Goal: Task Accomplishment & Management: Complete application form

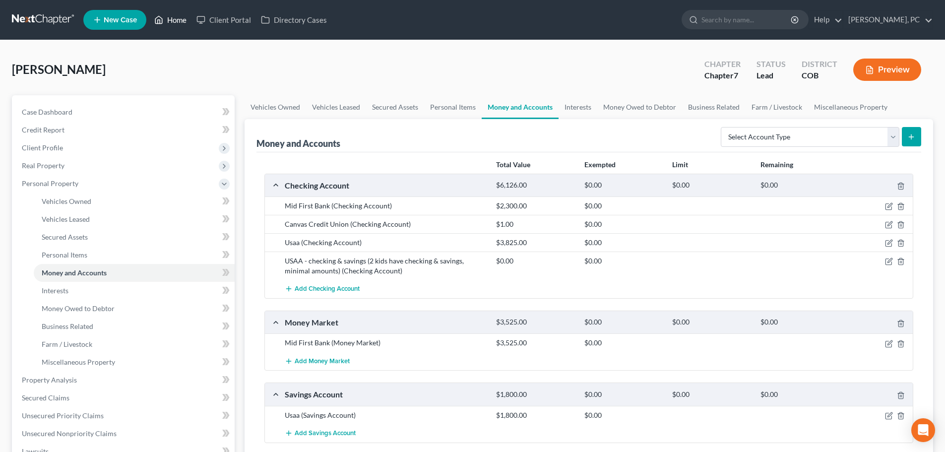
click at [173, 18] on link "Home" at bounding box center [170, 20] width 42 height 18
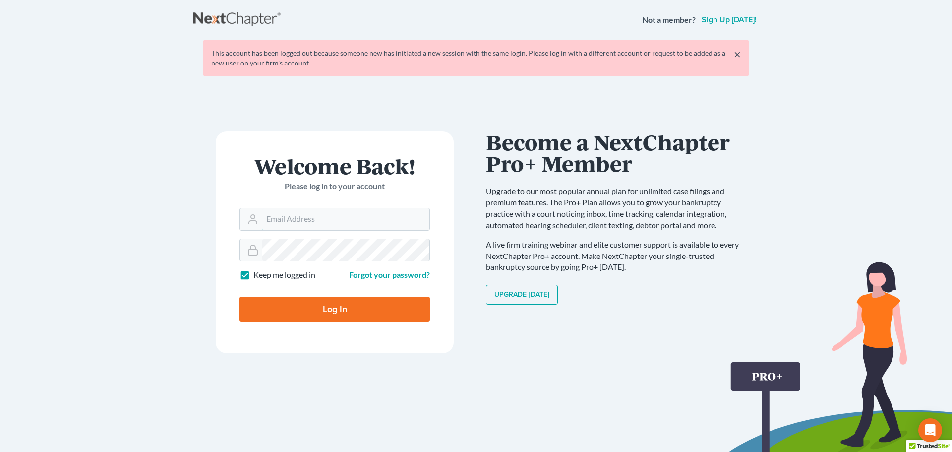
type input "[PERSON_NAME][EMAIL_ADDRESS][DOMAIN_NAME]"
click at [346, 308] on input "Log In" at bounding box center [335, 309] width 190 height 25
type input "Thinking..."
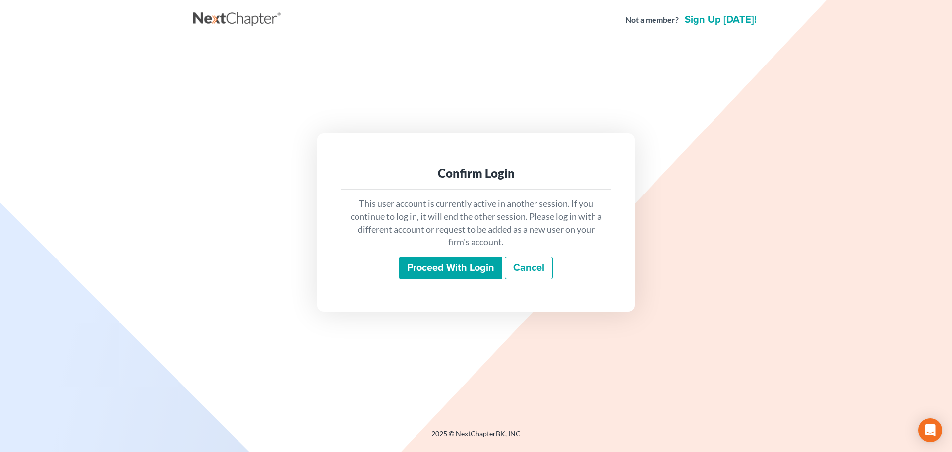
click at [440, 270] on input "Proceed with login" at bounding box center [450, 267] width 103 height 23
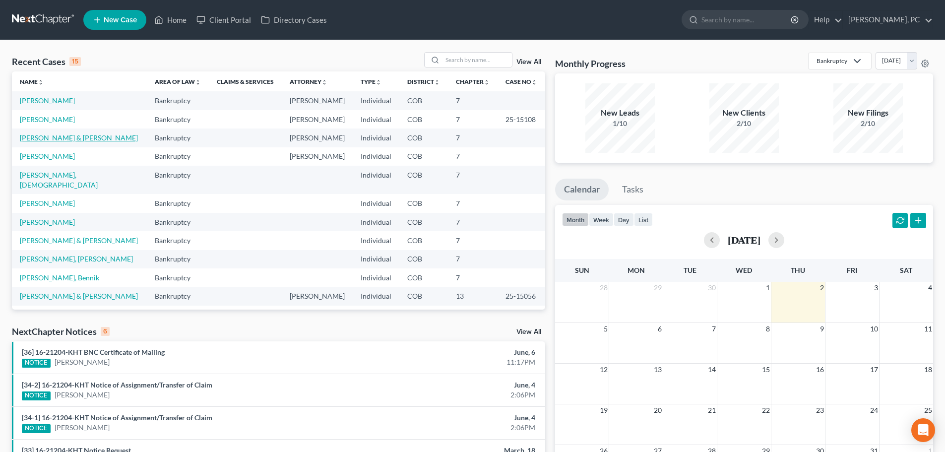
click at [56, 141] on link "Turoci, Conor & Megan" at bounding box center [79, 137] width 118 height 8
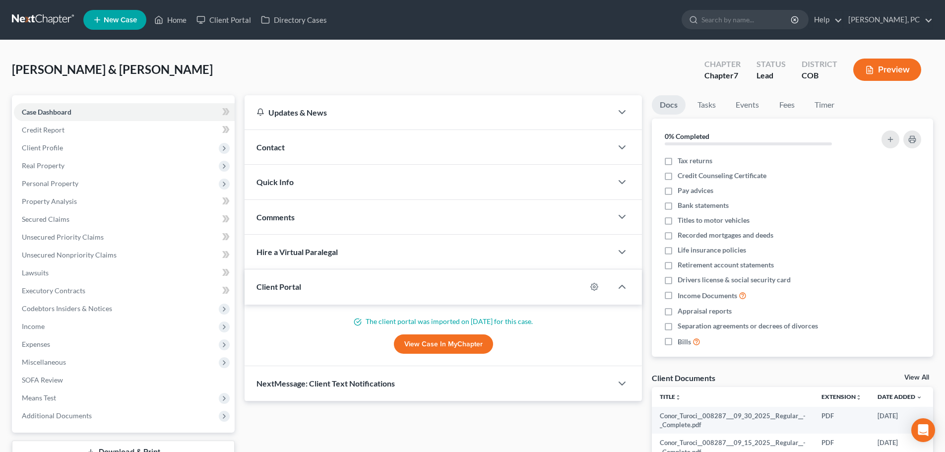
click at [442, 343] on link "View Case in MyChapter" at bounding box center [443, 344] width 99 height 20
click at [50, 344] on span "Expenses" at bounding box center [36, 344] width 28 height 8
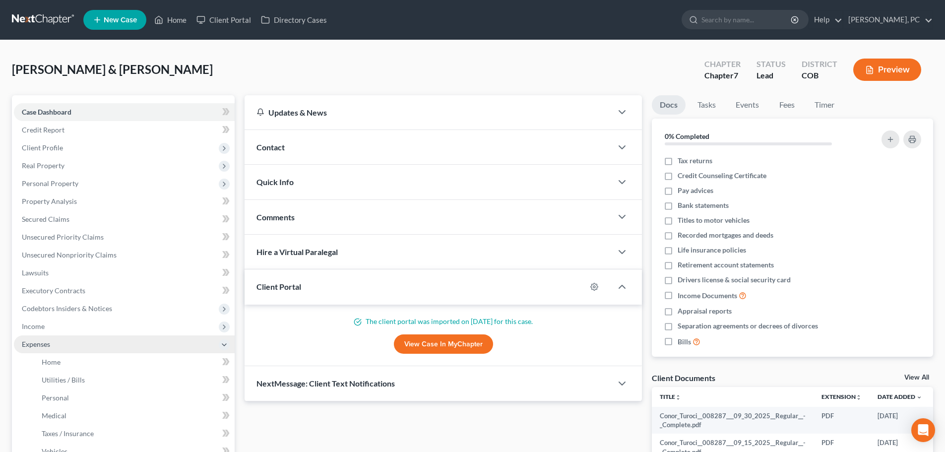
click at [51, 352] on span "Expenses" at bounding box center [124, 344] width 221 height 18
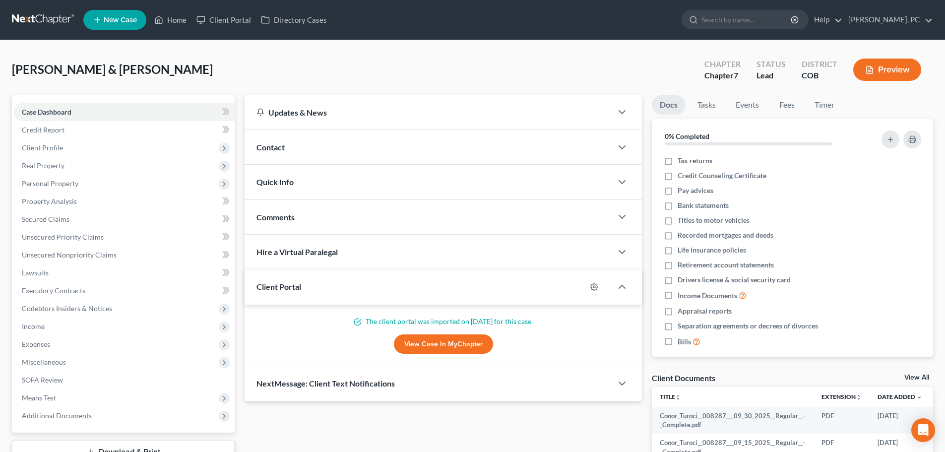
click at [51, 361] on span "Miscellaneous" at bounding box center [44, 362] width 44 height 8
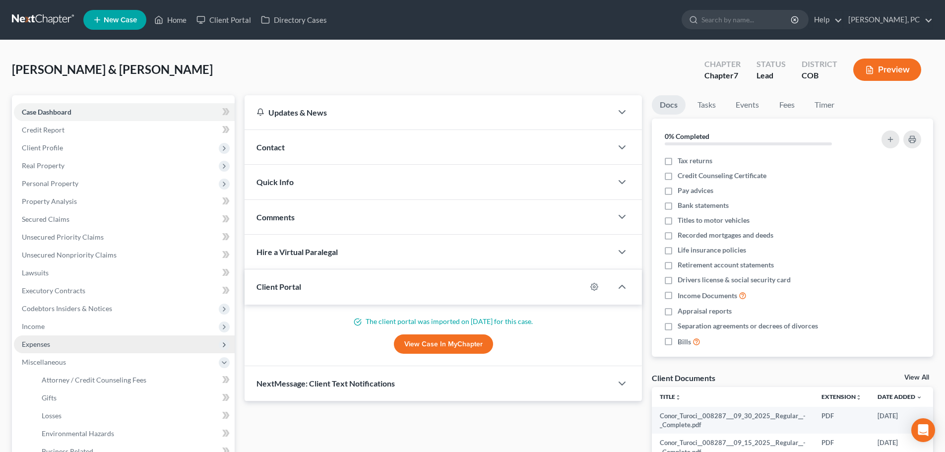
click at [44, 341] on span "Expenses" at bounding box center [36, 344] width 28 height 8
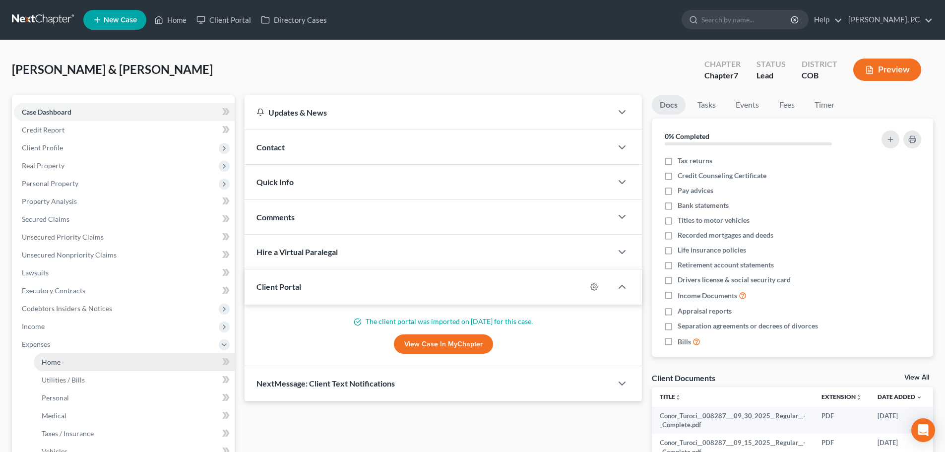
click at [59, 359] on span "Home" at bounding box center [51, 362] width 19 height 8
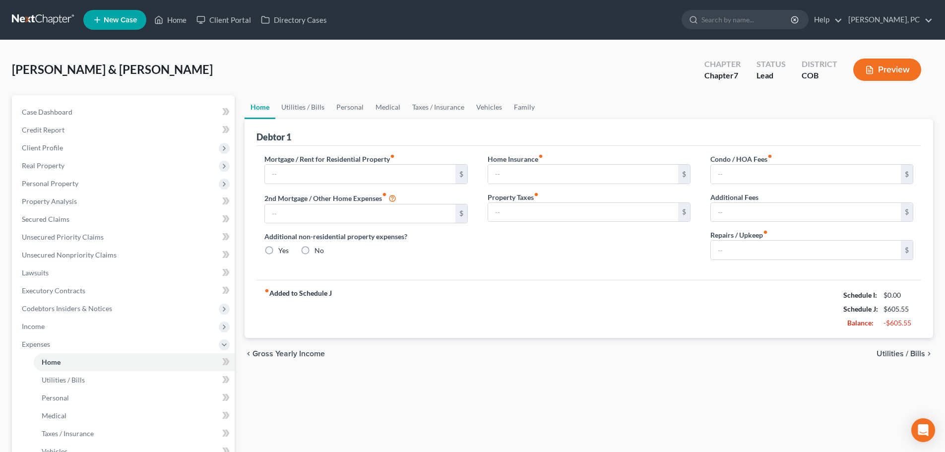
type input "4,989.38"
type input "2,832.79"
radio input "true"
type input "0.00"
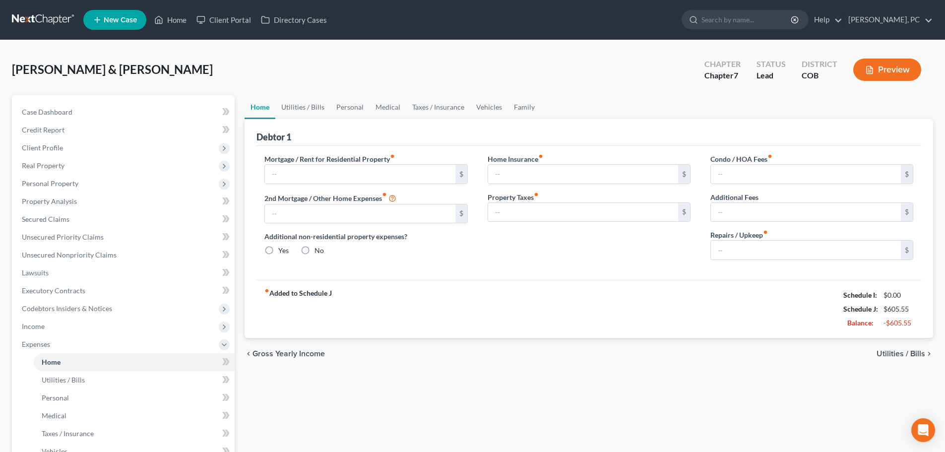
type input "0.00"
type input "350.00"
type input "4,989.38"
type input "2,832.79"
radio input "true"
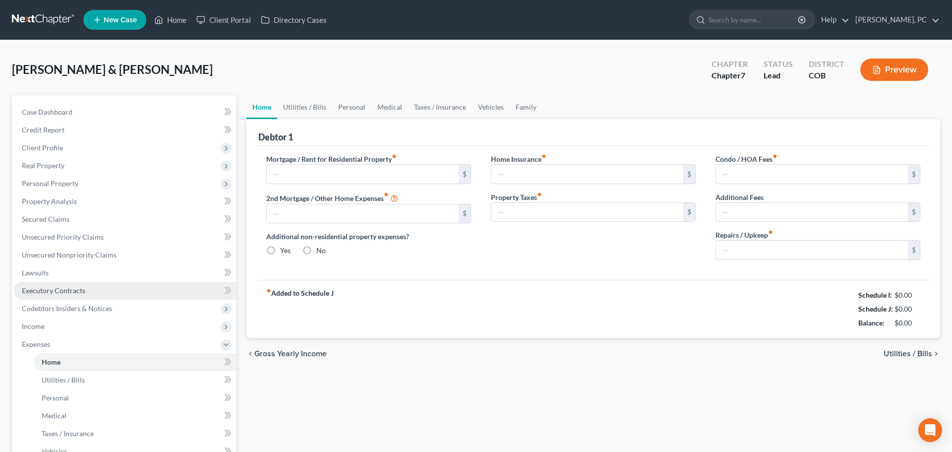
type input "0.00"
type input "350.00"
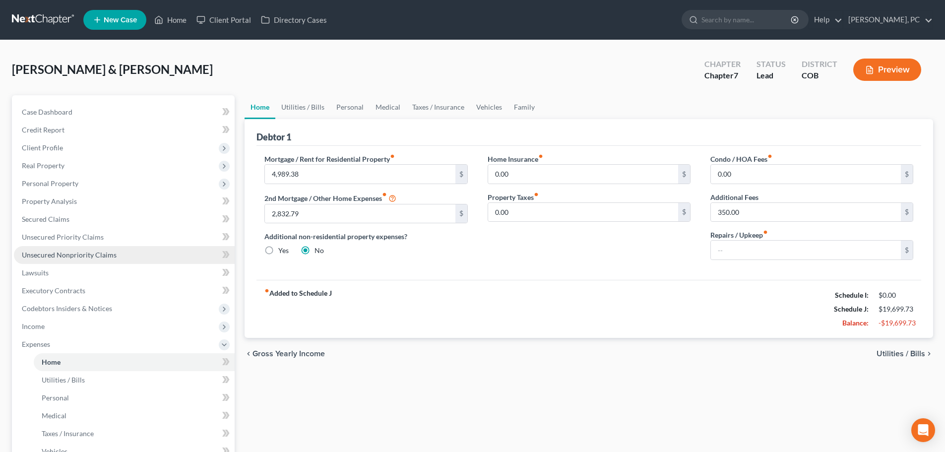
click at [78, 258] on span "Unsecured Nonpriority Claims" at bounding box center [69, 255] width 95 height 8
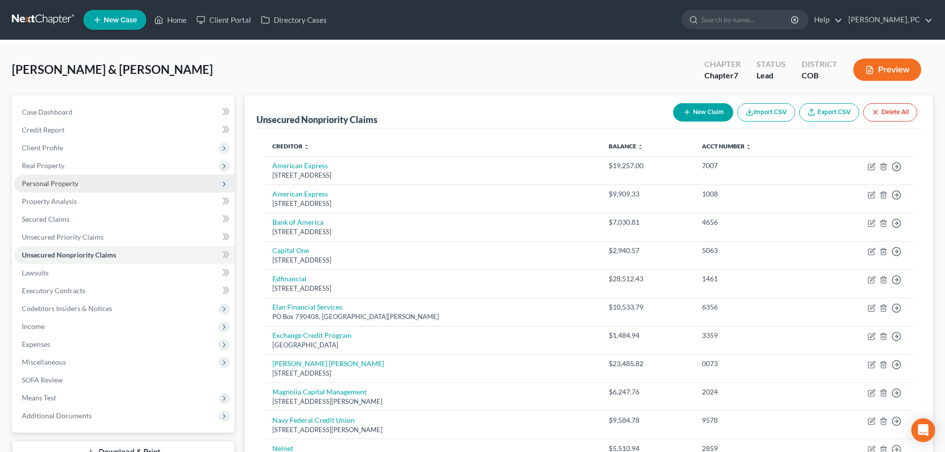
click at [53, 182] on span "Personal Property" at bounding box center [50, 183] width 57 height 8
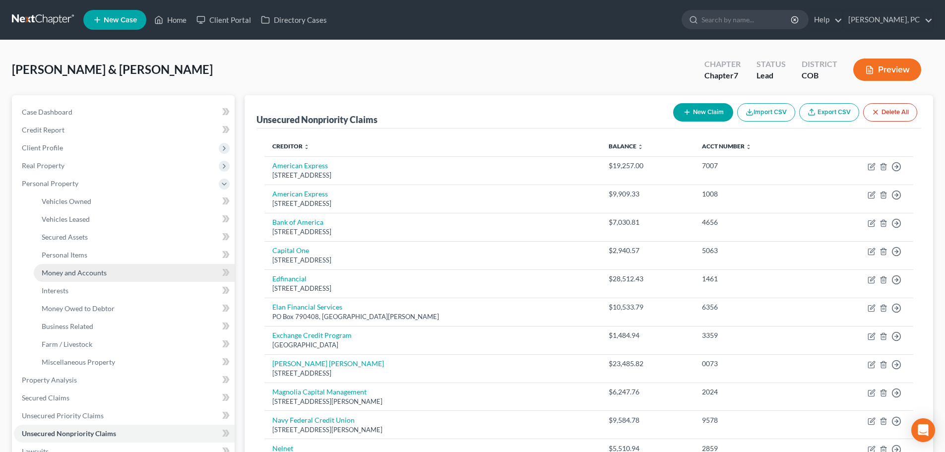
click at [63, 269] on span "Money and Accounts" at bounding box center [74, 272] width 65 height 8
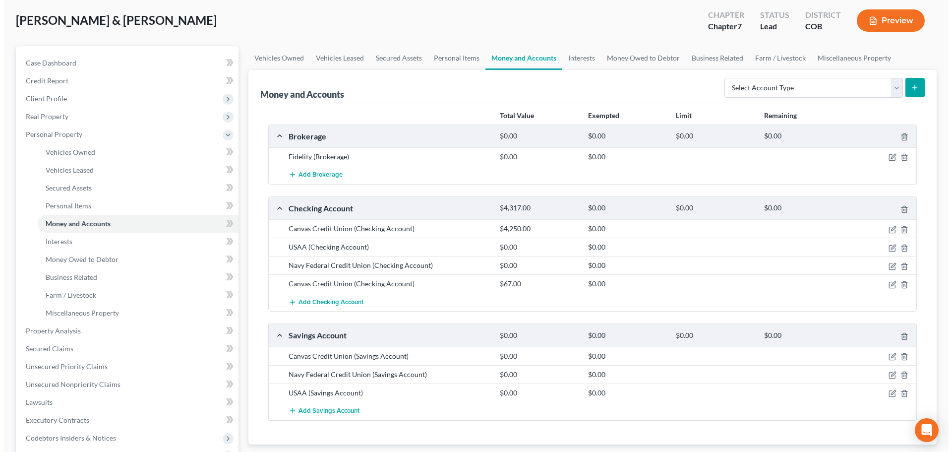
scroll to position [50, 0]
click at [891, 228] on icon "button" at bounding box center [889, 229] width 8 height 8
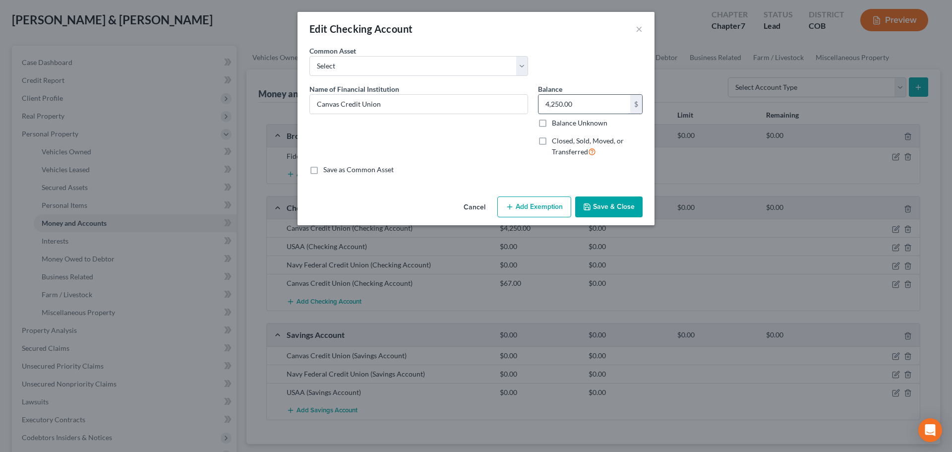
click at [585, 102] on input "4,250.00" at bounding box center [585, 104] width 92 height 19
drag, startPoint x: 572, startPoint y: 101, endPoint x: 495, endPoint y: 111, distance: 78.0
click at [495, 111] on div "Name of Financial Institution * Canvas Credit Union Balance 2,018.00 $ Balance …" at bounding box center [476, 124] width 343 height 81
type input "218"
click at [547, 203] on button "Add Exemption" at bounding box center [535, 206] width 74 height 21
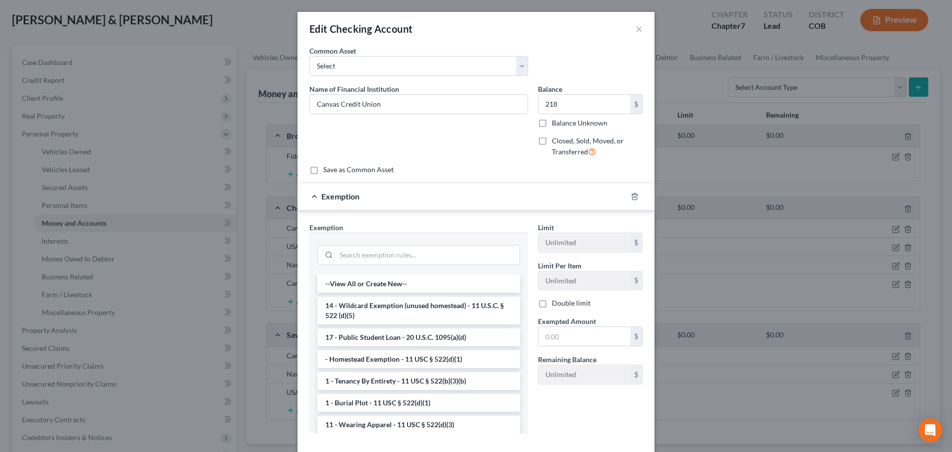
click at [583, 399] on div "Limit Unlimited $ Limit Per Item Unlimited $ Double limit Exempted Amount * $ R…" at bounding box center [590, 331] width 115 height 219
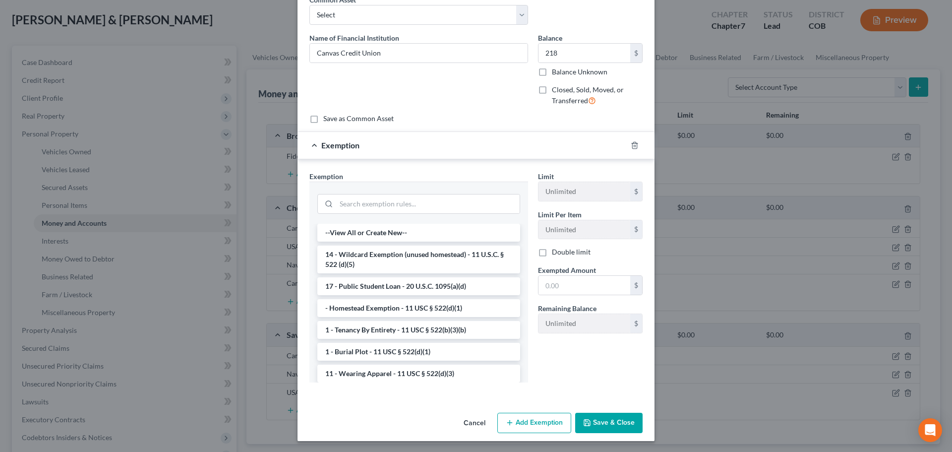
scroll to position [52, 0]
click at [608, 418] on button "Save & Close" at bounding box center [608, 422] width 67 height 21
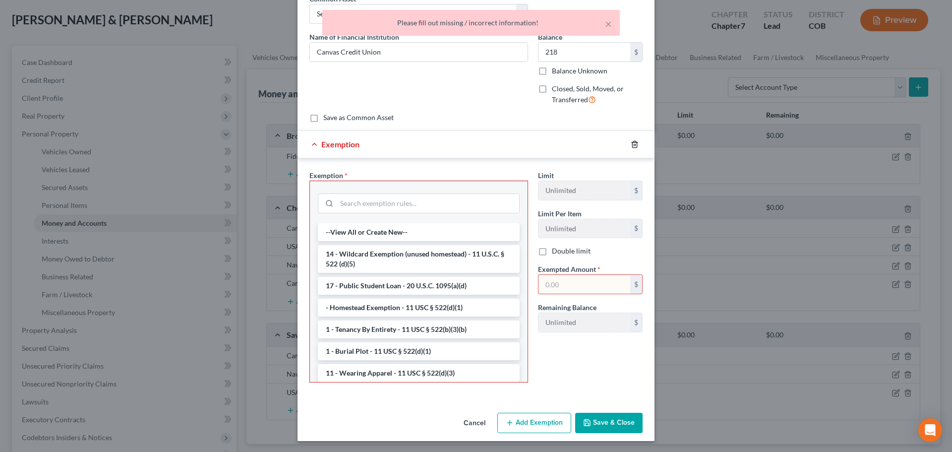
click at [632, 141] on icon "button" at bounding box center [634, 144] width 4 height 6
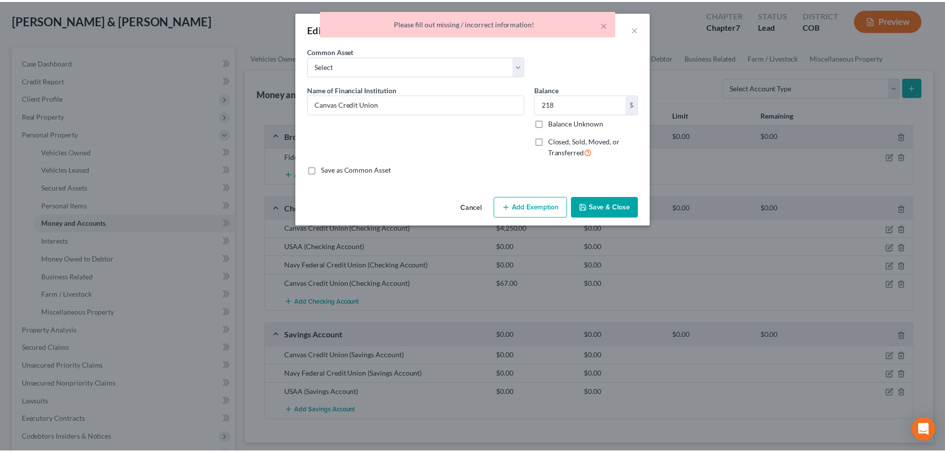
scroll to position [0, 0]
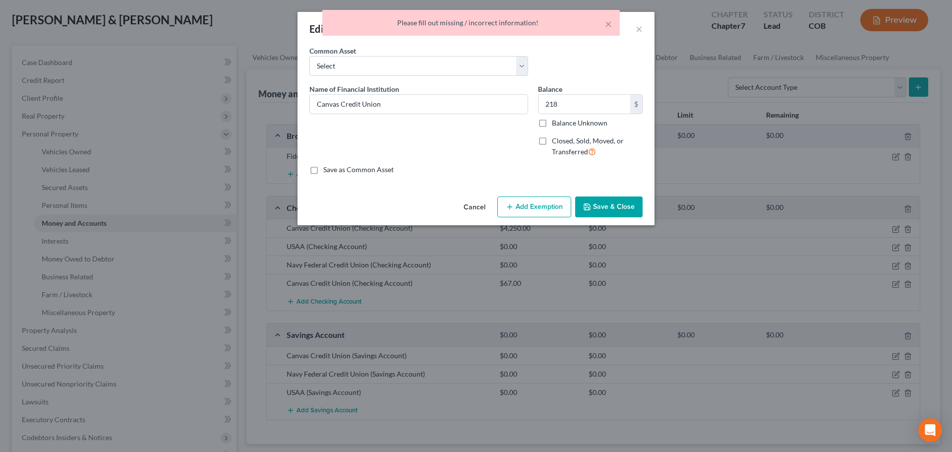
click at [606, 213] on button "Save & Close" at bounding box center [608, 206] width 67 height 21
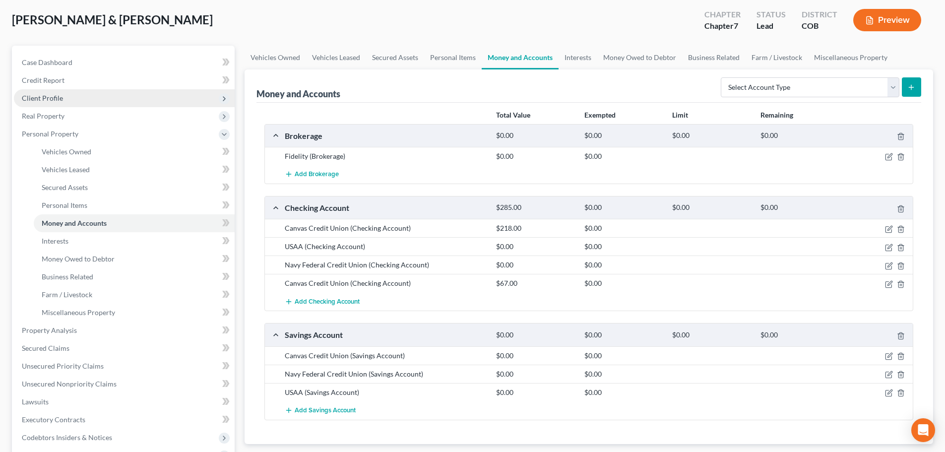
click at [44, 95] on span "Client Profile" at bounding box center [42, 98] width 41 height 8
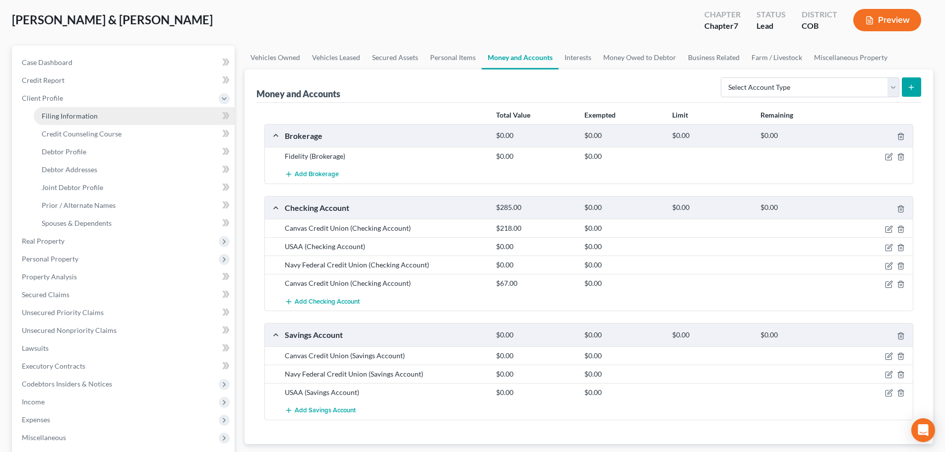
click at [75, 123] on link "Filing Information" at bounding box center [134, 116] width 201 height 18
select select "1"
select select "0"
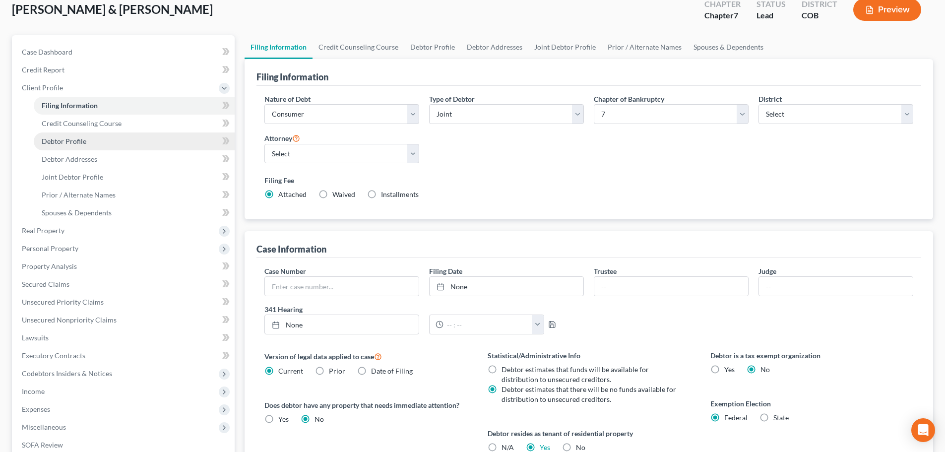
scroll to position [50, 0]
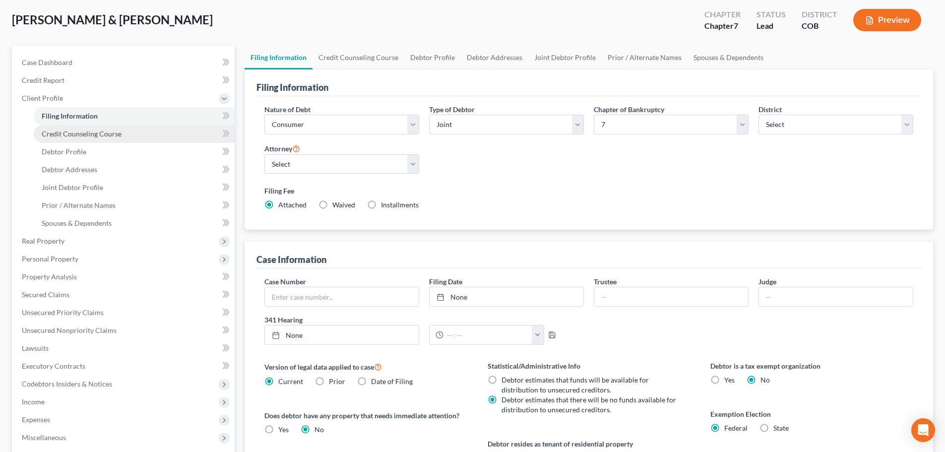
click at [51, 133] on span "Credit Counseling Course" at bounding box center [82, 133] width 80 height 8
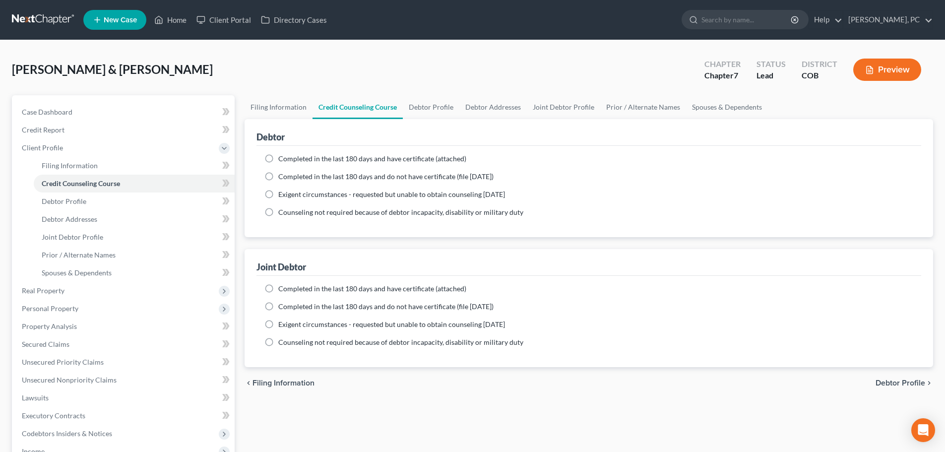
click at [278, 159] on label "Completed in the last 180 days and have certificate (attached)" at bounding box center [372, 159] width 188 height 10
click at [282, 159] on input "Completed in the last 180 days and have certificate (attached)" at bounding box center [285, 157] width 6 height 6
radio input "true"
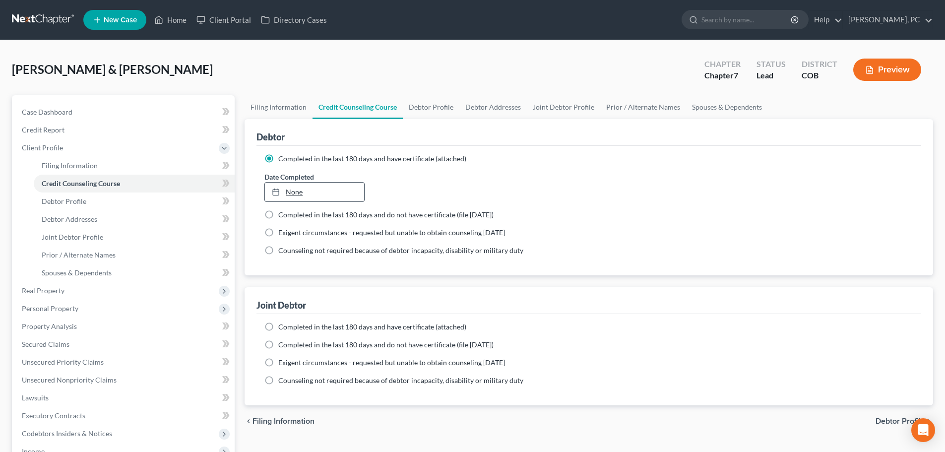
type input "10/2/2025"
click at [299, 196] on link "None" at bounding box center [314, 192] width 99 height 19
click at [278, 325] on label "Completed in the last 180 days and have certificate (attached)" at bounding box center [372, 327] width 188 height 10
click at [282, 325] on input "Completed in the last 180 days and have certificate (attached)" at bounding box center [285, 325] width 6 height 6
radio input "true"
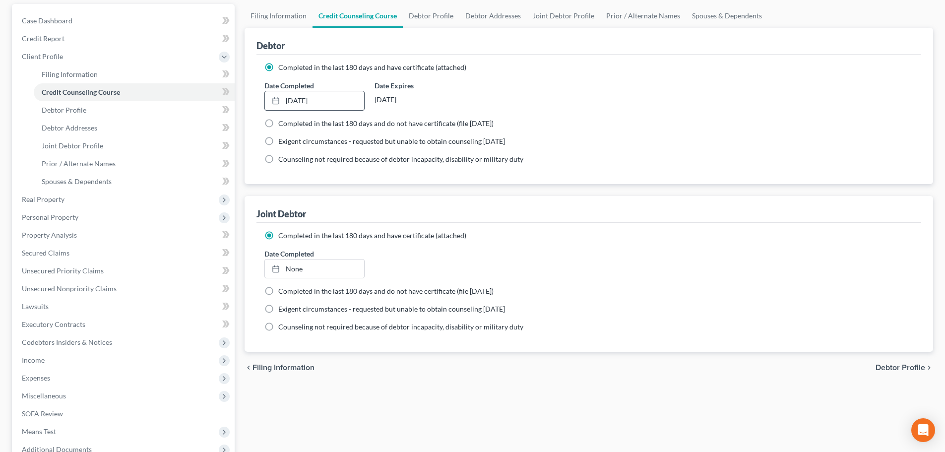
scroll to position [99, 0]
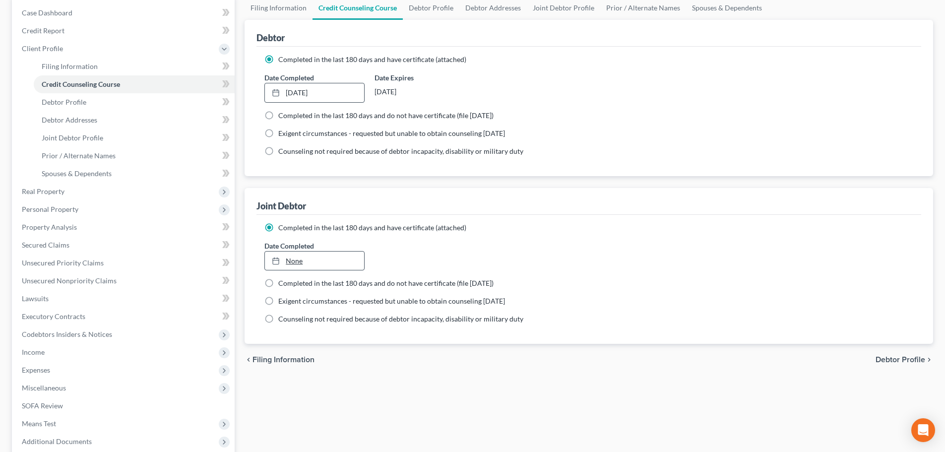
type input "10/2/2025"
click at [296, 267] on link "None" at bounding box center [314, 260] width 99 height 19
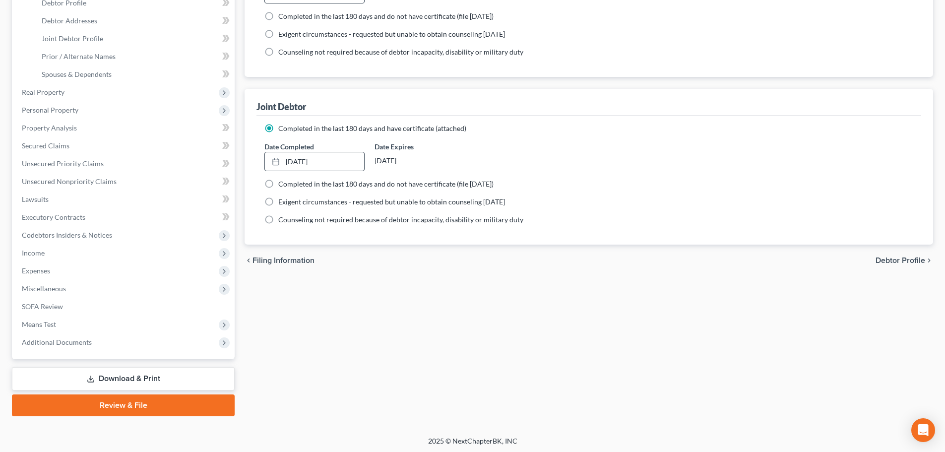
scroll to position [200, 0]
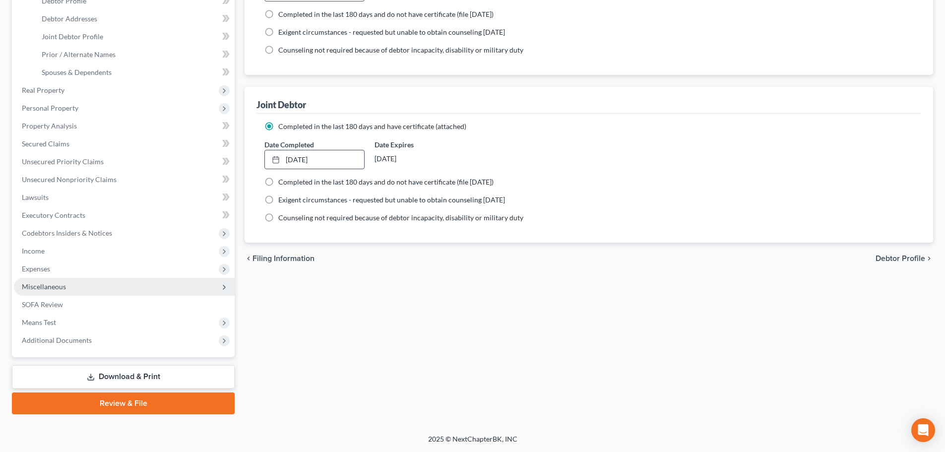
click at [65, 292] on span "Miscellaneous" at bounding box center [124, 287] width 221 height 18
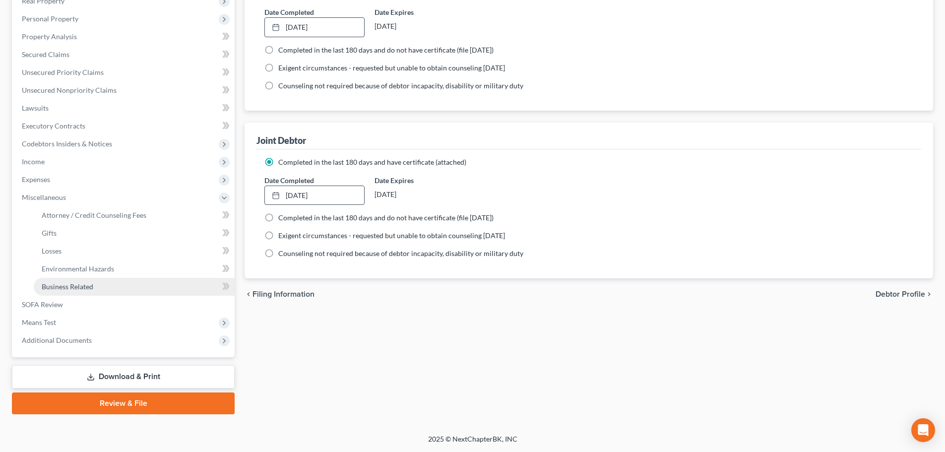
scroll to position [165, 0]
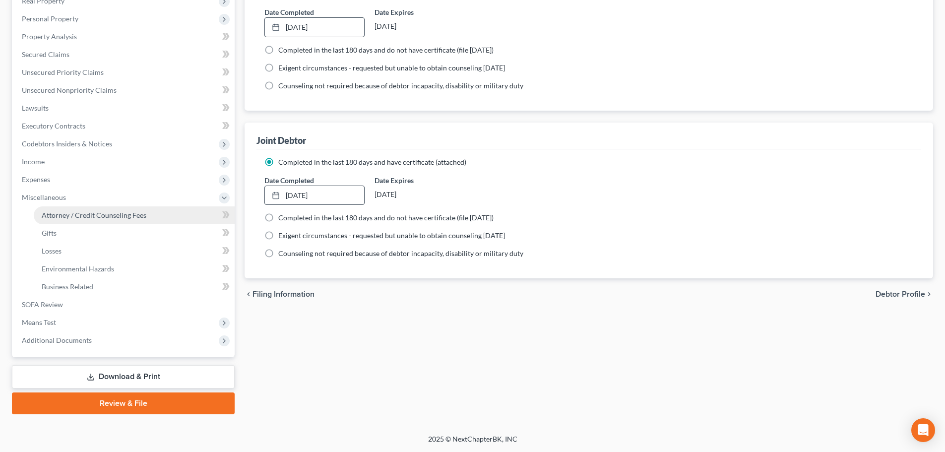
click at [95, 221] on link "Attorney / Credit Counseling Fees" at bounding box center [134, 215] width 201 height 18
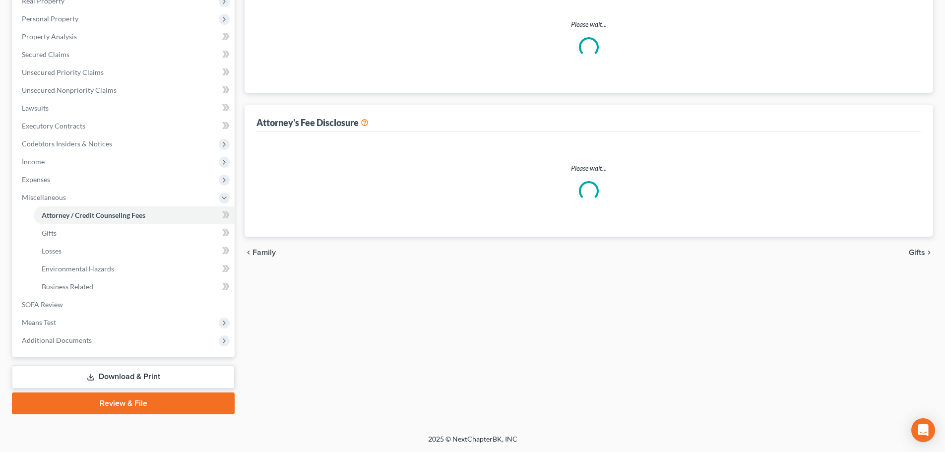
scroll to position [43, 0]
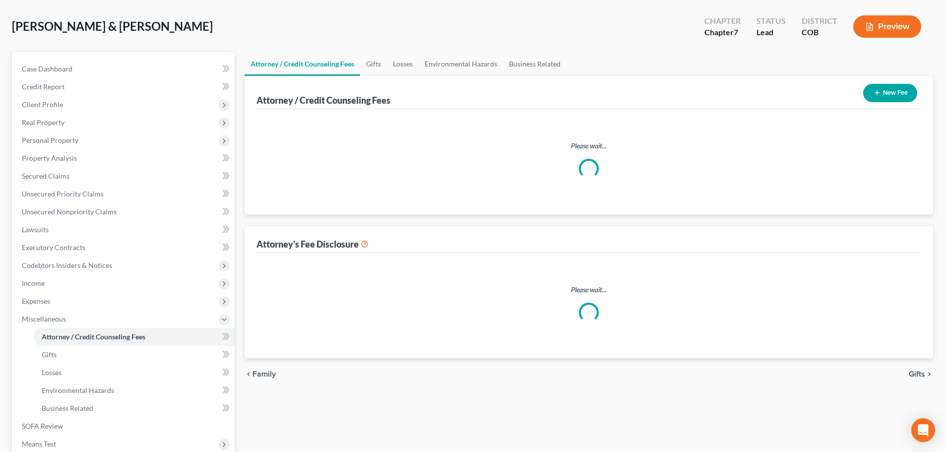
select select "0"
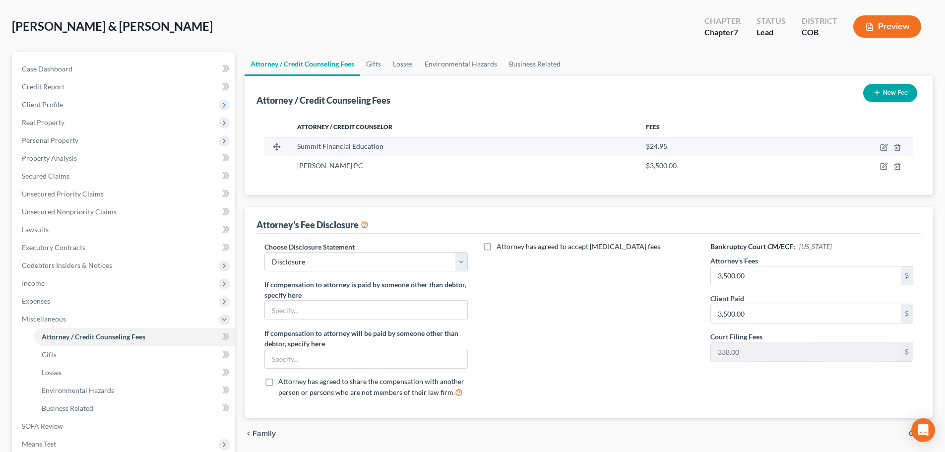
scroll to position [0, 0]
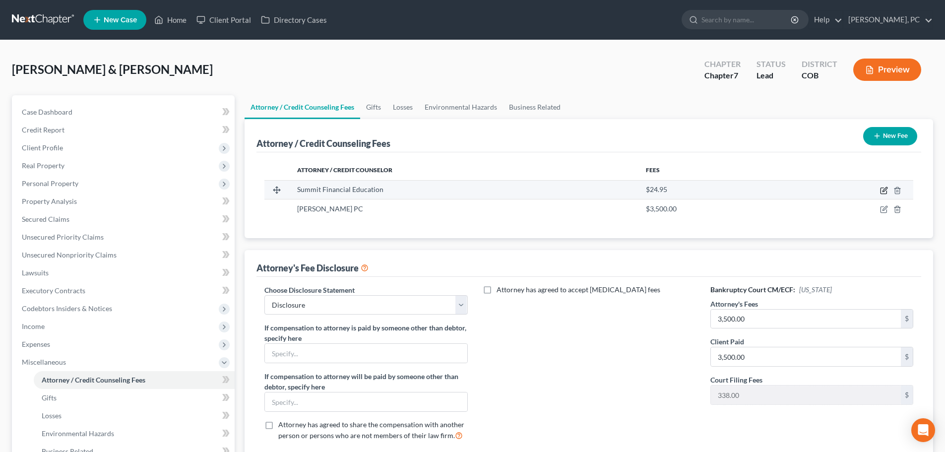
click at [883, 191] on icon "button" at bounding box center [884, 191] width 8 height 8
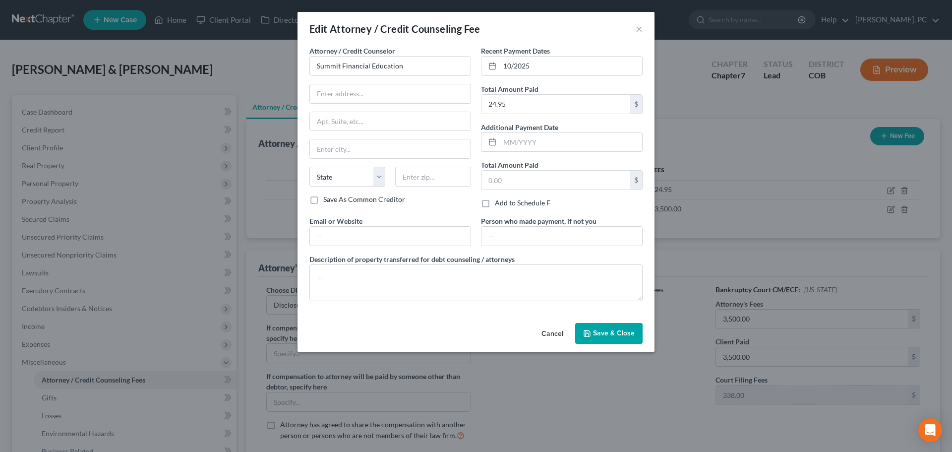
click at [615, 337] on button "Save & Close" at bounding box center [608, 333] width 67 height 21
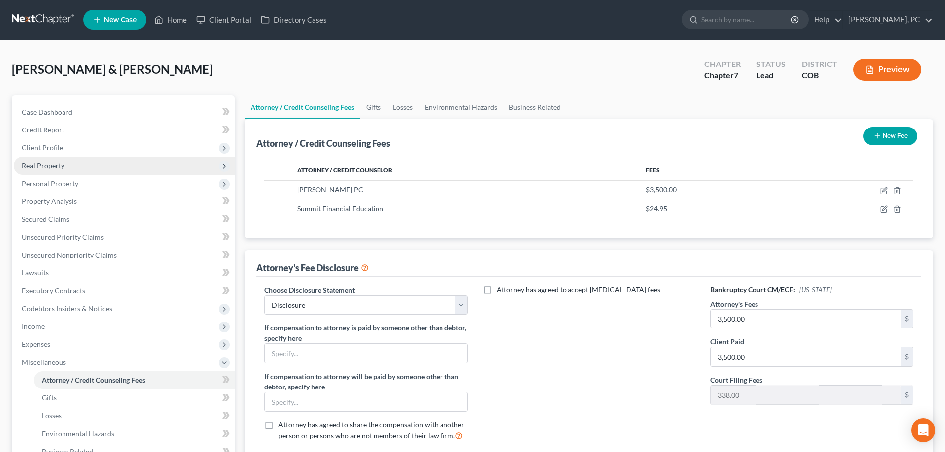
click at [60, 167] on span "Real Property" at bounding box center [43, 165] width 43 height 8
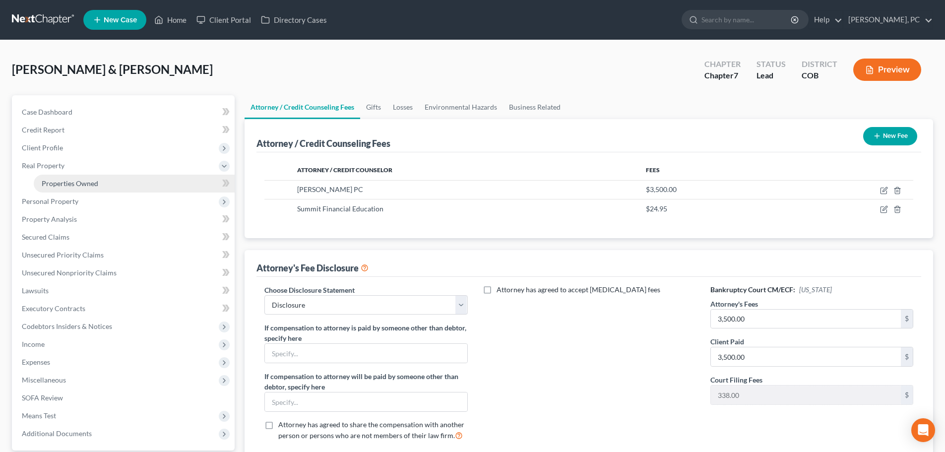
click at [67, 179] on span "Properties Owned" at bounding box center [70, 183] width 57 height 8
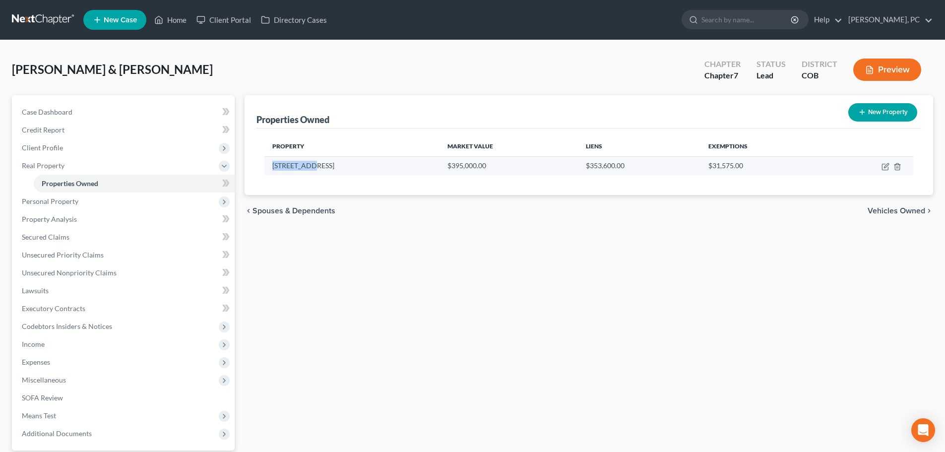
drag, startPoint x: 271, startPoint y: 165, endPoint x: 310, endPoint y: 166, distance: 38.7
click at [310, 166] on td "717 1st Ave" at bounding box center [351, 165] width 175 height 19
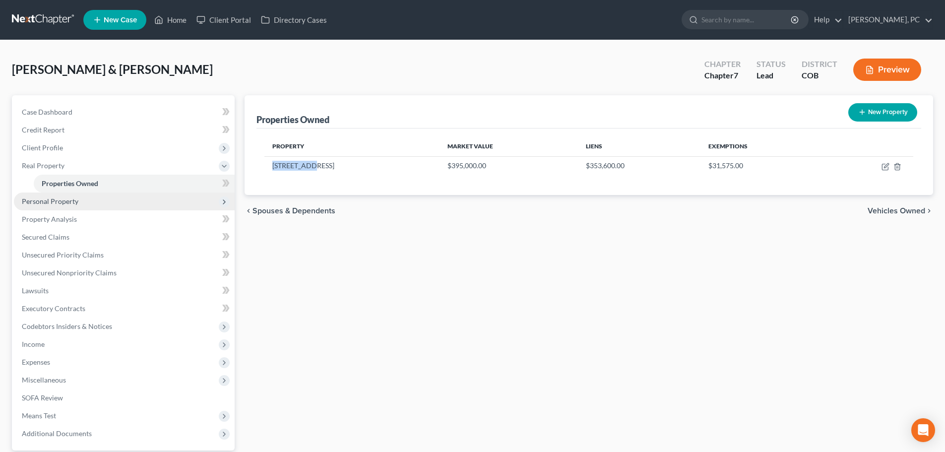
click at [49, 204] on span "Personal Property" at bounding box center [50, 201] width 57 height 8
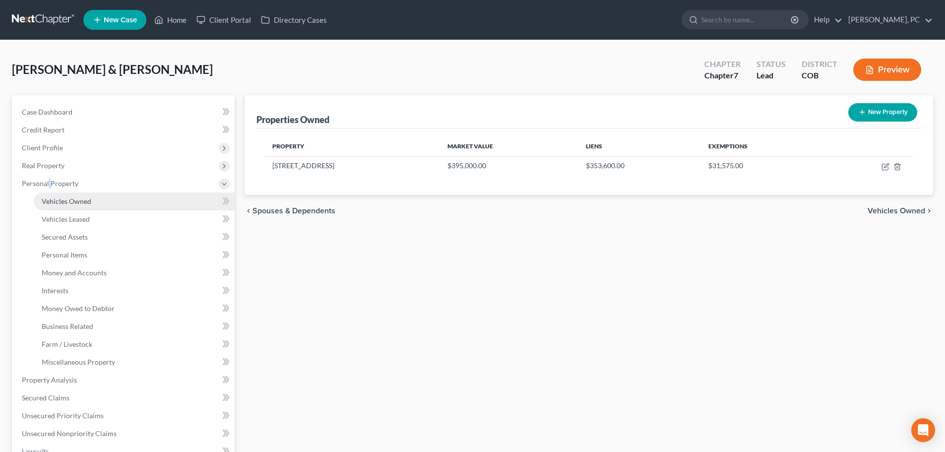
click at [73, 199] on span "Vehicles Owned" at bounding box center [67, 201] width 50 height 8
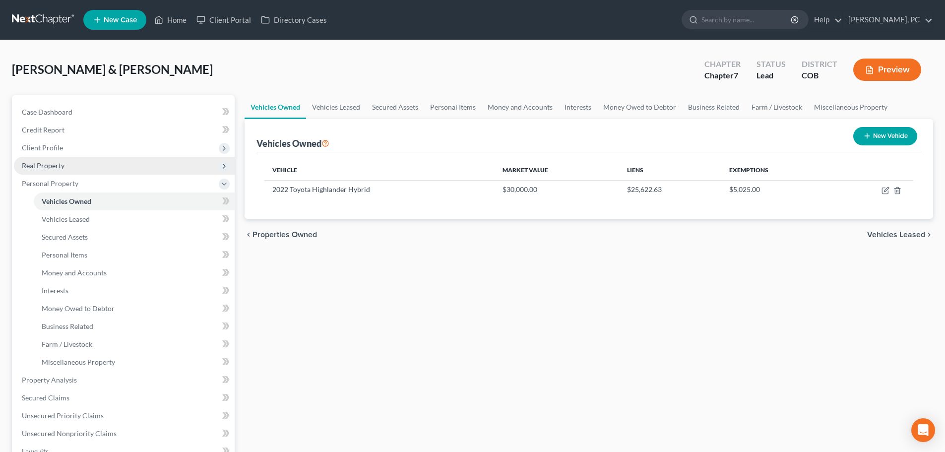
click at [45, 163] on span "Real Property" at bounding box center [43, 165] width 43 height 8
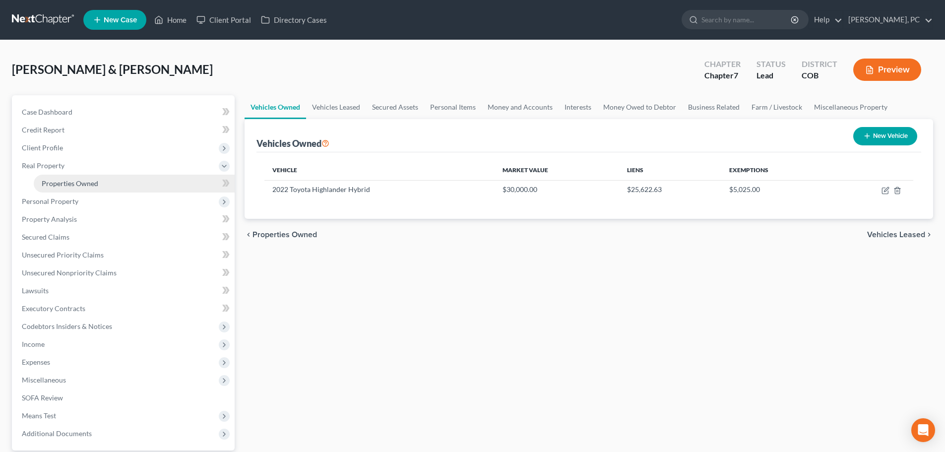
click at [67, 183] on span "Properties Owned" at bounding box center [70, 183] width 57 height 8
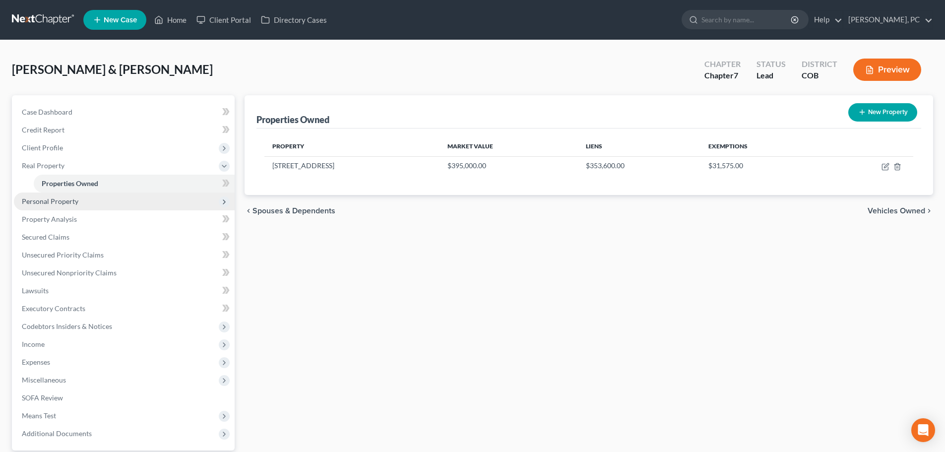
click at [50, 200] on span "Personal Property" at bounding box center [50, 201] width 57 height 8
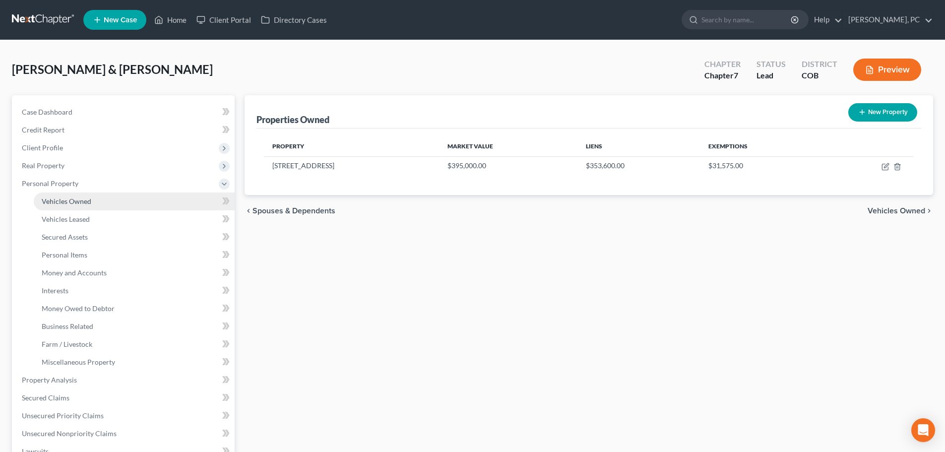
click at [66, 203] on span "Vehicles Owned" at bounding box center [67, 201] width 50 height 8
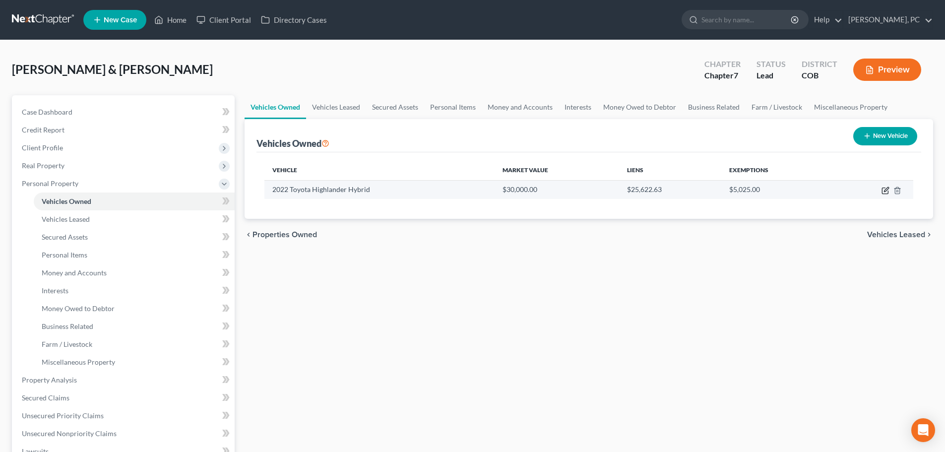
click at [881, 190] on icon "button" at bounding box center [885, 191] width 8 height 8
select select "0"
select select "4"
select select "2"
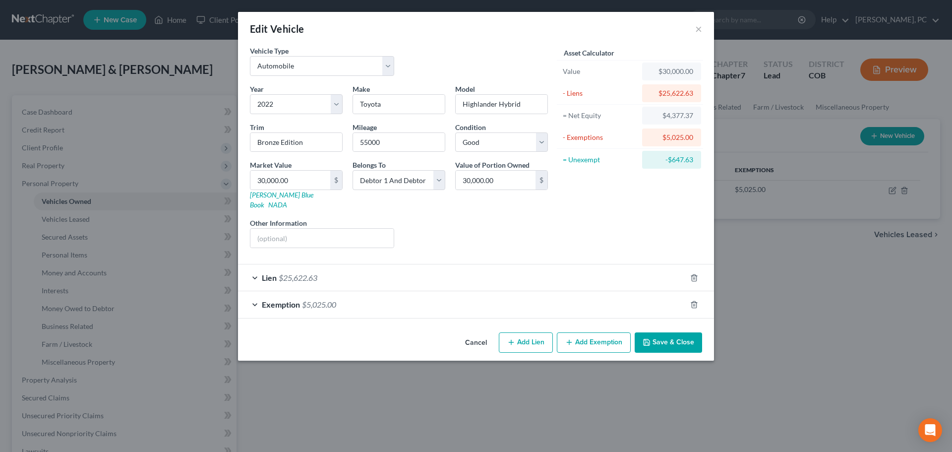
click at [645, 338] on icon "button" at bounding box center [647, 342] width 8 height 8
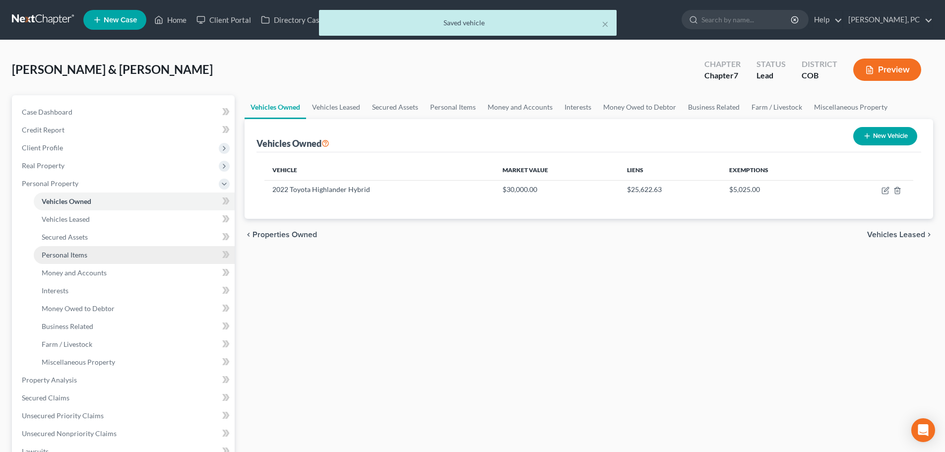
click at [73, 254] on span "Personal Items" at bounding box center [65, 255] width 46 height 8
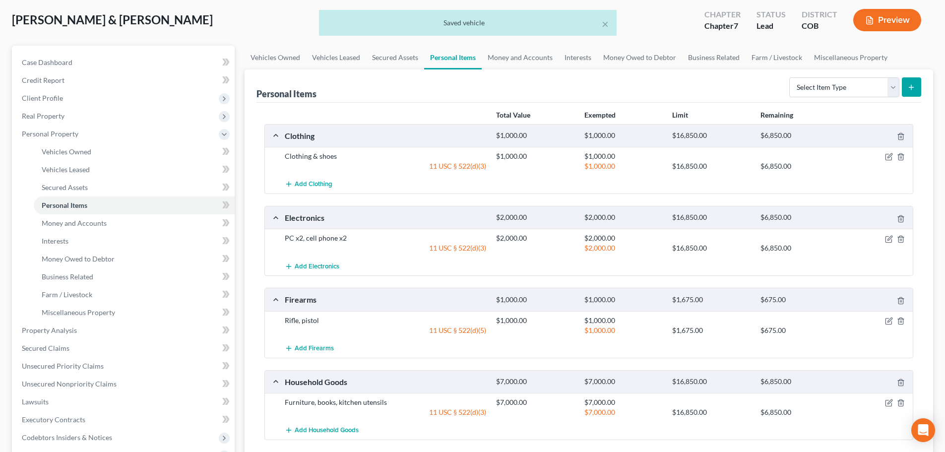
scroll to position [99, 0]
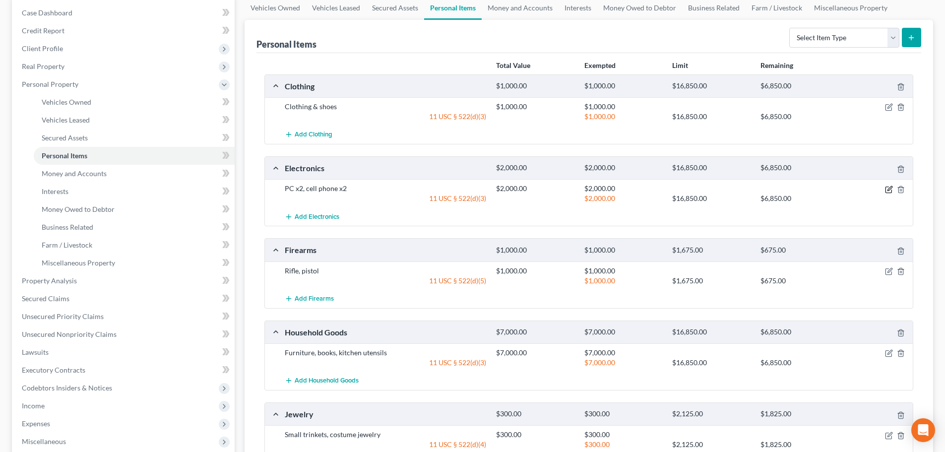
click at [888, 189] on icon "button" at bounding box center [889, 190] width 8 height 8
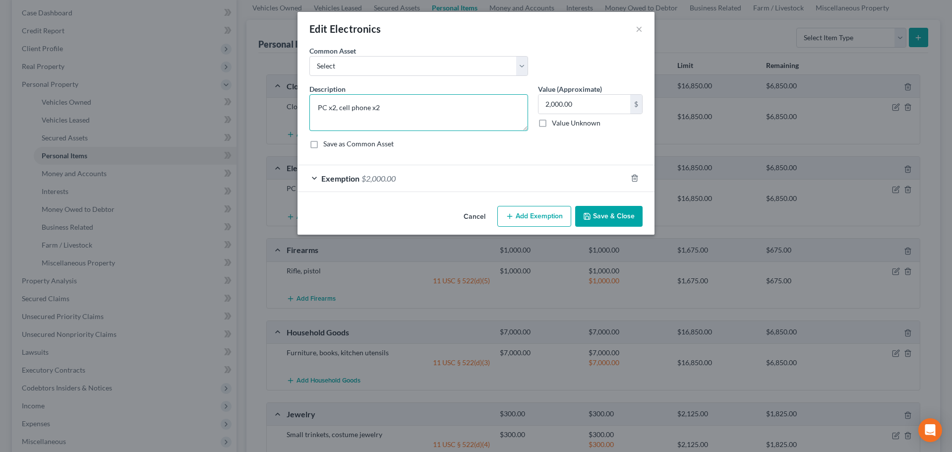
click at [316, 105] on textarea "PC x2, cell phone x2" at bounding box center [419, 112] width 219 height 37
type textarea "TV, PC x2, cell phone x2"
click at [604, 216] on button "Save & Close" at bounding box center [608, 216] width 67 height 21
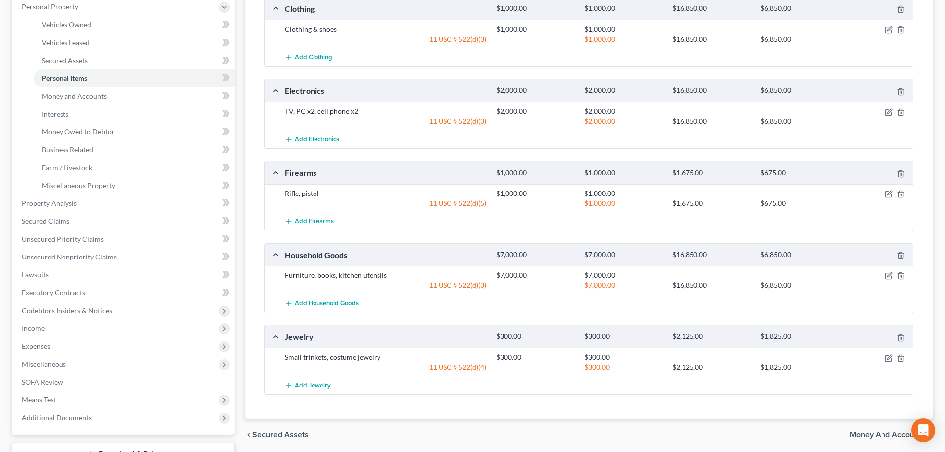
scroll to position [198, 0]
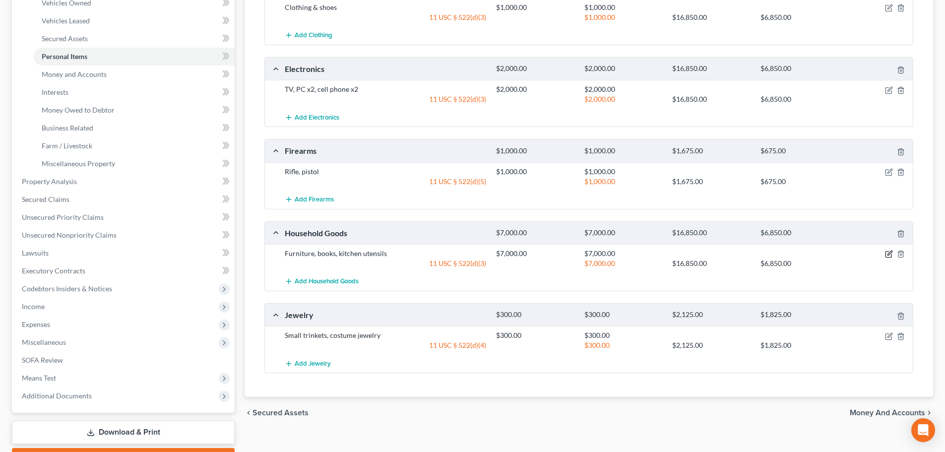
click at [886, 256] on icon "button" at bounding box center [889, 254] width 8 height 8
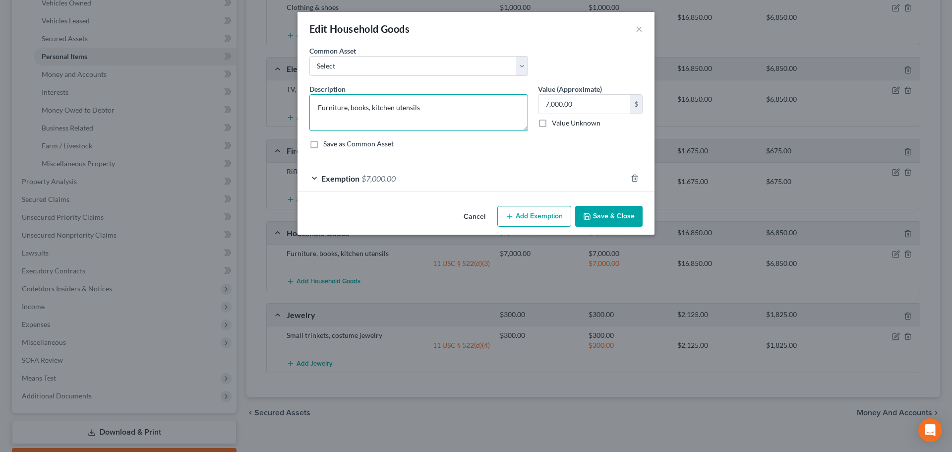
click at [459, 111] on textarea "Furniture, books, kitchen utensils" at bounding box center [419, 112] width 219 height 37
type textarea "Furniture, books, kitchen utensils, misc. decor, family photos"
click at [623, 218] on button "Save & Close" at bounding box center [608, 216] width 67 height 21
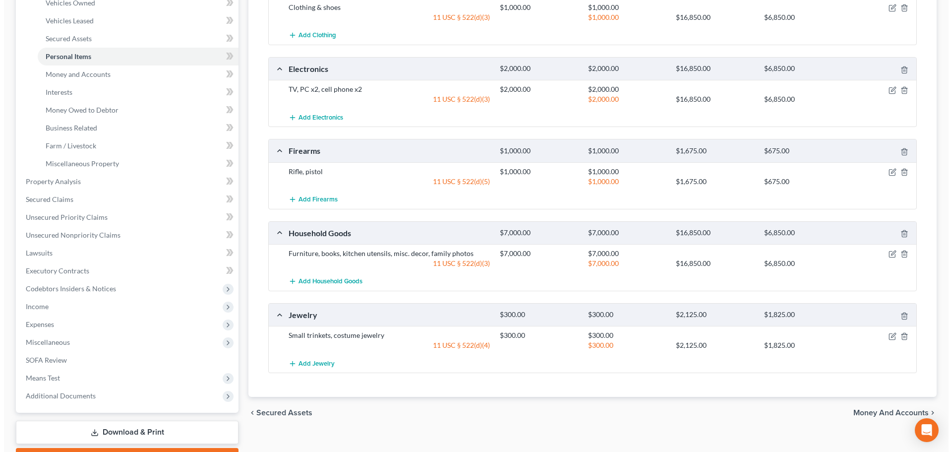
scroll to position [149, 0]
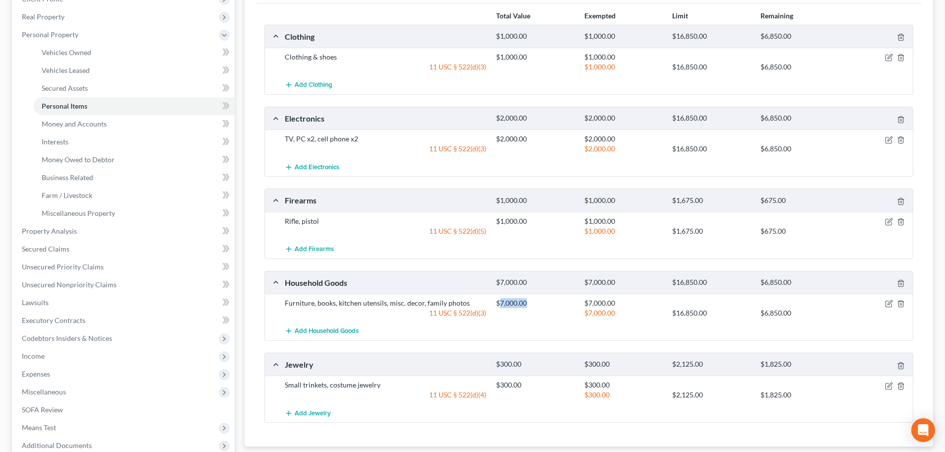
drag, startPoint x: 499, startPoint y: 302, endPoint x: 533, endPoint y: 302, distance: 34.7
click at [533, 302] on div "$7,000.00" at bounding box center [535, 303] width 88 height 10
click at [888, 306] on icon "button" at bounding box center [889, 304] width 8 height 8
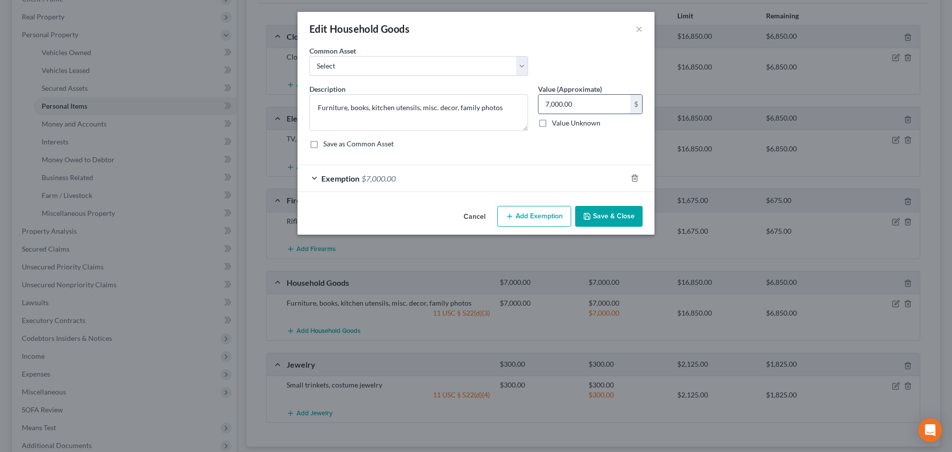
click at [584, 102] on input "7,000.00" at bounding box center [585, 104] width 92 height 19
type input "3,200"
click at [393, 178] on span "$7,000.00" at bounding box center [379, 178] width 34 height 9
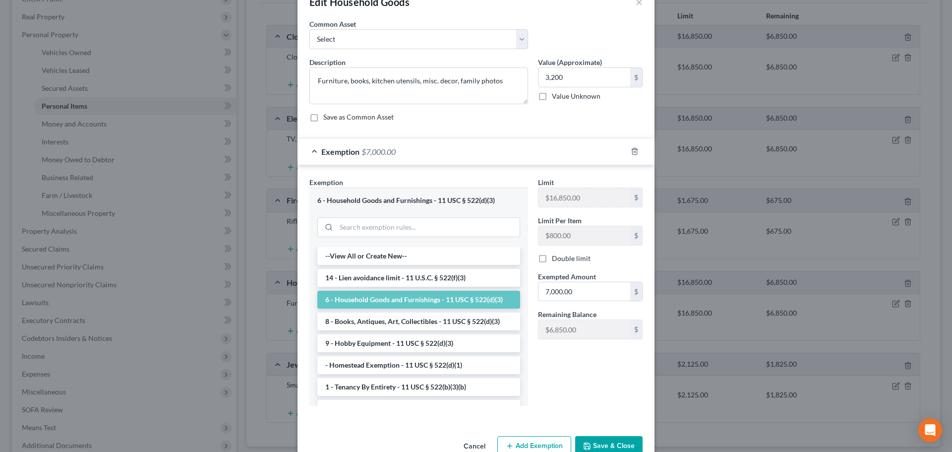
scroll to position [50, 0]
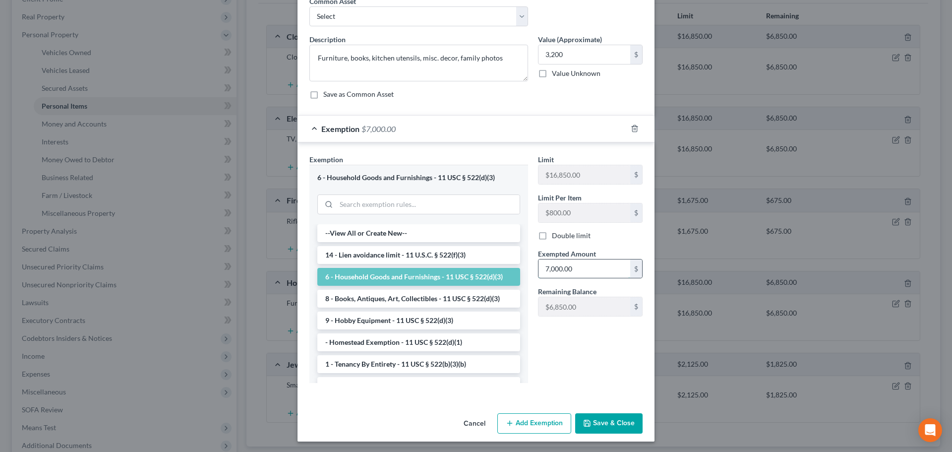
click at [578, 264] on input "7,000.00" at bounding box center [585, 268] width 92 height 19
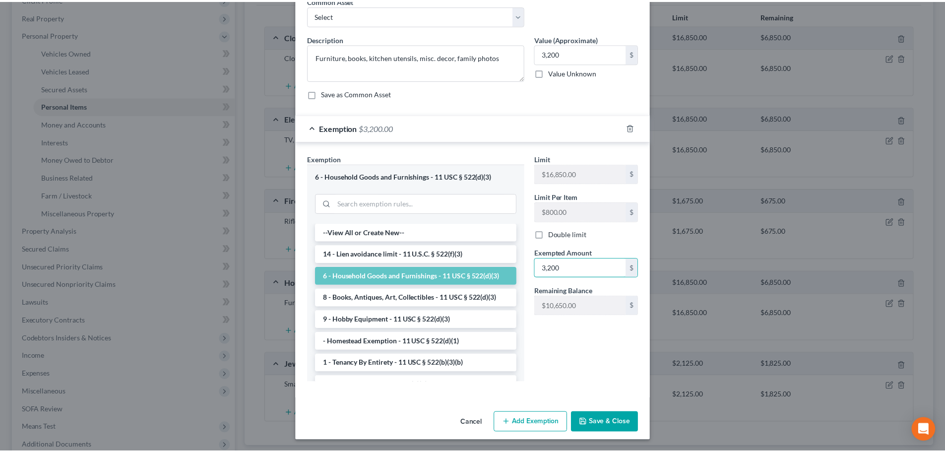
scroll to position [51, 0]
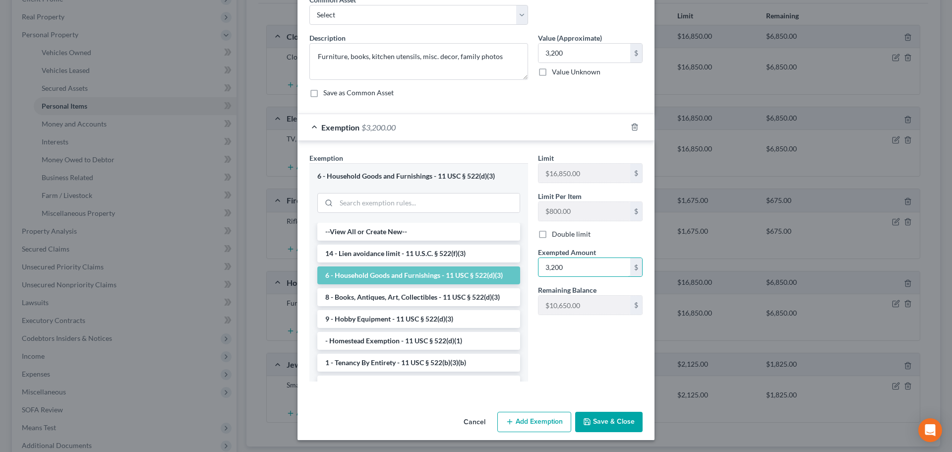
type input "3,200"
click at [605, 423] on button "Save & Close" at bounding box center [608, 422] width 67 height 21
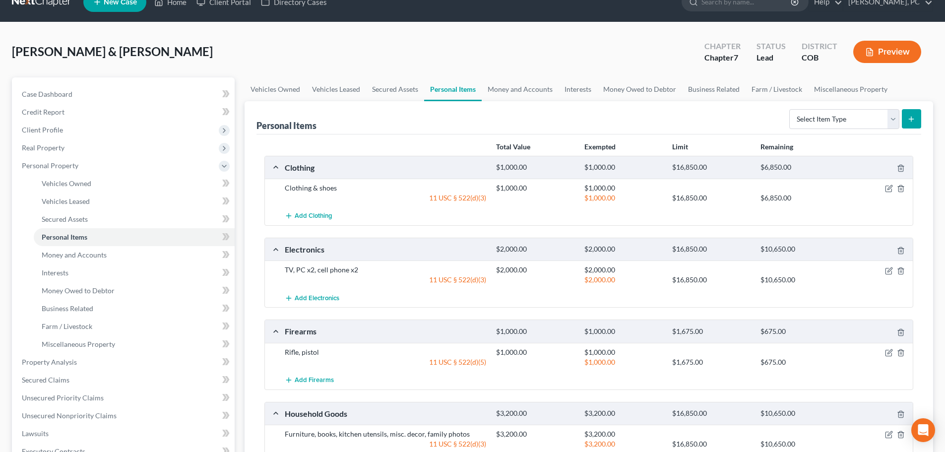
scroll to position [0, 0]
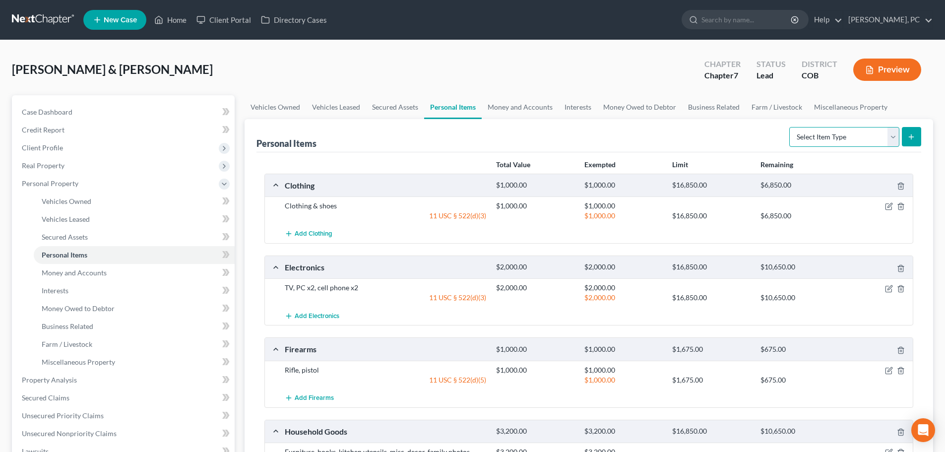
click at [810, 133] on select "Select Item Type Clothing Collectibles Of Value Electronics Firearms Household …" at bounding box center [844, 137] width 110 height 20
click at [710, 127] on div "Personal Items Select Item Type Clothing Collectibles Of Value Electronics Fire…" at bounding box center [588, 135] width 665 height 33
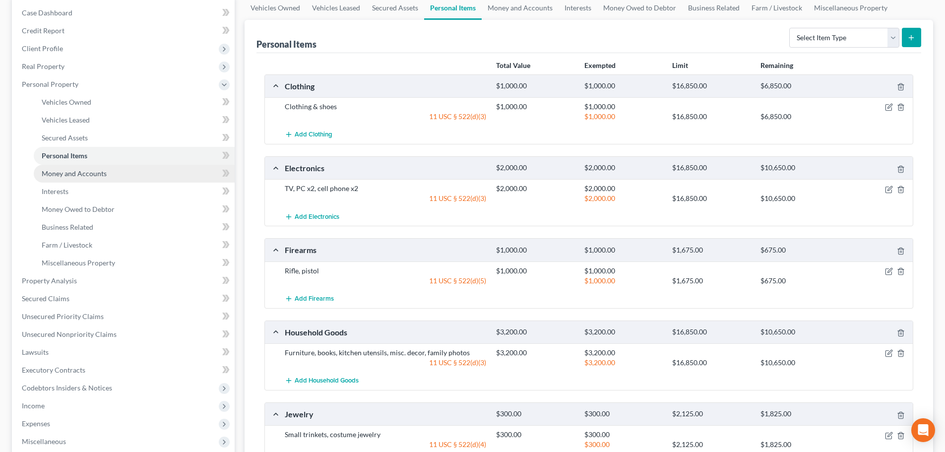
click at [84, 172] on span "Money and Accounts" at bounding box center [74, 173] width 65 height 8
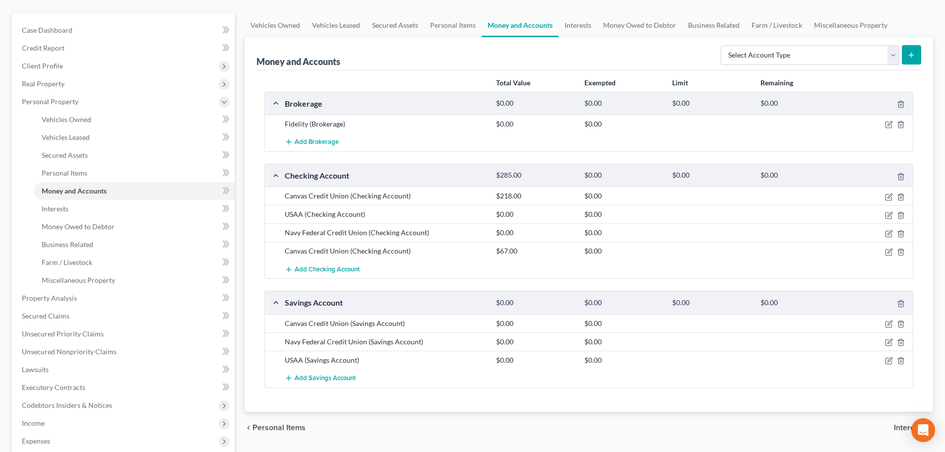
scroll to position [99, 0]
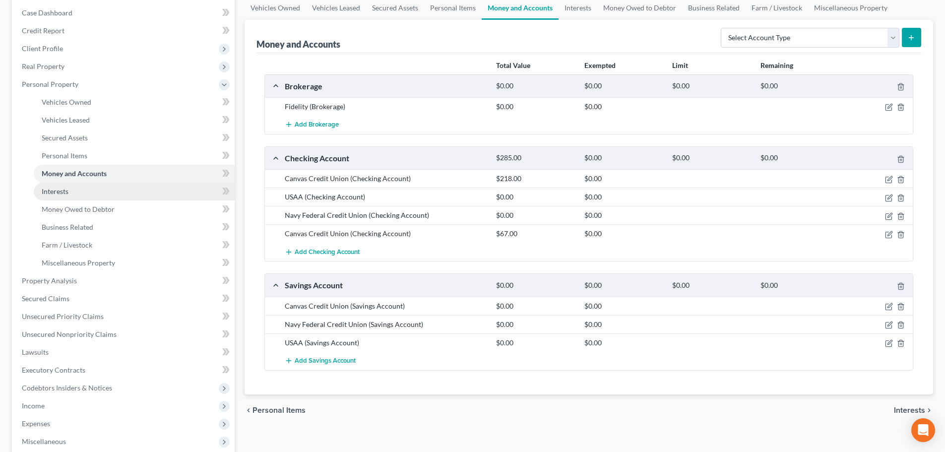
click at [51, 188] on span "Interests" at bounding box center [55, 191] width 27 height 8
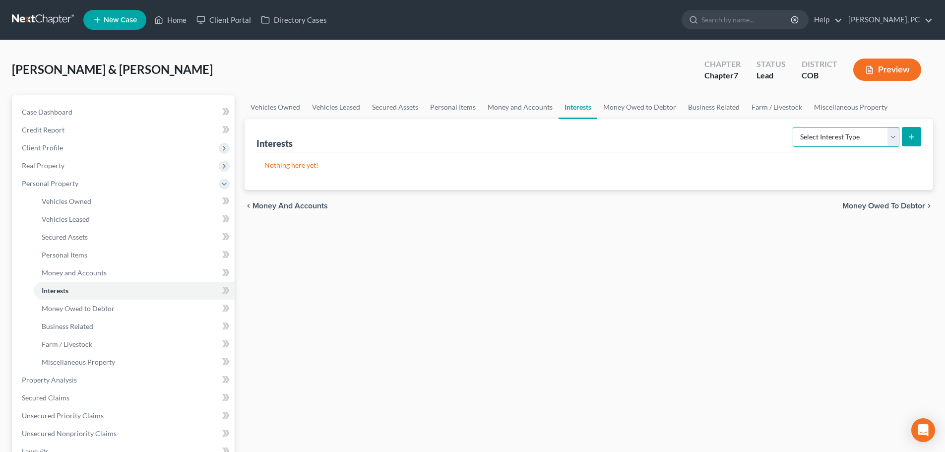
click at [807, 141] on select "Select Interest Type 401K Annuity Bond Education IRA Government Bond Government…" at bounding box center [846, 137] width 107 height 20
select select "401k"
click at [794, 127] on select "Select Interest Type 401K Annuity Bond Education IRA Government Bond Government…" at bounding box center [846, 137] width 107 height 20
click at [913, 133] on icon "submit" at bounding box center [911, 137] width 8 height 8
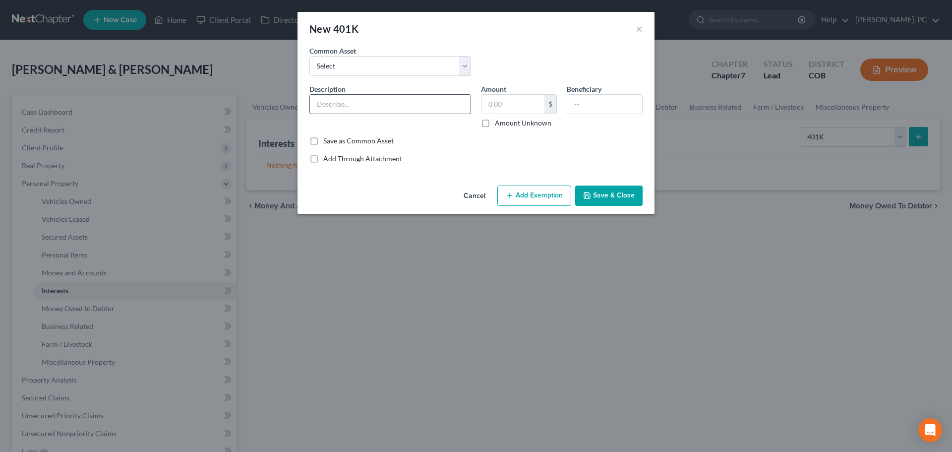
click at [362, 106] on input "text" at bounding box center [390, 104] width 161 height 19
type input "401k through employer"
click at [587, 99] on input "text" at bounding box center [604, 104] width 75 height 19
type input "Spouse"
click at [515, 98] on input "text" at bounding box center [513, 104] width 63 height 19
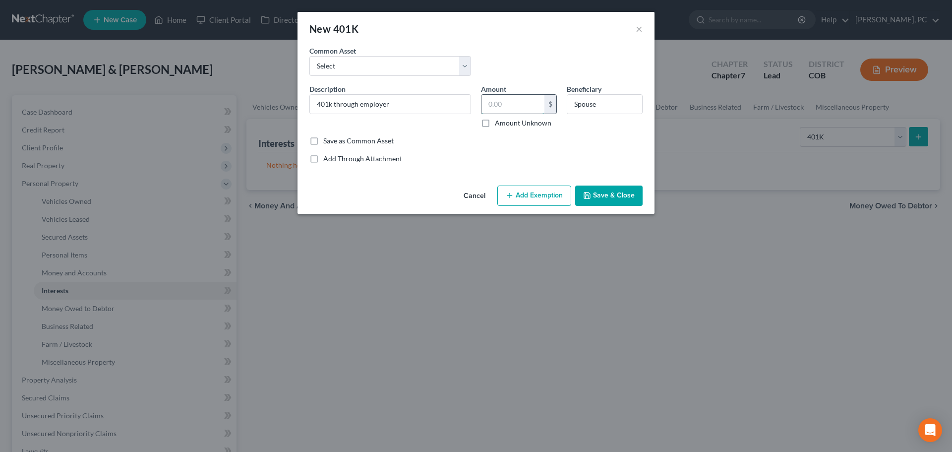
click at [503, 100] on input "text" at bounding box center [513, 104] width 63 height 19
type input "6,386"
click at [520, 192] on button "Add Exemption" at bounding box center [535, 196] width 74 height 21
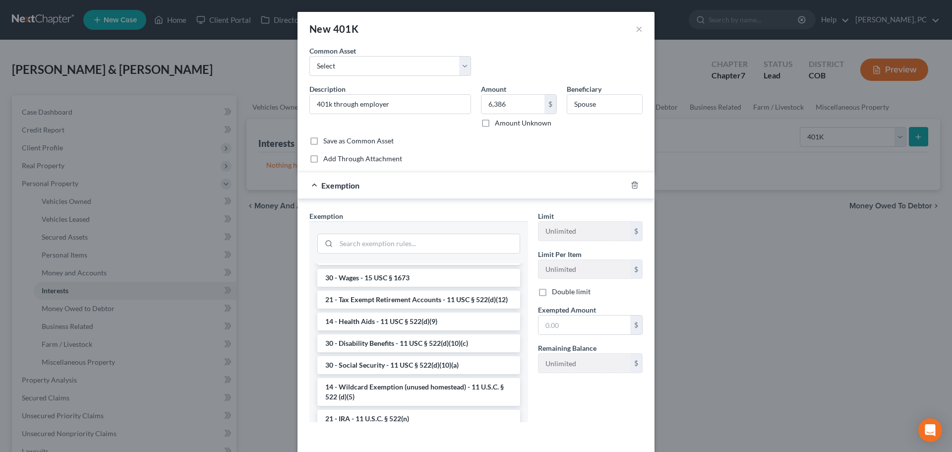
scroll to position [496, 0]
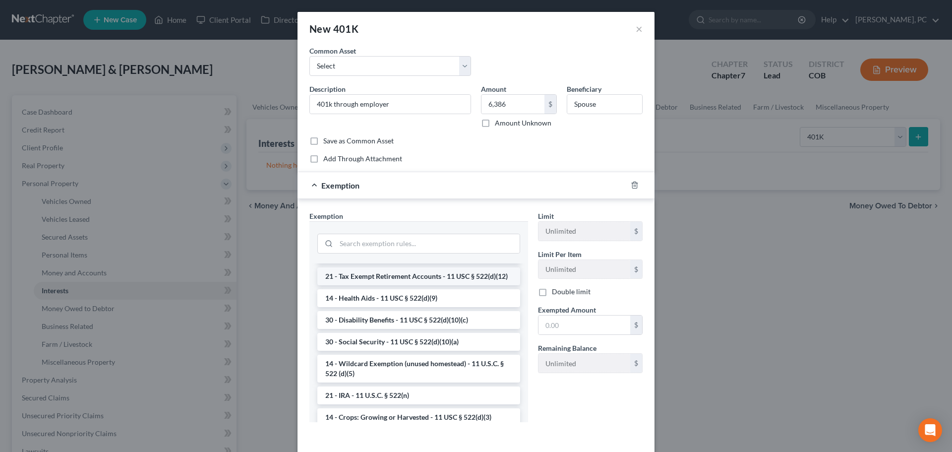
click at [400, 285] on li "21 - Tax Exempt Retirement Accounts - 11 USC § 522(d)(12)" at bounding box center [418, 276] width 203 height 18
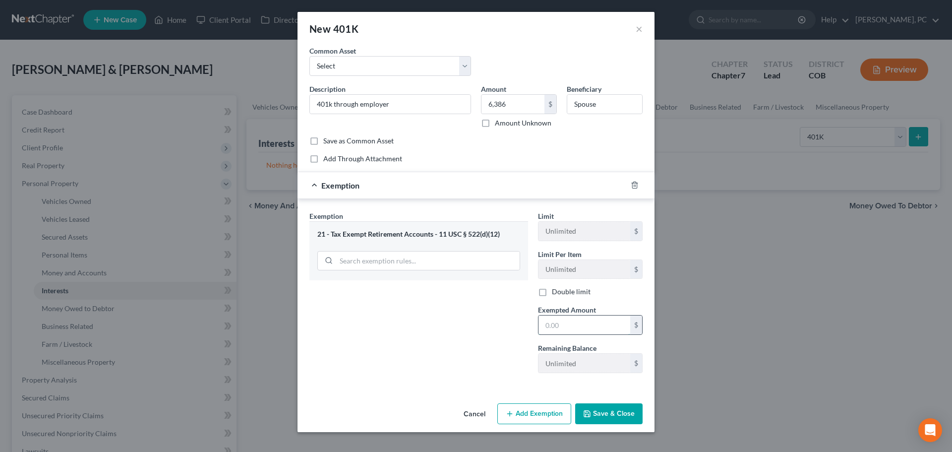
click at [550, 323] on input "text" at bounding box center [585, 324] width 92 height 19
type input "6,386"
click at [597, 417] on button "Save & Close" at bounding box center [608, 413] width 67 height 21
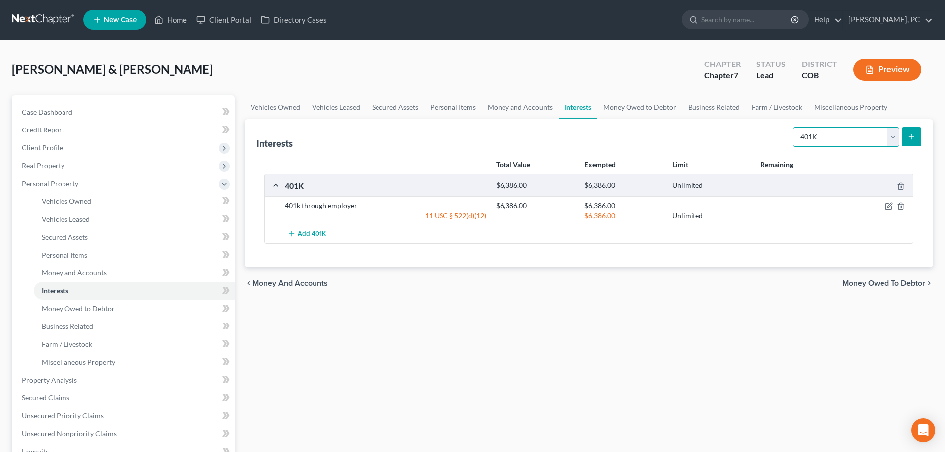
click at [819, 134] on select "Select Interest Type 401K Annuity Bond Education IRA Government Bond Government…" at bounding box center [846, 137] width 107 height 20
select select "ira"
click at [794, 127] on select "Select Interest Type 401K Annuity Bond Education IRA Government Bond Government…" at bounding box center [846, 137] width 107 height 20
click at [904, 135] on button "submit" at bounding box center [911, 136] width 19 height 19
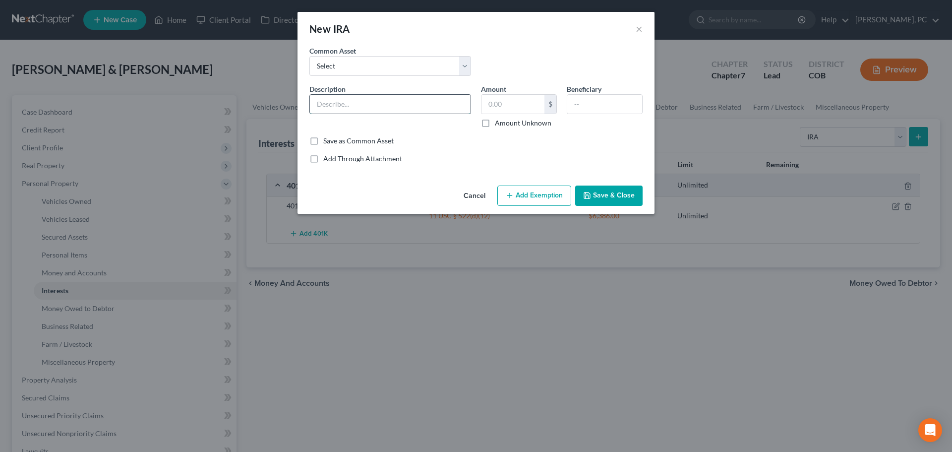
click at [335, 104] on input "text" at bounding box center [390, 104] width 161 height 19
type input "IRAs"
type input "Spouse"
click at [513, 104] on input "text" at bounding box center [513, 104] width 63 height 19
type input "12,300"
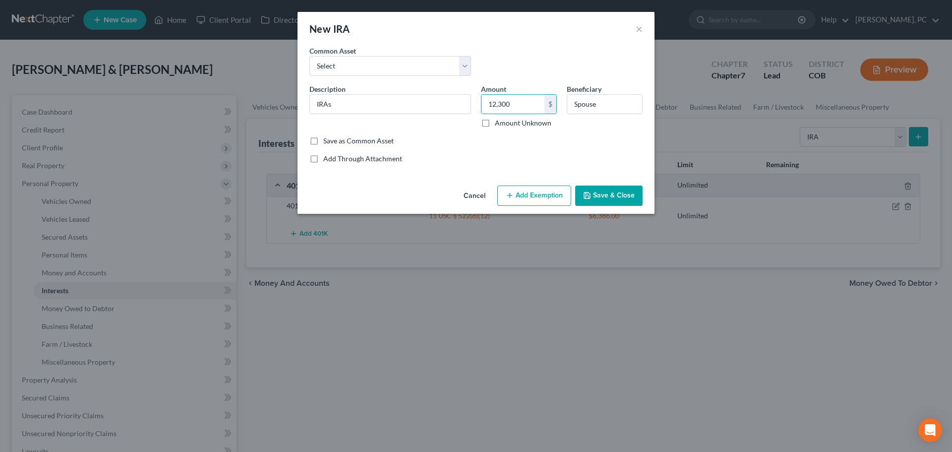
click at [520, 191] on button "Add Exemption" at bounding box center [535, 196] width 74 height 21
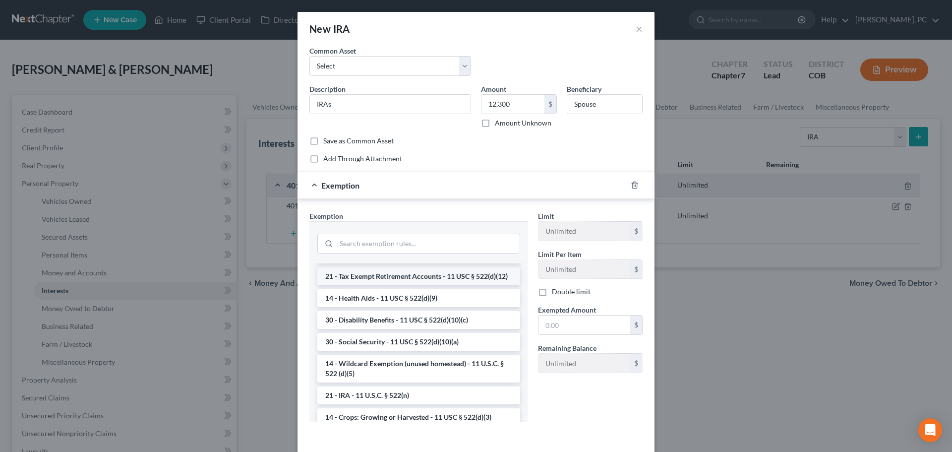
click at [407, 285] on li "21 - Tax Exempt Retirement Accounts - 11 USC § 522(d)(12)" at bounding box center [418, 276] width 203 height 18
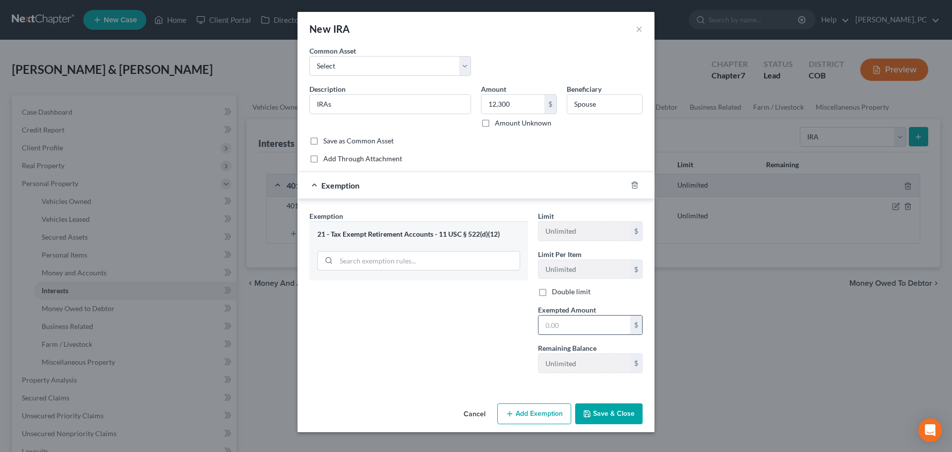
click at [556, 330] on input "text" at bounding box center [585, 324] width 92 height 19
type input "12,300"
click at [603, 419] on button "Save & Close" at bounding box center [608, 413] width 67 height 21
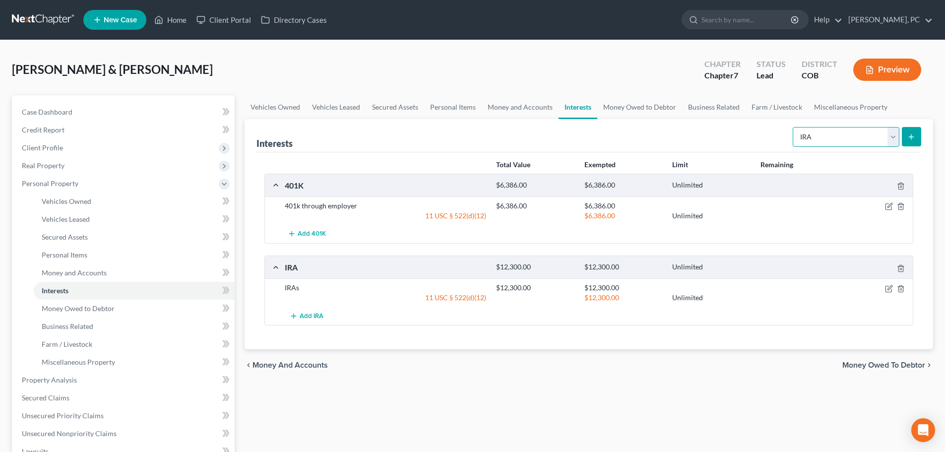
click at [830, 136] on select "Select Interest Type 401K Annuity Bond Education IRA Government Bond Government…" at bounding box center [846, 137] width 107 height 20
select select "education_ira"
click at [794, 127] on select "Select Interest Type 401K Annuity Bond Education IRA Government Bond Government…" at bounding box center [846, 137] width 107 height 20
click at [910, 133] on icon "submit" at bounding box center [911, 137] width 8 height 8
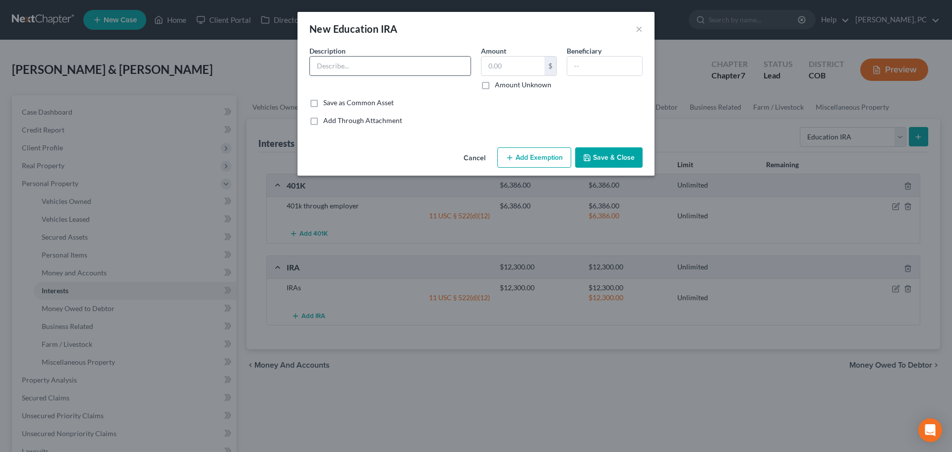
click at [326, 61] on input "text" at bounding box center [390, 66] width 161 height 19
type input "College Savings"
type input "350"
type input "Kids"
click at [606, 159] on button "Save & Close" at bounding box center [608, 157] width 67 height 21
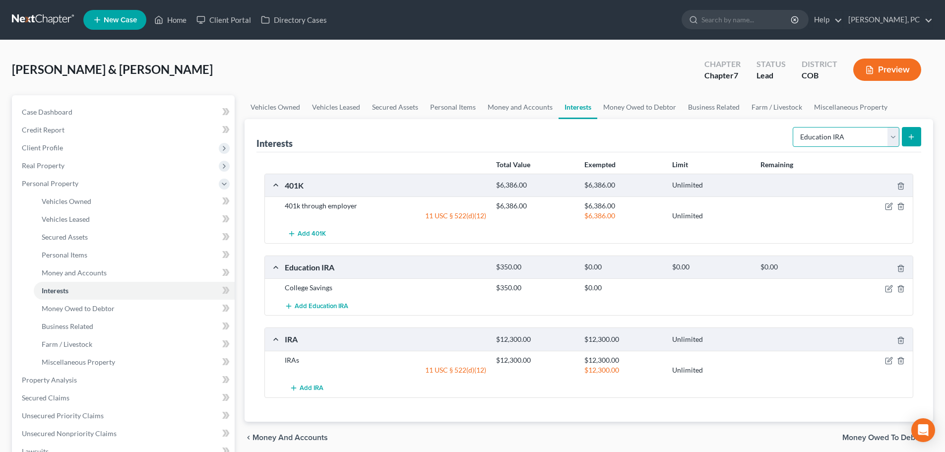
click at [817, 139] on select "Select Interest Type 401K Annuity Bond Education IRA Government Bond Government…" at bounding box center [846, 137] width 107 height 20
select select "401k"
click at [794, 127] on select "Select Interest Type 401K Annuity Bond Education IRA Government Bond Government…" at bounding box center [846, 137] width 107 height 20
click at [907, 132] on button "submit" at bounding box center [911, 136] width 19 height 19
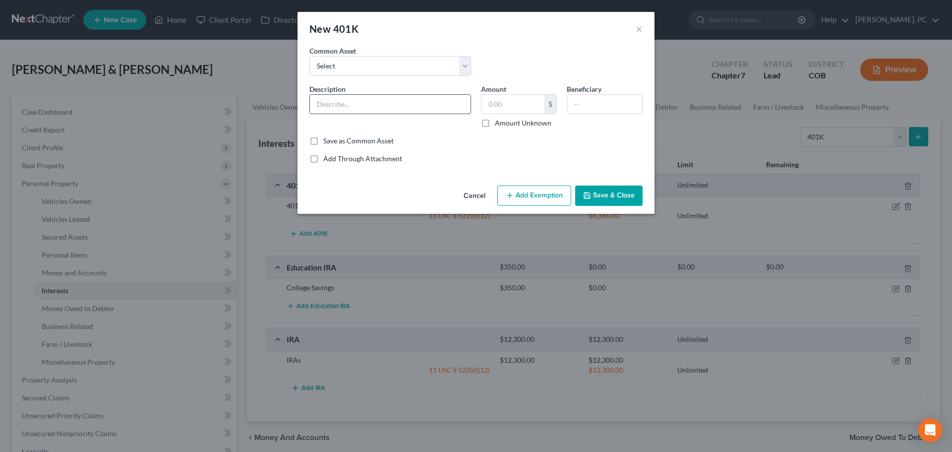
click at [358, 103] on input "text" at bounding box center [390, 104] width 161 height 19
type input "401k through old employer"
type input "Spouse"
click at [511, 100] on input "text" at bounding box center [513, 104] width 63 height 19
click at [513, 192] on icon "button" at bounding box center [510, 195] width 8 height 8
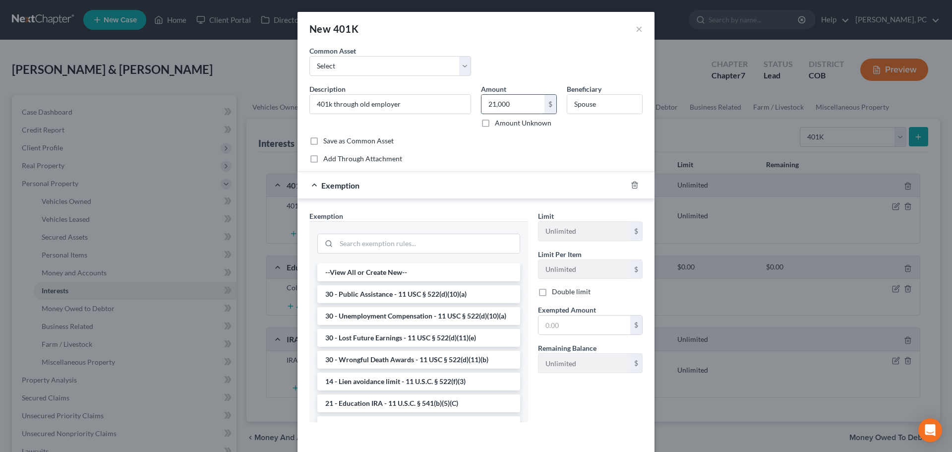
click at [514, 104] on input "21,000" at bounding box center [513, 104] width 63 height 19
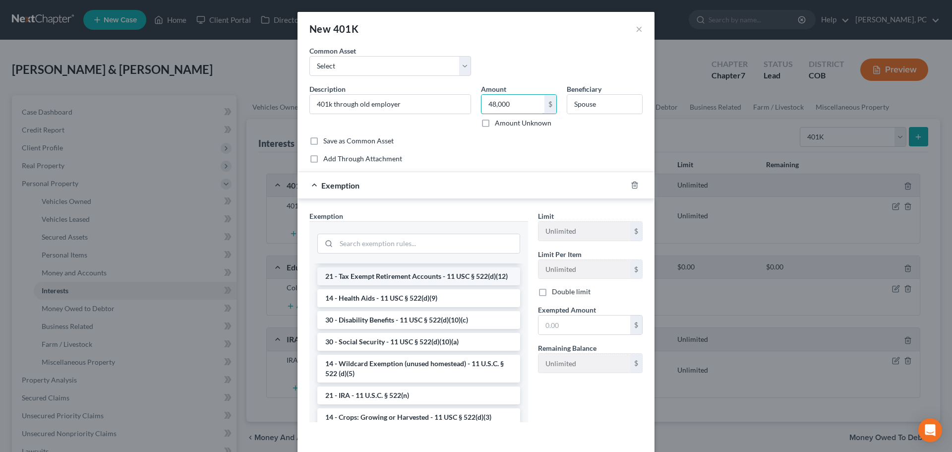
type input "48,000"
click at [415, 285] on li "21 - Tax Exempt Retirement Accounts - 11 USC § 522(d)(12)" at bounding box center [418, 276] width 203 height 18
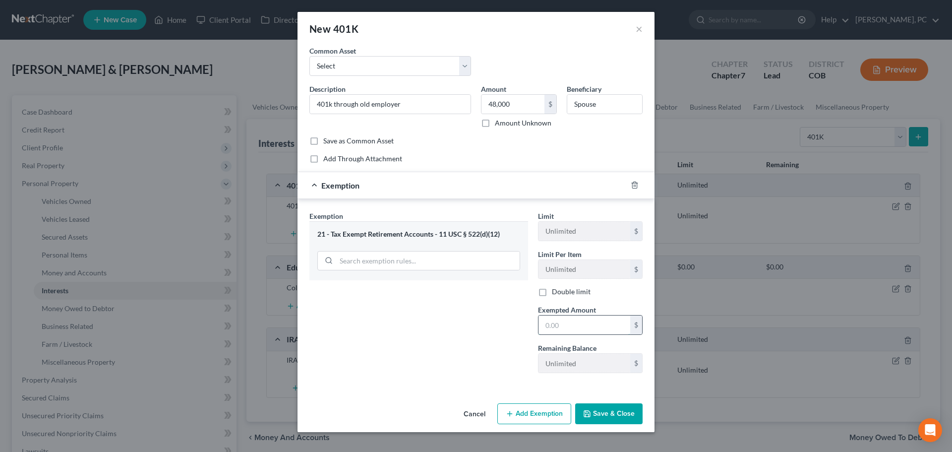
click at [553, 323] on input "text" at bounding box center [585, 324] width 92 height 19
type input "48,000"
click at [426, 106] on input "401k through old employer" at bounding box center [390, 104] width 161 height 19
type input "401k through old employer (subject to loan)"
click at [597, 411] on button "Save & Close" at bounding box center [608, 413] width 67 height 21
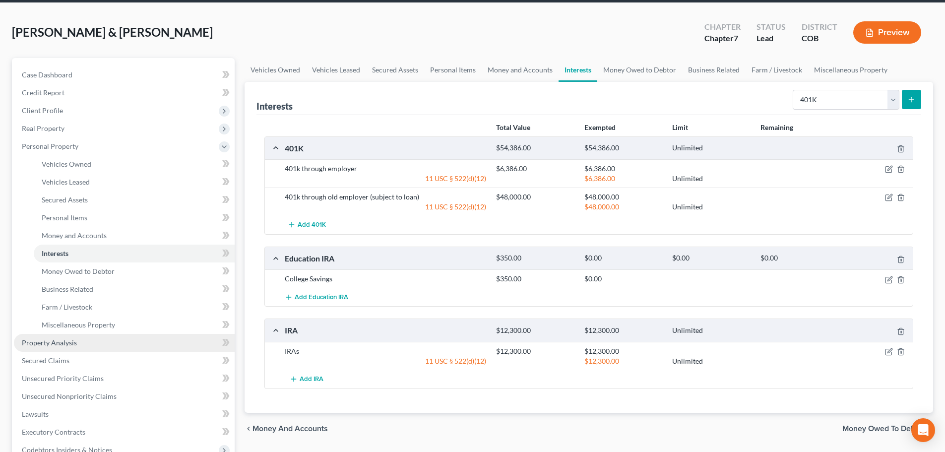
scroll to position [149, 0]
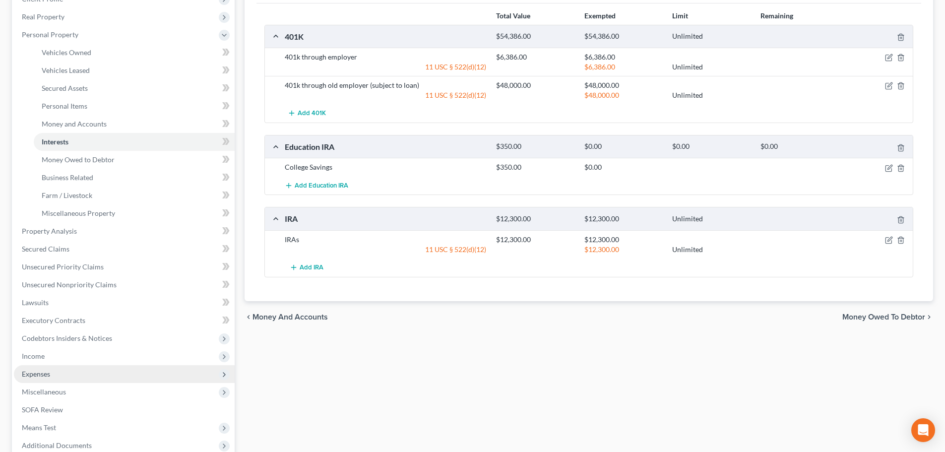
click at [33, 377] on span "Expenses" at bounding box center [36, 374] width 28 height 8
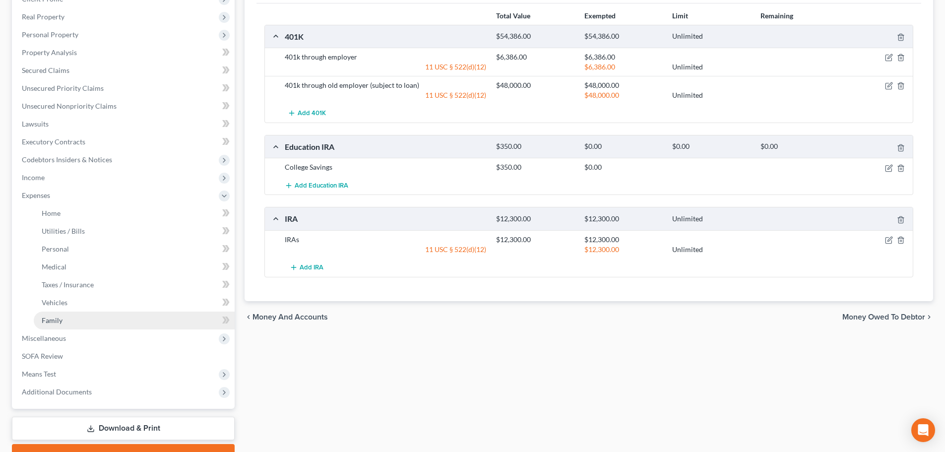
click at [59, 319] on span "Family" at bounding box center [52, 320] width 21 height 8
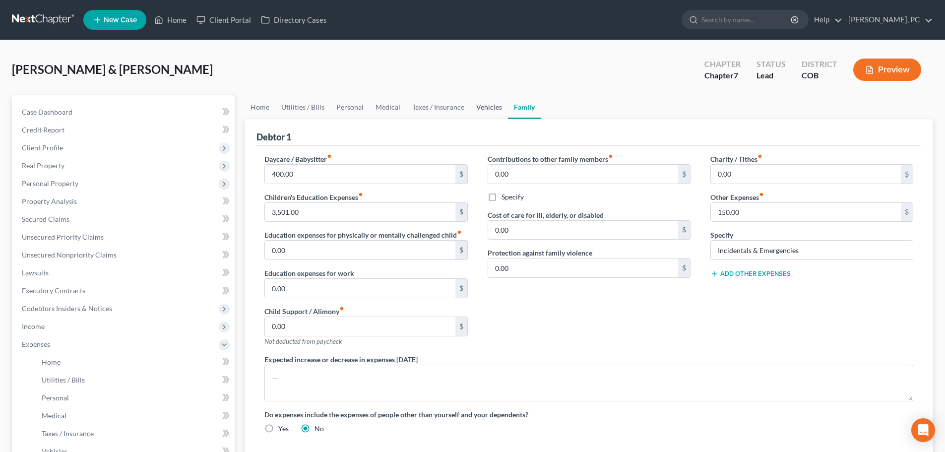
click at [470, 105] on link "Vehicles" at bounding box center [489, 107] width 38 height 24
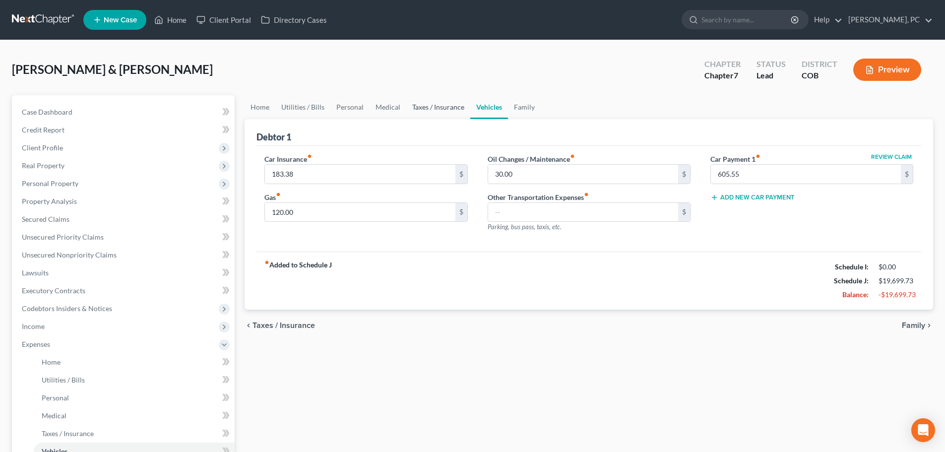
click at [445, 106] on link "Taxes / Insurance" at bounding box center [438, 107] width 64 height 24
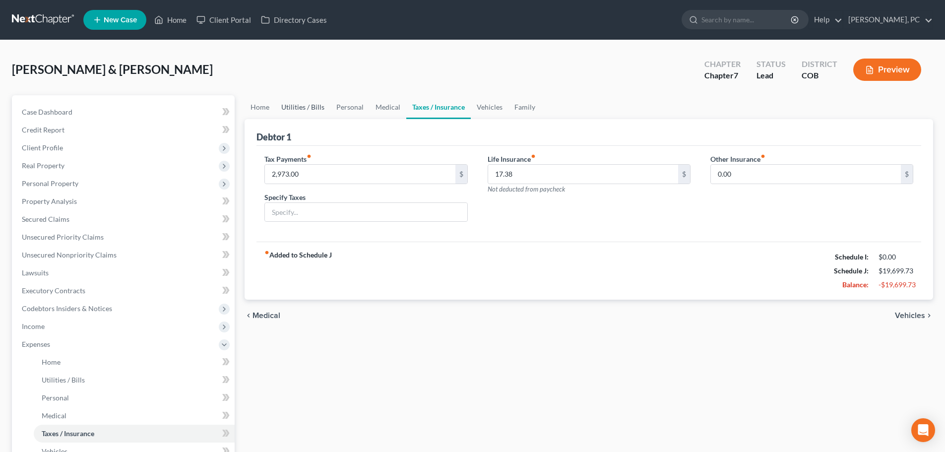
click at [303, 106] on link "Utilities / Bills" at bounding box center [302, 107] width 55 height 24
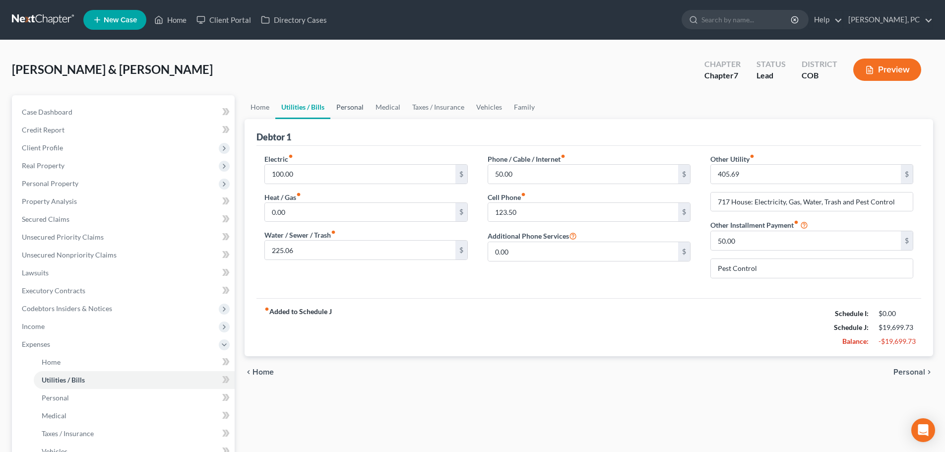
click at [346, 103] on link "Personal" at bounding box center [349, 107] width 39 height 24
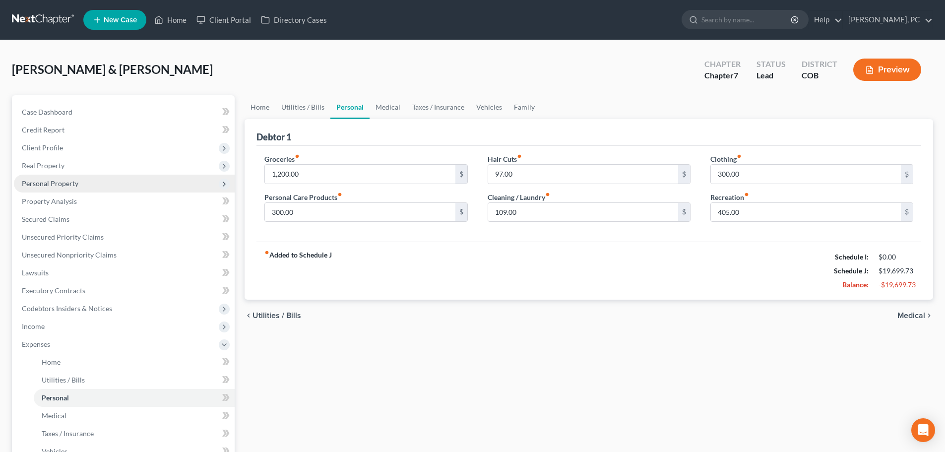
click at [57, 179] on span "Personal Property" at bounding box center [50, 183] width 57 height 8
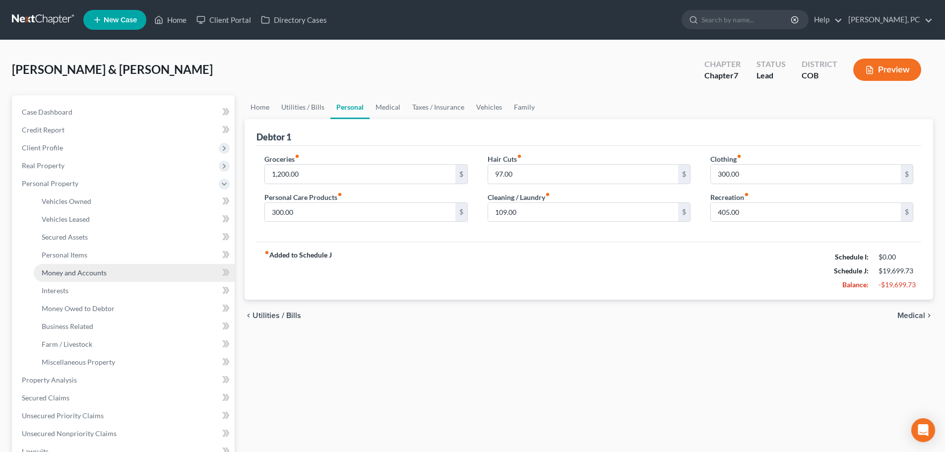
click at [63, 276] on span "Money and Accounts" at bounding box center [74, 272] width 65 height 8
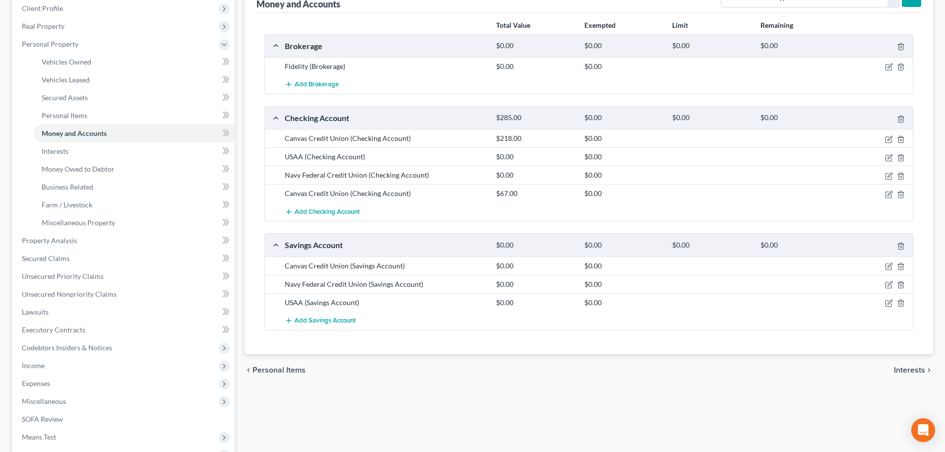
scroll to position [149, 0]
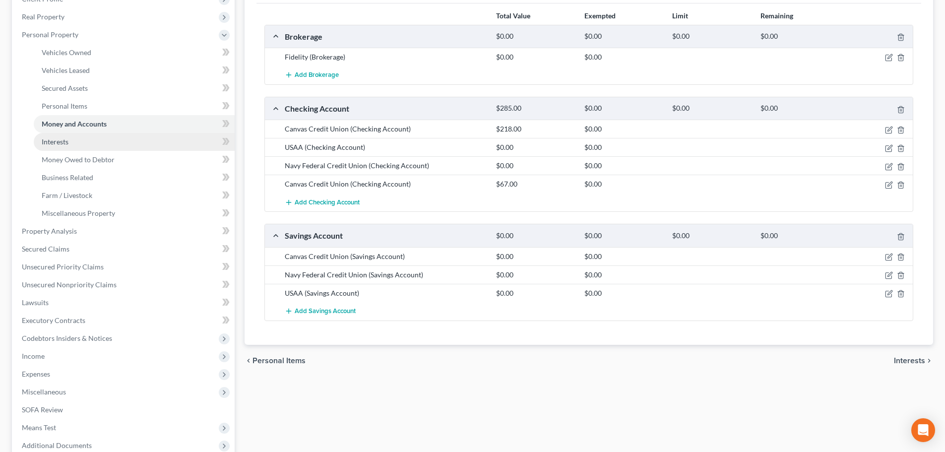
click at [59, 142] on span "Interests" at bounding box center [55, 141] width 27 height 8
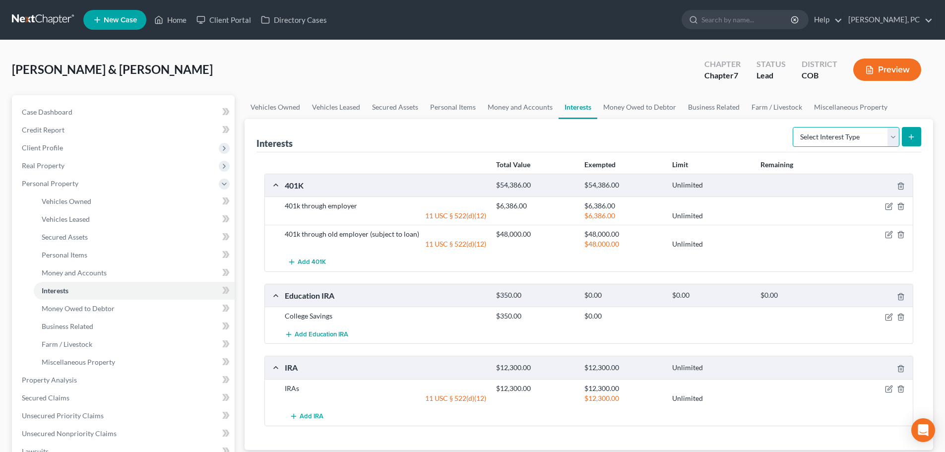
click at [801, 136] on select "Select Interest Type 401K Annuity Bond Education IRA Government Bond Government…" at bounding box center [846, 137] width 107 height 20
click at [566, 144] on div "Interests Select Interest Type 401K Annuity Bond Education IRA Government Bond …" at bounding box center [588, 135] width 665 height 33
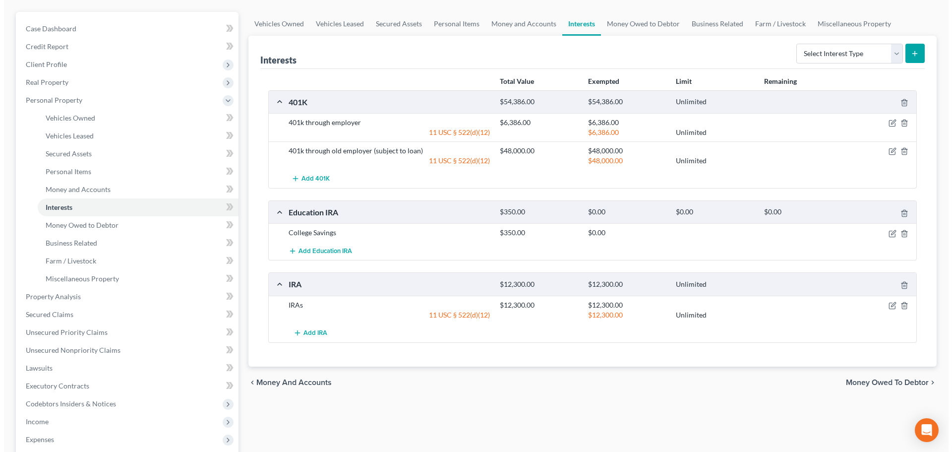
scroll to position [99, 0]
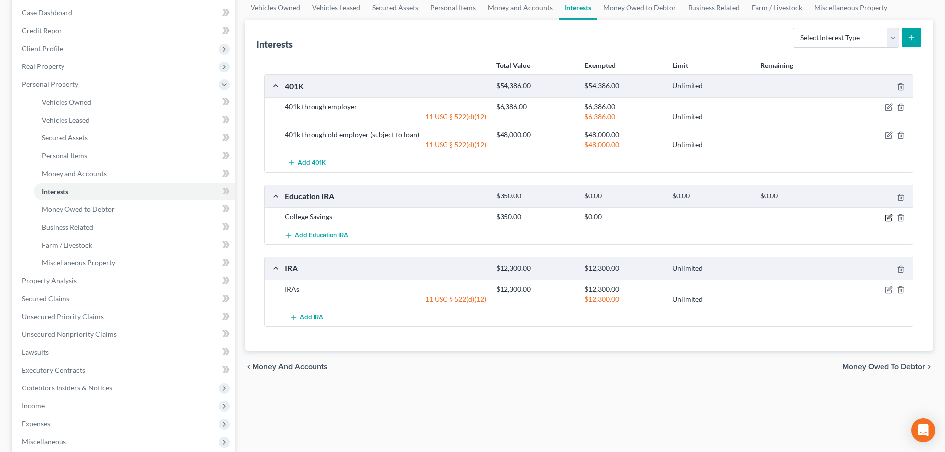
click at [889, 216] on icon "button" at bounding box center [889, 216] width 4 height 4
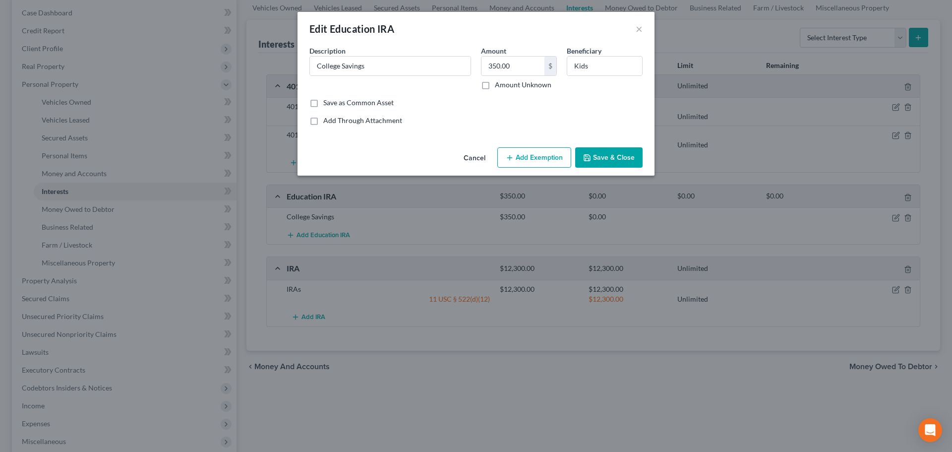
click at [547, 162] on button "Add Exemption" at bounding box center [535, 157] width 74 height 21
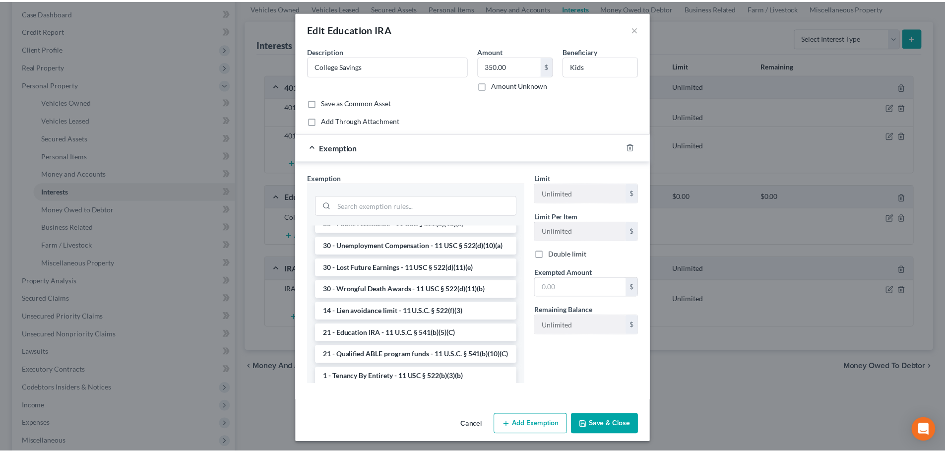
scroll to position [50, 0]
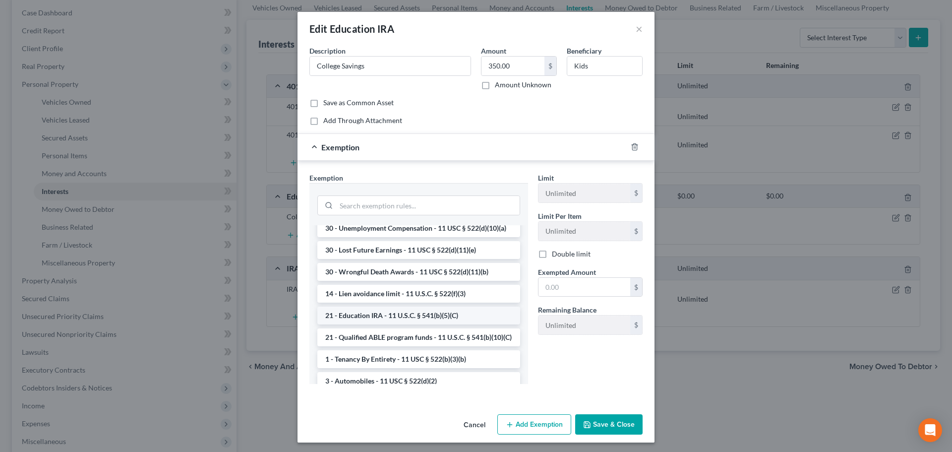
click at [394, 321] on li "21 - Education IRA - 11 U.S.C. § 541(b)(5)(C)" at bounding box center [418, 316] width 203 height 18
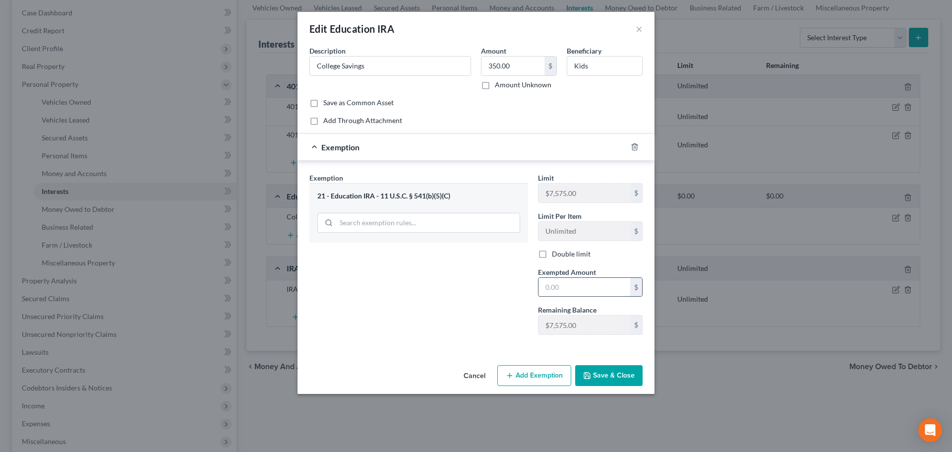
click at [557, 292] on input "text" at bounding box center [585, 287] width 92 height 19
type input "350"
click at [475, 295] on div "Exemption Set must be selected for CA. Exemption * 21 - Education IRA - 11 U.S.…" at bounding box center [419, 258] width 229 height 170
click at [604, 376] on button "Save & Close" at bounding box center [608, 375] width 67 height 21
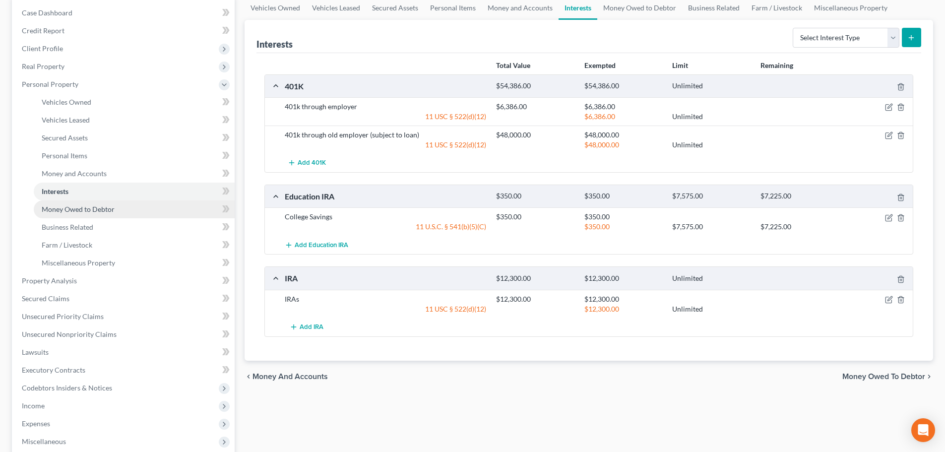
click at [74, 213] on link "Money Owed to Debtor" at bounding box center [134, 209] width 201 height 18
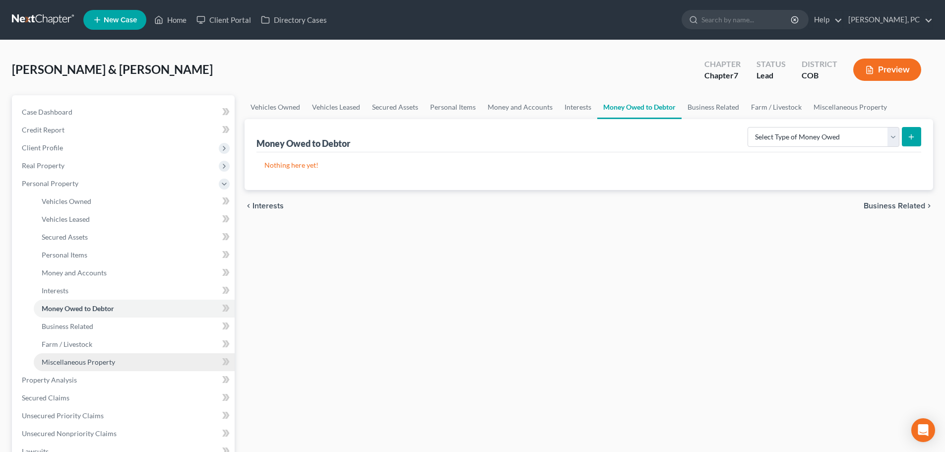
click at [71, 361] on span "Miscellaneous Property" at bounding box center [78, 362] width 73 height 8
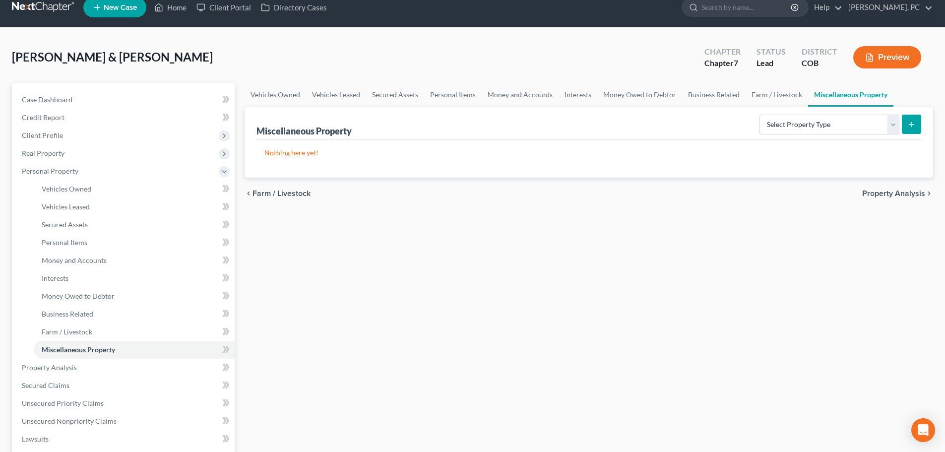
scroll to position [50, 0]
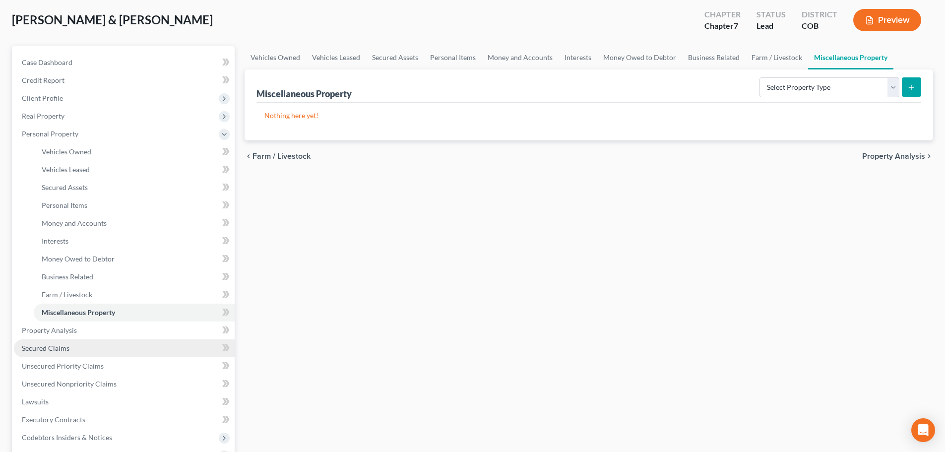
click at [63, 344] on span "Secured Claims" at bounding box center [46, 348] width 48 height 8
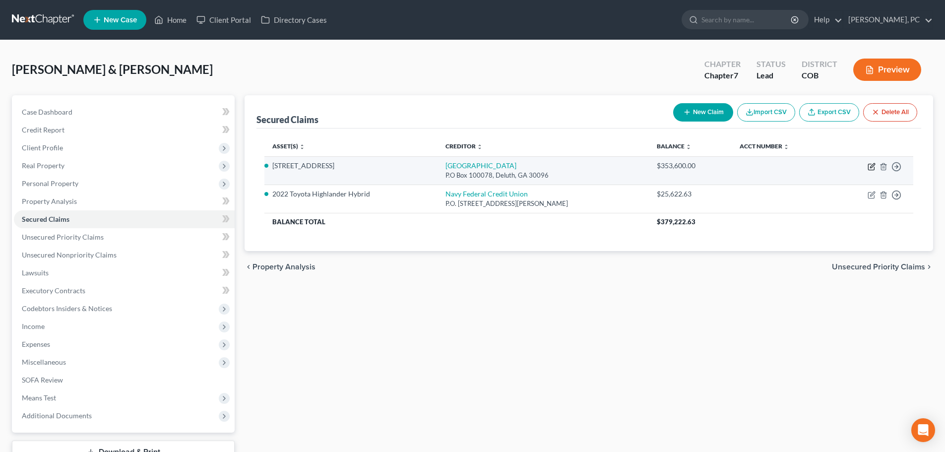
click at [872, 167] on icon "button" at bounding box center [872, 167] width 8 height 8
select select "10"
select select "4"
select select "2"
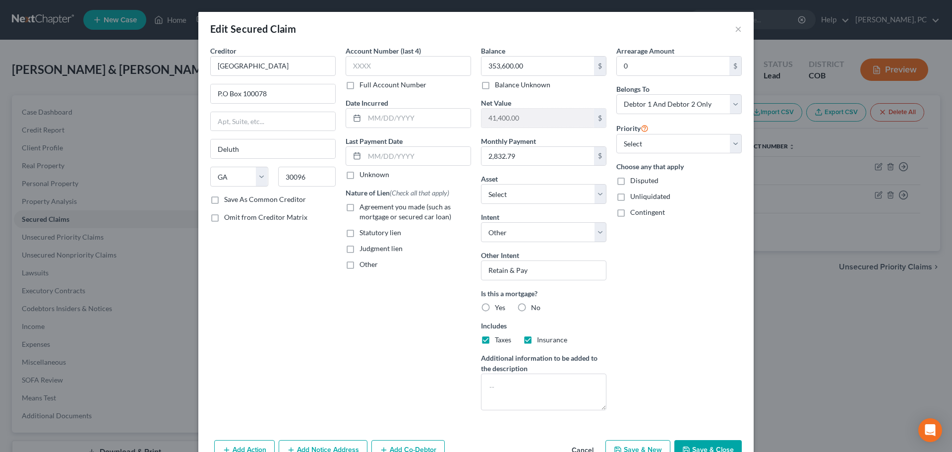
click at [360, 204] on label "Agreement you made (such as mortgage or secured car loan)" at bounding box center [416, 212] width 112 height 20
click at [364, 204] on input "Agreement you made (such as mortgage or secured car loan)" at bounding box center [367, 205] width 6 height 6
checkbox input "true"
click at [410, 159] on input "text" at bounding box center [418, 156] width 106 height 19
click at [406, 156] on input "text" at bounding box center [418, 156] width 106 height 19
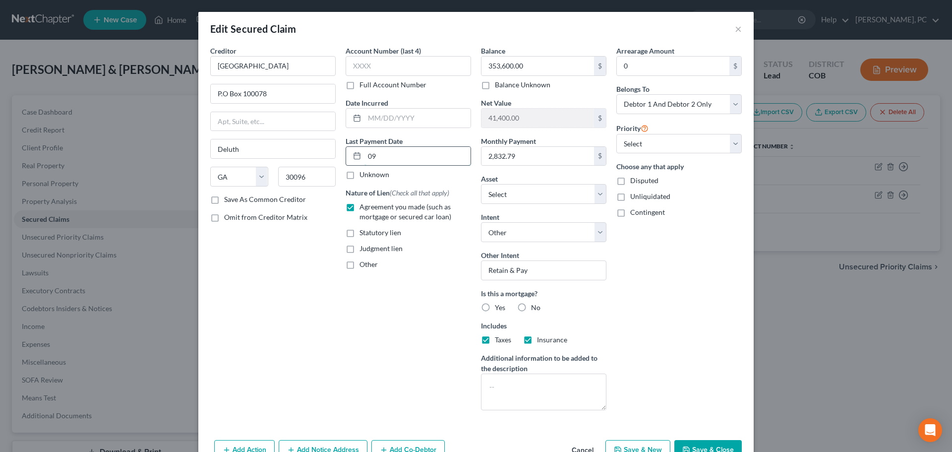
type input "0"
type input "1"
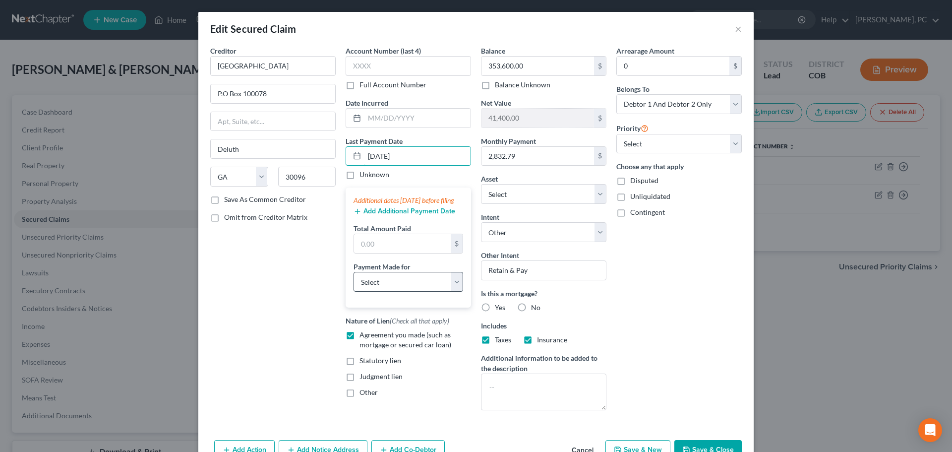
type input "09/30/2025"
click at [368, 292] on select "Select Car Credit Card Loan Repayment Mortgage Other Suppliers Or Vendors" at bounding box center [409, 282] width 110 height 20
select select "3"
click at [354, 282] on select "Select Car Credit Card Loan Repayment Mortgage Other Suppliers Or Vendors" at bounding box center [409, 282] width 110 height 20
click at [372, 253] on input "text" at bounding box center [402, 243] width 97 height 19
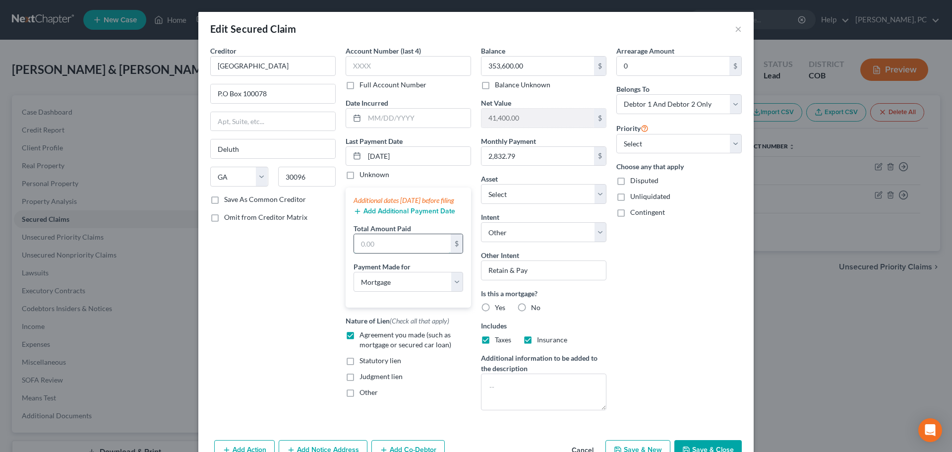
click at [372, 253] on input "text" at bounding box center [402, 243] width 97 height 19
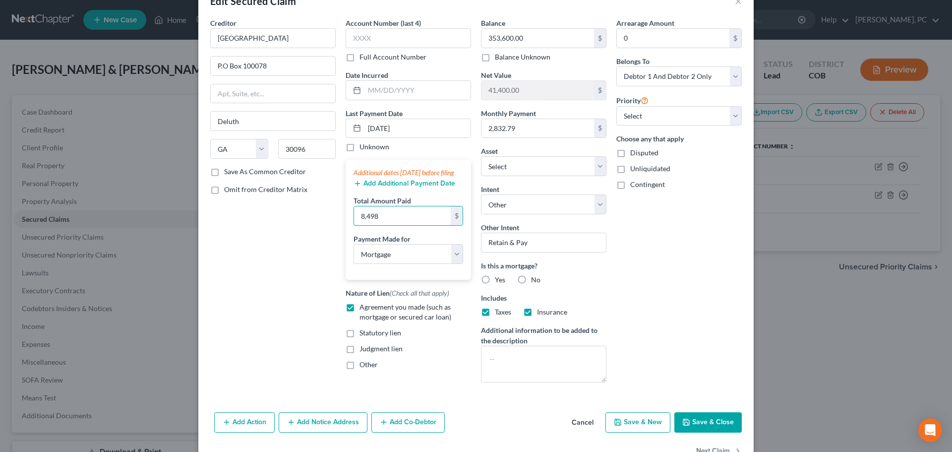
scroll to position [57, 0]
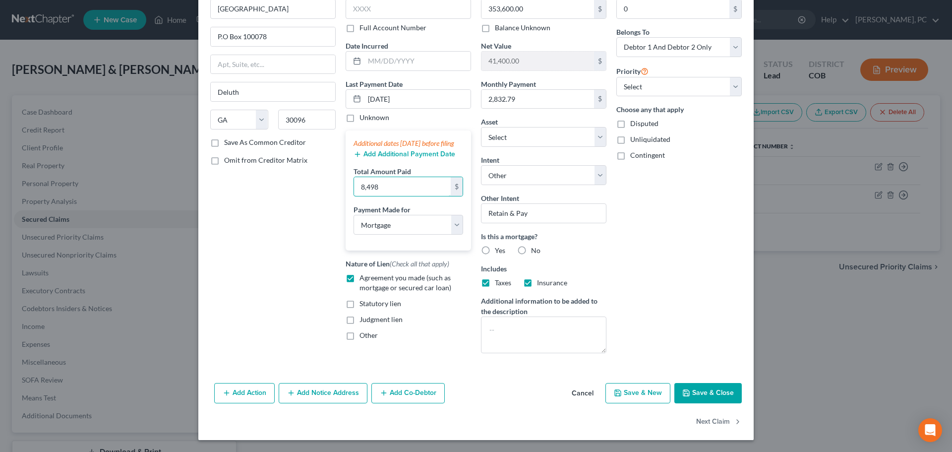
type input "8,498"
click at [697, 393] on button "Save & Close" at bounding box center [708, 393] width 67 height 21
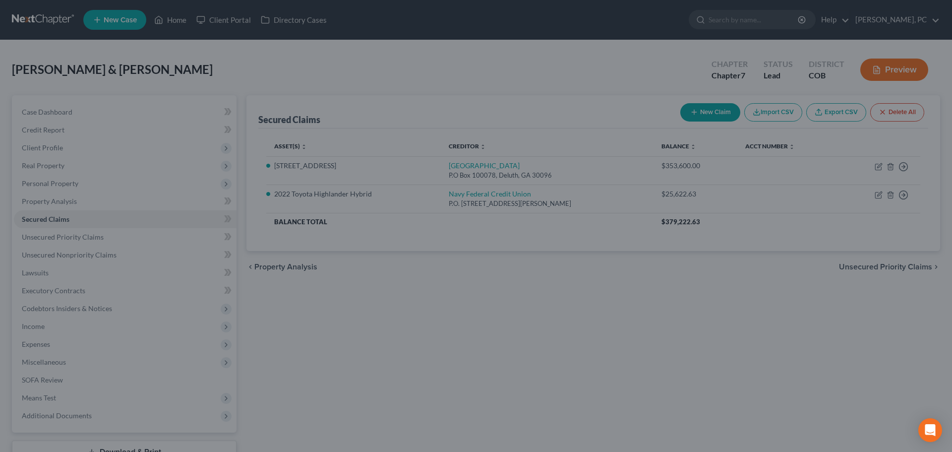
select select "4"
type input "8,498.00"
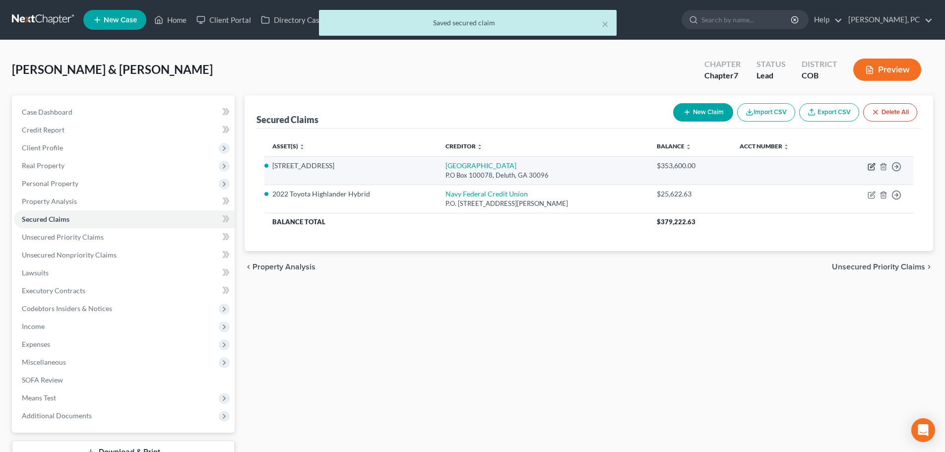
click at [869, 164] on icon "button" at bounding box center [871, 167] width 6 height 6
select select "10"
select select "3"
select select "4"
select select "2"
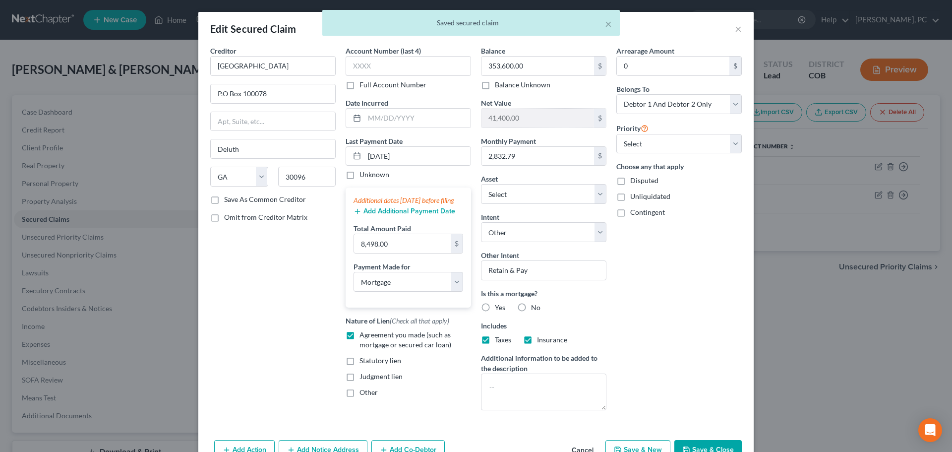
click at [495, 308] on label "Yes" at bounding box center [500, 308] width 10 height 10
click at [499, 308] on input "Yes" at bounding box center [502, 306] width 6 height 6
radio input "true"
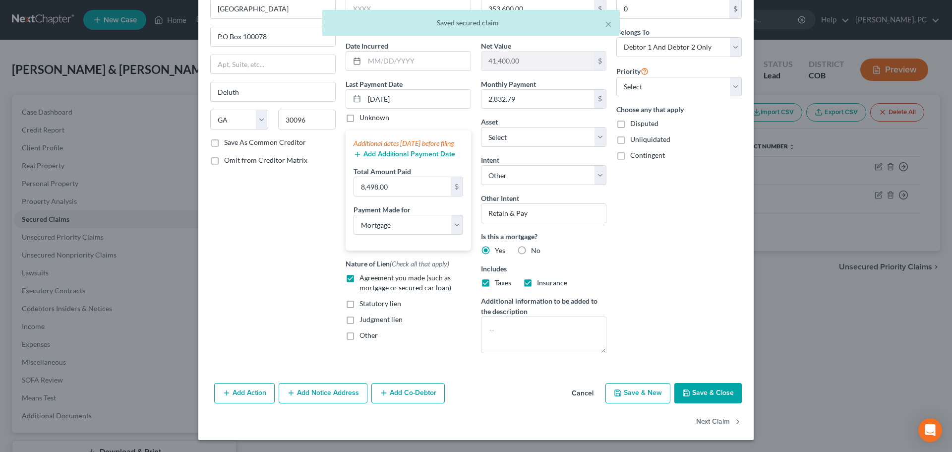
click at [685, 394] on icon "button" at bounding box center [687, 393] width 8 height 8
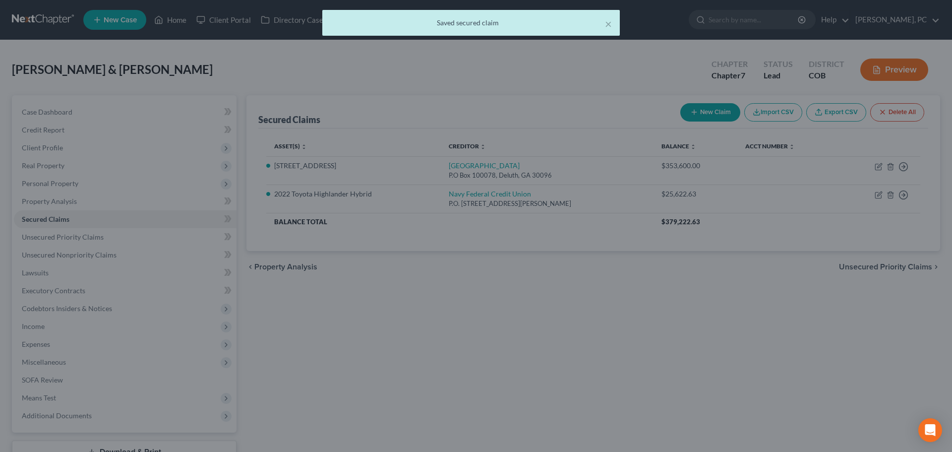
select select "4"
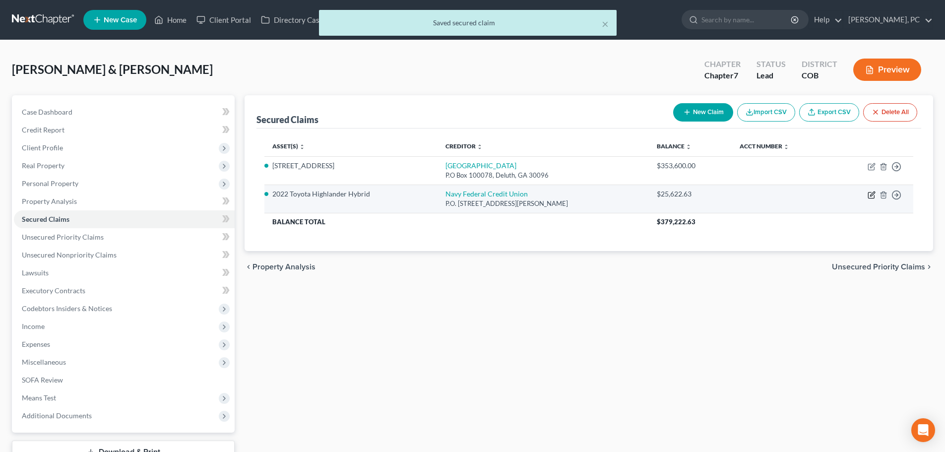
click at [871, 194] on icon "button" at bounding box center [872, 193] width 4 height 4
select select "48"
select select "4"
select select "2"
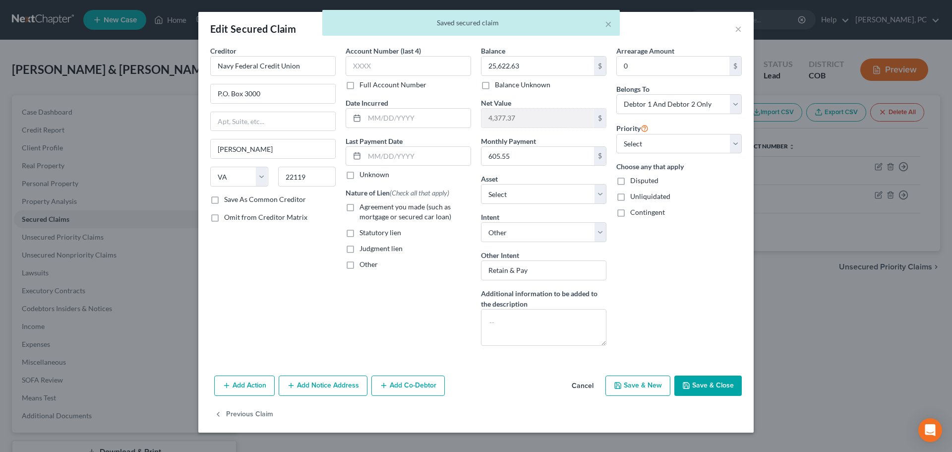
click at [360, 208] on label "Agreement you made (such as mortgage or secured car loan)" at bounding box center [416, 212] width 112 height 20
click at [364, 208] on input "Agreement you made (such as mortgage or secured car loan)" at bounding box center [367, 205] width 6 height 6
checkbox input "true"
click at [386, 159] on input "text" at bounding box center [418, 156] width 106 height 19
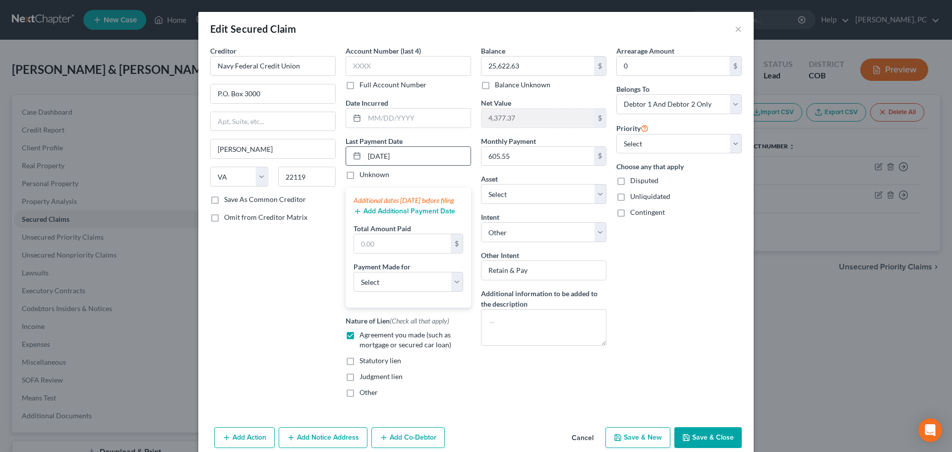
click at [377, 154] on input "09/20/2025" at bounding box center [418, 156] width 106 height 19
type input "09/16/2025"
click at [387, 292] on select "Select Car Credit Card Loan Repayment Mortgage Other Suppliers Or Vendors" at bounding box center [409, 282] width 110 height 20
select select "0"
click at [354, 282] on select "Select Car Credit Card Loan Repayment Mortgage Other Suppliers Or Vendors" at bounding box center [409, 282] width 110 height 20
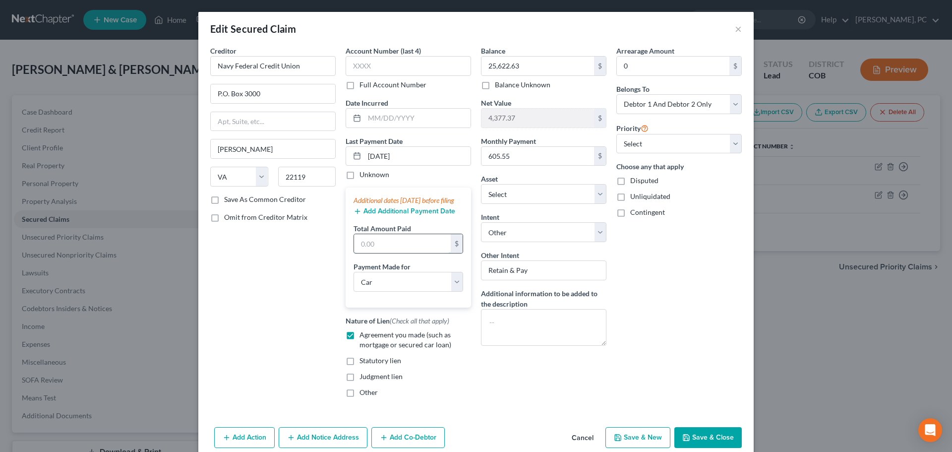
click at [387, 253] on input "text" at bounding box center [402, 243] width 97 height 19
click at [385, 251] on input "text" at bounding box center [402, 243] width 97 height 19
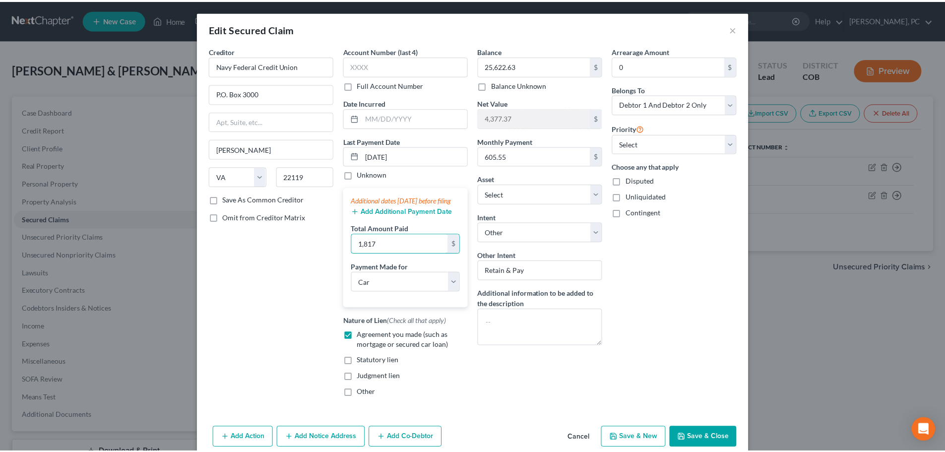
scroll to position [54, 0]
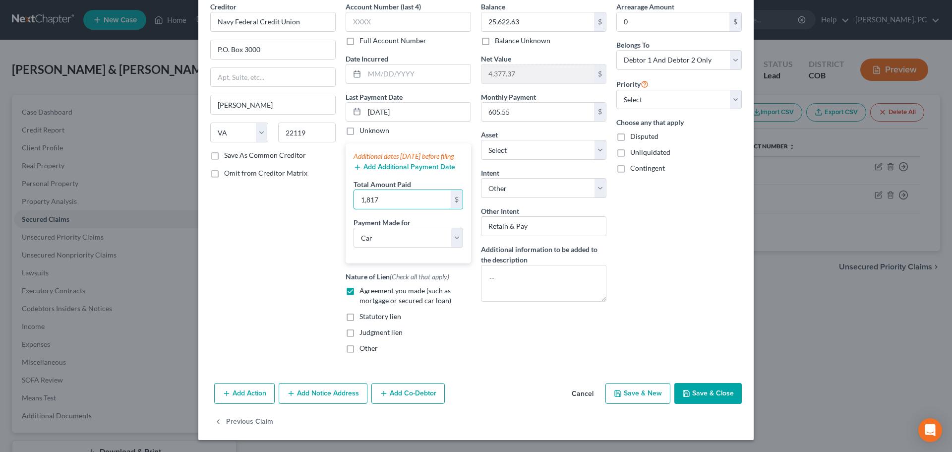
type input "1,817"
click at [719, 390] on button "Save & Close" at bounding box center [708, 393] width 67 height 21
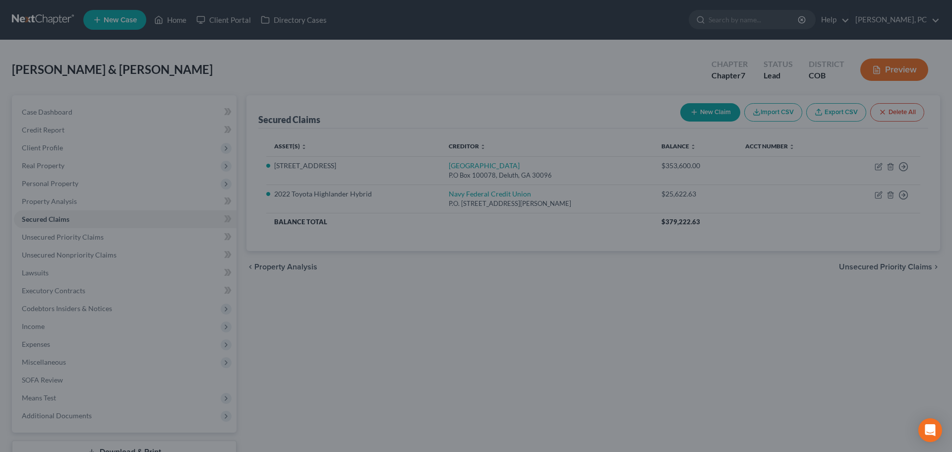
select select "6"
type input "1,817.00"
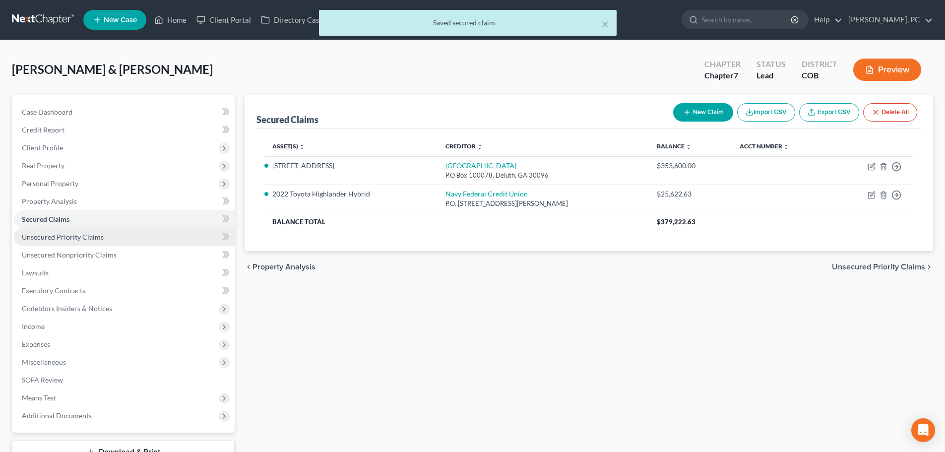
click at [92, 237] on span "Unsecured Priority Claims" at bounding box center [63, 237] width 82 height 8
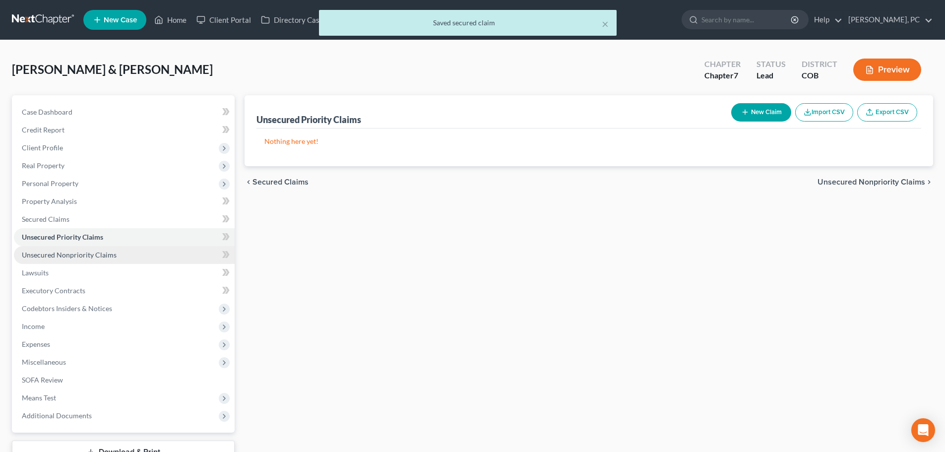
click at [113, 248] on link "Unsecured Nonpriority Claims" at bounding box center [124, 255] width 221 height 18
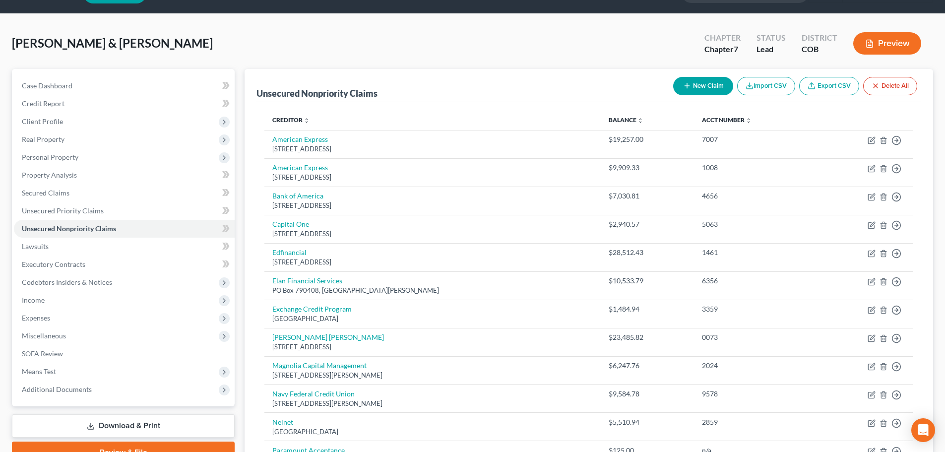
scroll to position [50, 0]
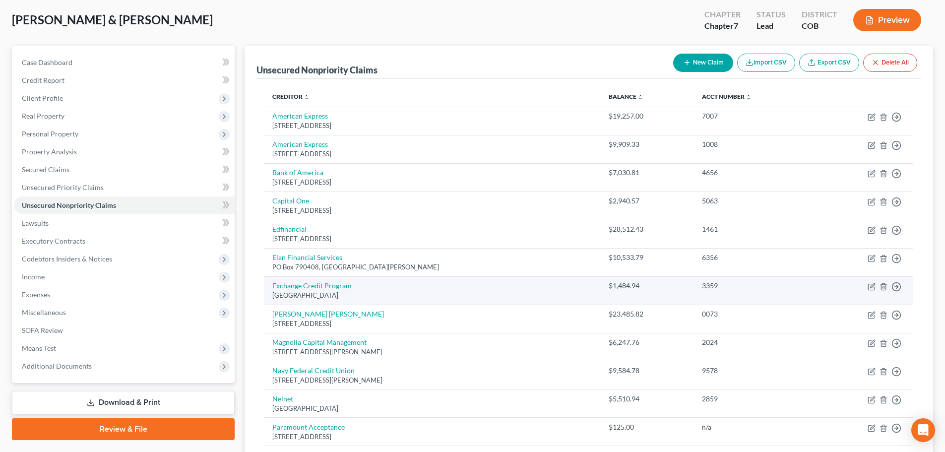
click at [314, 283] on link "Exchange Credit Program" at bounding box center [311, 285] width 79 height 8
select select "45"
select select "2"
select select "0"
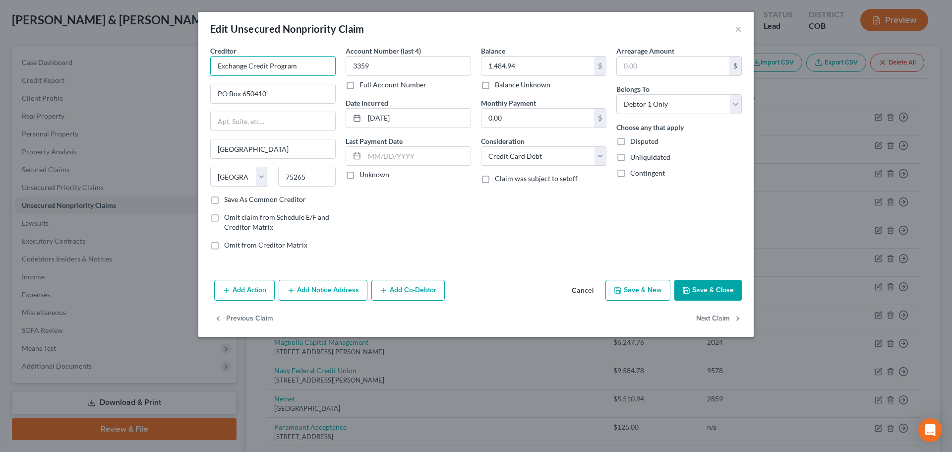
drag, startPoint x: 297, startPoint y: 65, endPoint x: 146, endPoint y: 69, distance: 150.9
click at [146, 69] on div "Edit Unsecured Nonpriority Claim × Creditor * Exchange Credit Program PO Box 65…" at bounding box center [476, 226] width 952 height 452
click at [347, 291] on button "Add Notice Address" at bounding box center [323, 290] width 89 height 21
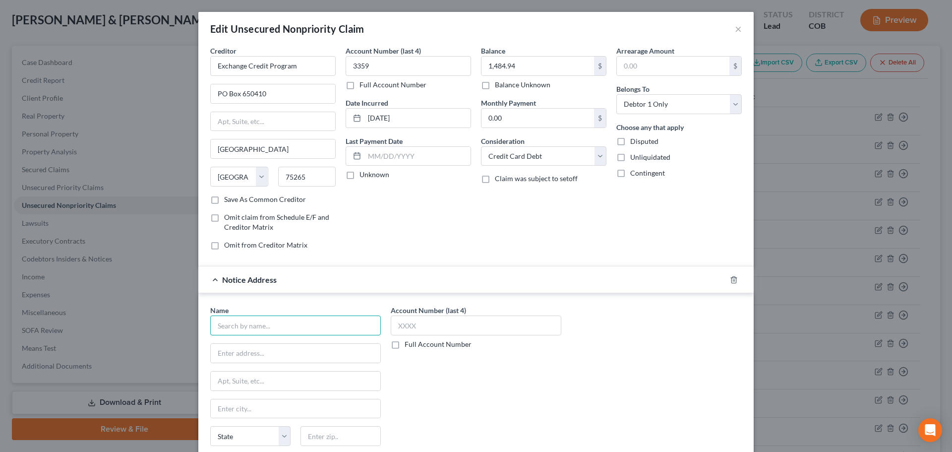
click at [279, 318] on input "text" at bounding box center [295, 325] width 171 height 20
type input "AAFES"
click at [421, 189] on div "Account Number (last 4) 3359 Full Account Number Date Incurred 06/05/2020 Last …" at bounding box center [408, 152] width 135 height 212
click at [734, 280] on icon "button" at bounding box center [734, 280] width 8 height 8
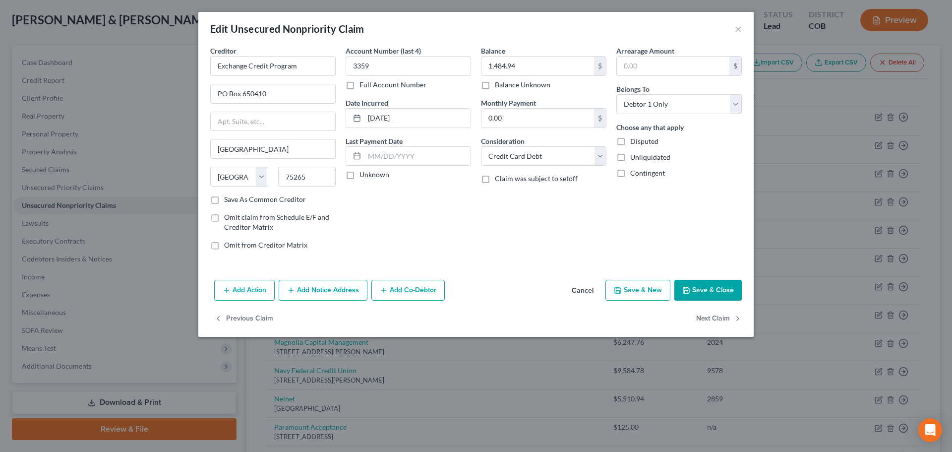
click at [708, 290] on button "Save & Close" at bounding box center [708, 290] width 67 height 21
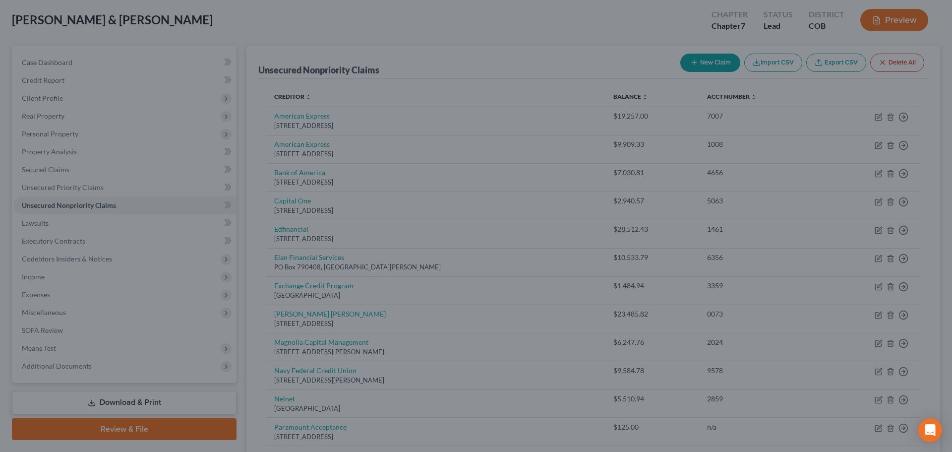
type input "0"
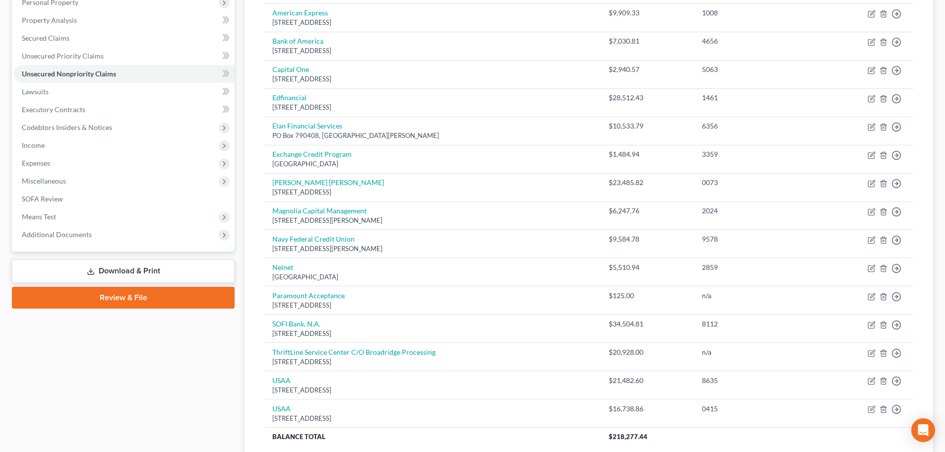
scroll to position [198, 0]
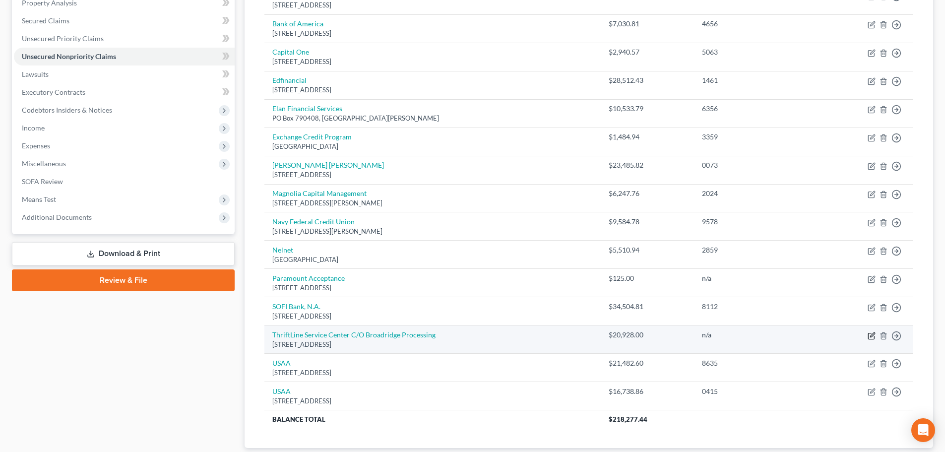
click at [870, 335] on icon "button" at bounding box center [872, 336] width 8 height 8
select select "33"
select select "14"
select select "0"
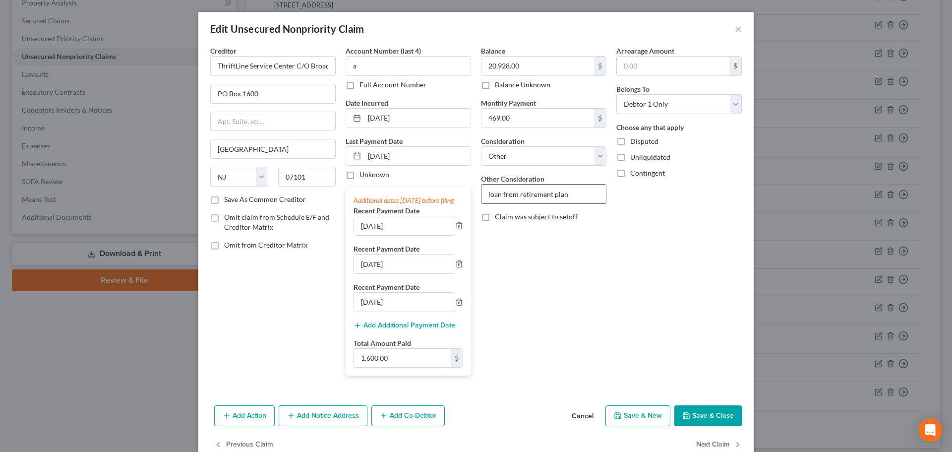
click at [482, 195] on input "loan from retirement plan" at bounding box center [544, 194] width 125 height 19
type input "Loan from retirement plan"
click at [695, 420] on button "Save & Close" at bounding box center [708, 415] width 67 height 21
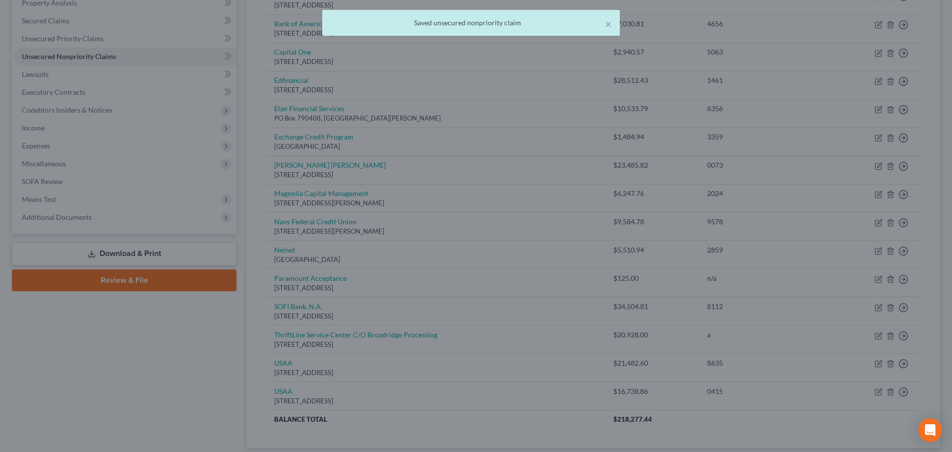
type input "0"
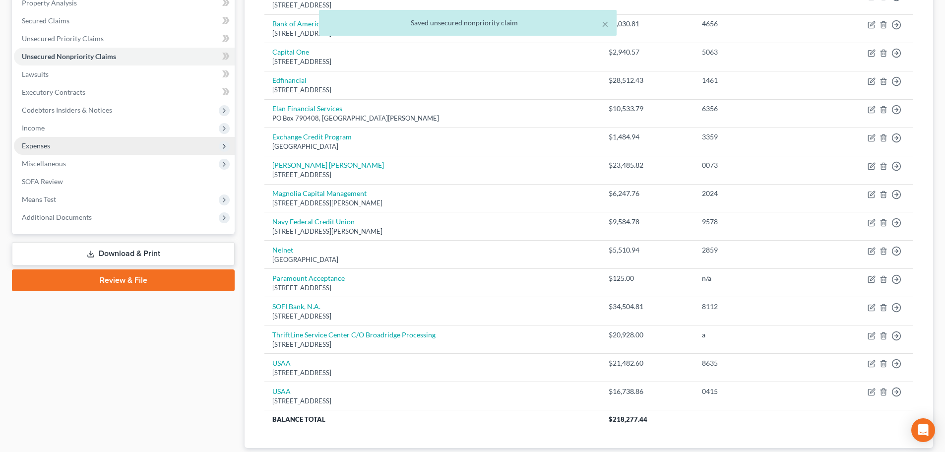
click at [43, 144] on span "Expenses" at bounding box center [36, 145] width 28 height 8
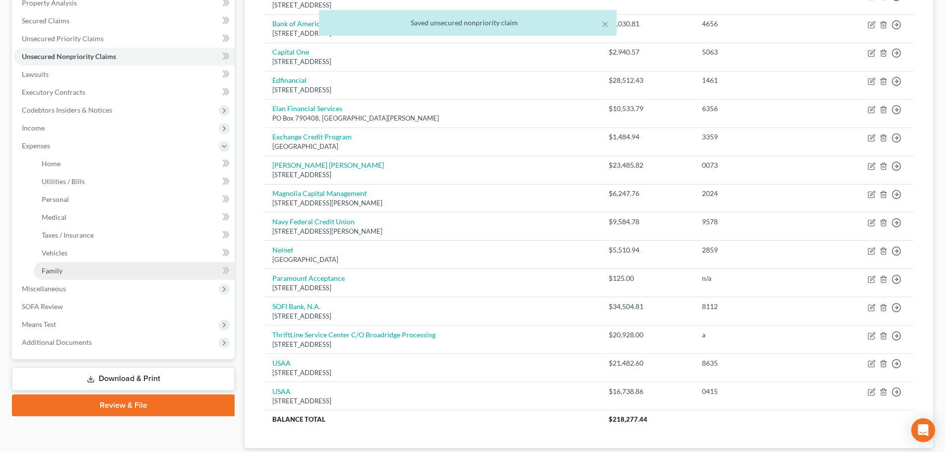
click at [51, 272] on span "Family" at bounding box center [52, 270] width 21 height 8
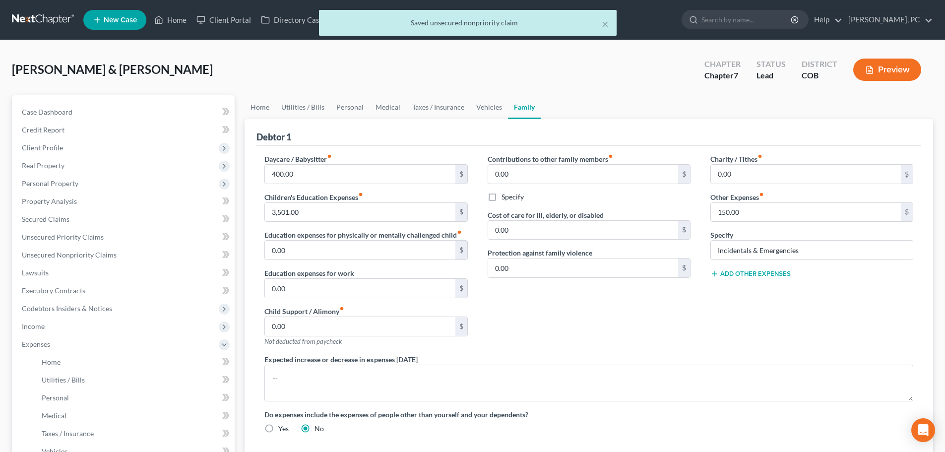
click at [747, 275] on button "Add Other Expenses" at bounding box center [750, 274] width 80 height 8
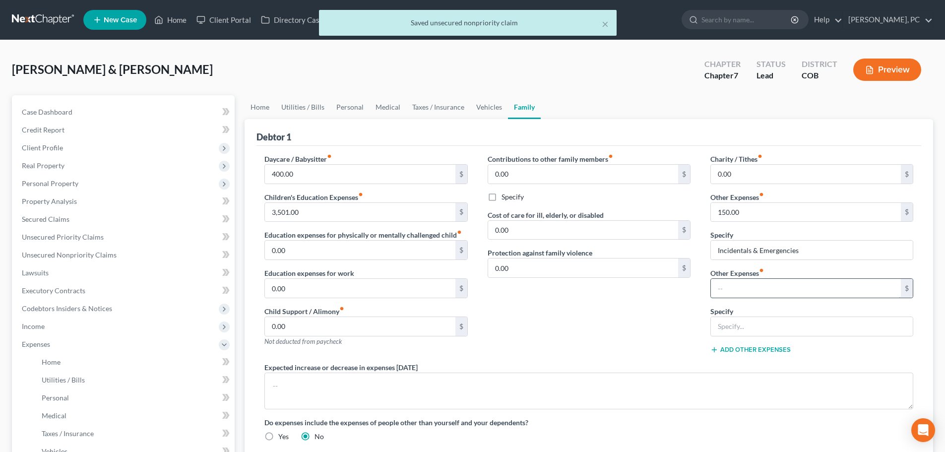
click at [733, 290] on input "text" at bounding box center [806, 288] width 190 height 19
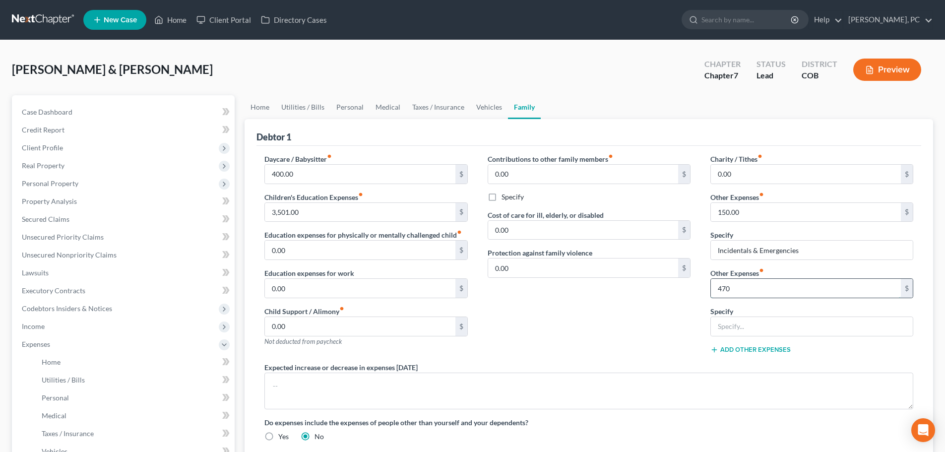
type input "470"
type input "Retirement loan"
click at [700, 308] on div "Charity / Tithes fiber_manual_record 0.00 $ Other Expenses fiber_manual_record …" at bounding box center [811, 258] width 223 height 208
click at [67, 254] on span "Unsecured Nonpriority Claims" at bounding box center [69, 255] width 95 height 8
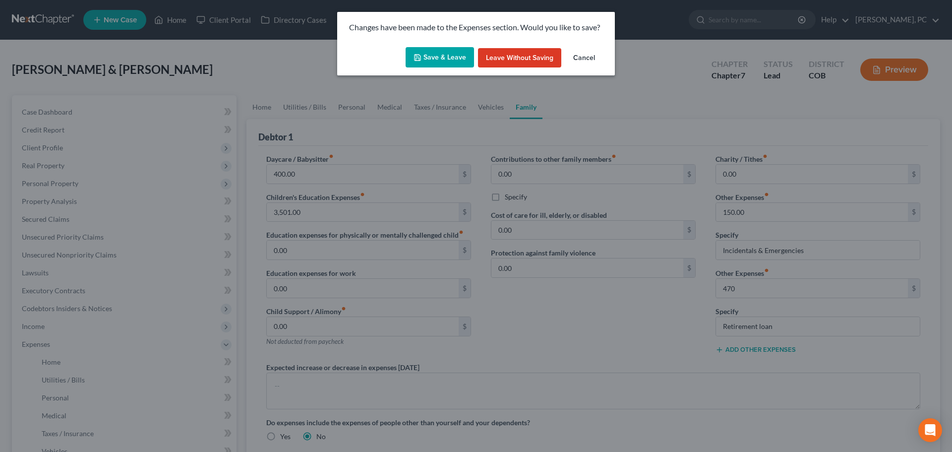
click at [448, 49] on button "Save & Leave" at bounding box center [440, 57] width 68 height 21
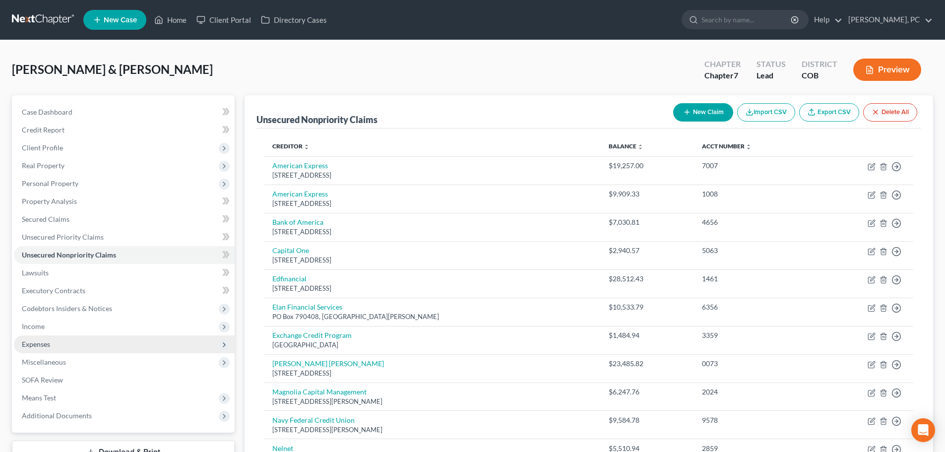
click at [35, 348] on span "Expenses" at bounding box center [36, 344] width 28 height 8
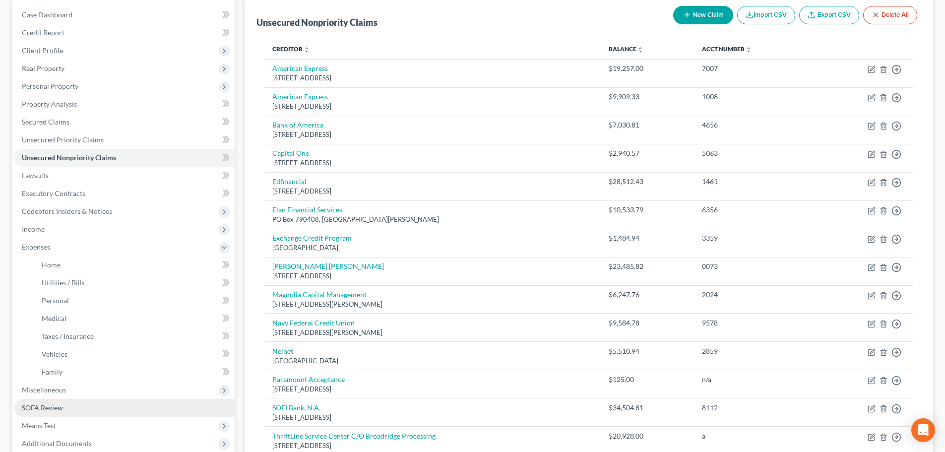
scroll to position [99, 0]
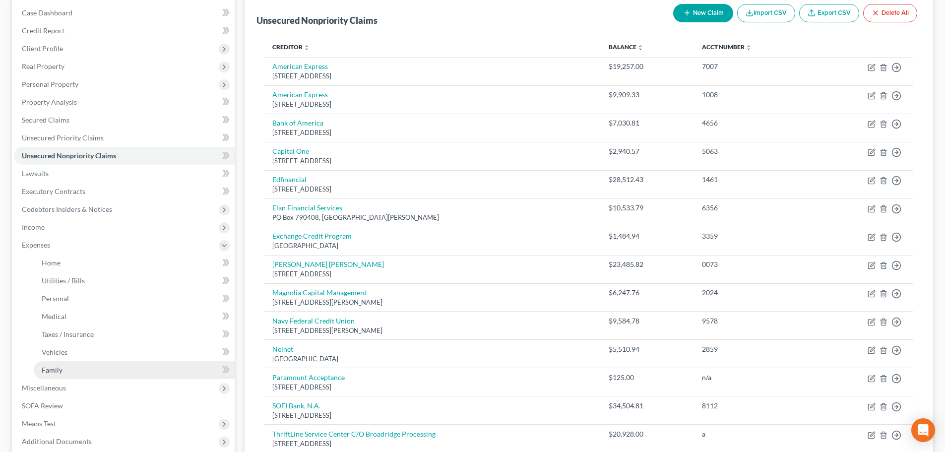
click at [55, 373] on span "Family" at bounding box center [52, 370] width 21 height 8
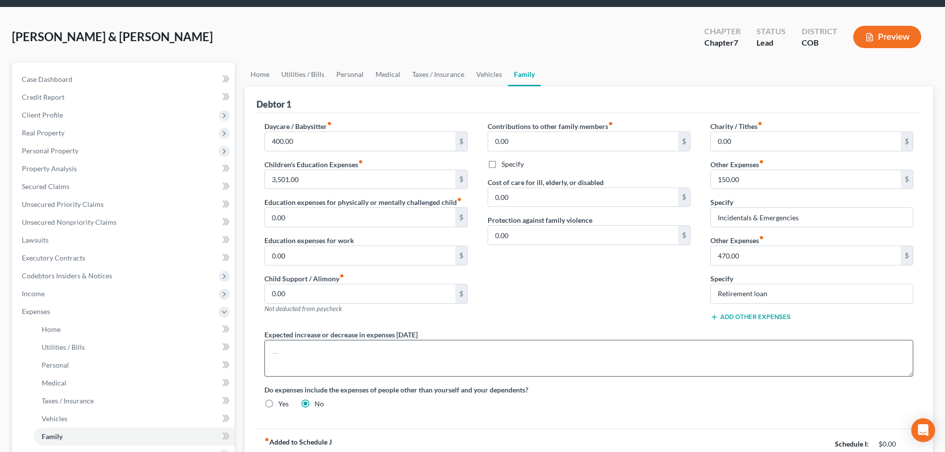
scroll to position [50, 0]
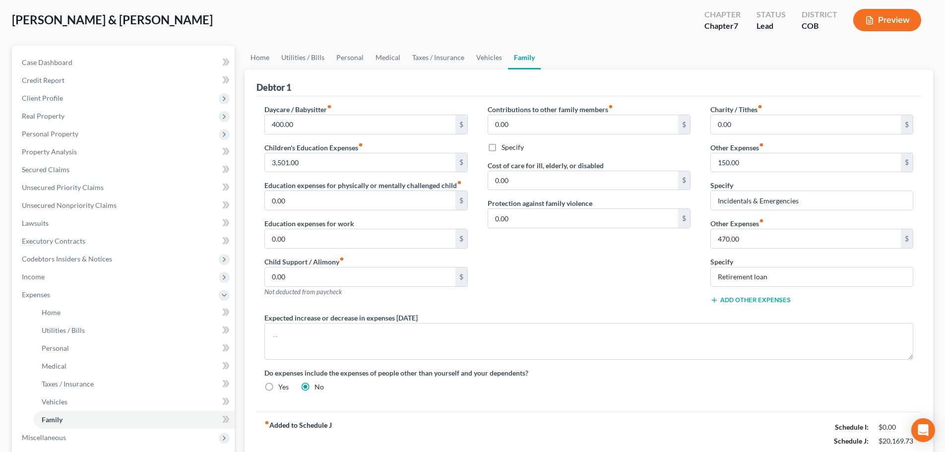
click at [748, 296] on button "Add Other Expenses" at bounding box center [750, 300] width 80 height 8
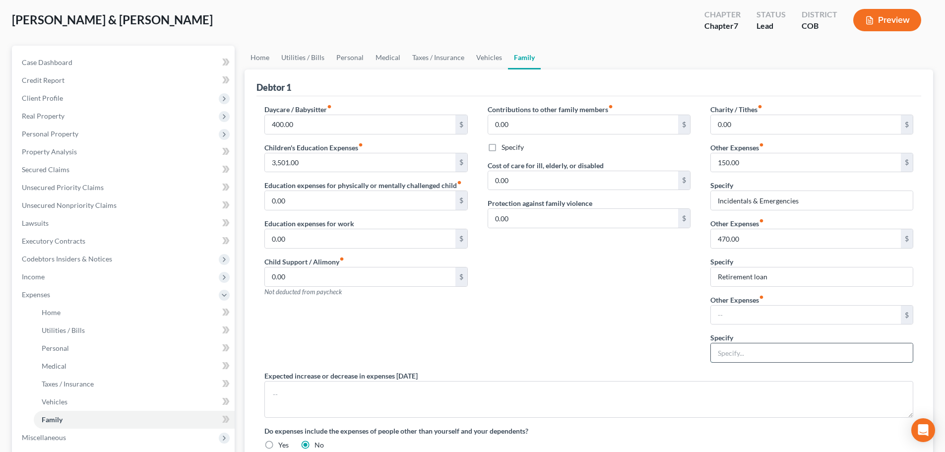
click at [727, 354] on input "text" at bounding box center [812, 352] width 202 height 19
type input "Student Loan"
click at [725, 317] on input "text" at bounding box center [806, 315] width 190 height 19
type input "100"
click at [780, 352] on input "Student Loan" at bounding box center [812, 352] width 202 height 19
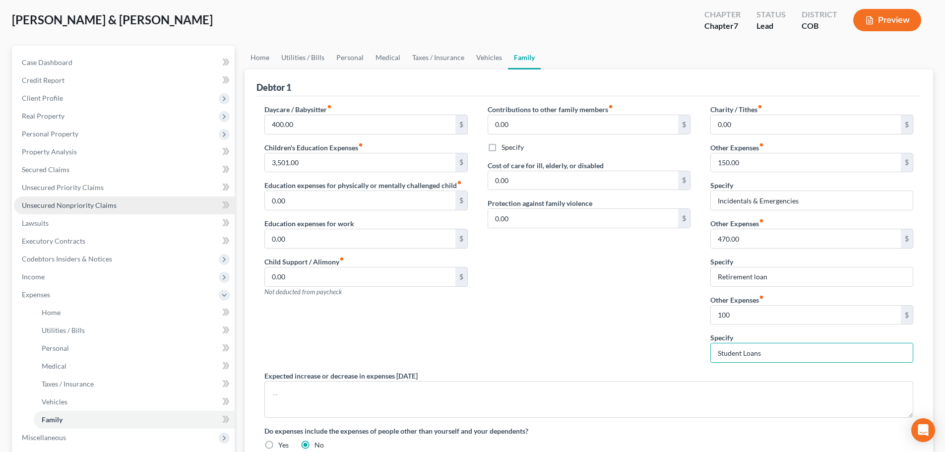
type input "Student Loans"
click at [74, 201] on span "Unsecured Nonpriority Claims" at bounding box center [69, 205] width 95 height 8
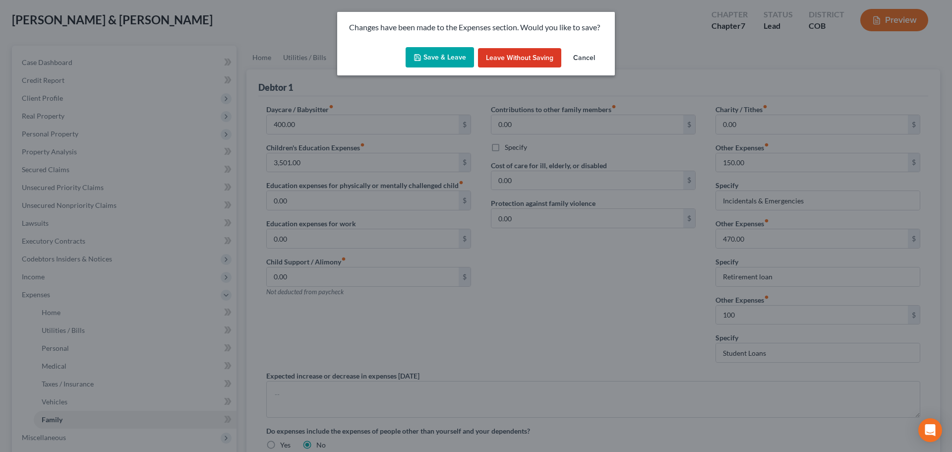
click at [442, 56] on button "Save & Leave" at bounding box center [440, 57] width 68 height 21
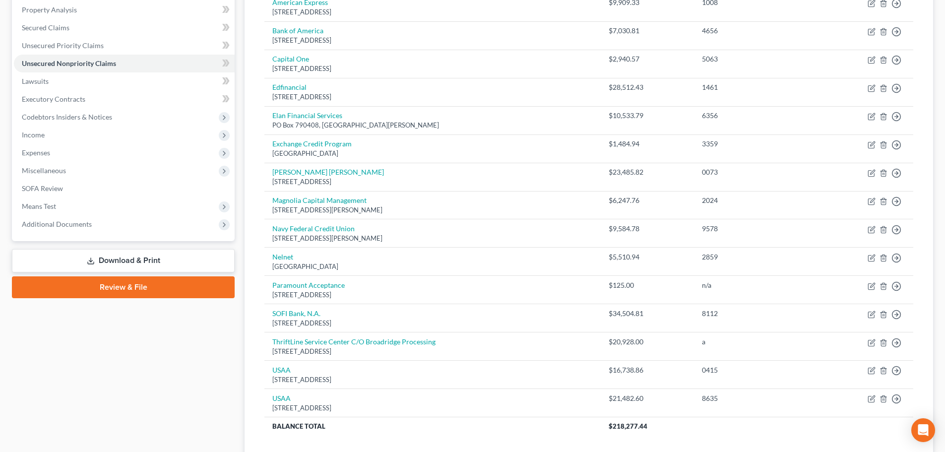
scroll to position [199, 0]
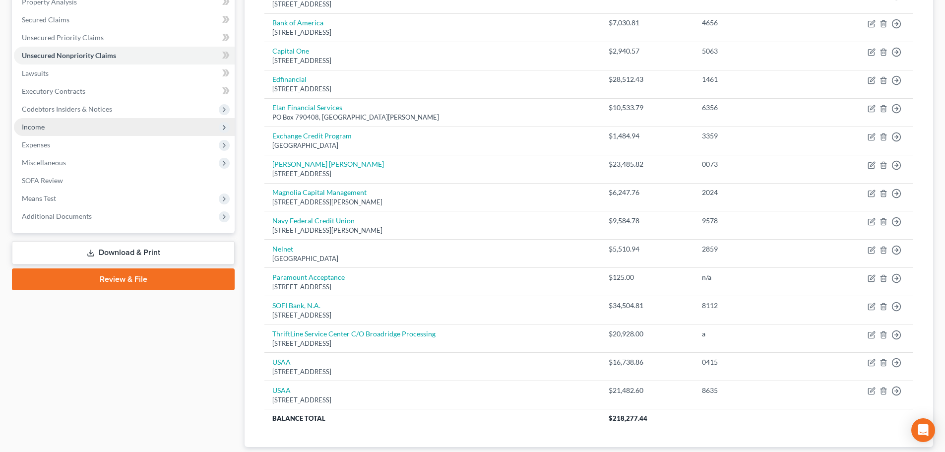
click at [39, 124] on span "Income" at bounding box center [33, 127] width 23 height 8
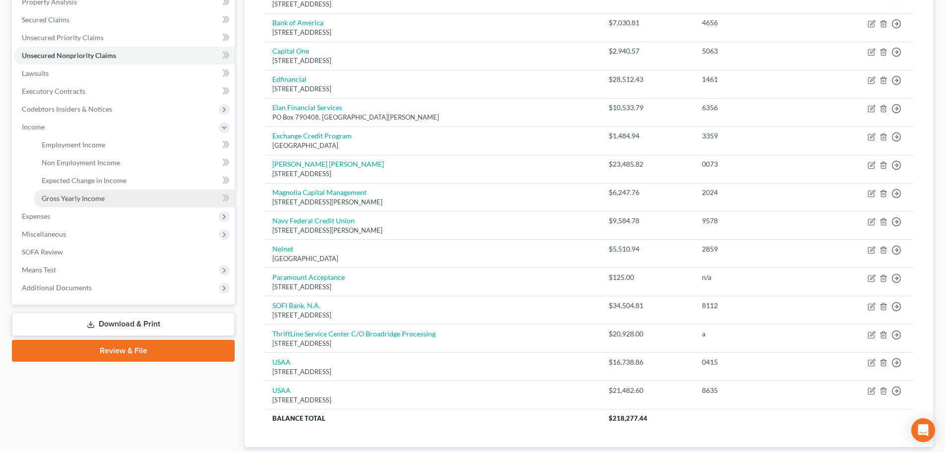
click at [71, 196] on span "Gross Yearly Income" at bounding box center [73, 198] width 63 height 8
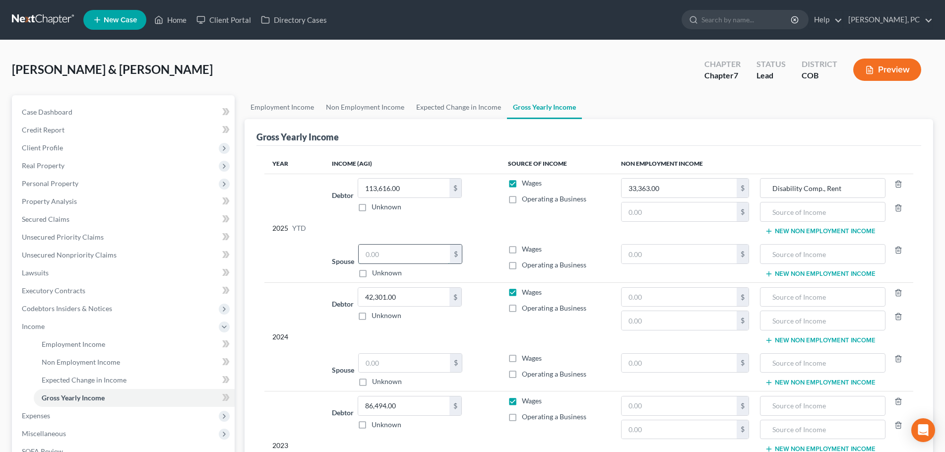
click at [396, 251] on input "text" at bounding box center [404, 254] width 91 height 19
type input "37,912"
click at [402, 189] on input "113,616.00" at bounding box center [403, 188] width 91 height 19
click at [305, 241] on div "2025 YTD" at bounding box center [294, 228] width 44 height 100
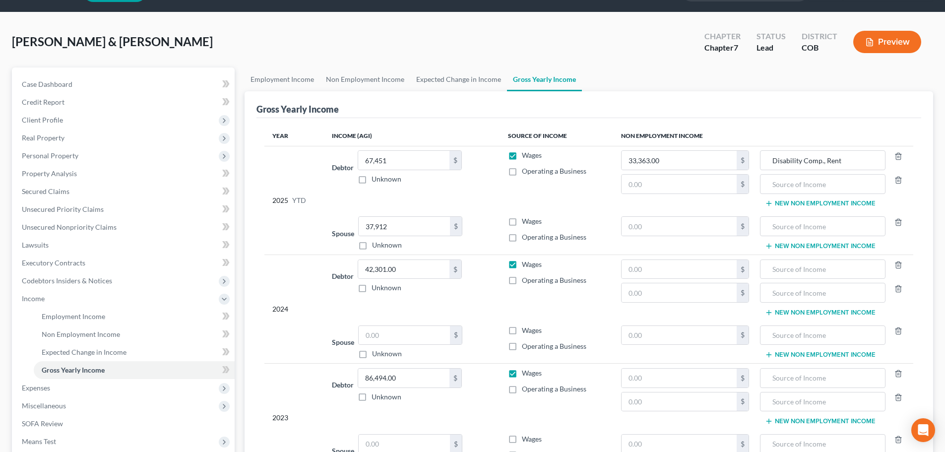
scroll to position [50, 0]
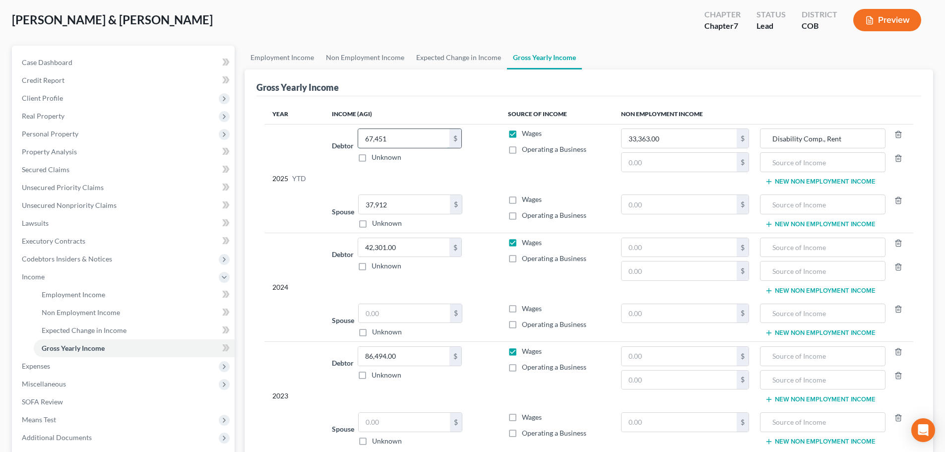
click at [397, 137] on input "67,451" at bounding box center [403, 138] width 91 height 19
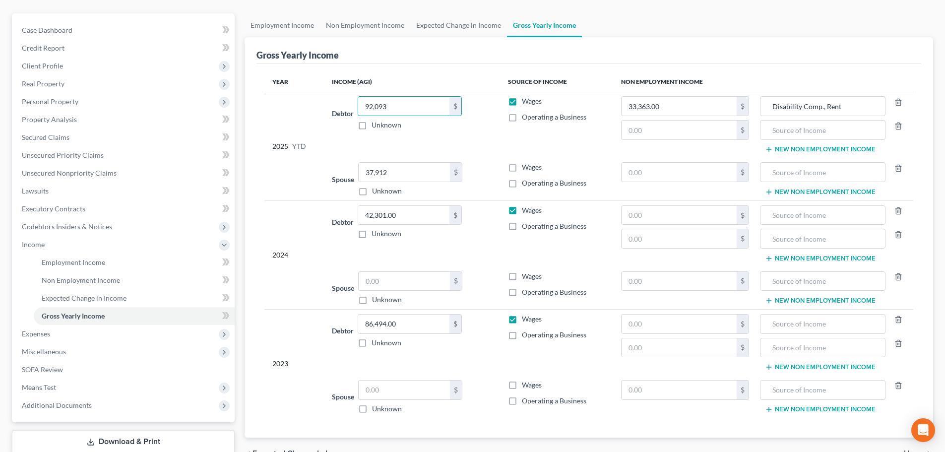
scroll to position [99, 0]
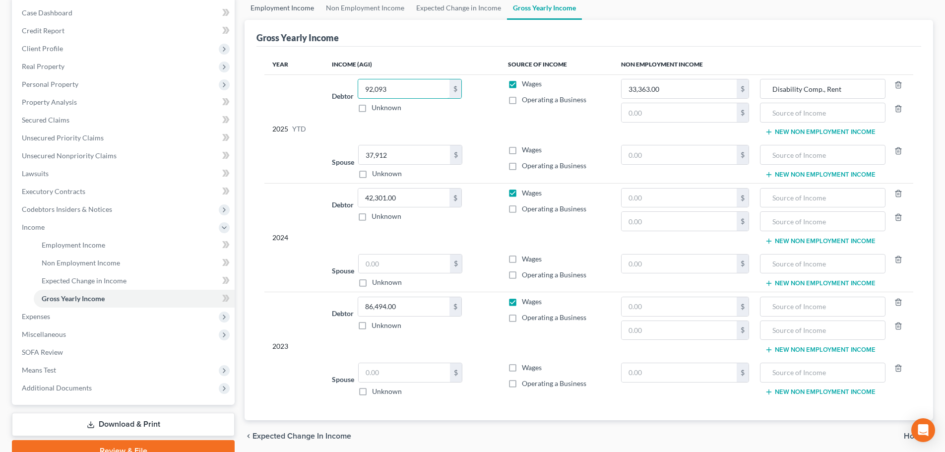
type input "92,093"
click at [522, 260] on label "Wages" at bounding box center [532, 259] width 20 height 10
click at [526, 260] on input "Wages" at bounding box center [529, 257] width 6 height 6
checkbox input "true"
click at [418, 267] on input "text" at bounding box center [404, 263] width 91 height 19
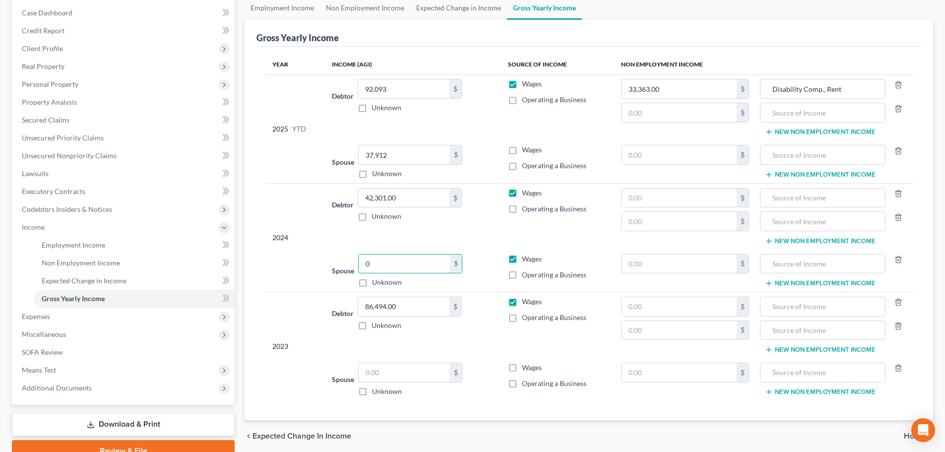
type input "0"
click at [522, 369] on label "Wages" at bounding box center [532, 368] width 20 height 10
click at [526, 369] on input "Wages" at bounding box center [529, 366] width 6 height 6
checkbox input "true"
click at [416, 373] on input "text" at bounding box center [404, 372] width 91 height 19
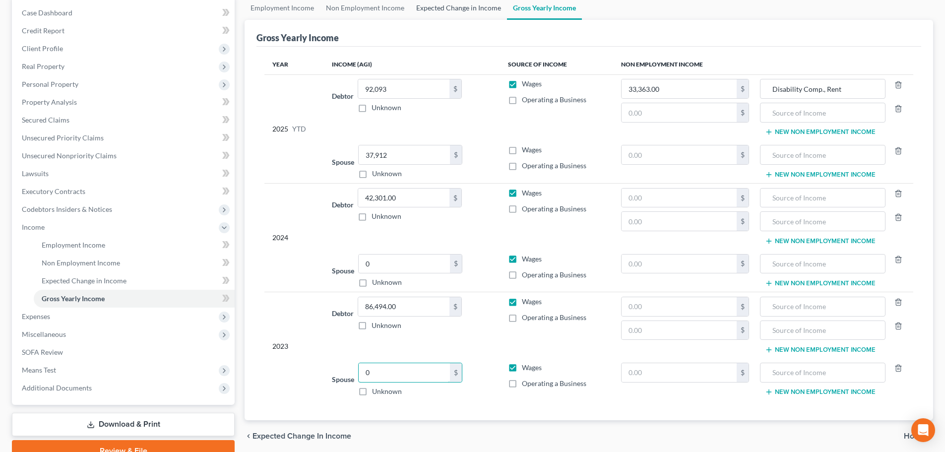
type input "0"
click at [391, 360] on td "Spouse 0.00 $ Unknown Balance Undetermined 0 $ Unknown" at bounding box center [412, 379] width 176 height 42
click at [397, 376] on input "0" at bounding box center [404, 372] width 91 height 19
click at [630, 307] on input "text" at bounding box center [680, 306] width 116 height 19
type input "0"
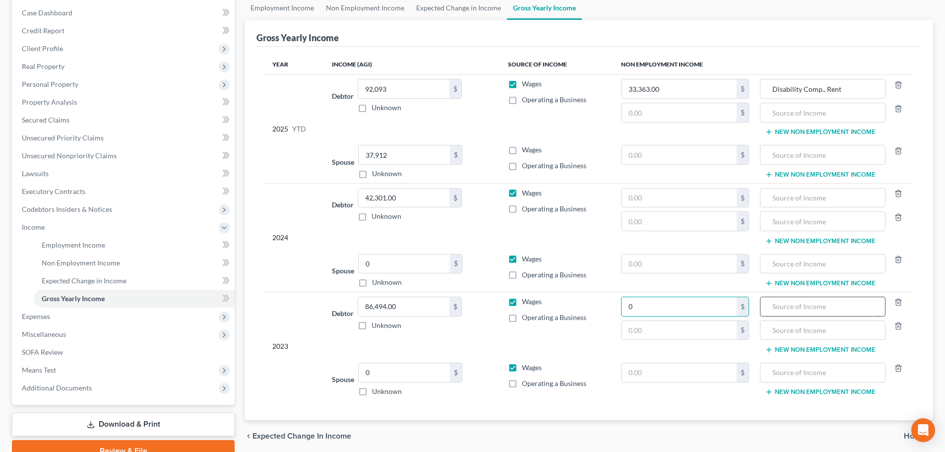
click at [804, 303] on input "text" at bounding box center [822, 306] width 114 height 19
type input "Wage income for 2023 is joint"
click at [70, 258] on span "Non Employment Income" at bounding box center [81, 262] width 78 height 8
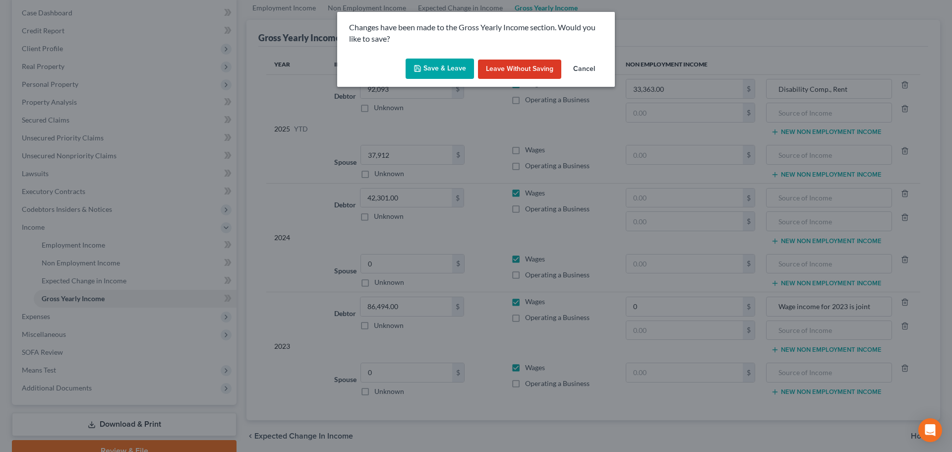
click at [444, 62] on button "Save & Leave" at bounding box center [440, 69] width 68 height 21
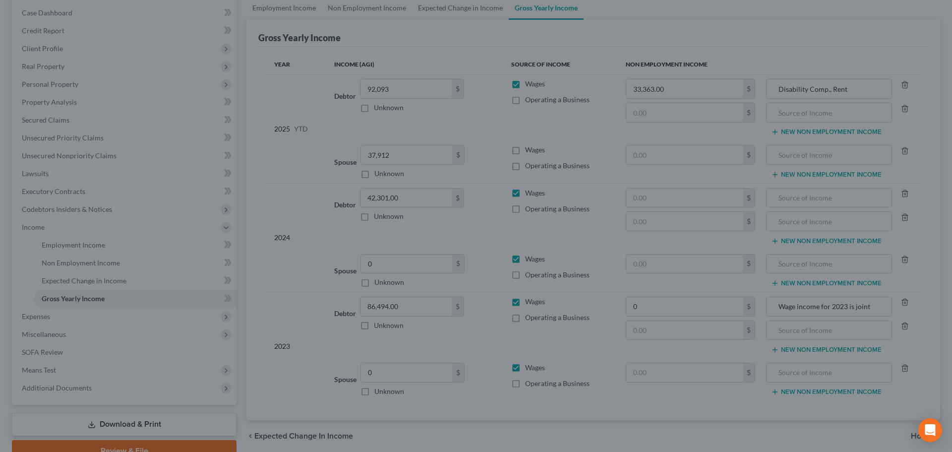
type input "0.00"
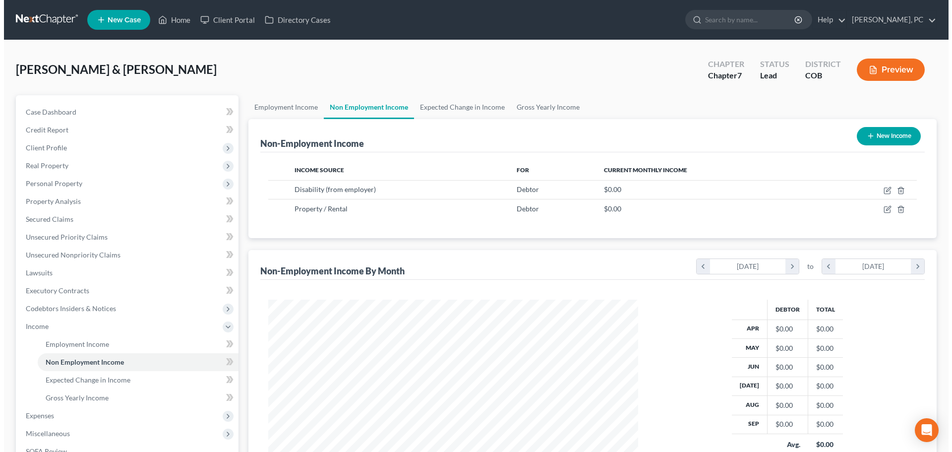
scroll to position [185, 390]
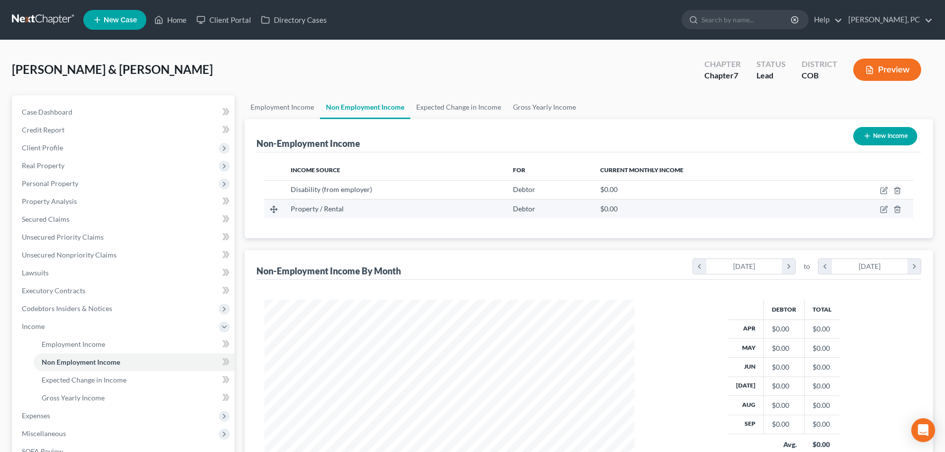
click at [879, 209] on td at bounding box center [866, 208] width 94 height 19
click at [883, 211] on icon "button" at bounding box center [884, 208] width 4 height 4
select select "9"
select select "0"
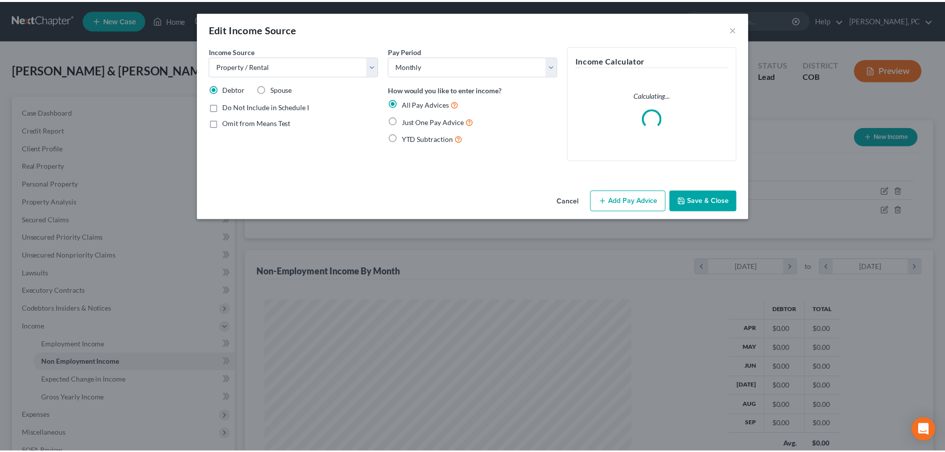
scroll to position [187, 393]
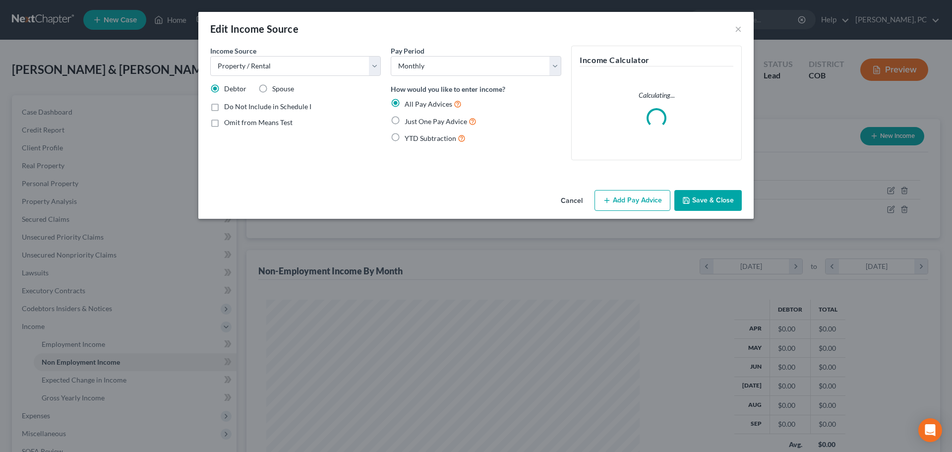
click at [405, 121] on label "Just One Pay Advice" at bounding box center [441, 121] width 72 height 11
click at [409, 121] on input "Just One Pay Advice" at bounding box center [412, 119] width 6 height 6
radio input "true"
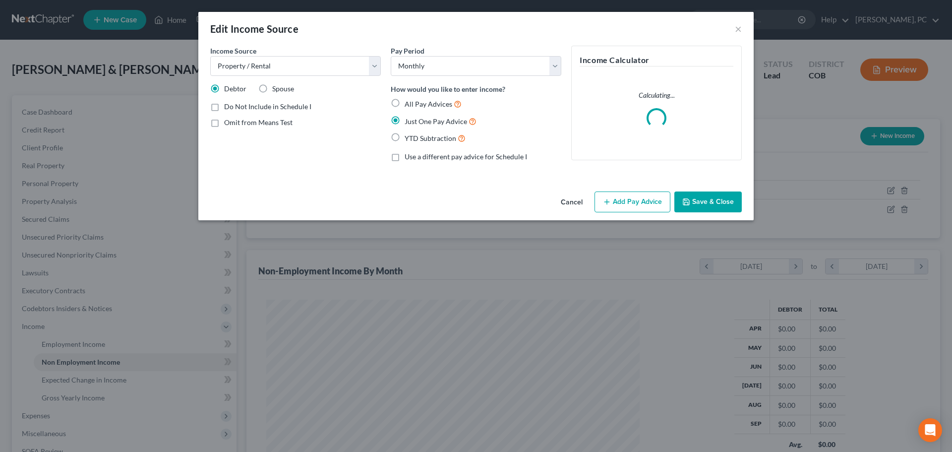
click at [613, 203] on button "Add Pay Advice" at bounding box center [633, 201] width 76 height 21
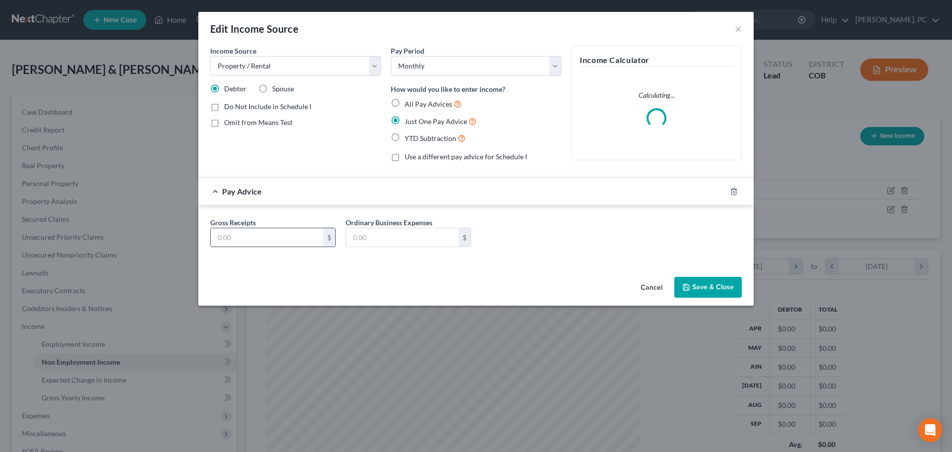
click at [255, 237] on input "text" at bounding box center [267, 237] width 113 height 19
type input "3,190"
click at [698, 286] on button "Save & Close" at bounding box center [708, 287] width 67 height 21
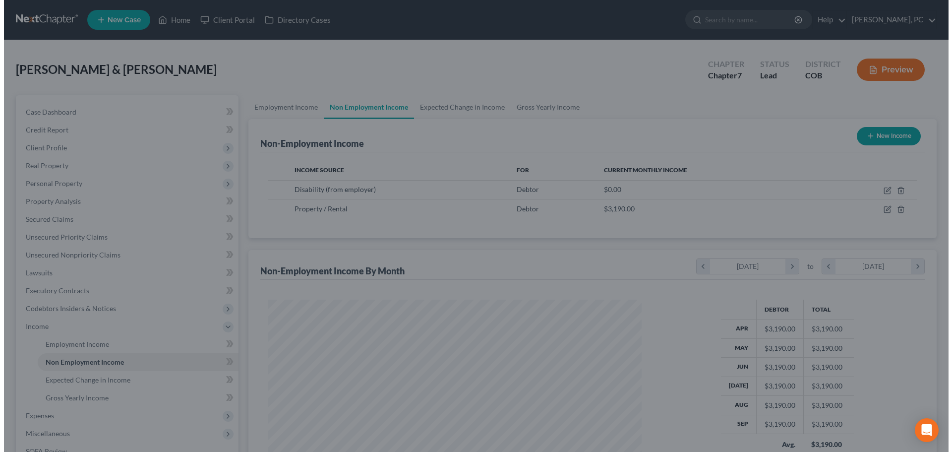
scroll to position [495866, 495661]
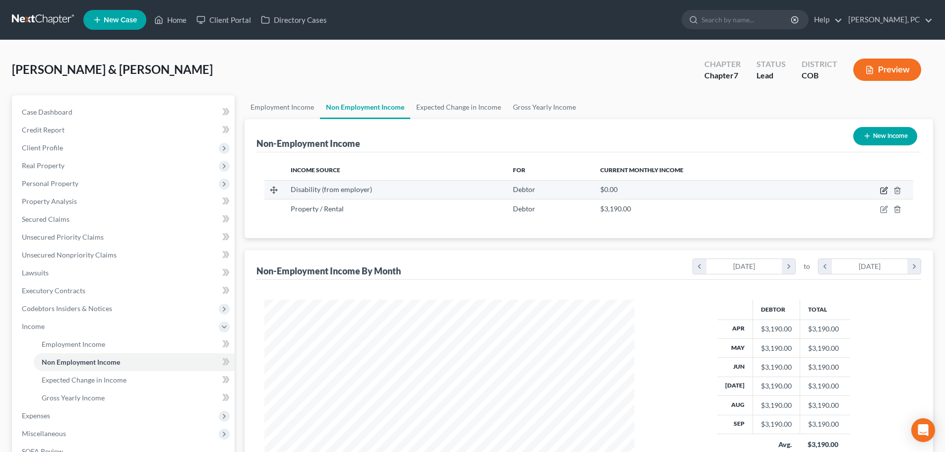
click at [884, 190] on icon "button" at bounding box center [884, 191] width 8 height 8
select select "1"
select select "0"
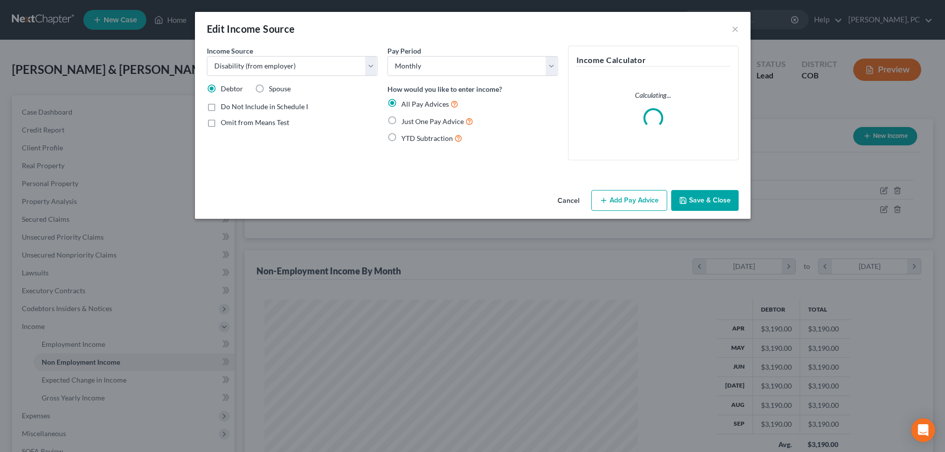
scroll to position [187, 393]
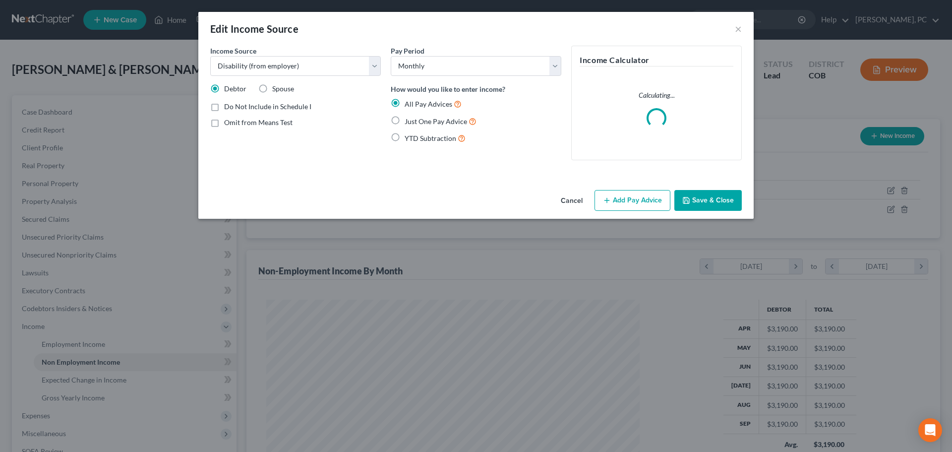
click at [405, 121] on label "Just One Pay Advice" at bounding box center [441, 121] width 72 height 11
click at [409, 121] on input "Just One Pay Advice" at bounding box center [412, 119] width 6 height 6
radio input "true"
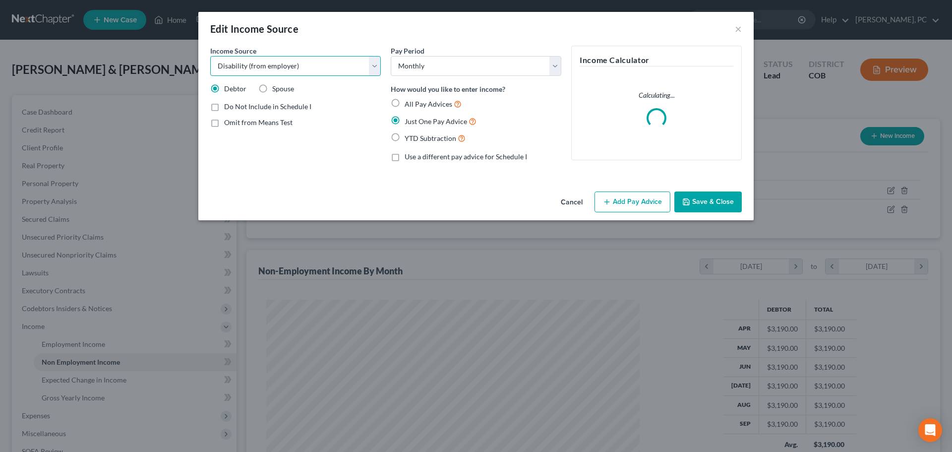
click at [297, 66] on select "Select Unemployment Disability (from employer) Pension Retirement Social Securi…" at bounding box center [295, 66] width 171 height 20
select select "5"
click at [210, 56] on select "Select Unemployment Disability (from employer) Pension Retirement Social Securi…" at bounding box center [295, 66] width 171 height 20
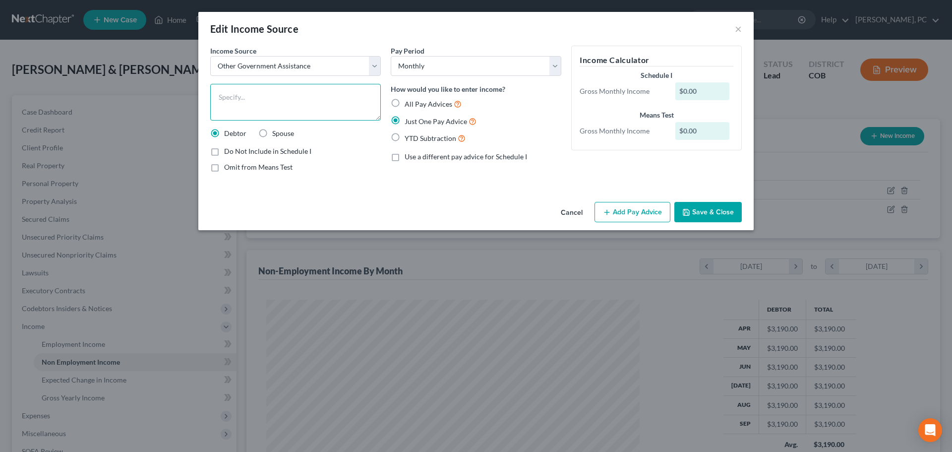
click at [234, 110] on textarea at bounding box center [295, 102] width 171 height 37
click at [341, 93] on textarea "Disability - VA (excluded per the" at bounding box center [295, 102] width 171 height 37
type textarea "Disability - VA (excluded per the Haven Act)"
click at [638, 210] on button "Add Pay Advice" at bounding box center [633, 212] width 76 height 21
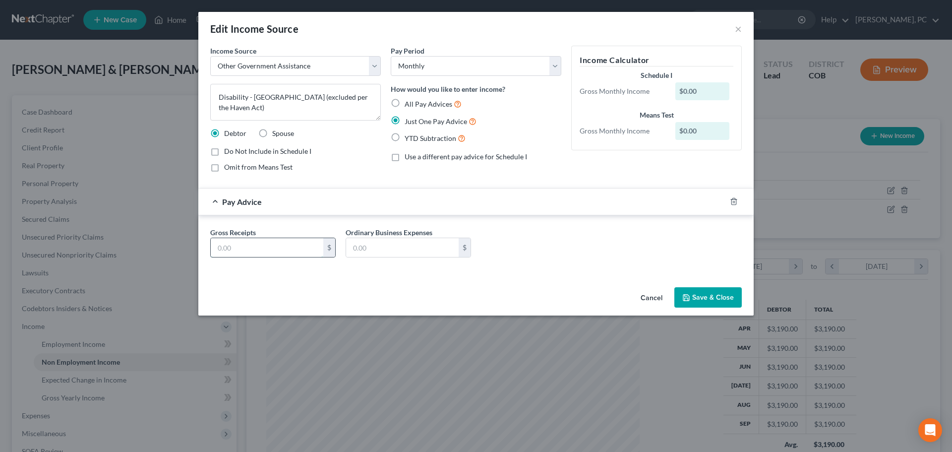
click at [251, 247] on input "text" at bounding box center [267, 247] width 113 height 19
type input "2,340"
click at [224, 151] on label "Do Not Include in Schedule I" at bounding box center [267, 151] width 87 height 10
click at [228, 151] on input "Do Not Include in Schedule I" at bounding box center [231, 149] width 6 height 6
checkbox input "true"
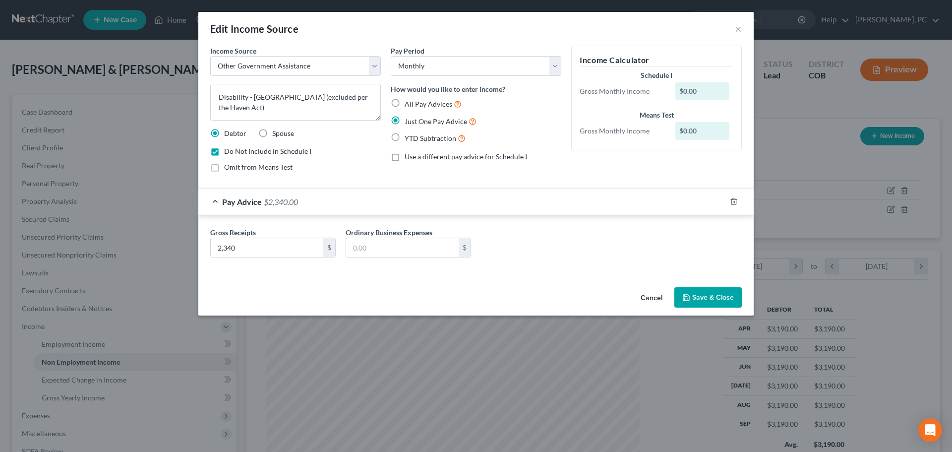
click at [224, 167] on label "Omit from Means Test" at bounding box center [258, 167] width 68 height 10
click at [228, 167] on input "Omit from Means Test" at bounding box center [231, 165] width 6 height 6
checkbox input "true"
click at [711, 296] on button "Save & Close" at bounding box center [708, 297] width 67 height 21
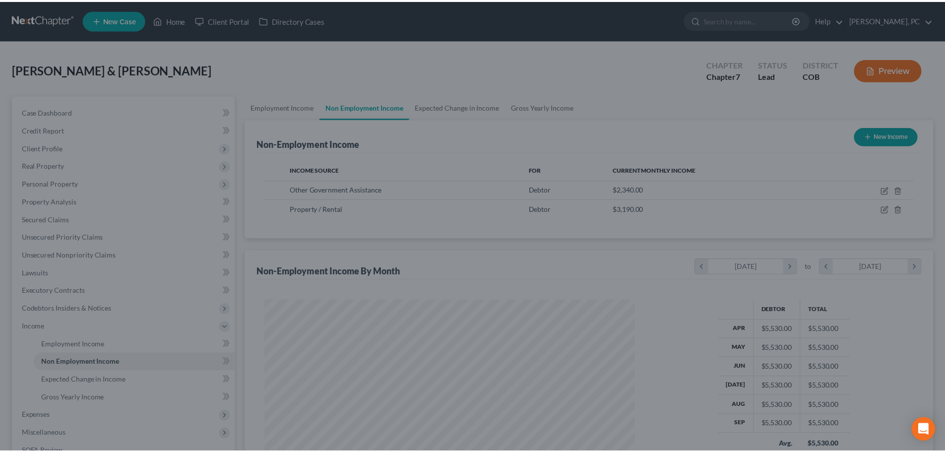
scroll to position [495866, 495661]
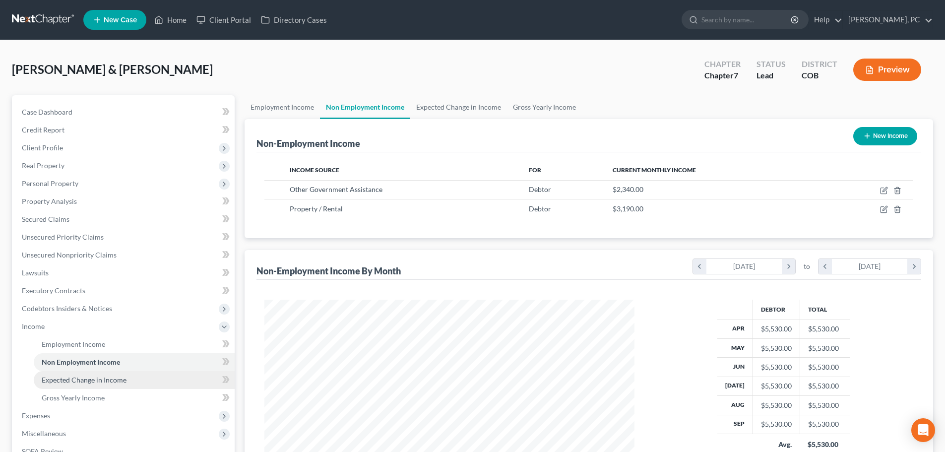
click at [75, 379] on span "Expected Change in Income" at bounding box center [84, 380] width 85 height 8
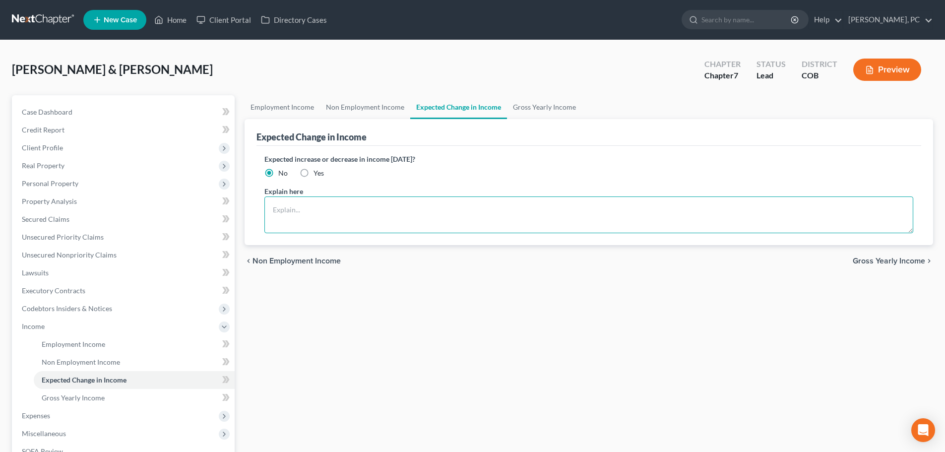
click at [280, 211] on textarea at bounding box center [588, 214] width 649 height 37
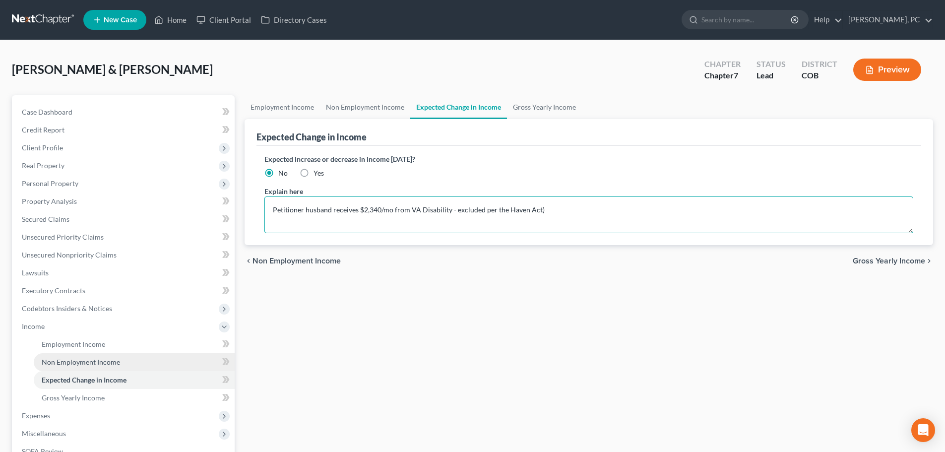
type textarea "Petitioner husband receives $2,340/mo from VA Disability - excluded per the Hav…"
click at [93, 359] on span "Non Employment Income" at bounding box center [81, 362] width 78 height 8
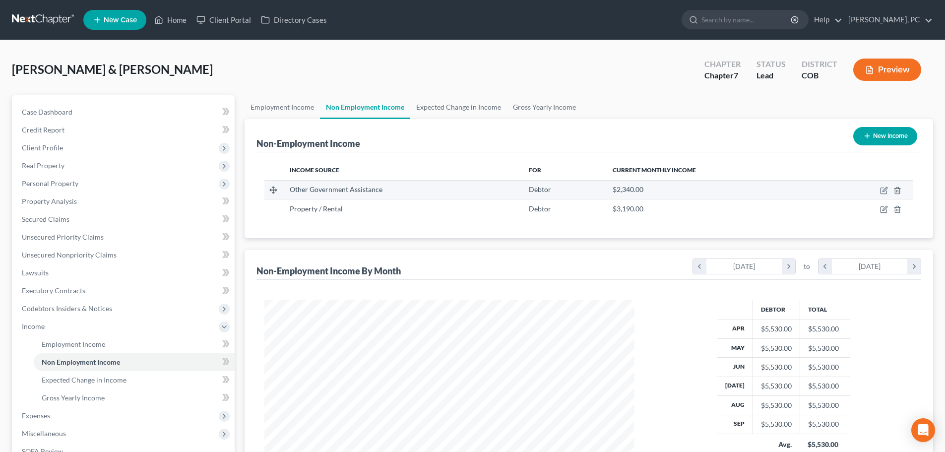
scroll to position [185, 390]
click at [92, 396] on span "Gross Yearly Income" at bounding box center [73, 397] width 63 height 8
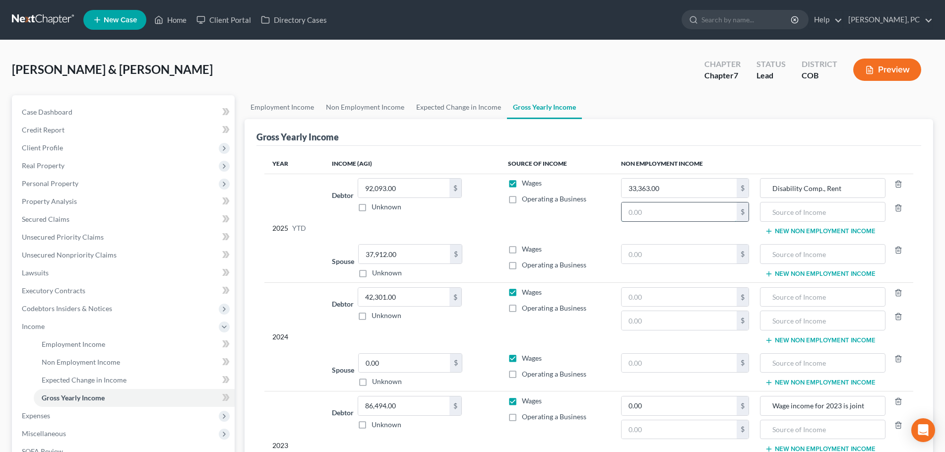
click at [654, 215] on input "text" at bounding box center [680, 211] width 116 height 19
click at [781, 214] on input "text" at bounding box center [822, 211] width 114 height 19
type input "VA Disability"
click at [659, 211] on input "text" at bounding box center [680, 211] width 116 height 19
click at [821, 214] on input "VA Disability" at bounding box center [822, 211] width 114 height 19
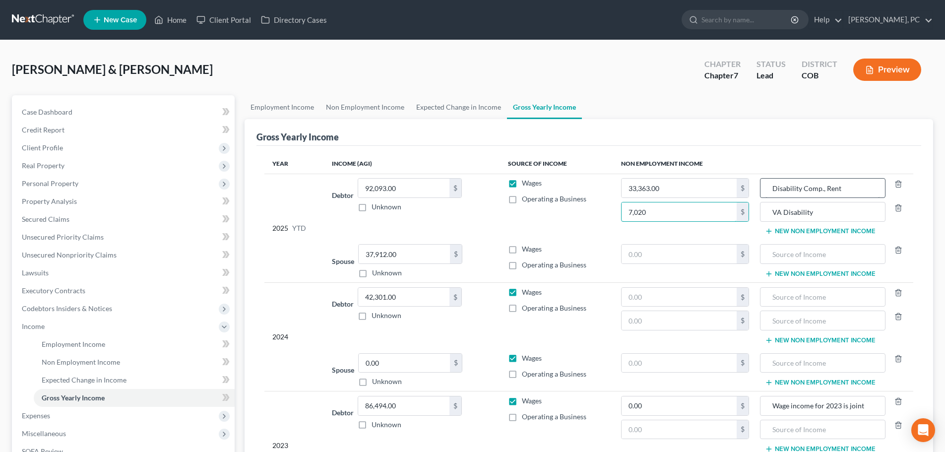
type input "7,020"
drag, startPoint x: 851, startPoint y: 186, endPoint x: 731, endPoint y: 187, distance: 119.6
click at [731, 187] on tr "2025 YTD Debtor 92,093.00 $ Unknown Balance Undetermined 92,093.00 $ Unknown Wa…" at bounding box center [588, 207] width 649 height 66
type input "Rent from GA property"
click at [675, 189] on input "33,363.00" at bounding box center [680, 188] width 116 height 19
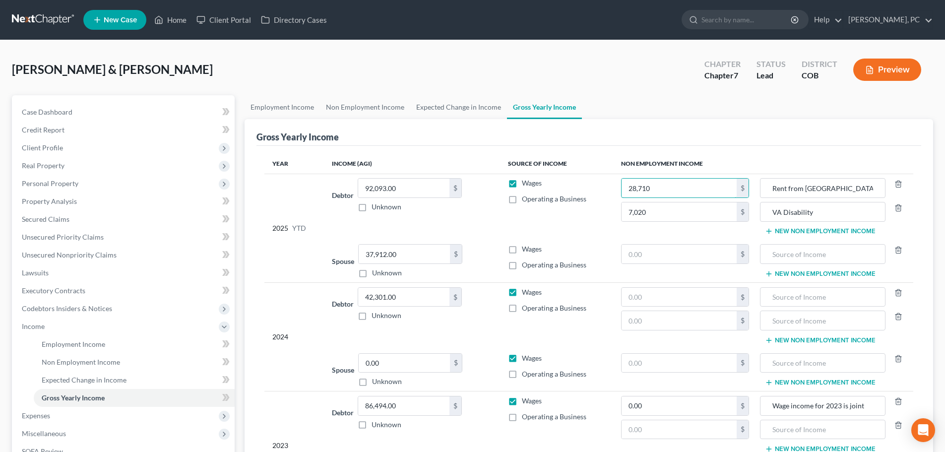
type input "28,710"
click at [602, 289] on div "Wages" at bounding box center [556, 292] width 97 height 10
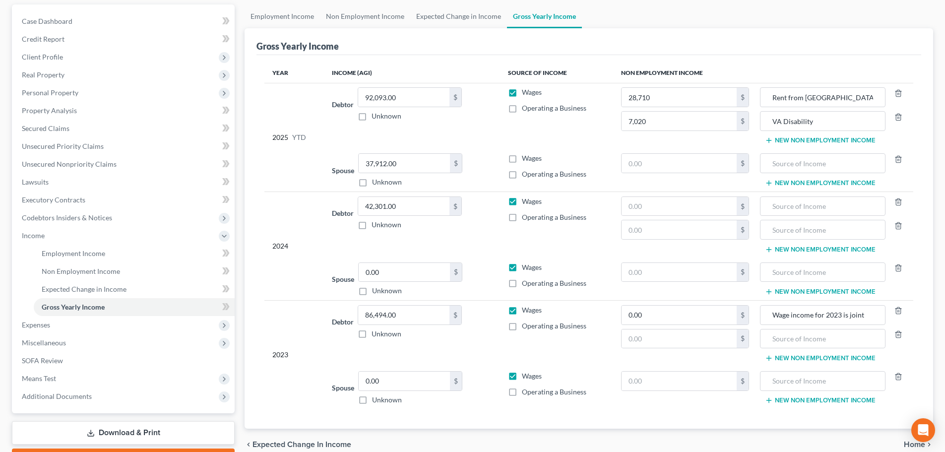
scroll to position [99, 0]
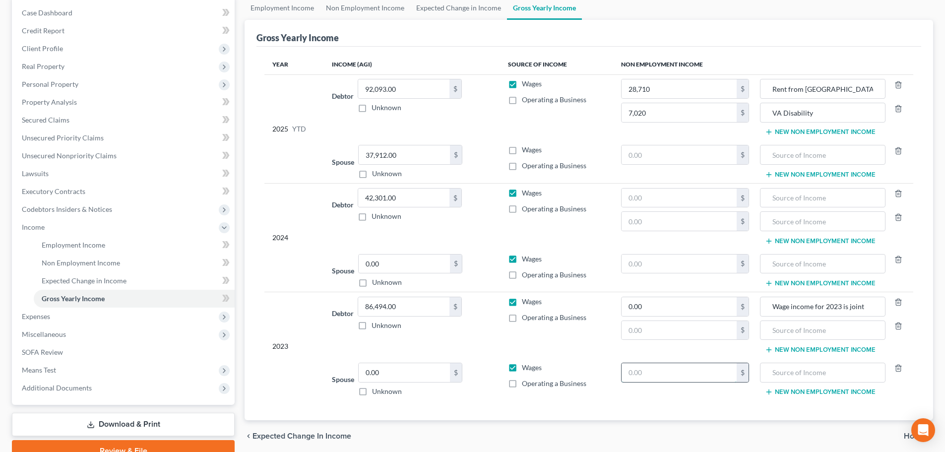
click at [648, 370] on input "text" at bounding box center [680, 372] width 116 height 19
paste input "0"
drag, startPoint x: 647, startPoint y: 372, endPoint x: 628, endPoint y: 372, distance: 18.8
click at [628, 372] on input "0" at bounding box center [680, 372] width 116 height 19
click at [652, 373] on input "0" at bounding box center [680, 372] width 116 height 19
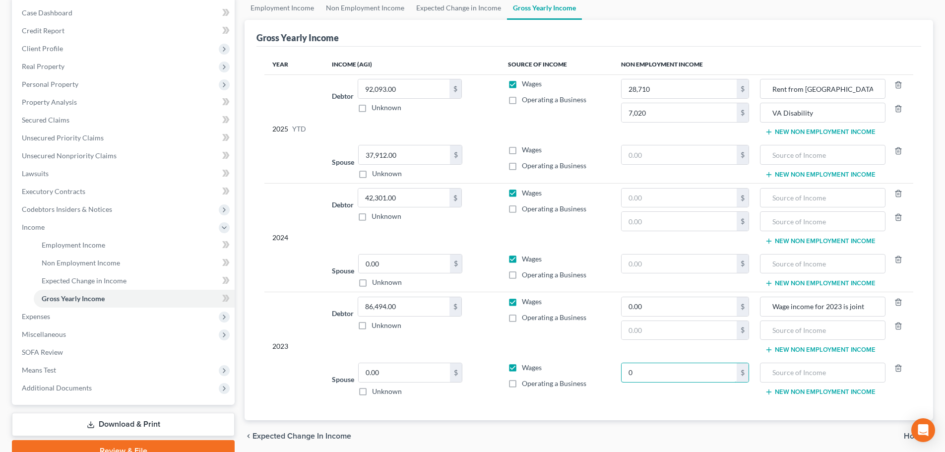
drag, startPoint x: 642, startPoint y: 374, endPoint x: 619, endPoint y: 371, distance: 23.4
click at [620, 372] on td "0 $" at bounding box center [685, 379] width 144 height 42
type input "2,800"
click at [785, 372] on input "text" at bounding box center [822, 372] width 114 height 19
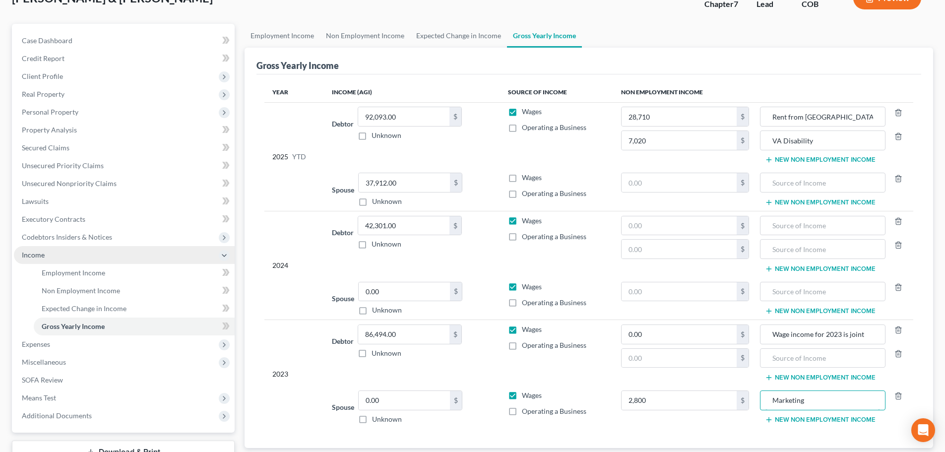
scroll to position [50, 0]
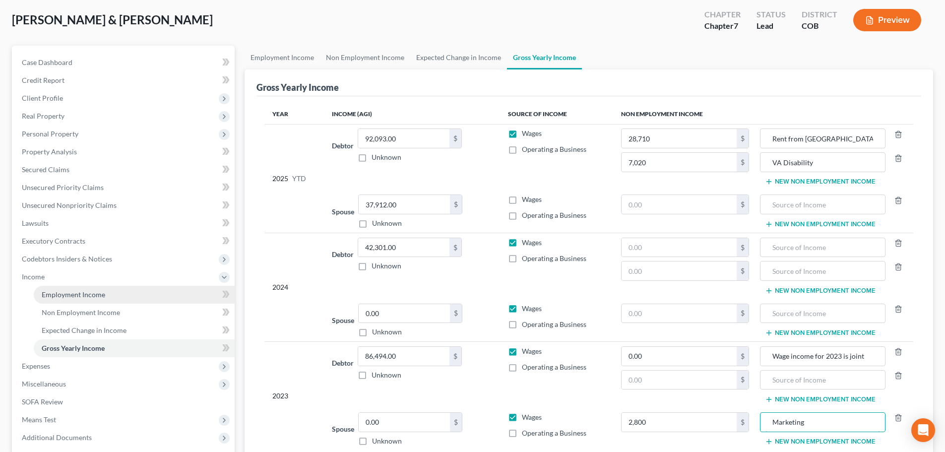
type input "Marketing"
click at [83, 292] on span "Employment Income" at bounding box center [73, 294] width 63 height 8
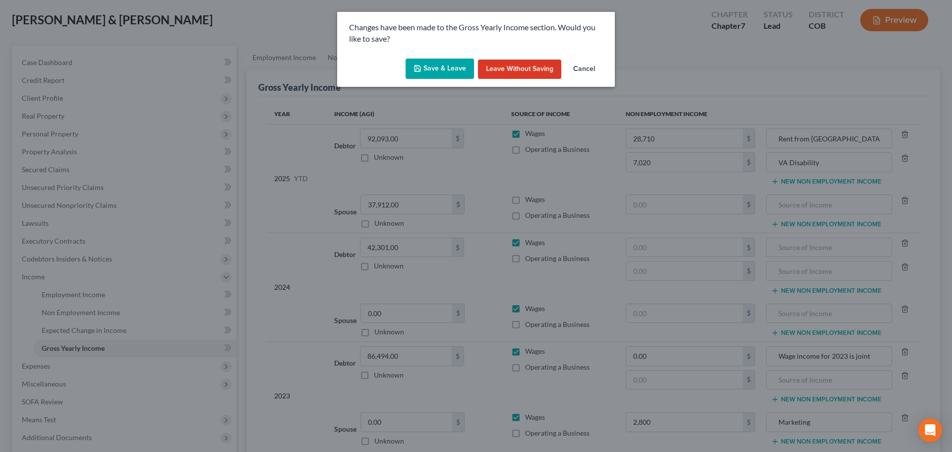
click at [440, 62] on button "Save & Leave" at bounding box center [440, 69] width 68 height 21
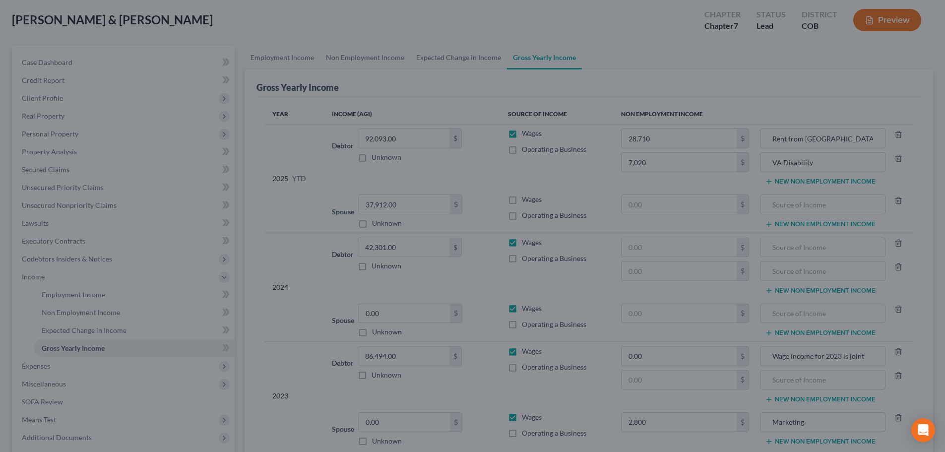
type input "2,800.00"
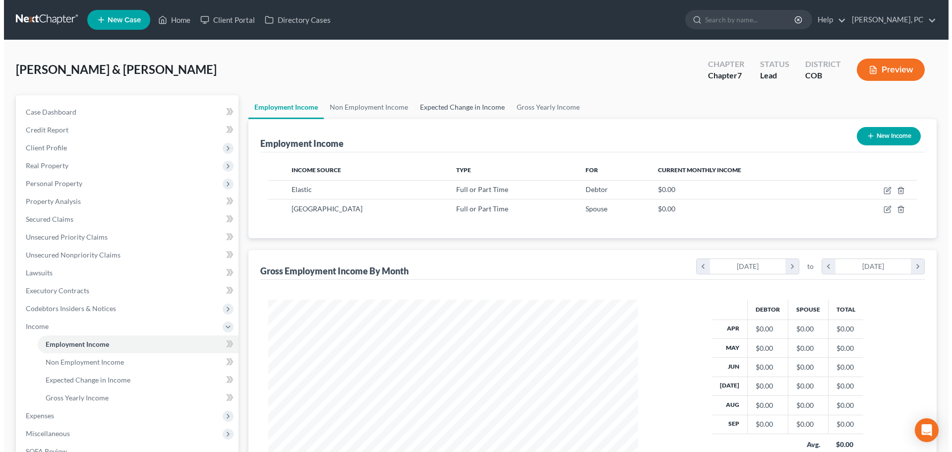
scroll to position [185, 390]
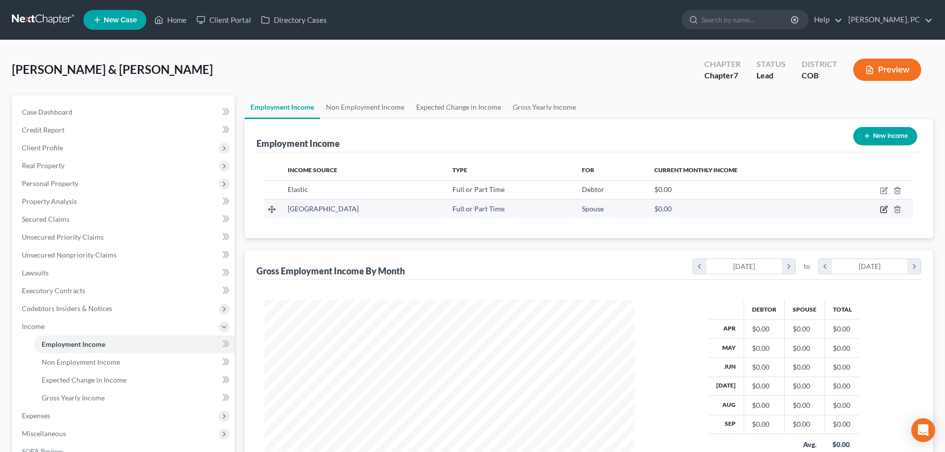
click at [881, 209] on icon "button" at bounding box center [883, 210] width 6 height 6
select select "0"
select select "5"
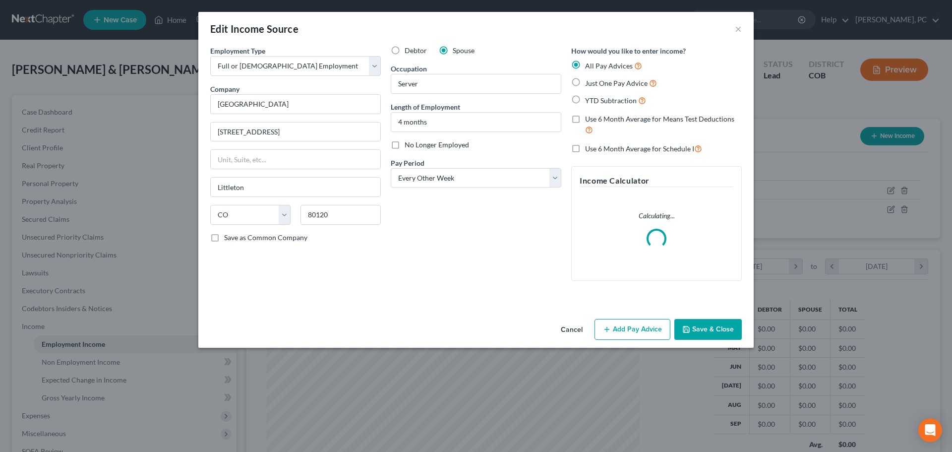
scroll to position [187, 393]
drag, startPoint x: 484, startPoint y: 180, endPoint x: 472, endPoint y: 181, distance: 11.9
click at [484, 180] on select "Select Monthly Twice Monthly Every Other Week Weekly" at bounding box center [476, 178] width 171 height 20
select select "0"
click at [391, 168] on select "Select Monthly Twice Monthly Every Other Week Weekly" at bounding box center [476, 178] width 171 height 20
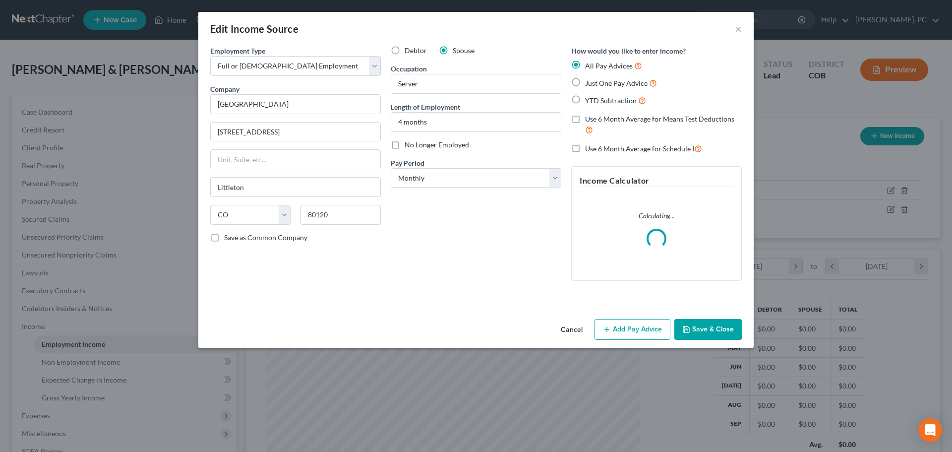
click at [623, 324] on button "Add Pay Advice" at bounding box center [633, 329] width 76 height 21
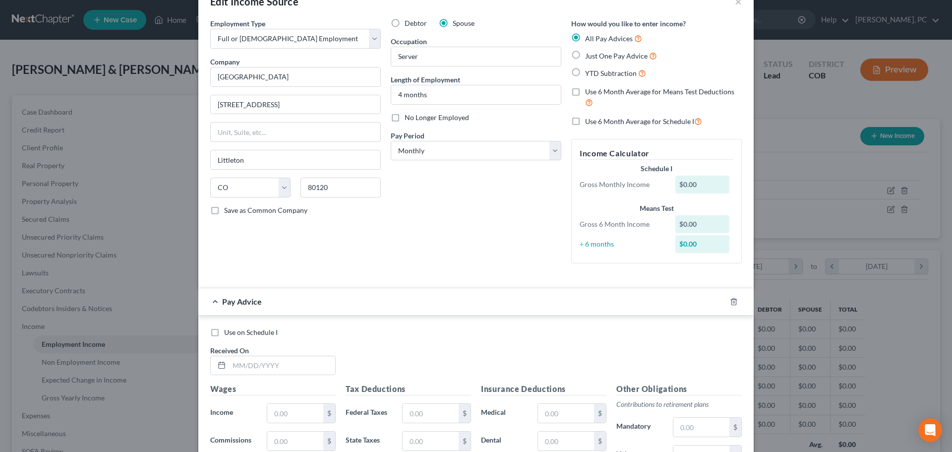
scroll to position [50, 0]
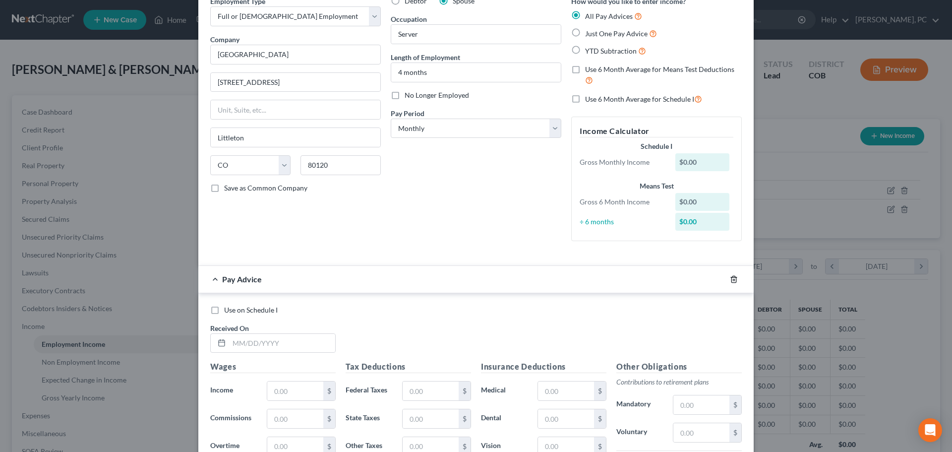
click at [732, 278] on icon "button" at bounding box center [734, 279] width 4 height 6
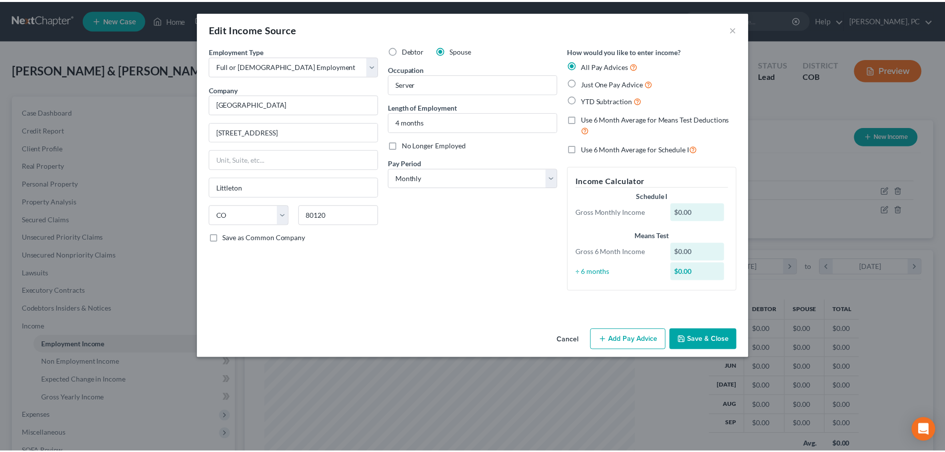
scroll to position [0, 0]
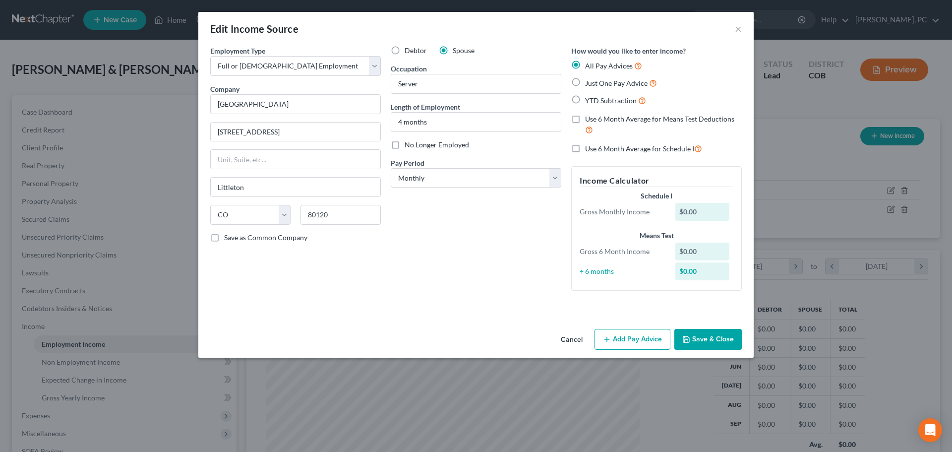
click at [700, 338] on button "Save & Close" at bounding box center [708, 339] width 67 height 21
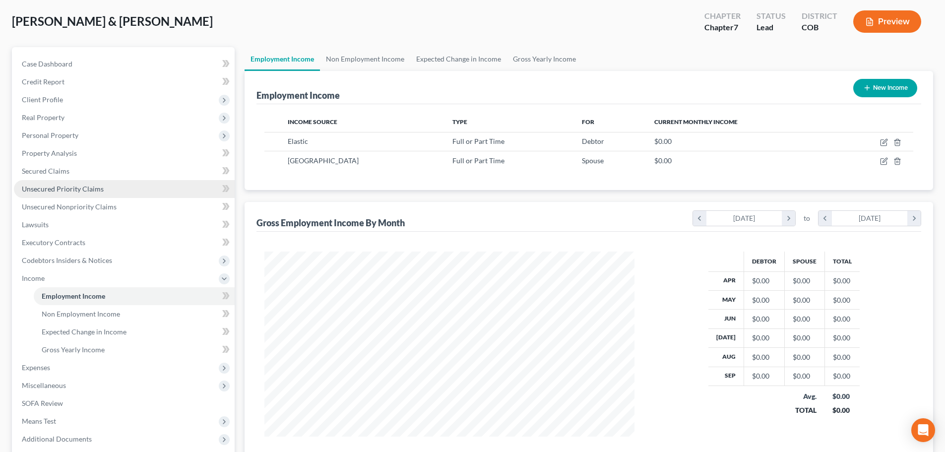
scroll to position [147, 0]
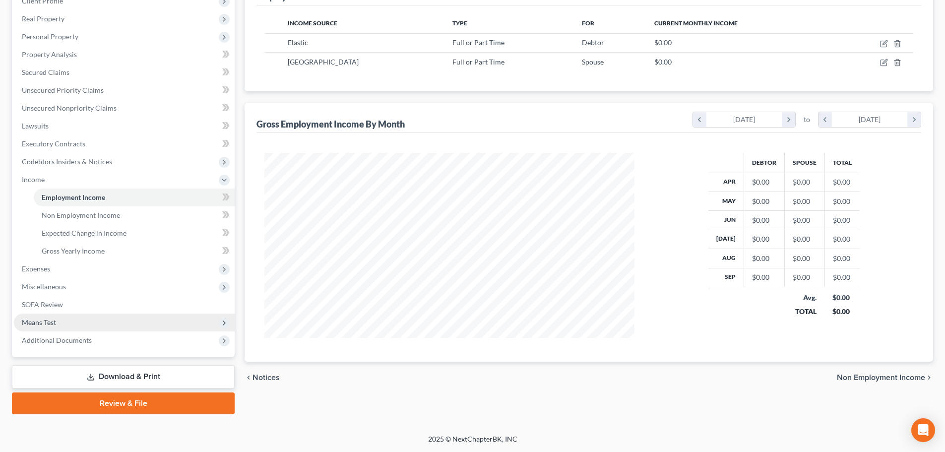
click at [41, 322] on span "Means Test" at bounding box center [39, 322] width 34 height 8
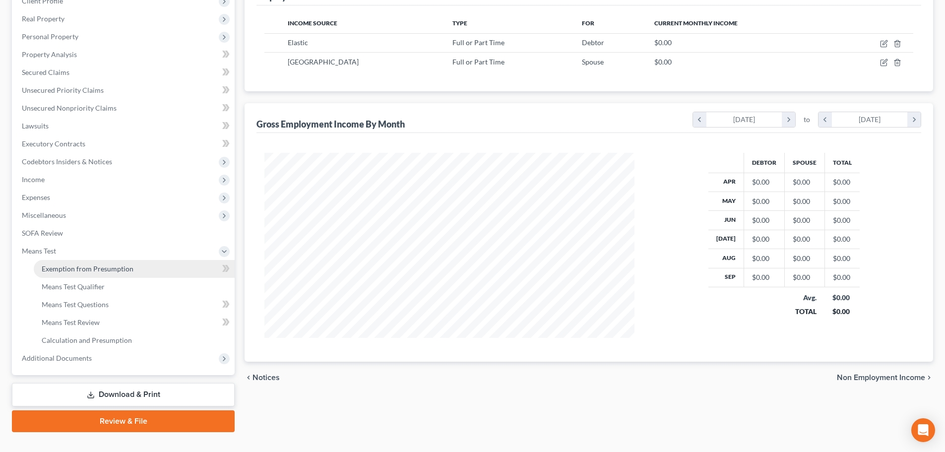
click at [91, 260] on link "Exemption from Presumption" at bounding box center [134, 269] width 201 height 18
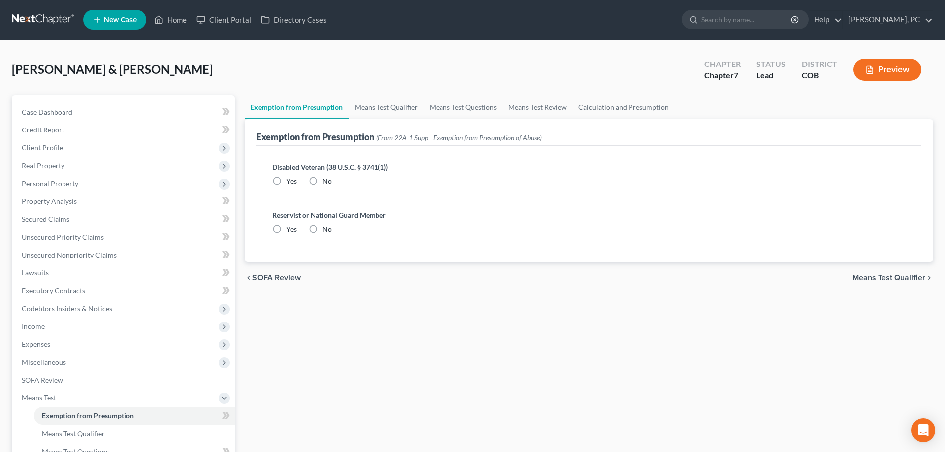
click at [286, 183] on label "Yes" at bounding box center [291, 181] width 10 height 10
click at [290, 183] on input "Yes" at bounding box center [293, 179] width 6 height 6
radio input "true"
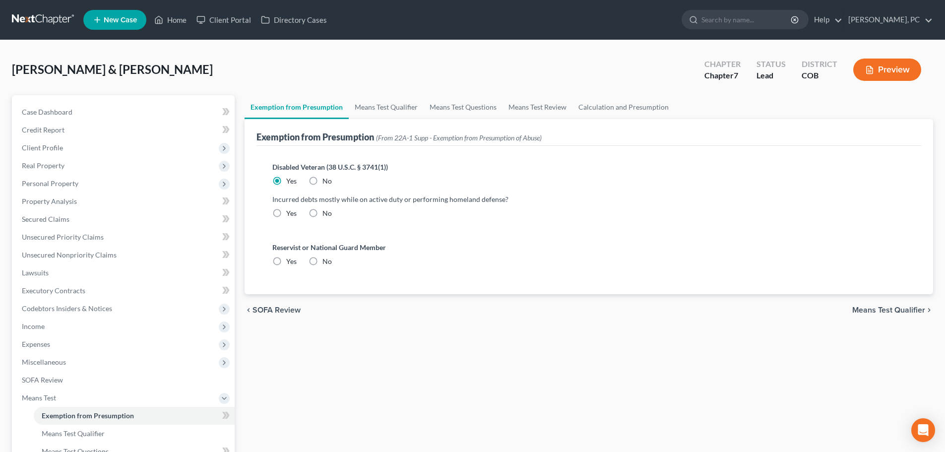
click at [286, 214] on label "Yes" at bounding box center [291, 213] width 10 height 10
click at [290, 214] on input "Yes" at bounding box center [293, 211] width 6 height 6
radio input "true"
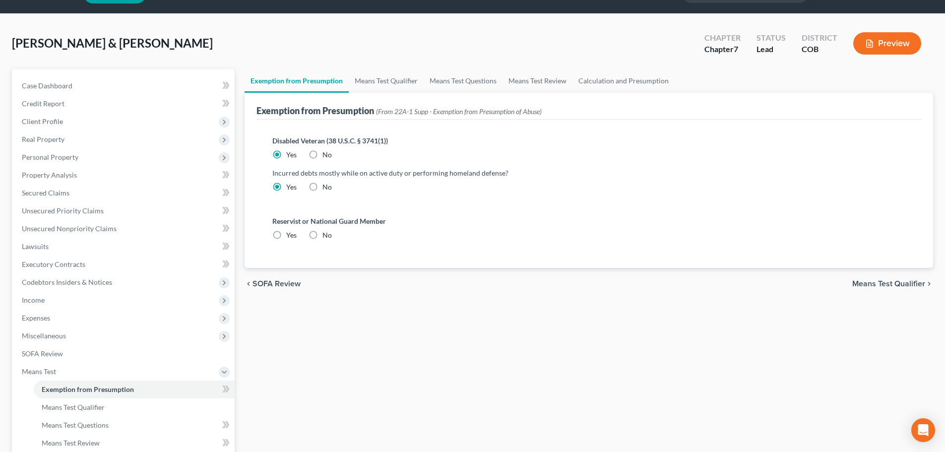
scroll to position [50, 0]
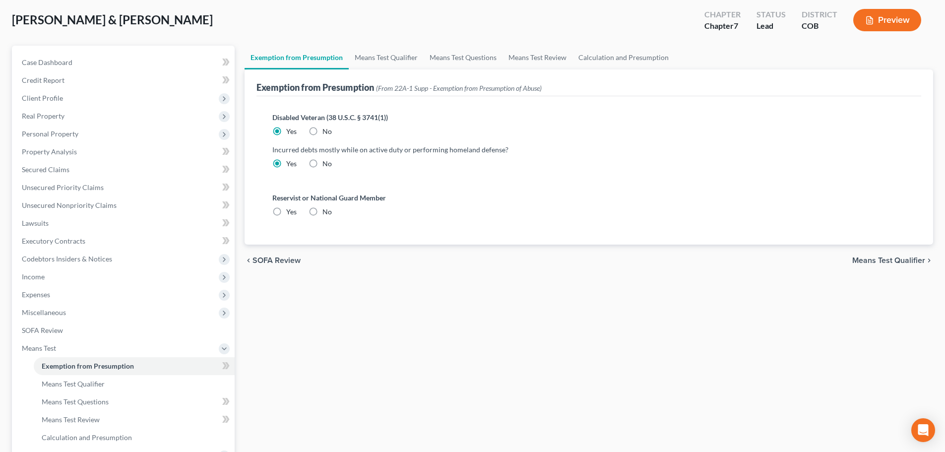
click at [390, 40] on div "Turoci, Conor & Megan Upgraded Chapter Chapter 7 Status Lead District COB Previ…" at bounding box center [472, 23] width 921 height 43
click at [385, 59] on link "Means Test Qualifier" at bounding box center [386, 58] width 75 height 24
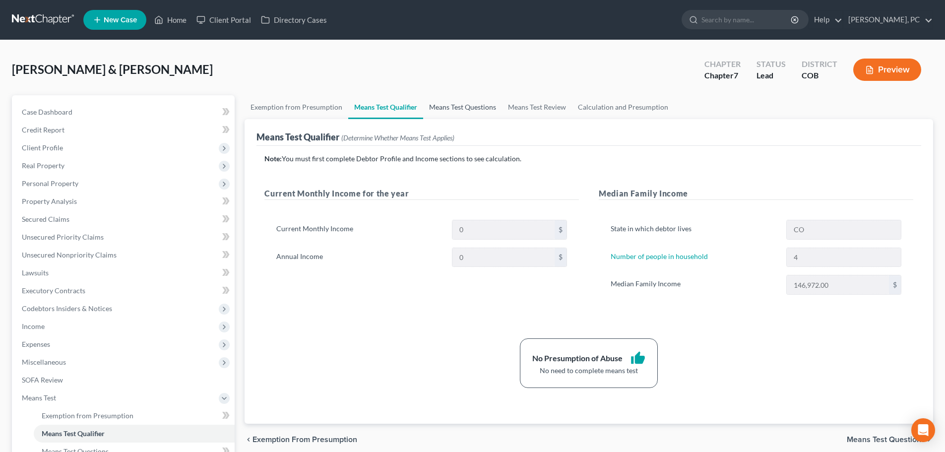
click at [473, 107] on link "Means Test Questions" at bounding box center [462, 107] width 79 height 24
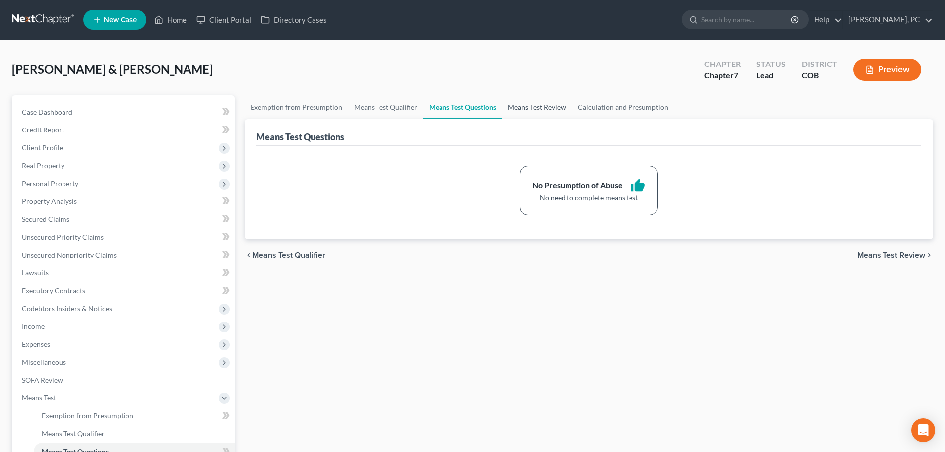
click at [537, 109] on link "Means Test Review" at bounding box center [537, 107] width 70 height 24
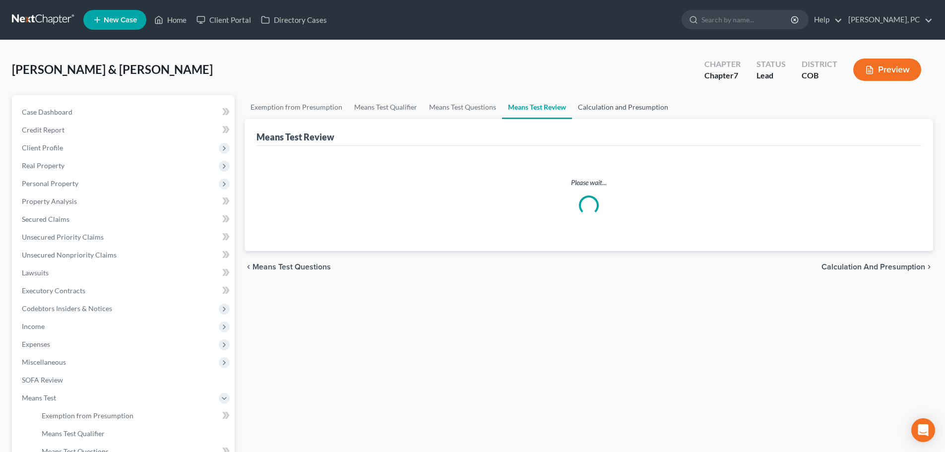
click at [589, 102] on link "Calculation and Presumption" at bounding box center [623, 107] width 102 height 24
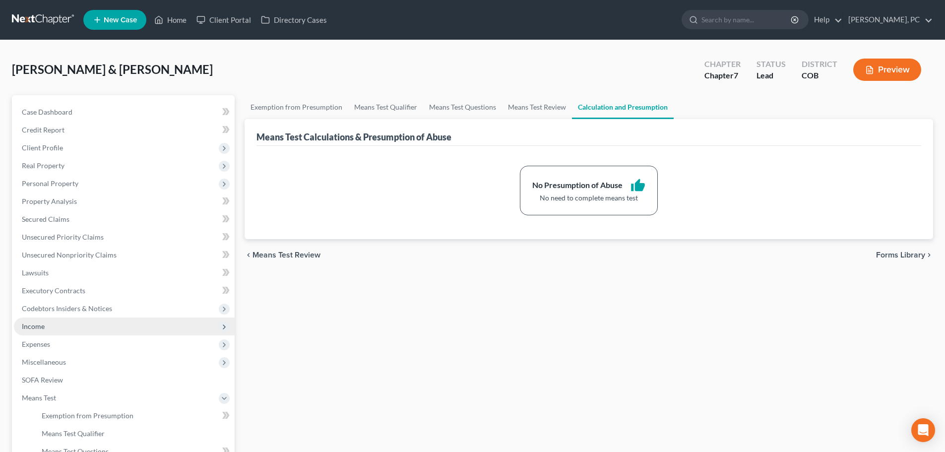
click at [42, 322] on span "Income" at bounding box center [33, 326] width 23 height 8
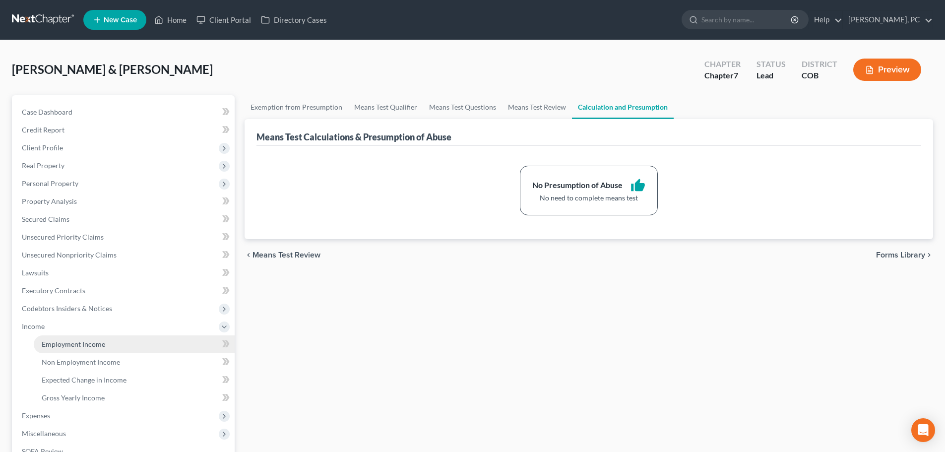
drag, startPoint x: 63, startPoint y: 340, endPoint x: 108, endPoint y: 340, distance: 44.1
click at [64, 340] on span "Employment Income" at bounding box center [73, 344] width 63 height 8
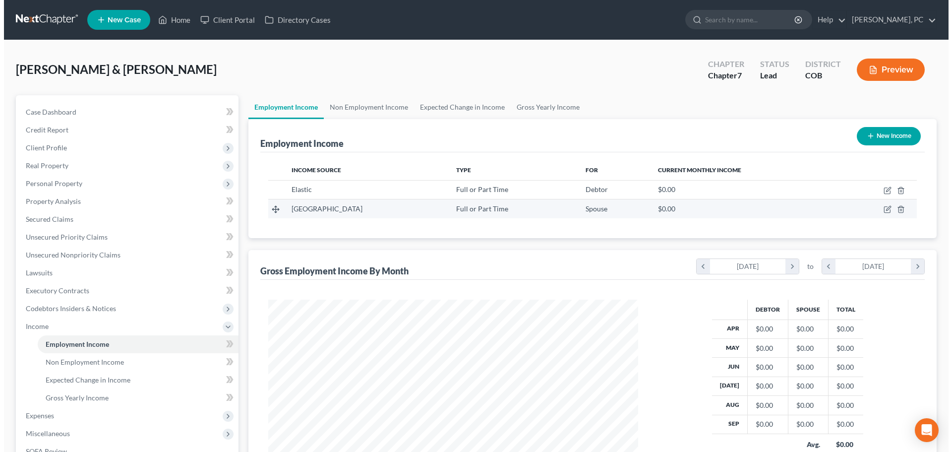
scroll to position [185, 390]
click at [882, 210] on icon "button" at bounding box center [884, 209] width 8 height 8
select select "0"
select select "5"
select select "0"
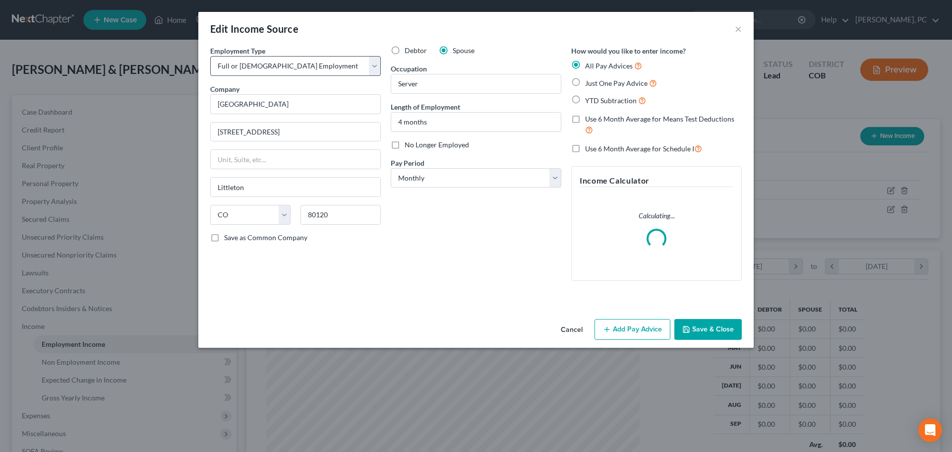
scroll to position [187, 393]
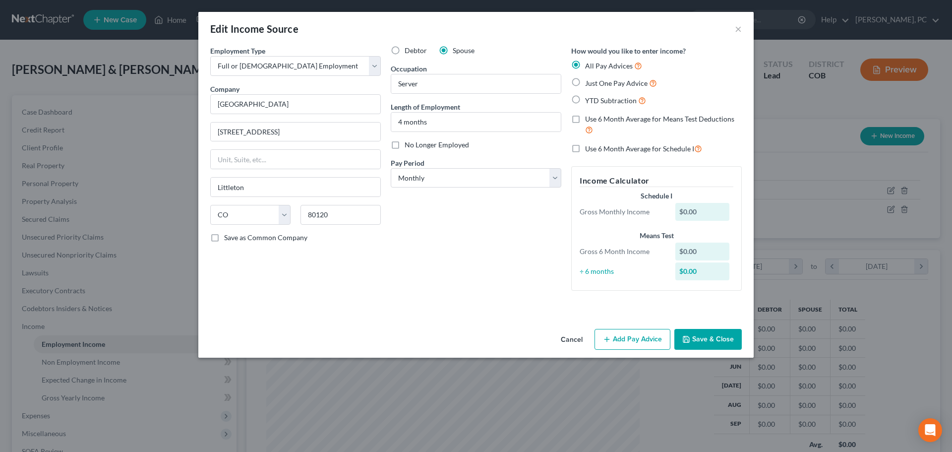
click at [621, 345] on button "Add Pay Advice" at bounding box center [633, 339] width 76 height 21
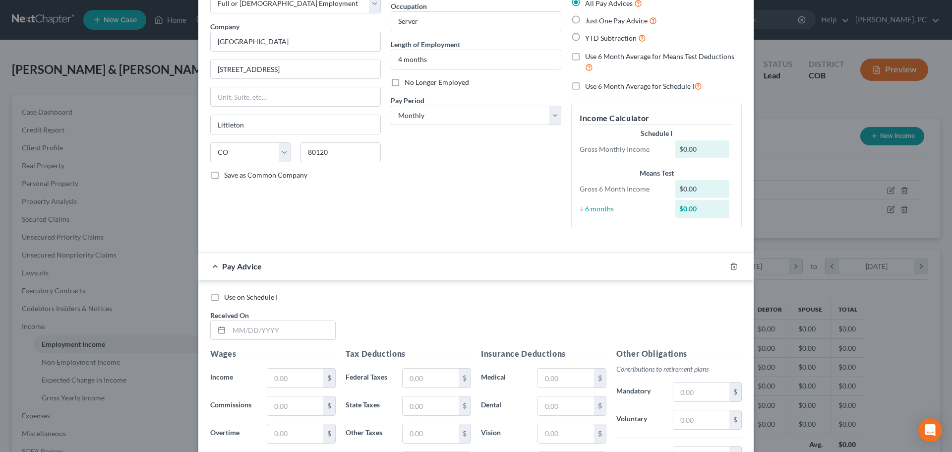
scroll to position [0, 0]
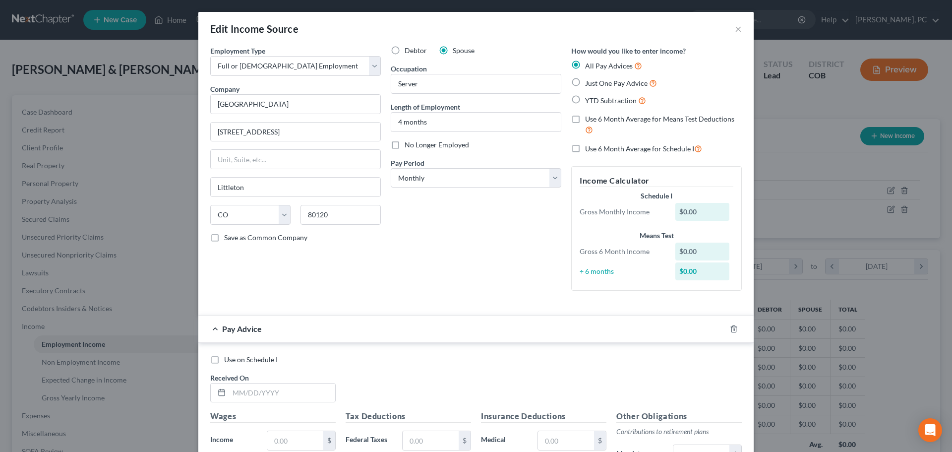
click at [585, 83] on label "Just One Pay Advice" at bounding box center [621, 82] width 72 height 11
click at [589, 83] on input "Just One Pay Advice" at bounding box center [592, 80] width 6 height 6
radio input "true"
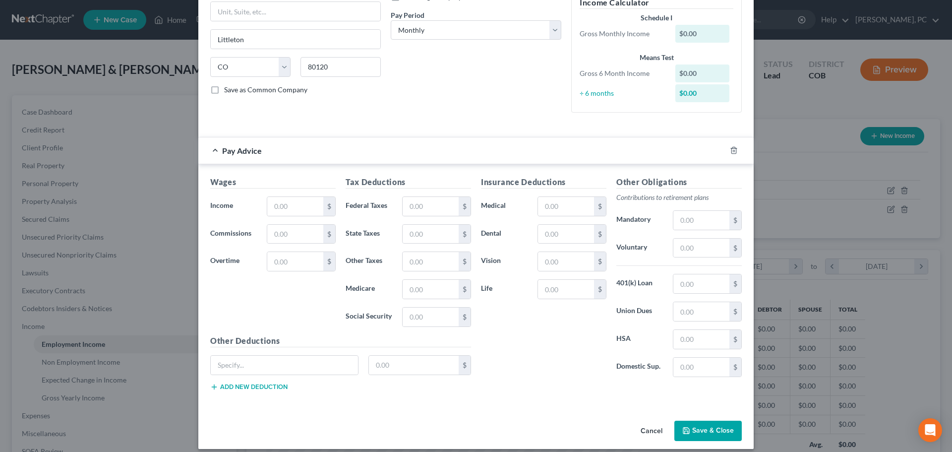
scroll to position [149, 0]
click at [283, 206] on input "text" at bounding box center [295, 205] width 56 height 19
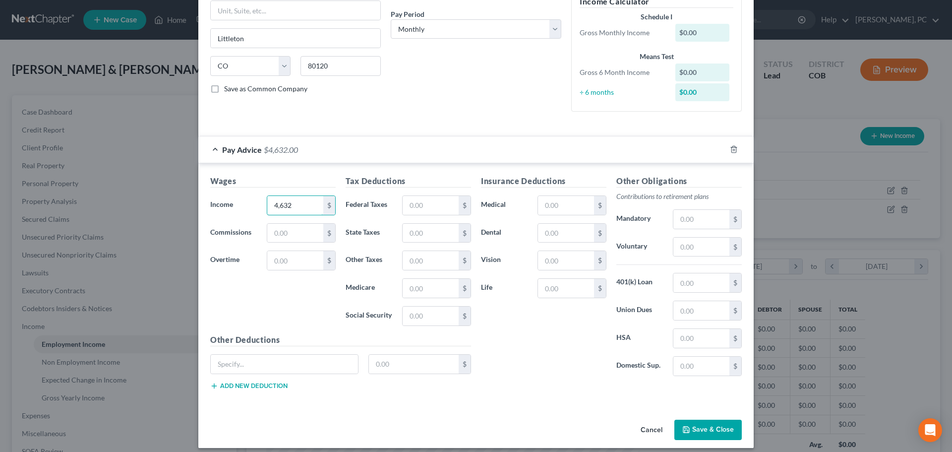
type input "4,632"
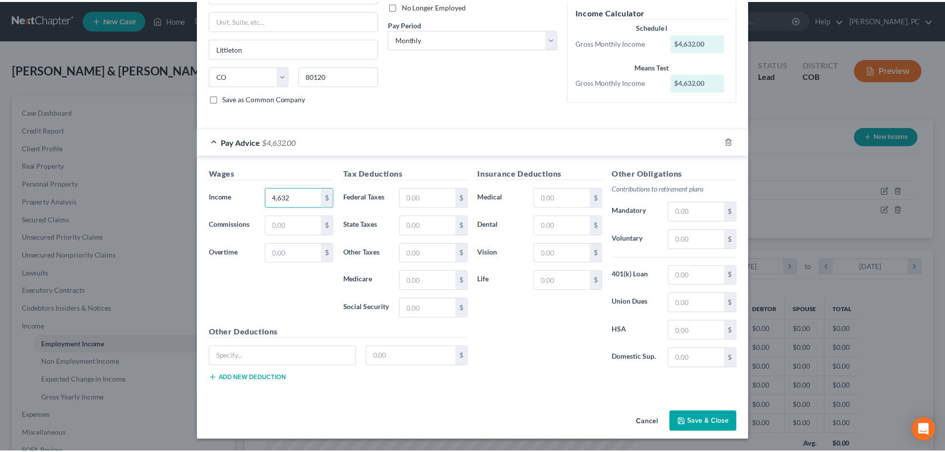
scroll to position [139, 0]
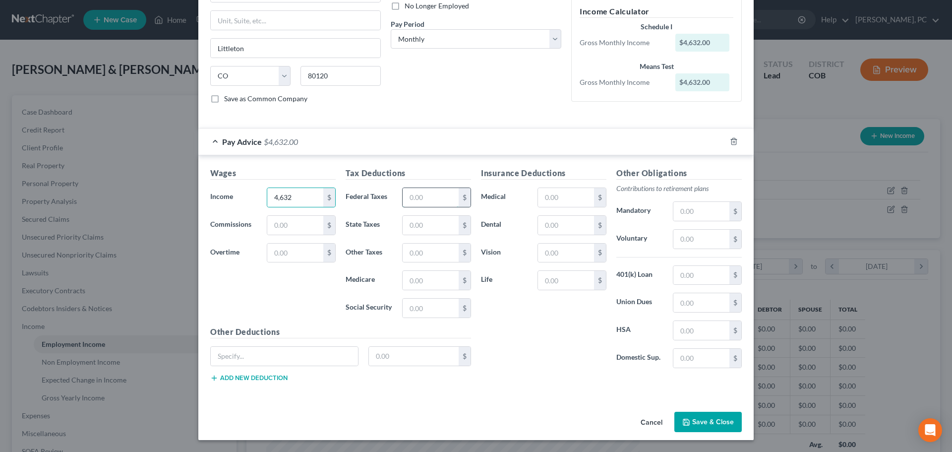
click at [420, 196] on input "text" at bounding box center [431, 197] width 56 height 19
type input "587"
click at [689, 430] on button "Save & Close" at bounding box center [708, 422] width 67 height 21
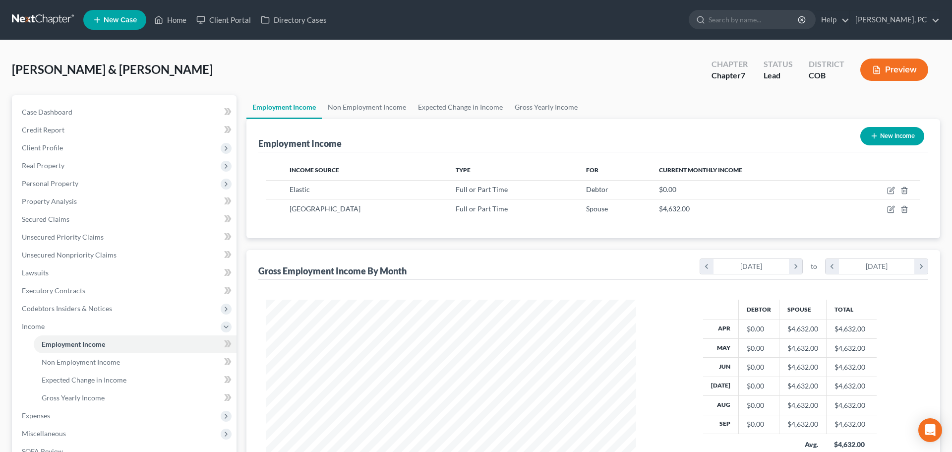
scroll to position [495866, 495661]
click at [883, 209] on icon "button" at bounding box center [884, 209] width 8 height 8
select select "0"
select select "5"
select select "0"
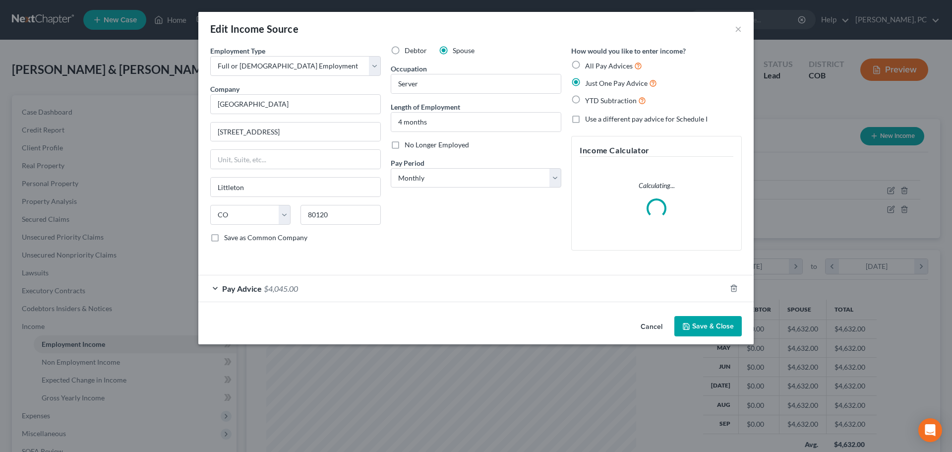
scroll to position [187, 393]
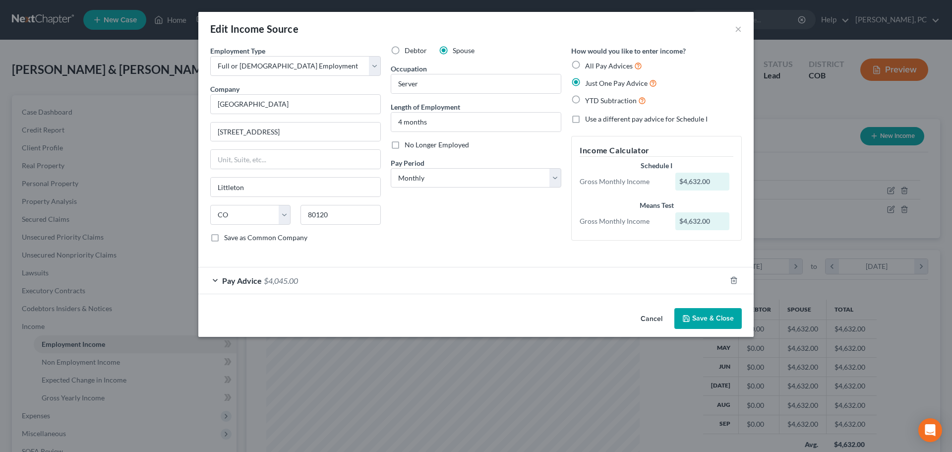
click at [271, 281] on span "$4,045.00" at bounding box center [281, 280] width 34 height 9
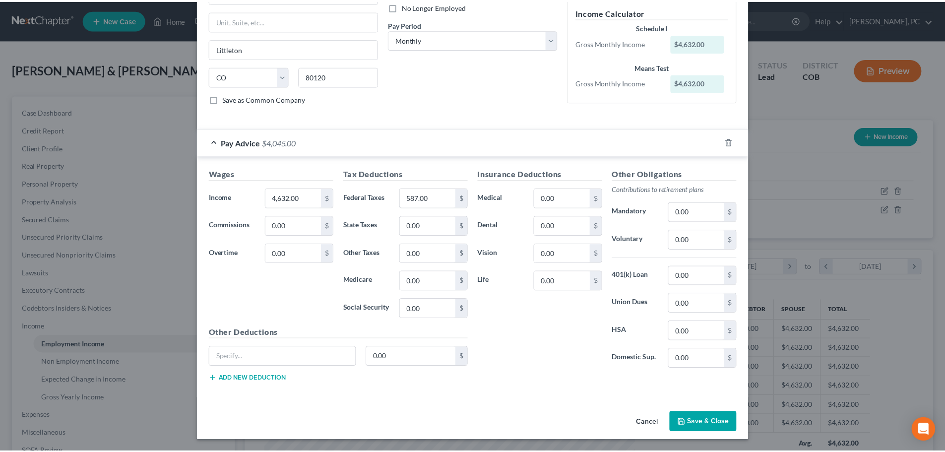
scroll to position [139, 0]
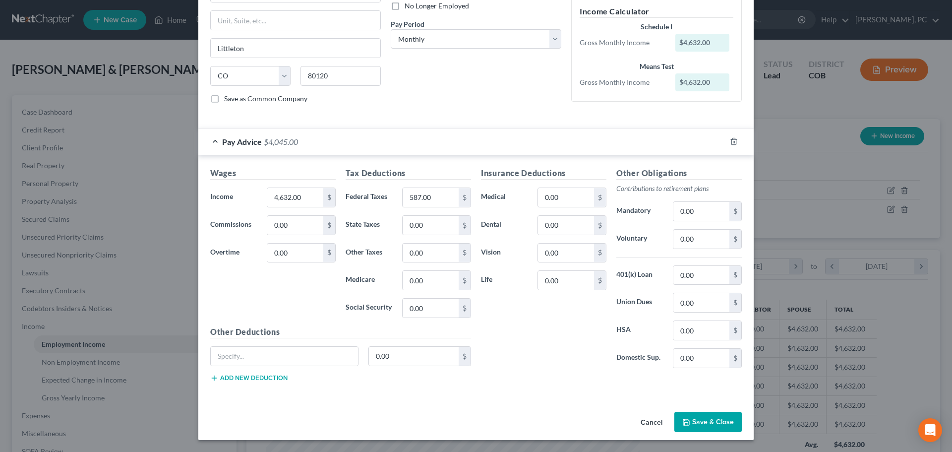
click at [699, 418] on button "Save & Close" at bounding box center [708, 422] width 67 height 21
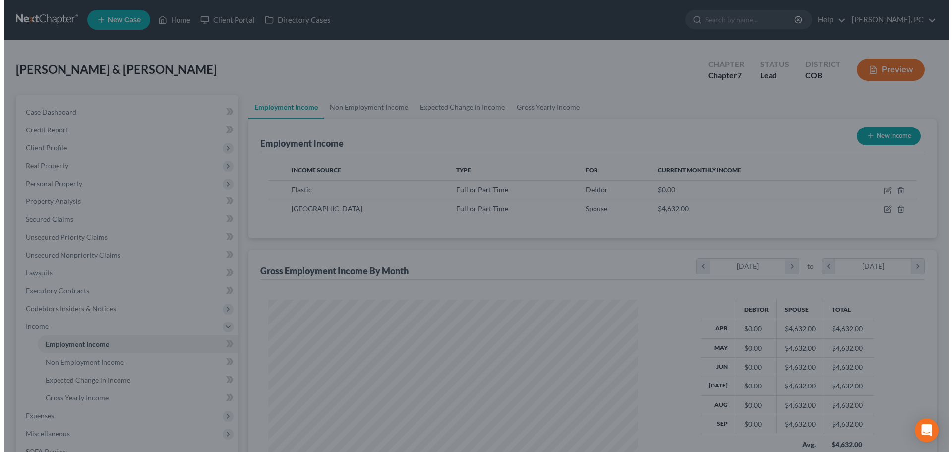
scroll to position [495866, 495661]
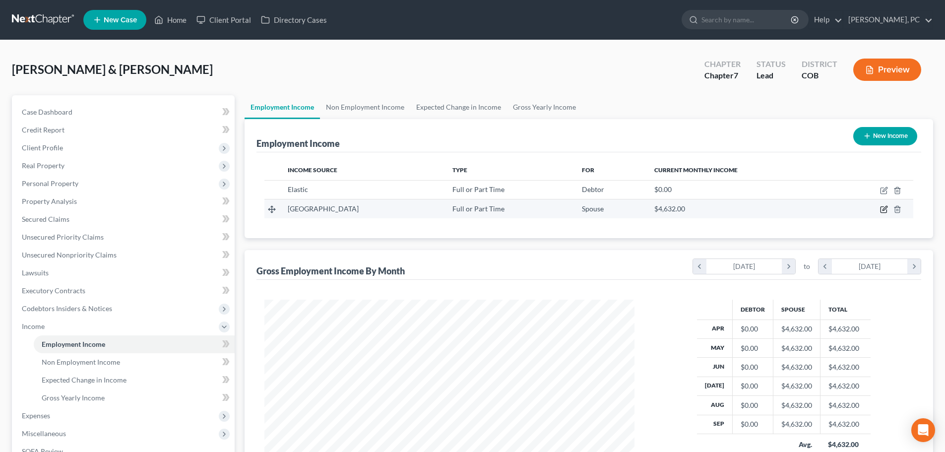
click at [881, 208] on icon "button" at bounding box center [884, 209] width 8 height 8
select select "0"
select select "5"
select select "0"
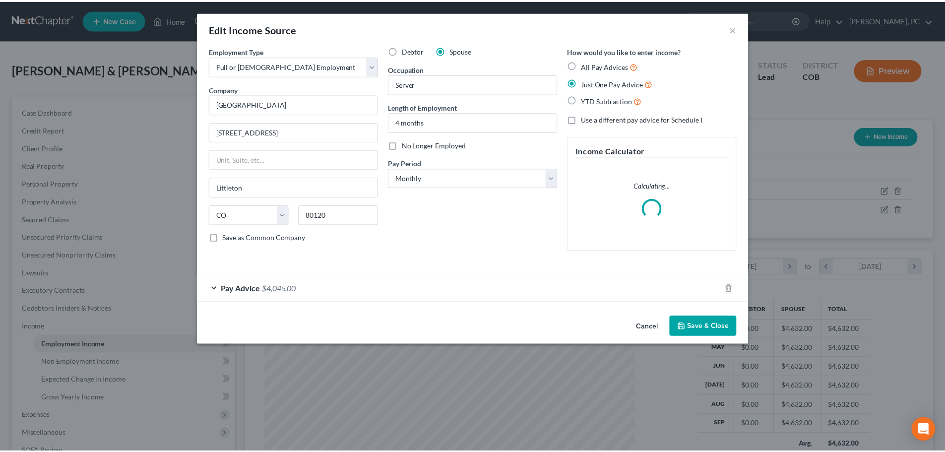
scroll to position [187, 393]
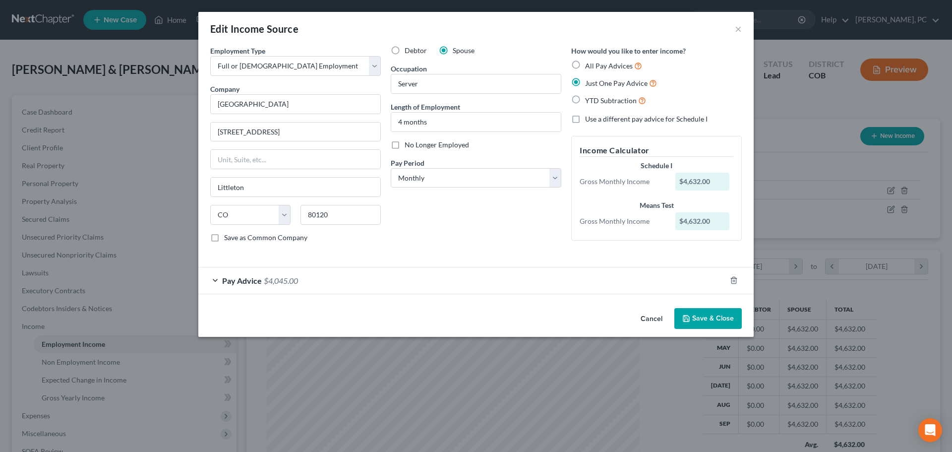
click at [695, 321] on button "Save & Close" at bounding box center [708, 318] width 67 height 21
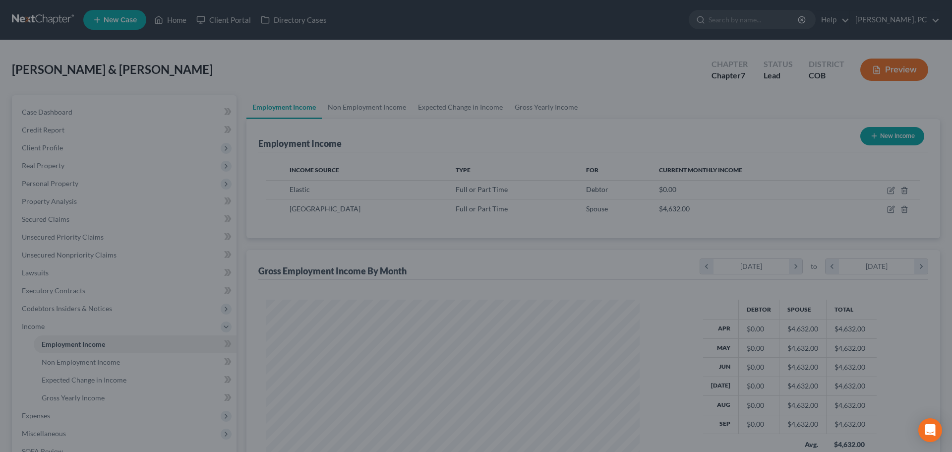
scroll to position [495866, 495661]
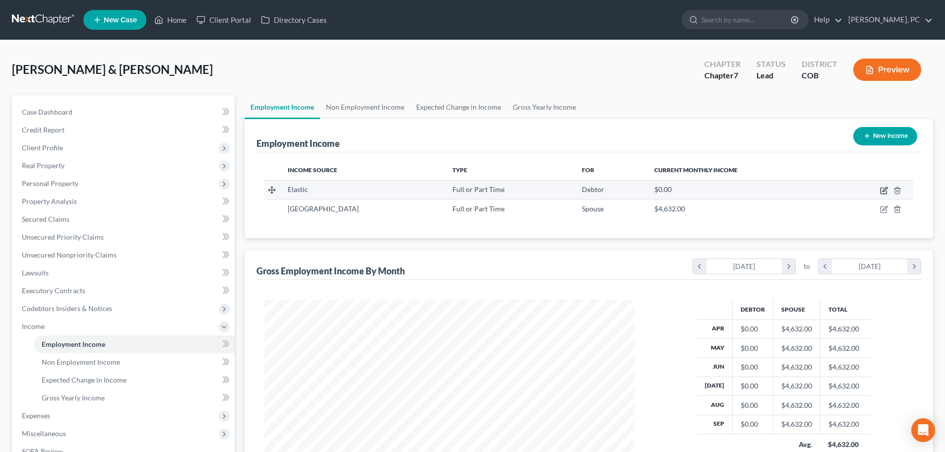
click at [885, 189] on icon "button" at bounding box center [884, 191] width 8 height 8
select select "0"
select select "4"
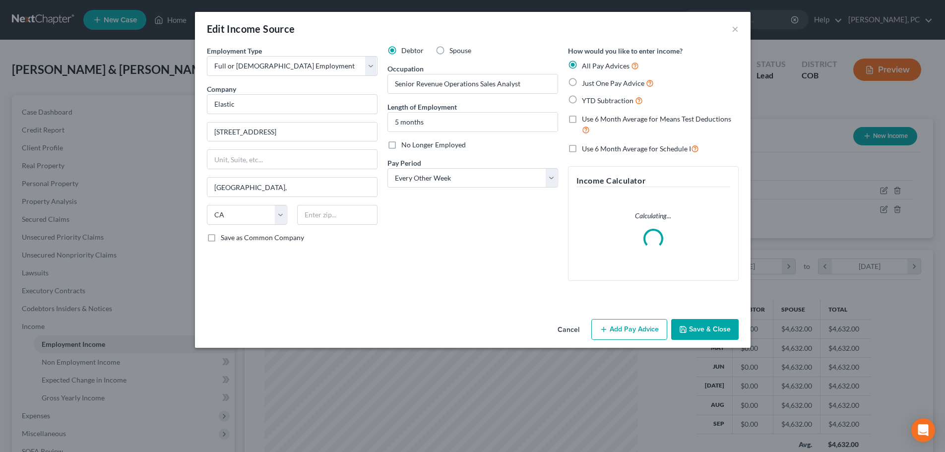
scroll to position [187, 393]
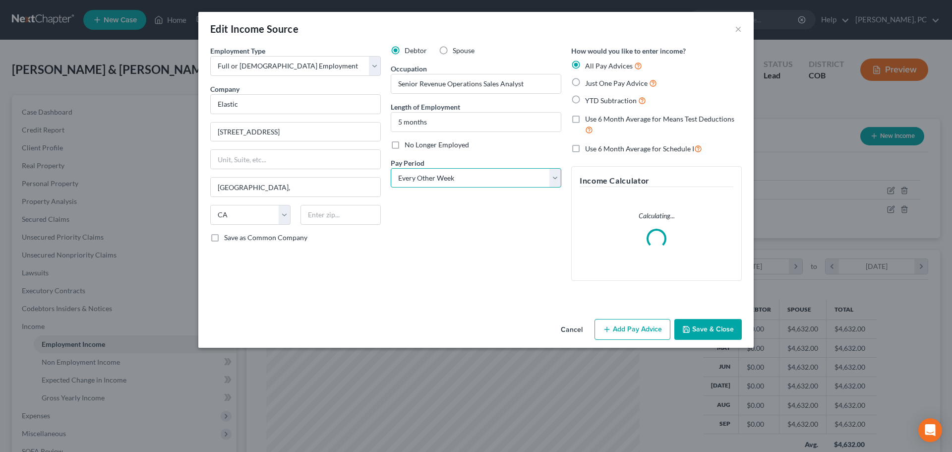
click at [435, 185] on select "Select Monthly Twice Monthly Every Other Week Weekly" at bounding box center [476, 178] width 171 height 20
select select "0"
click at [391, 168] on select "Select Monthly Twice Monthly Every Other Week Weekly" at bounding box center [476, 178] width 171 height 20
click at [585, 81] on label "Just One Pay Advice" at bounding box center [621, 82] width 72 height 11
click at [589, 81] on input "Just One Pay Advice" at bounding box center [592, 80] width 6 height 6
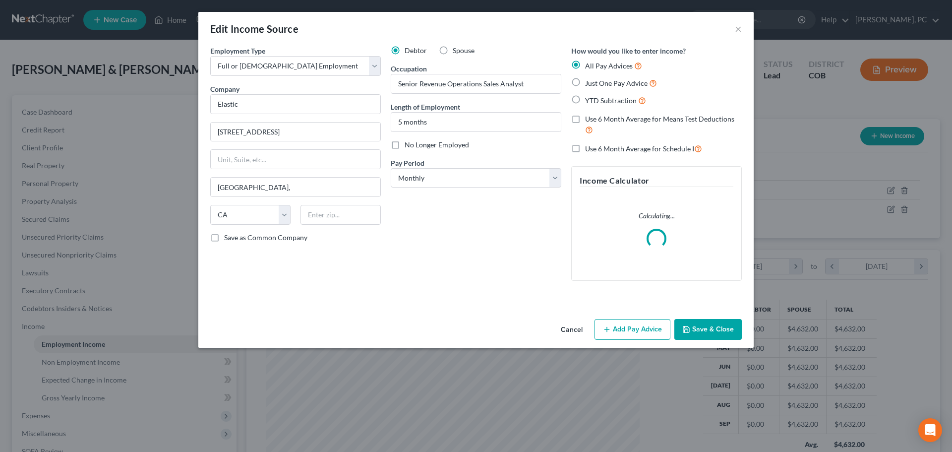
radio input "true"
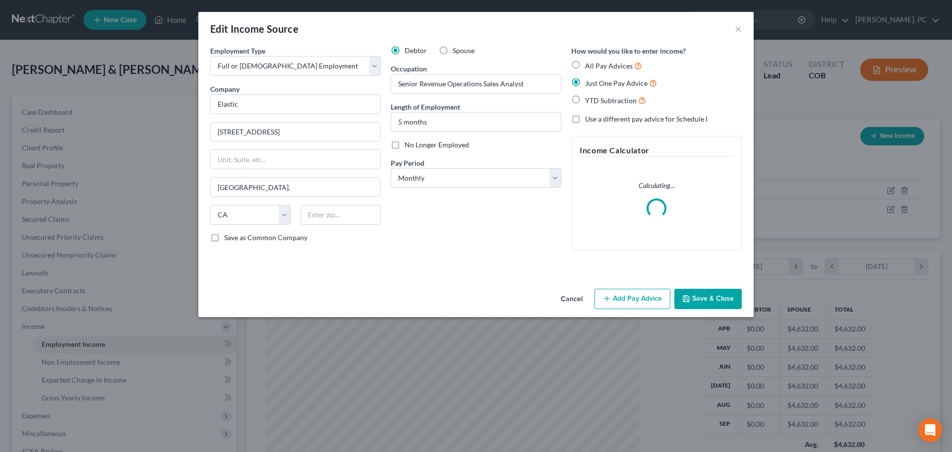
click at [698, 294] on button "Save & Close" at bounding box center [708, 299] width 67 height 21
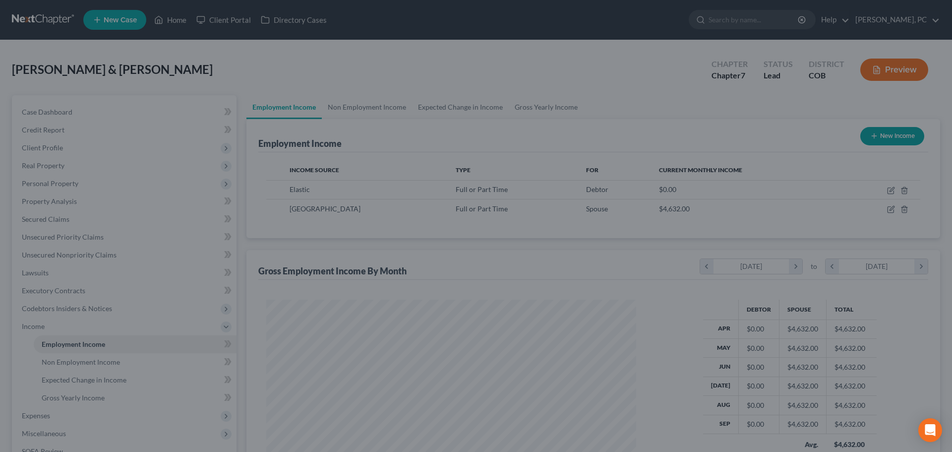
scroll to position [495866, 495661]
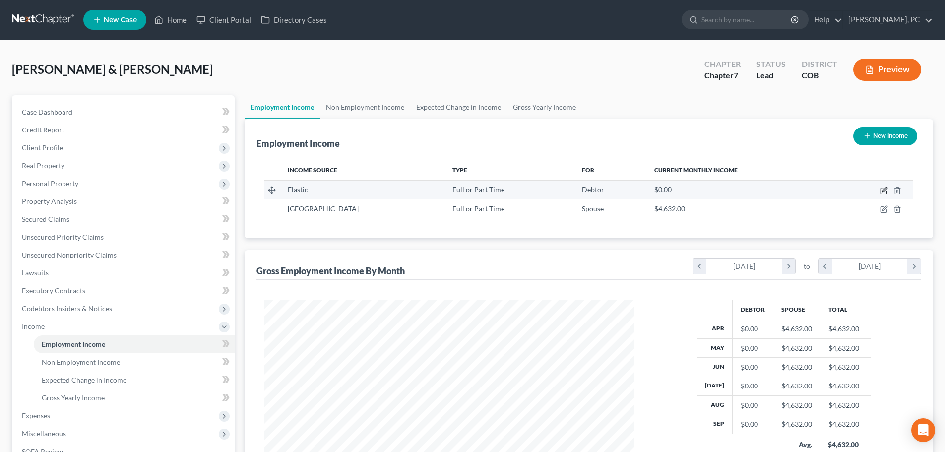
click at [883, 188] on icon "button" at bounding box center [884, 191] width 8 height 8
select select "0"
select select "4"
select select "0"
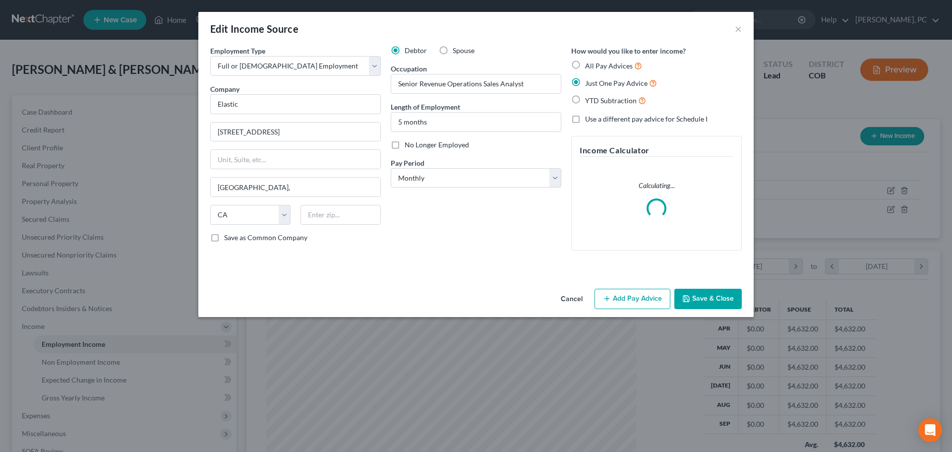
scroll to position [187, 393]
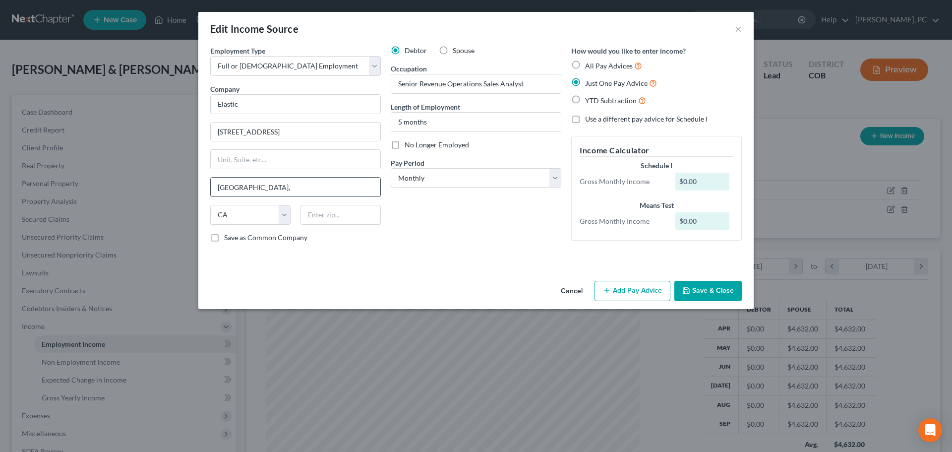
click at [270, 187] on input "San Francisco," at bounding box center [296, 187] width 170 height 19
type input "San Francisco"
click at [424, 260] on div "Employment Type * Select Full or Part Time Employment Self Employment Company *…" at bounding box center [476, 161] width 556 height 231
drag, startPoint x: 278, startPoint y: 134, endPoint x: 223, endPoint y: 123, distance: 56.1
click at [144, 125] on div "Edit Income Source × Employment Type * Select Full or Part Time Employment Self…" at bounding box center [476, 226] width 952 height 452
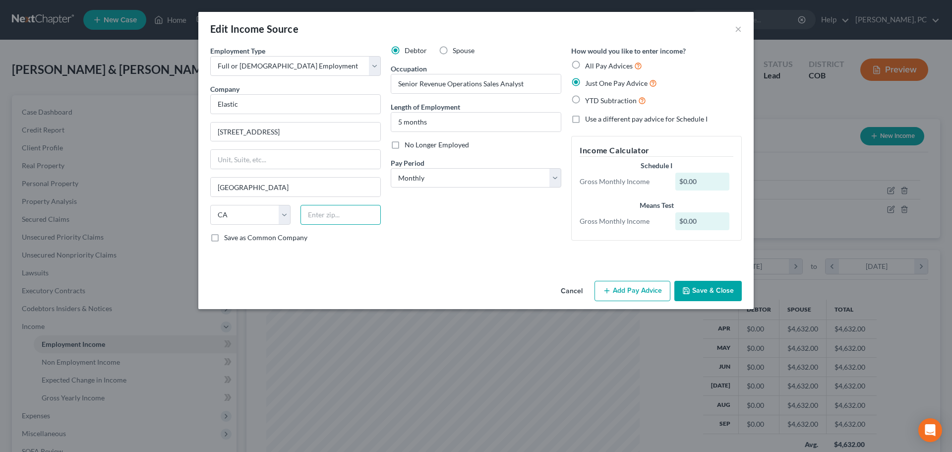
click at [329, 211] on input "text" at bounding box center [341, 215] width 80 height 20
type input "94080"
drag, startPoint x: 235, startPoint y: 188, endPoint x: 283, endPoint y: 141, distance: 67.7
click at [235, 187] on input "South San Francisco" at bounding box center [296, 187] width 170 height 19
type input "San Francisco"
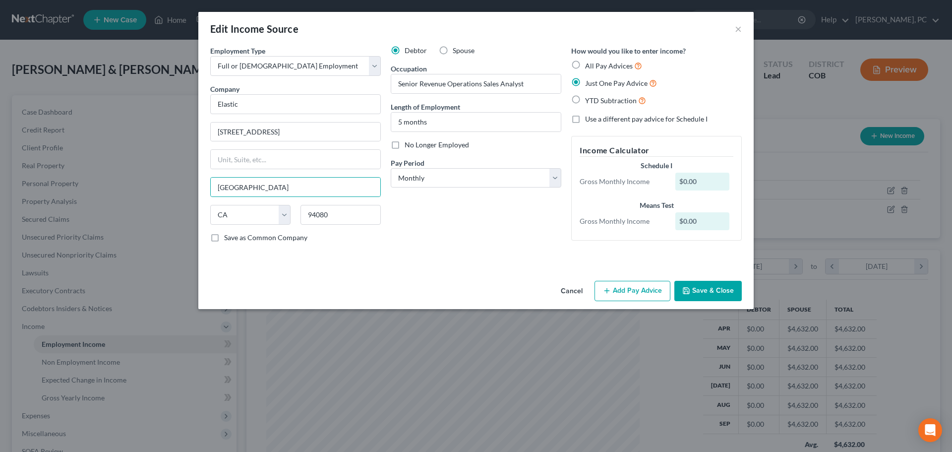
click at [513, 258] on div "Employment Type * Select Full or Part Time Employment Self Employment Company *…" at bounding box center [476, 152] width 542 height 213
drag, startPoint x: 542, startPoint y: 284, endPoint x: 616, endPoint y: 289, distance: 74.5
click at [616, 289] on button "Add Pay Advice" at bounding box center [633, 291] width 76 height 21
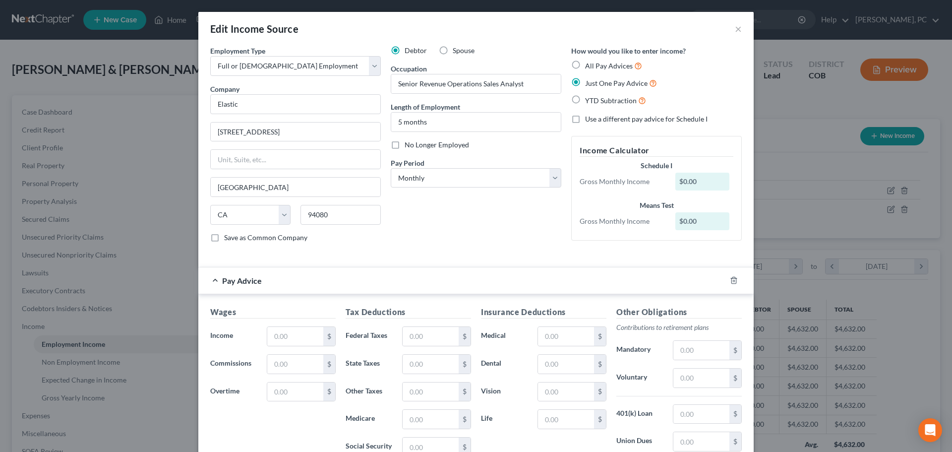
click at [290, 350] on div "Wages Income * $ Commissions $ Overtime $" at bounding box center [272, 385] width 135 height 159
click at [290, 341] on input "text" at bounding box center [295, 336] width 56 height 19
type input "11,042"
click at [412, 341] on input "text" at bounding box center [431, 336] width 56 height 19
type input "2,484"
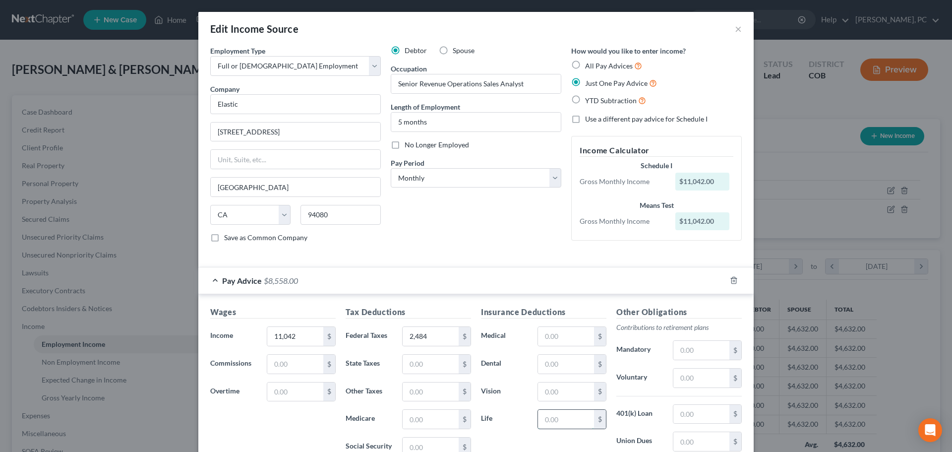
click at [557, 416] on input "text" at bounding box center [566, 419] width 56 height 19
type input "4"
click at [564, 420] on input "4" at bounding box center [566, 419] width 56 height 19
type input "8"
click at [694, 379] on input "text" at bounding box center [702, 378] width 56 height 19
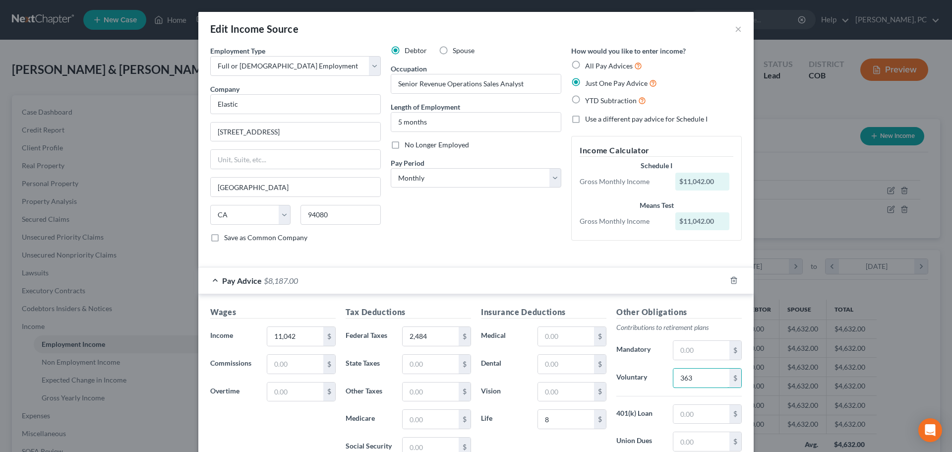
type input "363"
click at [553, 425] on input "8" at bounding box center [566, 419] width 56 height 19
type input "17"
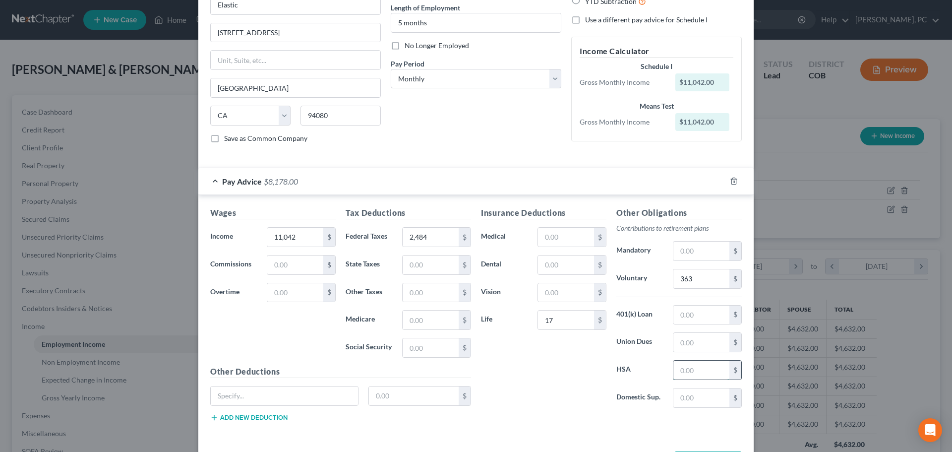
click at [686, 376] on input "text" at bounding box center [702, 370] width 56 height 19
type input "200"
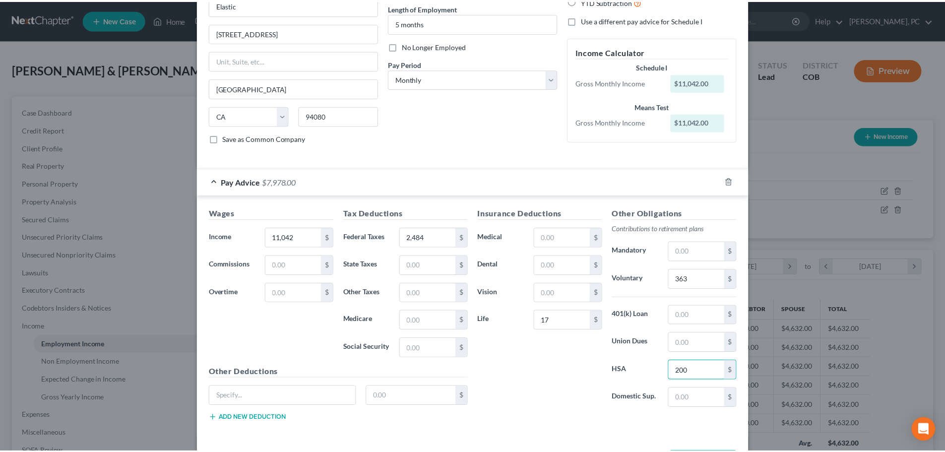
scroll to position [139, 0]
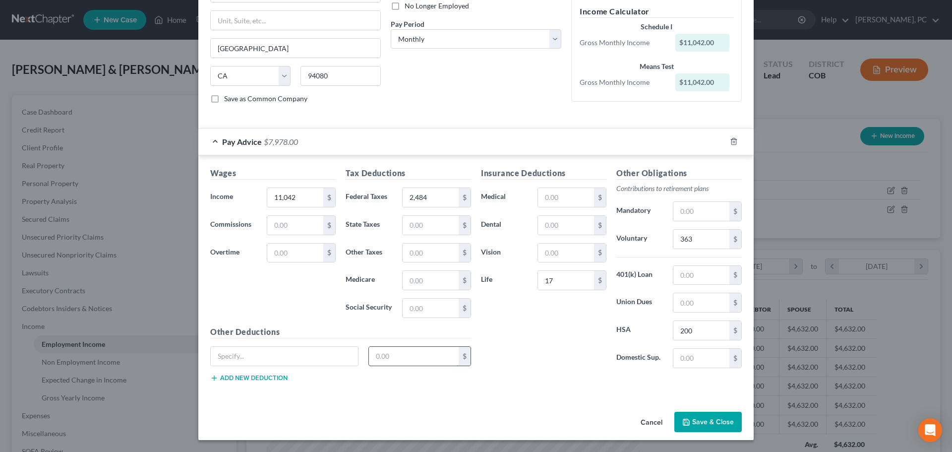
click at [393, 357] on input "text" at bounding box center [414, 356] width 90 height 19
type input "600"
click at [333, 354] on input "text" at bounding box center [284, 356] width 147 height 19
type input "?"
type input "Flex (daycare)"
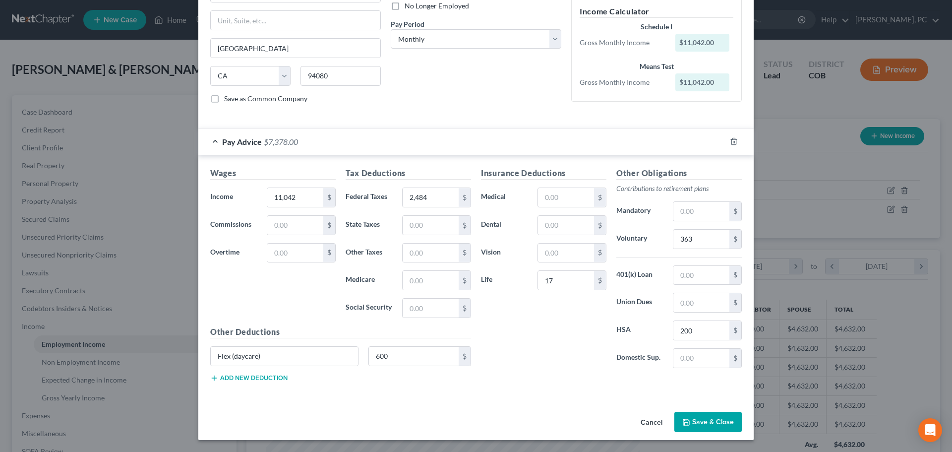
click at [691, 419] on button "Save & Close" at bounding box center [708, 422] width 67 height 21
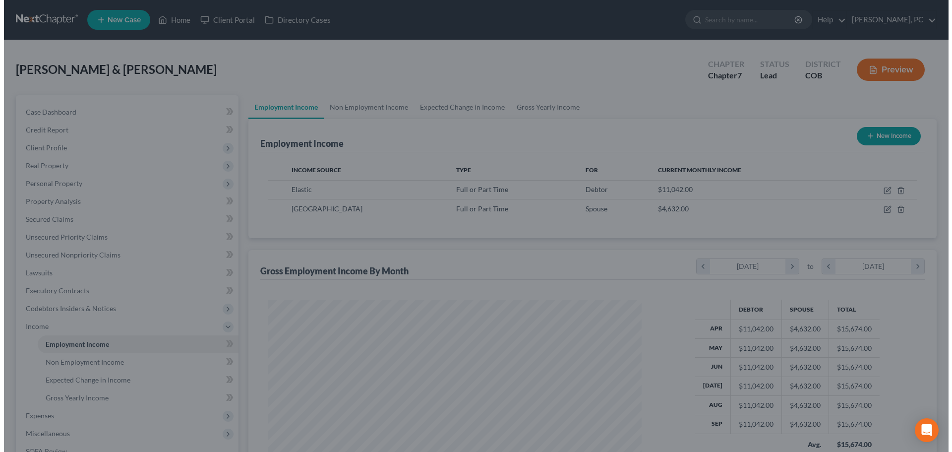
scroll to position [495866, 495661]
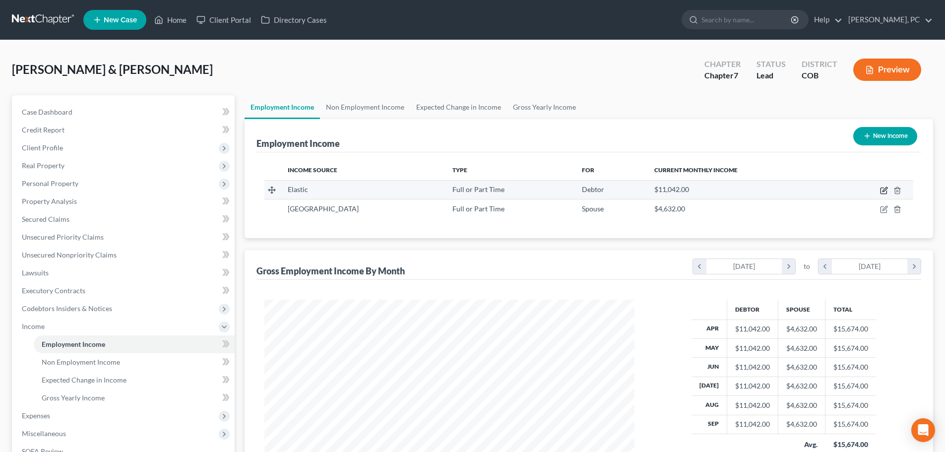
click at [882, 187] on icon "button" at bounding box center [884, 191] width 8 height 8
select select "0"
select select "4"
select select "0"
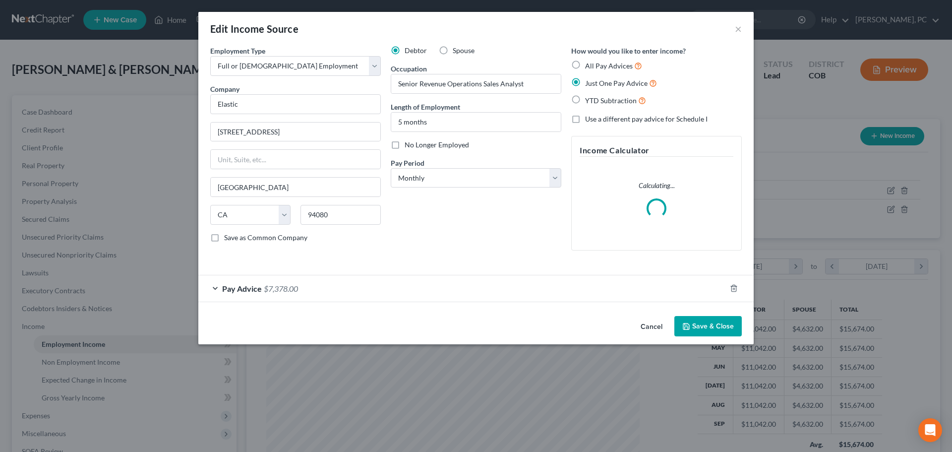
scroll to position [187, 393]
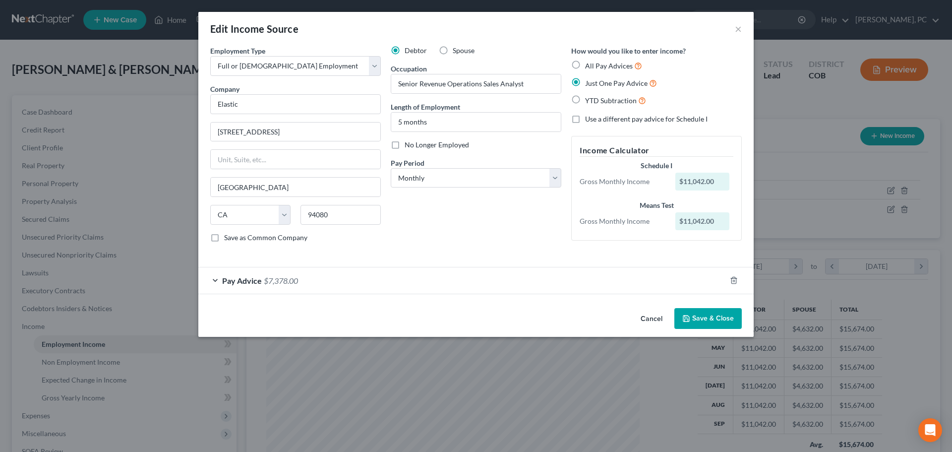
click at [265, 281] on span "$7,378.00" at bounding box center [281, 280] width 34 height 9
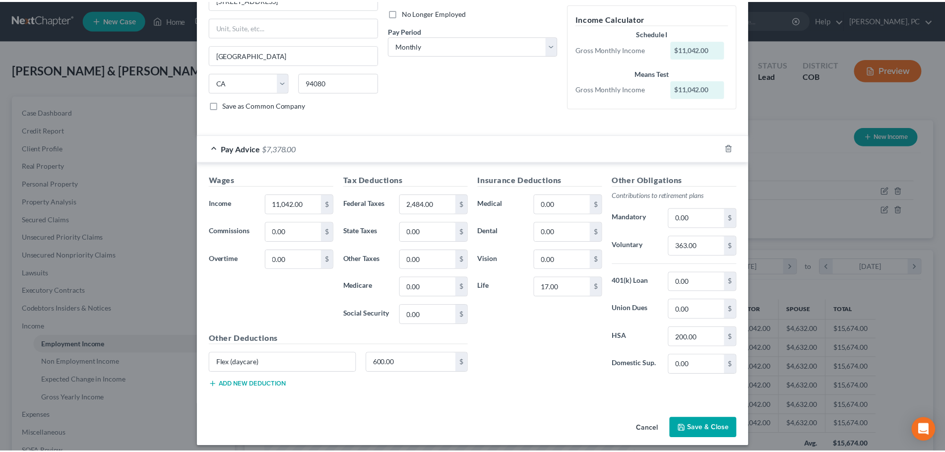
scroll to position [139, 0]
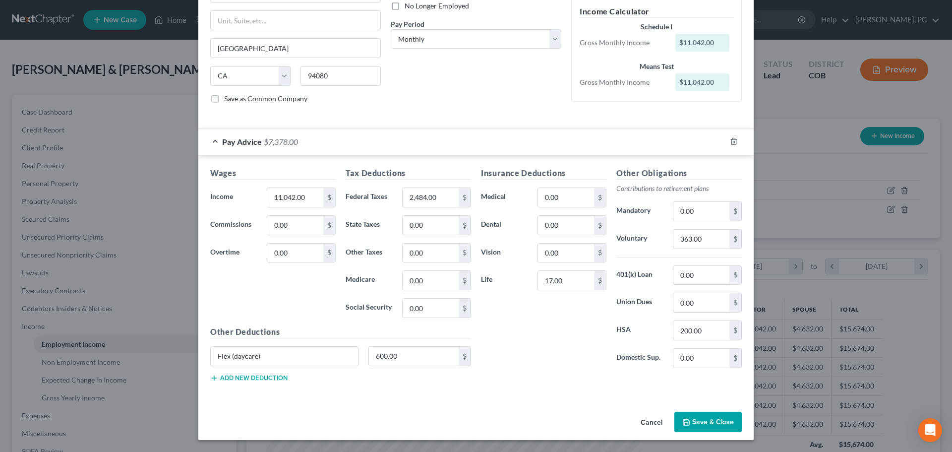
click at [255, 376] on button "Add new deduction" at bounding box center [248, 378] width 77 height 8
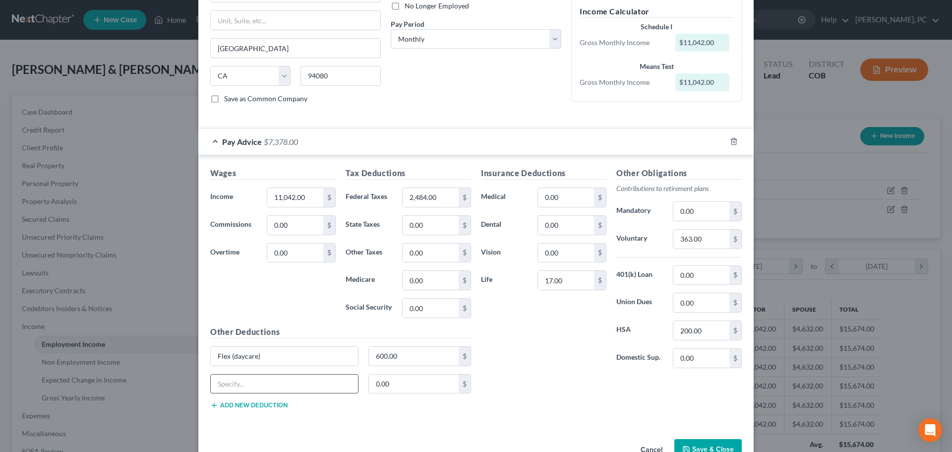
click at [242, 388] on input "text" at bounding box center [284, 384] width 147 height 19
type input "M"
type input "i"
type input "Misc."
type input "29"
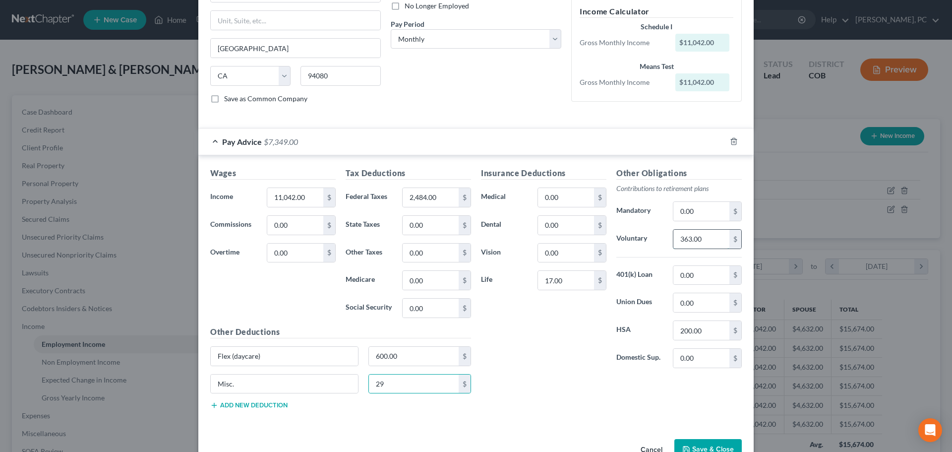
click at [707, 240] on input "363.00" at bounding box center [702, 239] width 56 height 19
type input "662"
click at [540, 351] on div "Insurance Deductions Medical 0.00 $ Dental 0.00 $ Vision 0.00 $ Life 17.00 $" at bounding box center [543, 271] width 135 height 209
click at [700, 446] on button "Save & Close" at bounding box center [708, 449] width 67 height 21
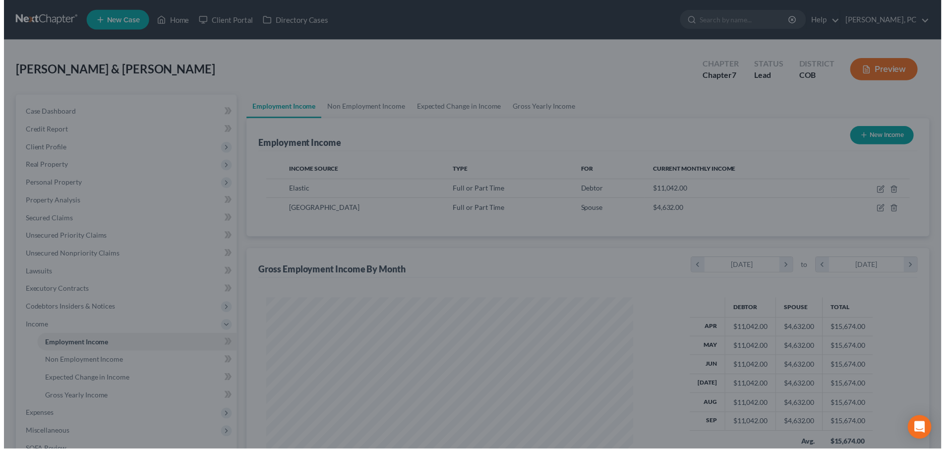
scroll to position [495866, 495661]
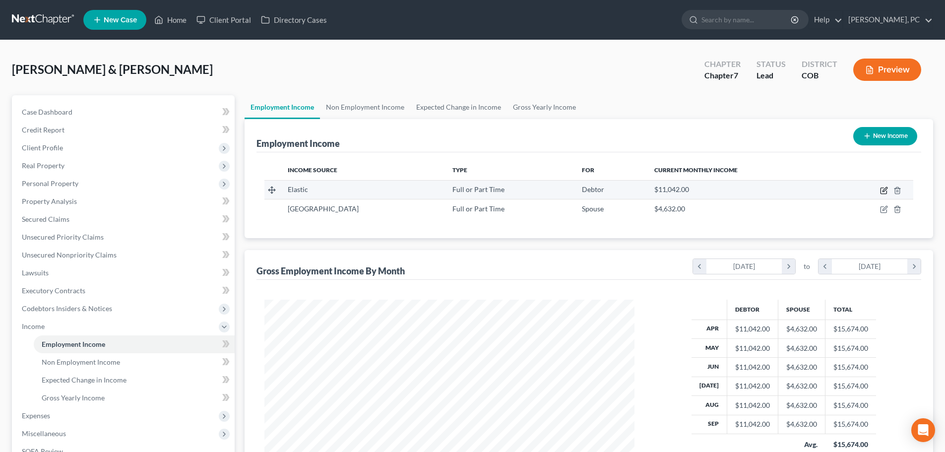
click at [883, 188] on icon "button" at bounding box center [883, 191] width 6 height 6
select select "0"
select select "4"
select select "0"
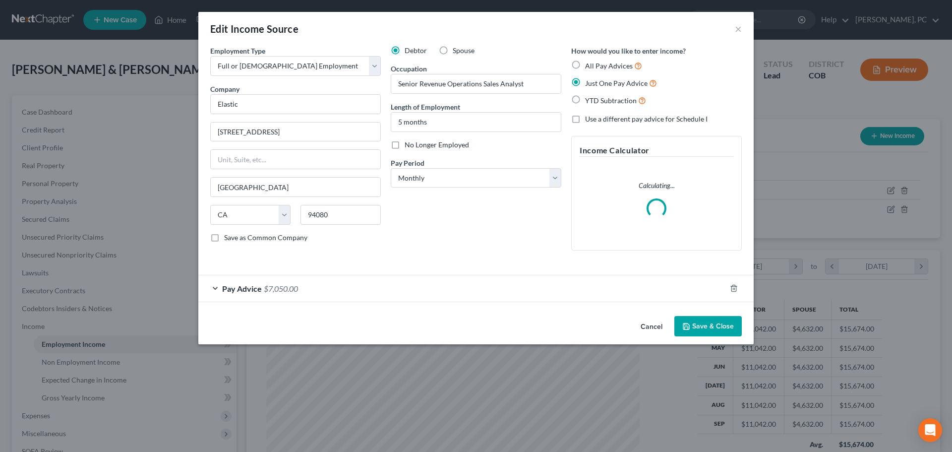
scroll to position [187, 393]
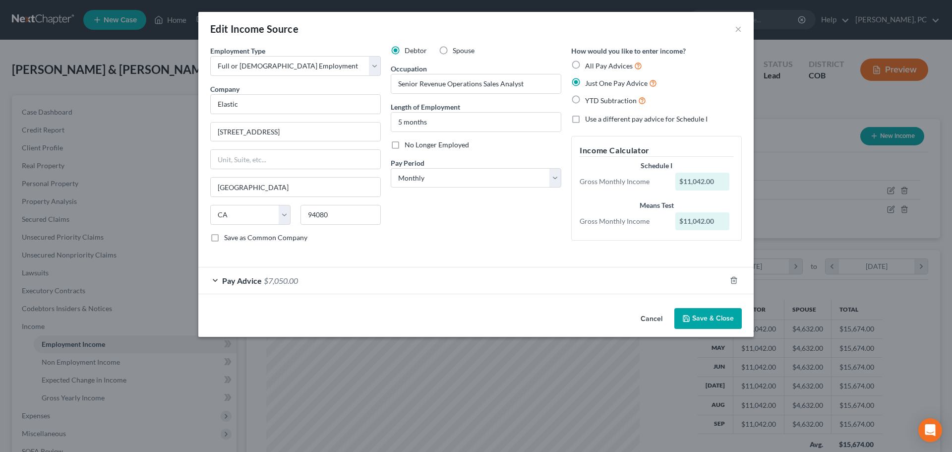
click at [290, 276] on span "$7,050.00" at bounding box center [281, 280] width 34 height 9
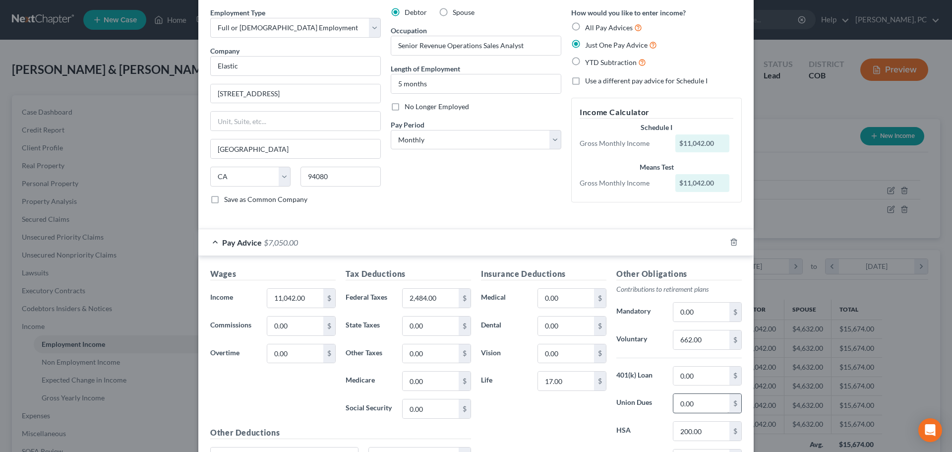
scroll to position [99, 0]
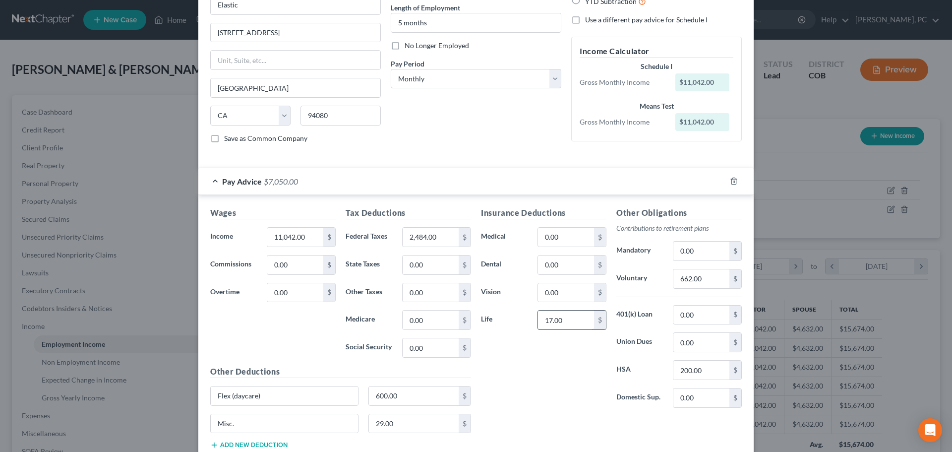
click at [562, 323] on input "17.00" at bounding box center [566, 320] width 56 height 19
type input "18"
click at [520, 361] on div "Insurance Deductions Medical 0.00 $ Dental 0.00 $ Vision 0.00 $ Life 18 $" at bounding box center [543, 311] width 135 height 209
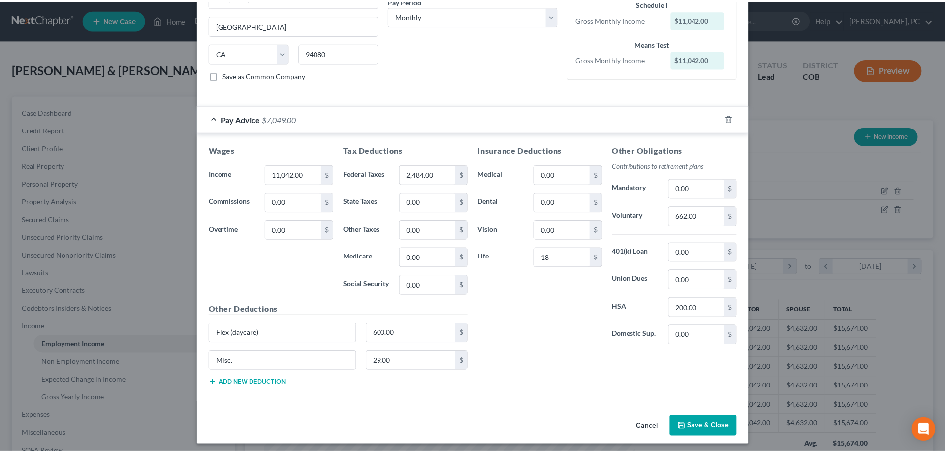
scroll to position [167, 0]
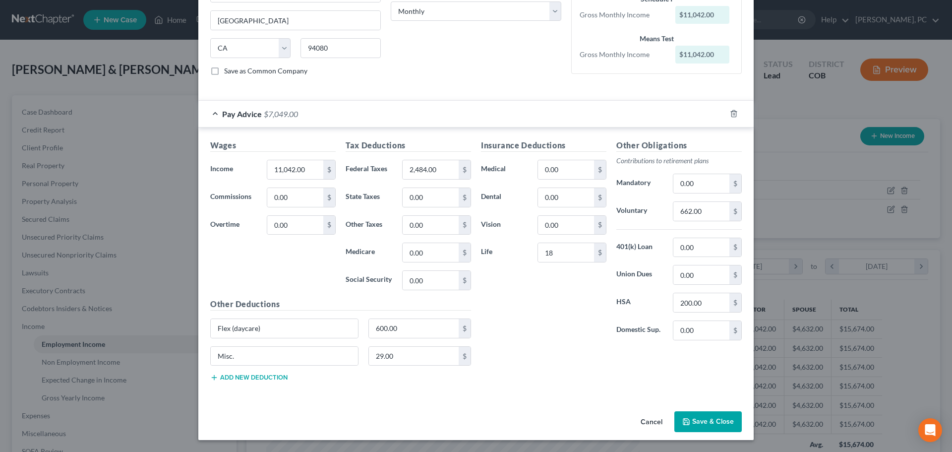
click at [693, 419] on button "Save & Close" at bounding box center [708, 421] width 67 height 21
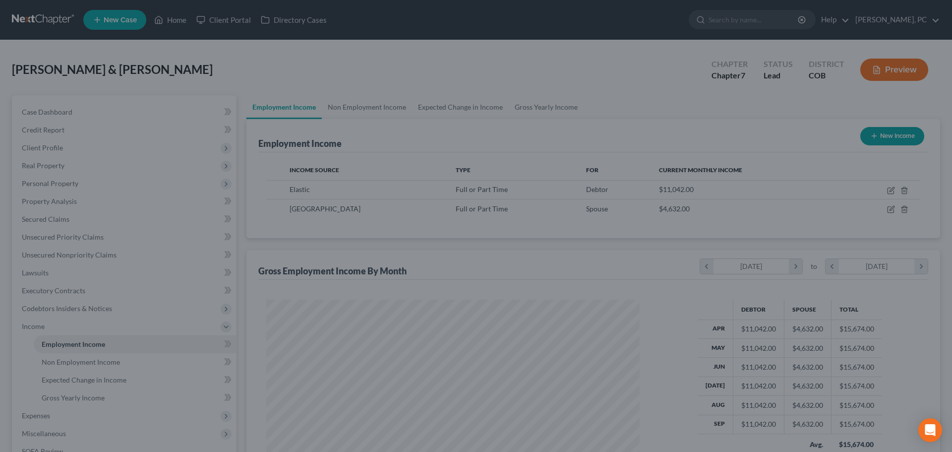
scroll to position [495866, 495661]
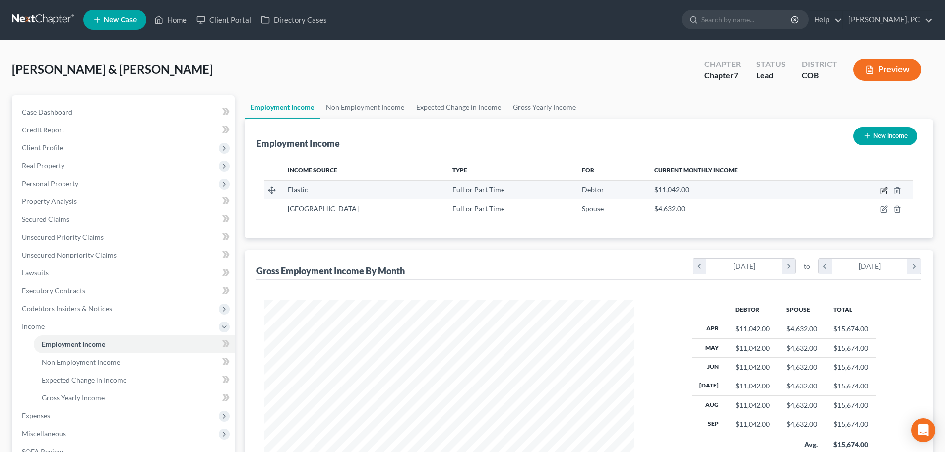
click at [882, 190] on icon "button" at bounding box center [884, 191] width 8 height 8
select select "0"
select select "4"
select select "0"
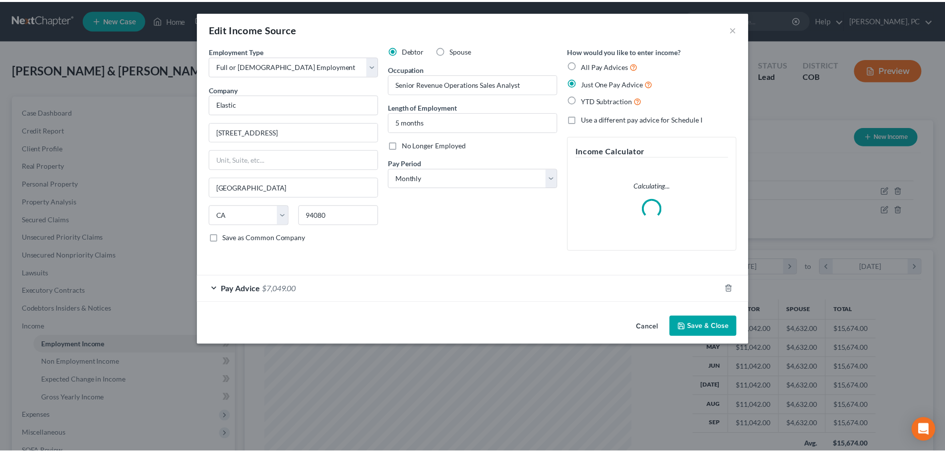
scroll to position [187, 393]
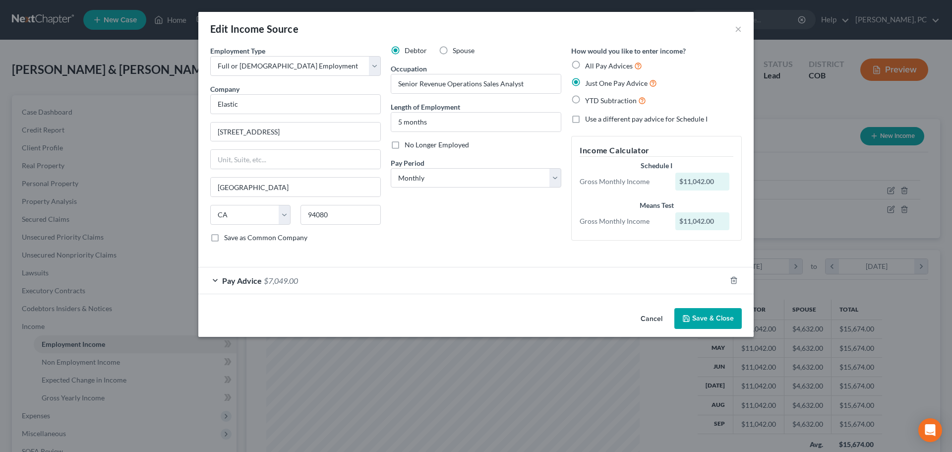
click at [695, 312] on button "Save & Close" at bounding box center [708, 318] width 67 height 21
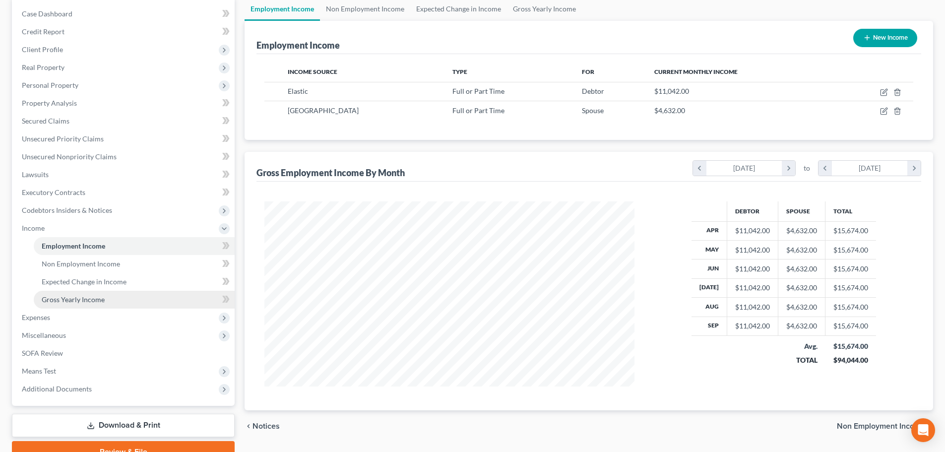
scroll to position [99, 0]
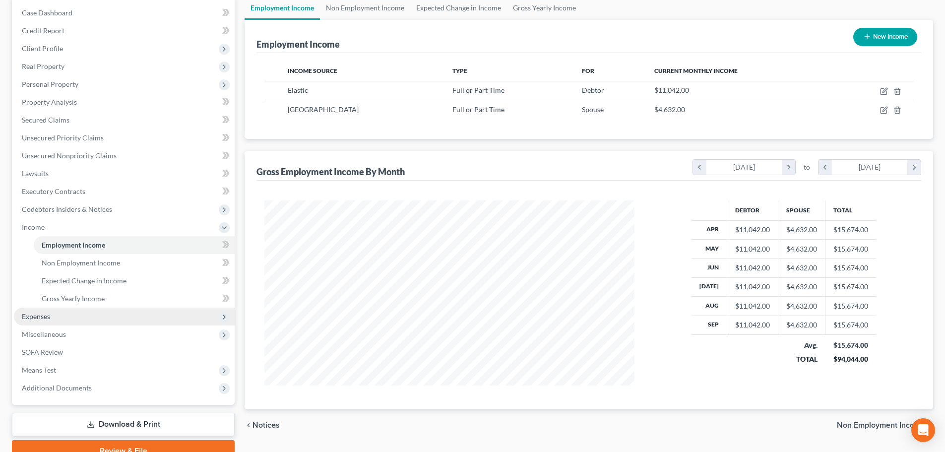
click at [49, 314] on span "Expenses" at bounding box center [36, 316] width 28 height 8
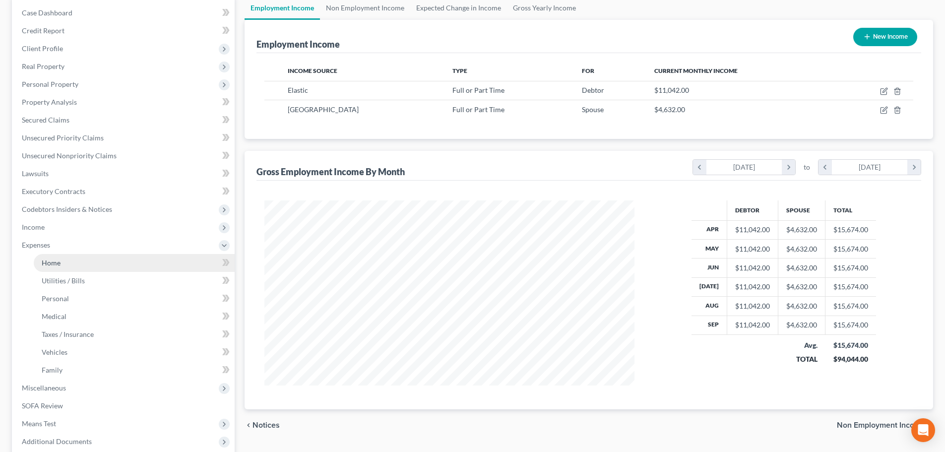
click at [47, 269] on link "Home" at bounding box center [134, 263] width 201 height 18
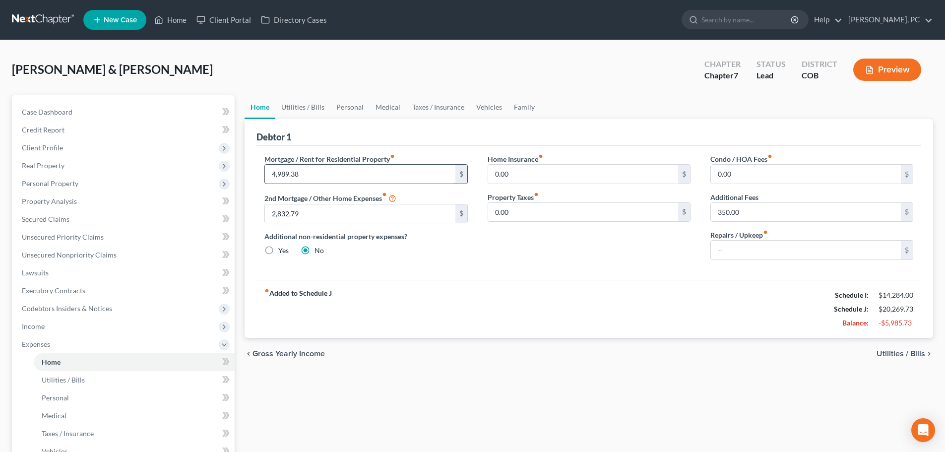
click at [311, 175] on input "4,989.38" at bounding box center [360, 174] width 190 height 19
click at [303, 215] on input "2,832.79" at bounding box center [360, 213] width 190 height 19
click at [753, 207] on input "350.00" at bounding box center [806, 212] width 190 height 19
click at [310, 215] on input "2,832.79" at bounding box center [360, 213] width 190 height 19
click at [286, 220] on input "2,832.79" at bounding box center [360, 213] width 190 height 19
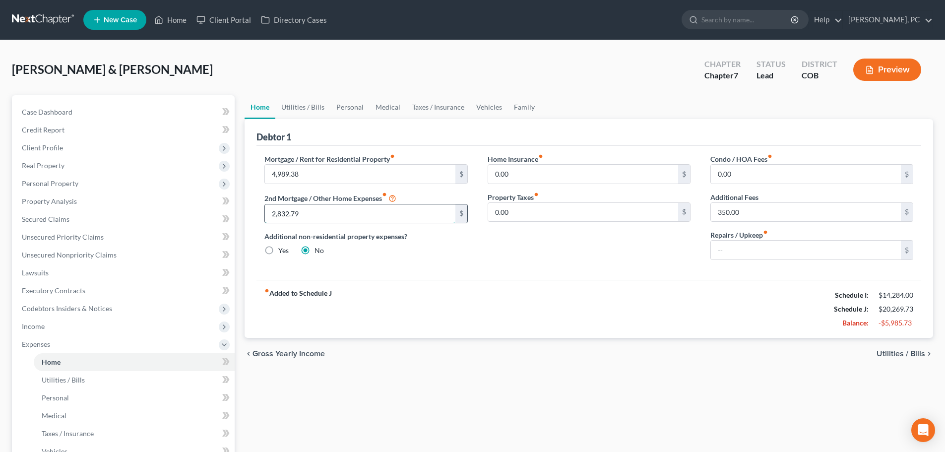
click at [300, 215] on input "2,832.79" at bounding box center [360, 213] width 190 height 19
click at [272, 217] on input "2,832.79" at bounding box center [360, 213] width 190 height 19
click at [32, 319] on span "Income" at bounding box center [124, 326] width 221 height 18
click at [64, 362] on span "Non Employment Income" at bounding box center [81, 362] width 78 height 8
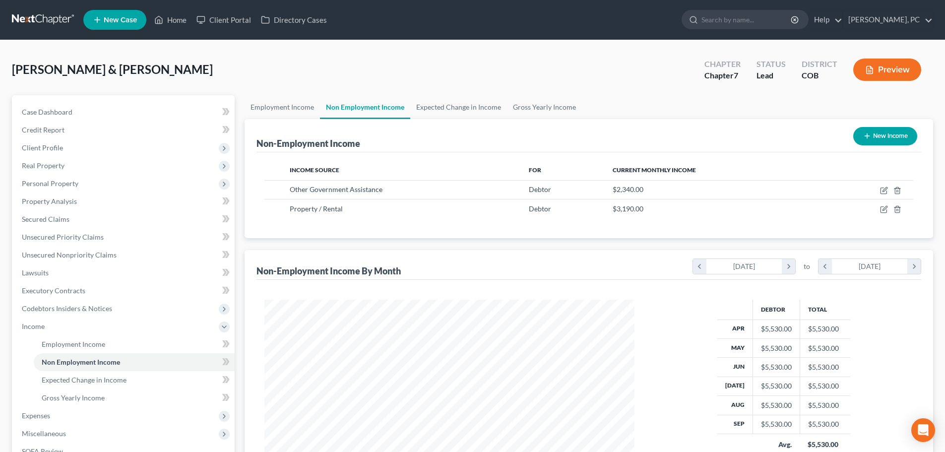
scroll to position [185, 390]
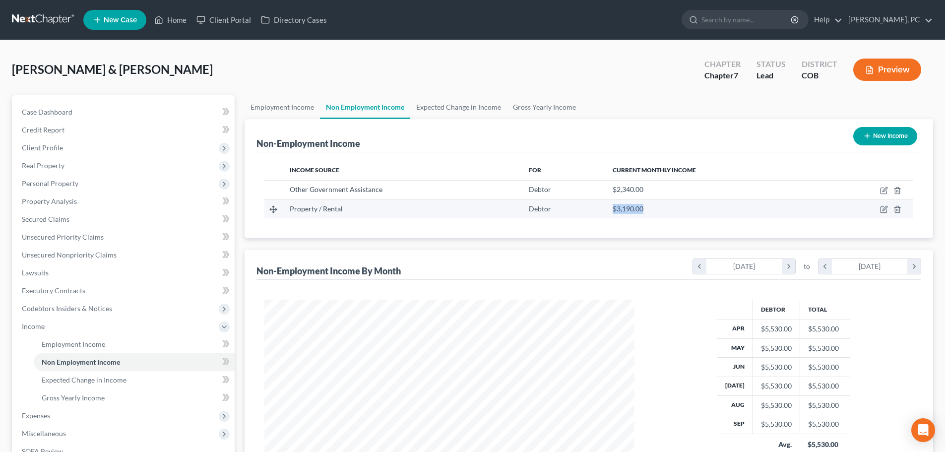
drag, startPoint x: 609, startPoint y: 212, endPoint x: 654, endPoint y: 211, distance: 45.6
click at [654, 211] on td "$3,190.00" at bounding box center [714, 208] width 218 height 19
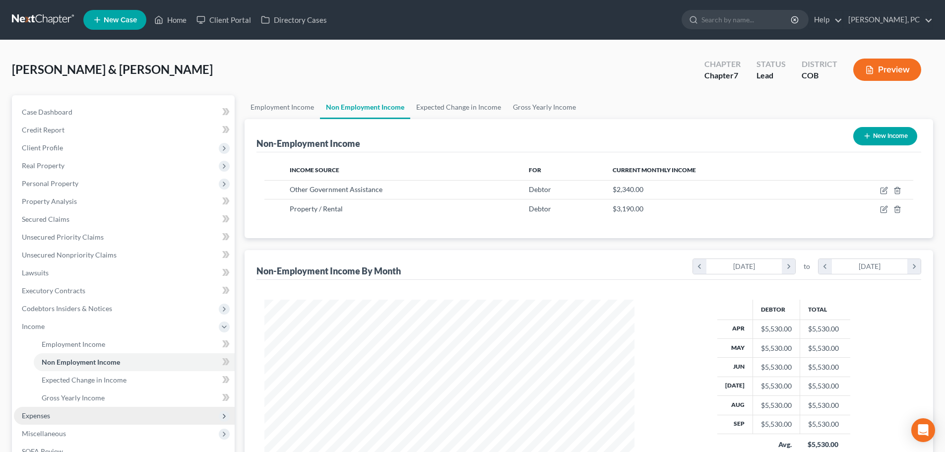
click at [42, 415] on span "Expenses" at bounding box center [36, 415] width 28 height 8
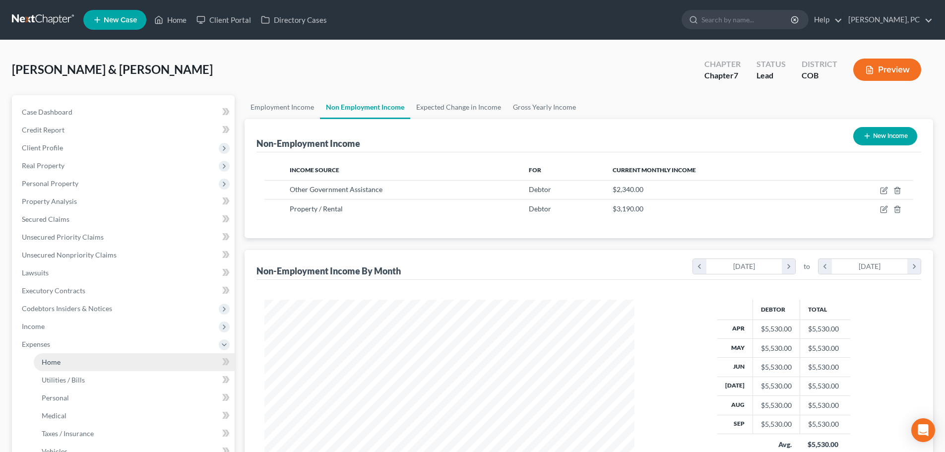
click at [49, 363] on span "Home" at bounding box center [51, 362] width 19 height 8
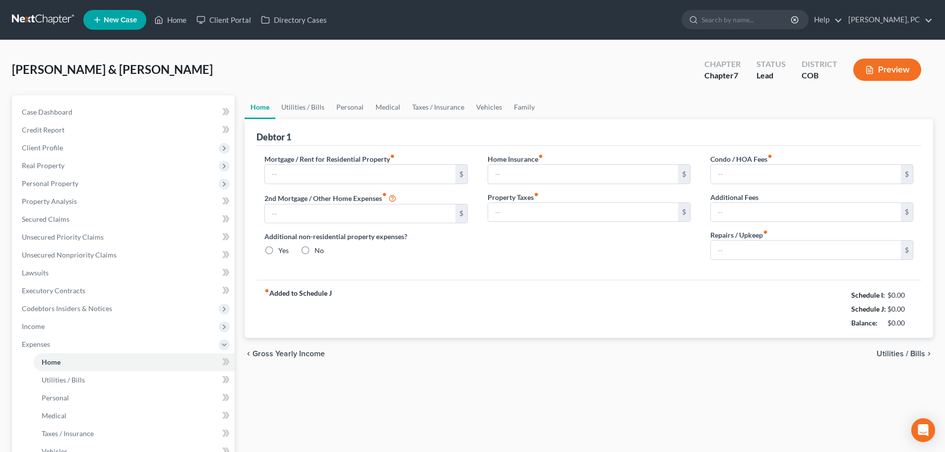
type input "4,989.38"
type input "2,832.79"
radio input "true"
type input "0.00"
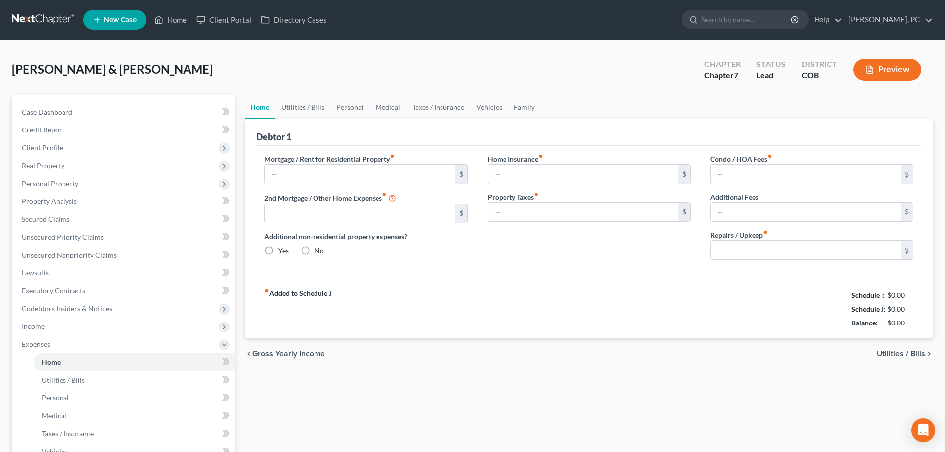
type input "0.00"
type input "350.00"
click at [302, 102] on link "Utilities / Bills" at bounding box center [302, 107] width 55 height 24
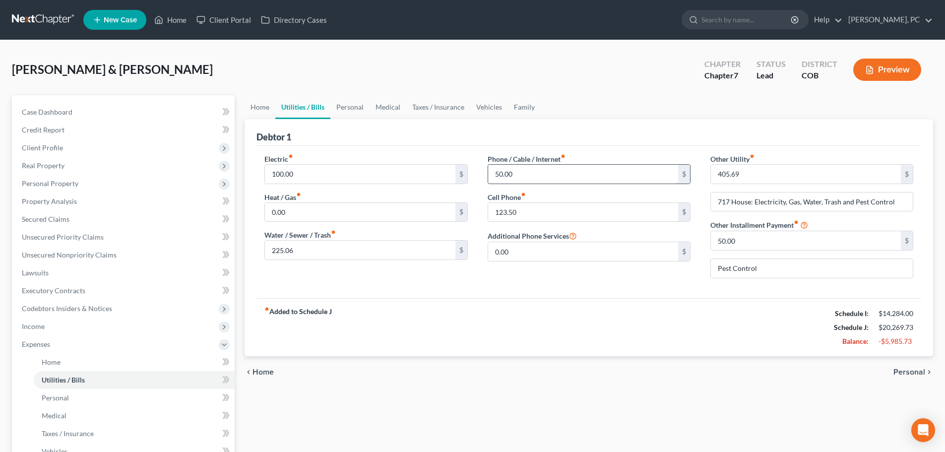
click at [521, 175] on input "50.00" at bounding box center [583, 174] width 190 height 19
click at [517, 210] on input "123.50" at bounding box center [583, 212] width 190 height 19
click at [751, 173] on input "405.69" at bounding box center [806, 174] width 190 height 19
click at [353, 108] on link "Personal" at bounding box center [349, 107] width 39 height 24
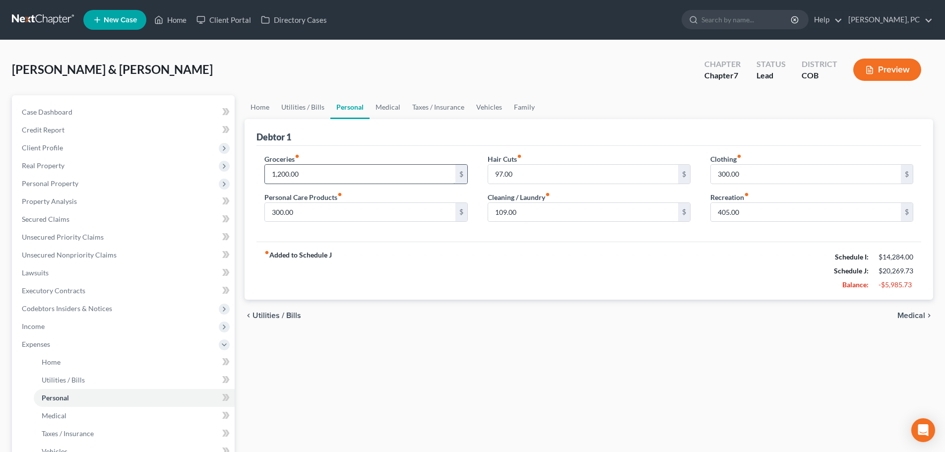
click at [308, 173] on input "1,200.00" at bounding box center [360, 174] width 190 height 19
click at [301, 213] on input "300.00" at bounding box center [360, 212] width 190 height 19
click at [368, 219] on input "200" at bounding box center [360, 212] width 190 height 19
type input "200"
click at [713, 243] on div "fiber_manual_record Added to Schedule J Schedule I: $14,284.00 Schedule J: $20,…" at bounding box center [588, 271] width 665 height 58
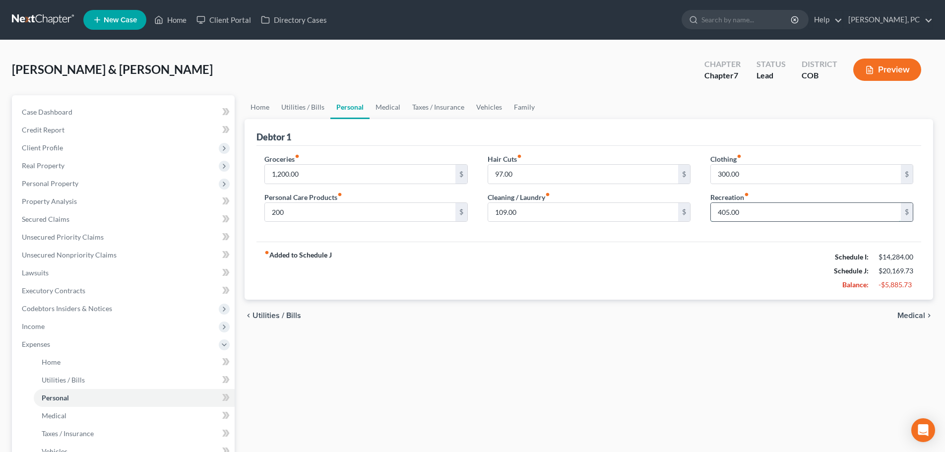
click at [757, 217] on input "405.00" at bounding box center [806, 212] width 190 height 19
type input "205"
click at [745, 174] on input "300.00" at bounding box center [806, 174] width 190 height 19
drag, startPoint x: 375, startPoint y: 103, endPoint x: 355, endPoint y: 117, distance: 23.9
click at [375, 103] on link "Medical" at bounding box center [388, 107] width 37 height 24
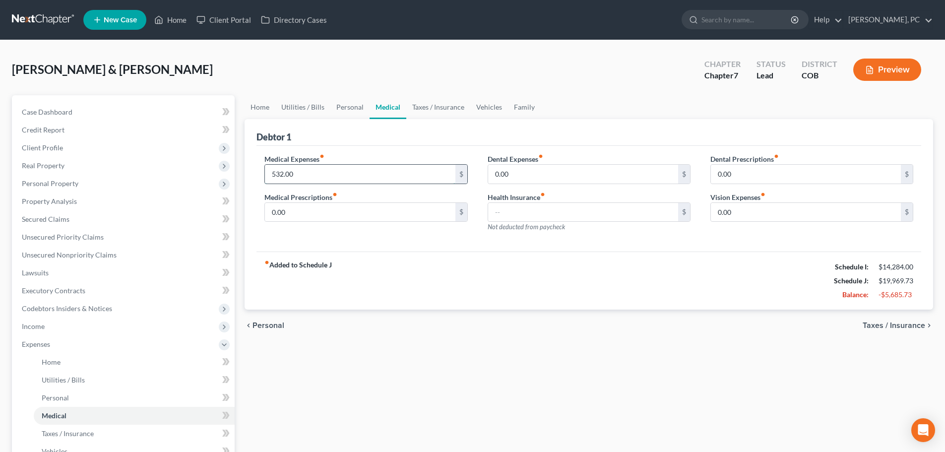
click at [299, 176] on input "532.00" at bounding box center [360, 174] width 190 height 19
click at [302, 172] on input "532.00" at bounding box center [360, 174] width 190 height 19
click at [426, 103] on link "Taxes / Insurance" at bounding box center [438, 107] width 64 height 24
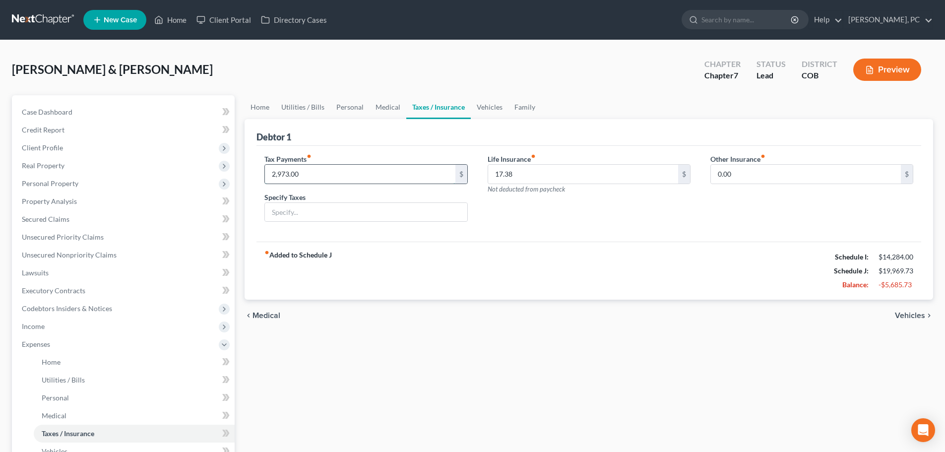
click at [302, 174] on input "2,973.00" at bounding box center [360, 174] width 190 height 19
click at [286, 181] on input "2,973.00" at bounding box center [360, 174] width 190 height 19
drag, startPoint x: 271, startPoint y: 173, endPoint x: 305, endPoint y: 173, distance: 33.7
click at [305, 173] on input "2,973.00" at bounding box center [360, 174] width 190 height 19
click at [544, 246] on div "fiber_manual_record Added to Schedule J Schedule I: $14,284.00 Schedule J: $16,…" at bounding box center [588, 271] width 665 height 58
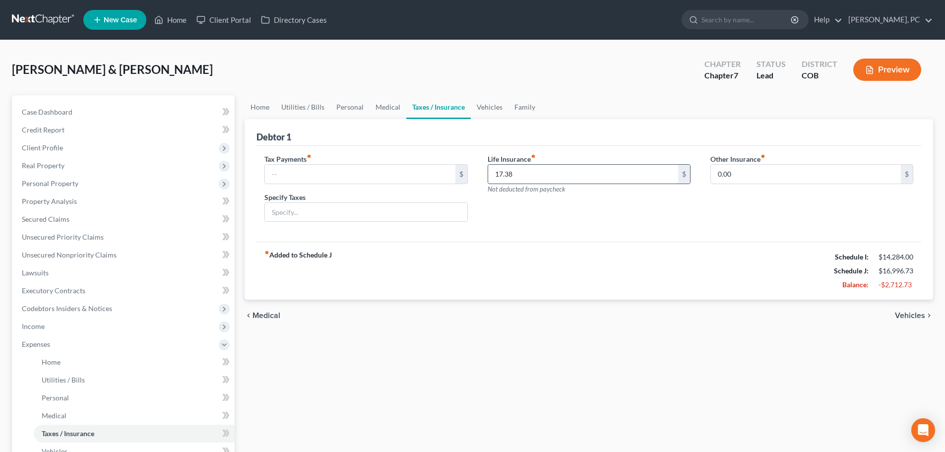
click at [522, 167] on input "17.38" at bounding box center [583, 174] width 190 height 19
click at [496, 103] on link "Vehicles" at bounding box center [490, 107] width 38 height 24
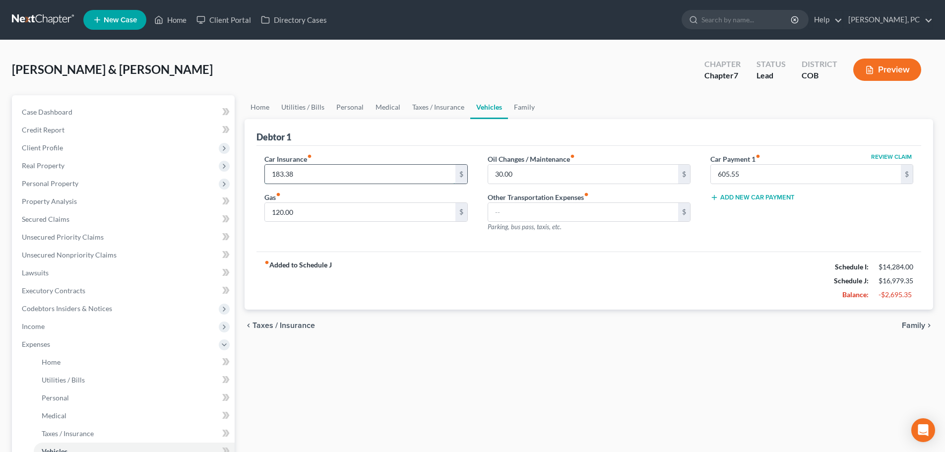
click at [310, 174] on input "183.38" at bounding box center [360, 174] width 190 height 19
click at [320, 213] on input "120.00" at bounding box center [360, 212] width 190 height 19
click at [530, 176] on input "30.00" at bounding box center [583, 174] width 190 height 19
click at [302, 211] on input "120.00" at bounding box center [360, 212] width 190 height 19
type input "200"
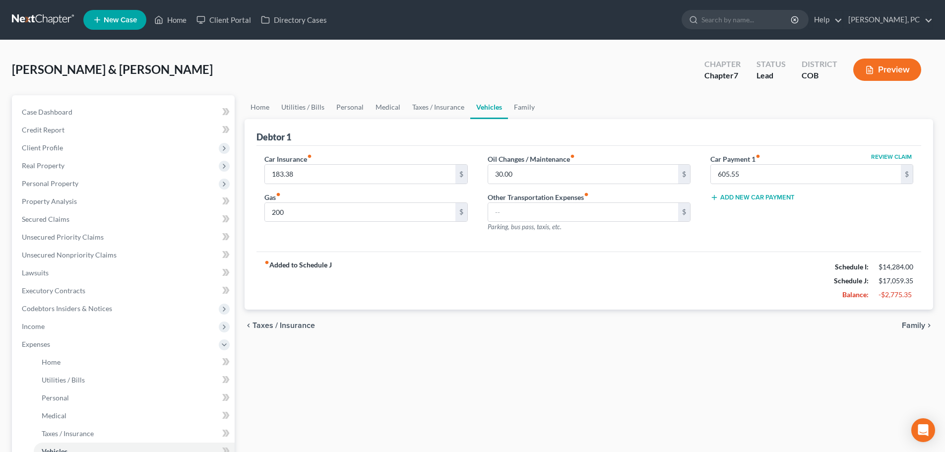
click at [503, 303] on div "fiber_manual_record Added to Schedule J Schedule I: $14,284.00 Schedule J: $17,…" at bounding box center [588, 280] width 665 height 58
click at [740, 175] on input "605.55" at bounding box center [806, 174] width 190 height 19
click at [521, 107] on link "Family" at bounding box center [524, 107] width 33 height 24
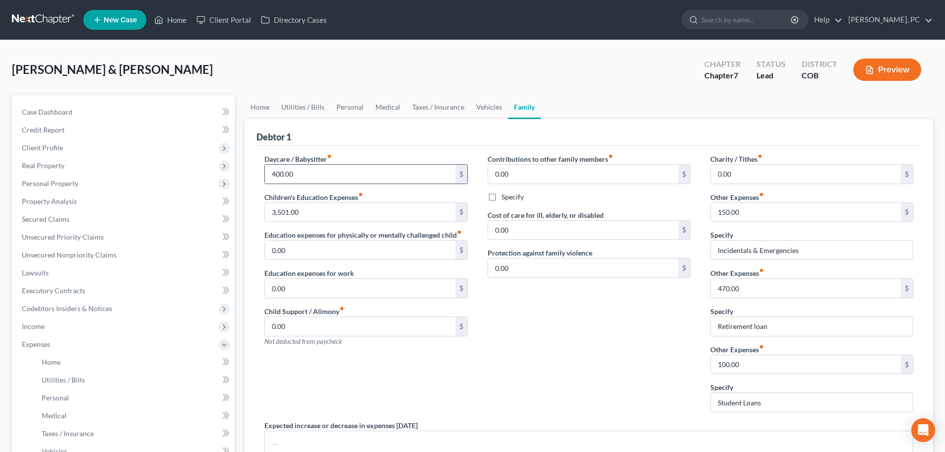
click at [306, 174] on input "400.00" at bounding box center [360, 174] width 190 height 19
click at [304, 210] on input "3,501.00" at bounding box center [360, 212] width 190 height 19
click at [323, 217] on input "3,501.00" at bounding box center [360, 212] width 190 height 19
click at [304, 178] on input "400.00" at bounding box center [360, 174] width 190 height 19
type input "3,901"
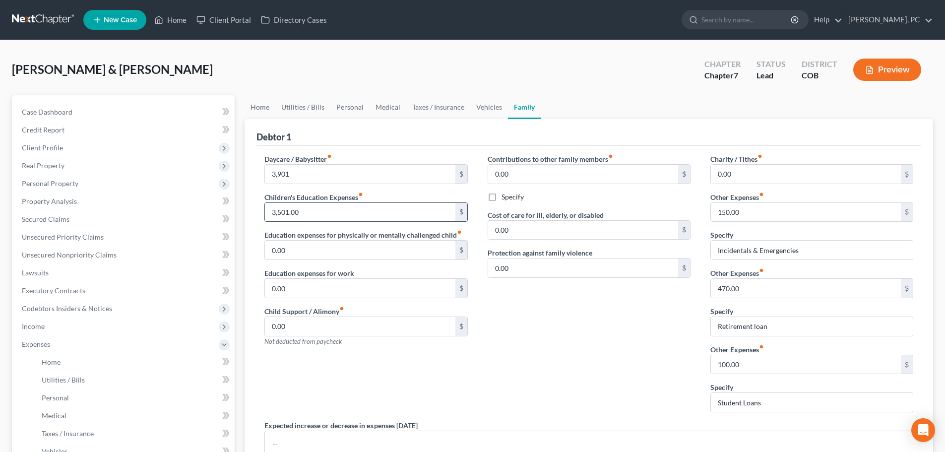
click at [313, 208] on input "3,501.00" at bounding box center [360, 212] width 190 height 19
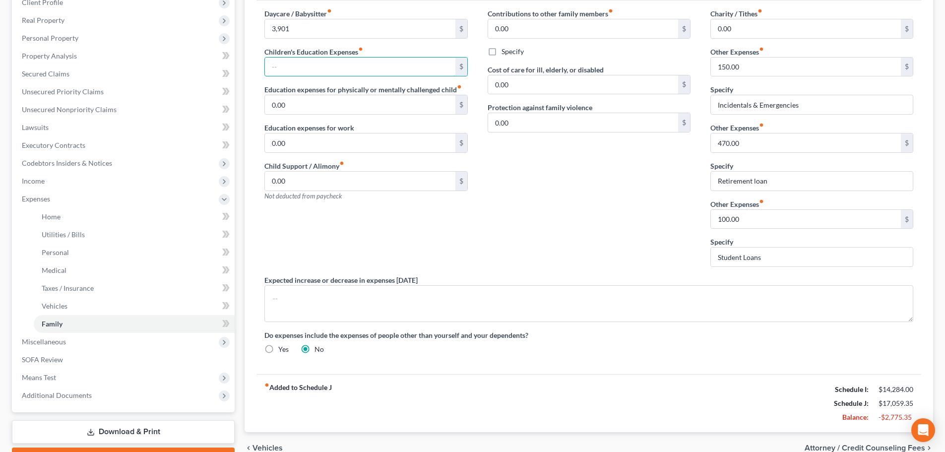
scroll to position [99, 0]
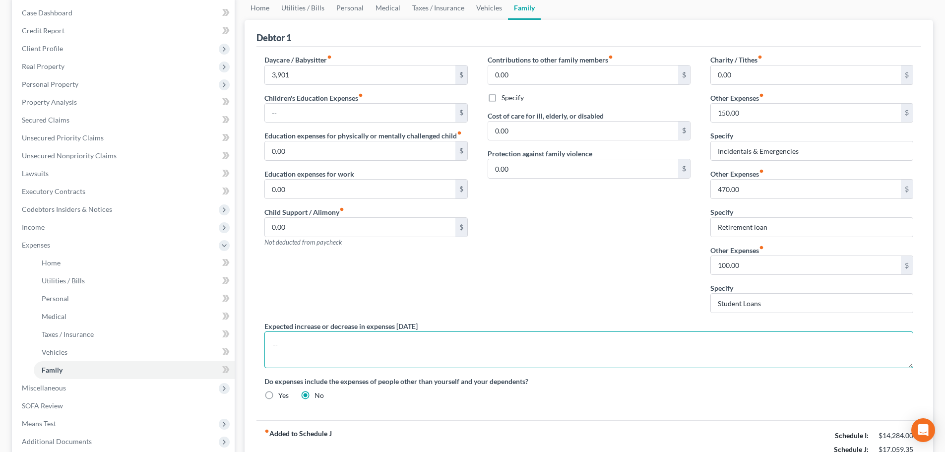
click at [278, 341] on textarea at bounding box center [588, 349] width 649 height 37
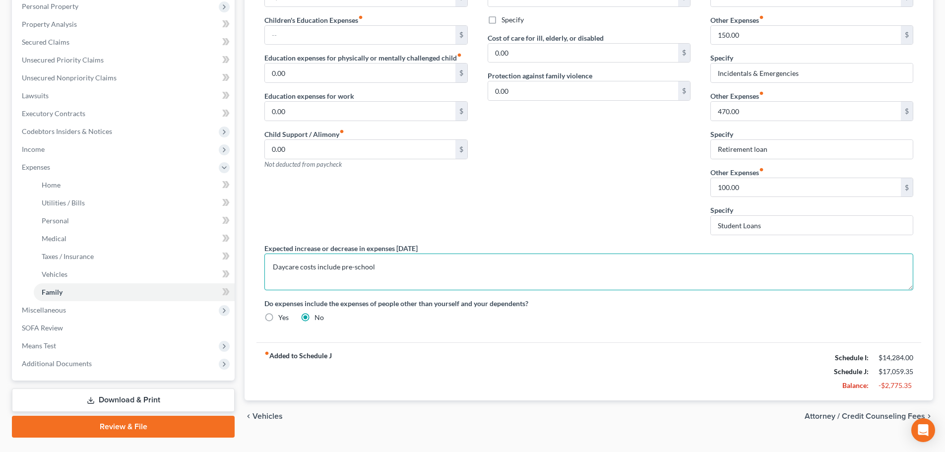
scroll to position [198, 0]
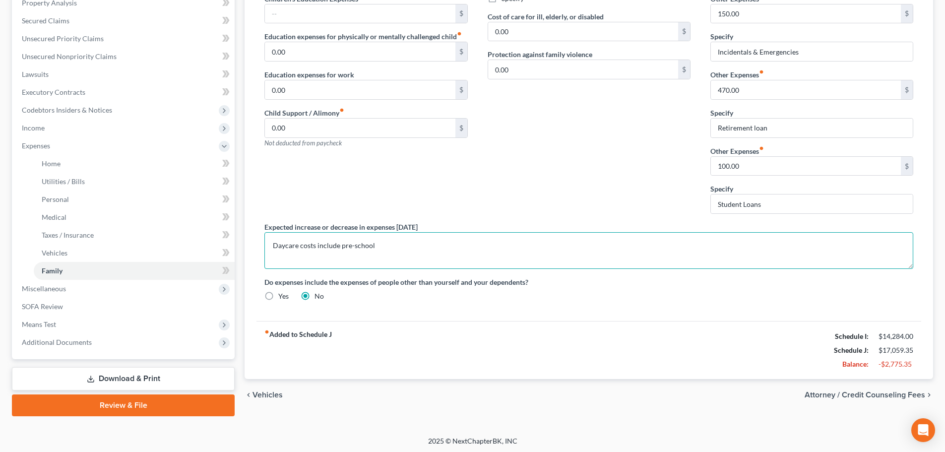
type textarea "Daycare costs include pre-school"
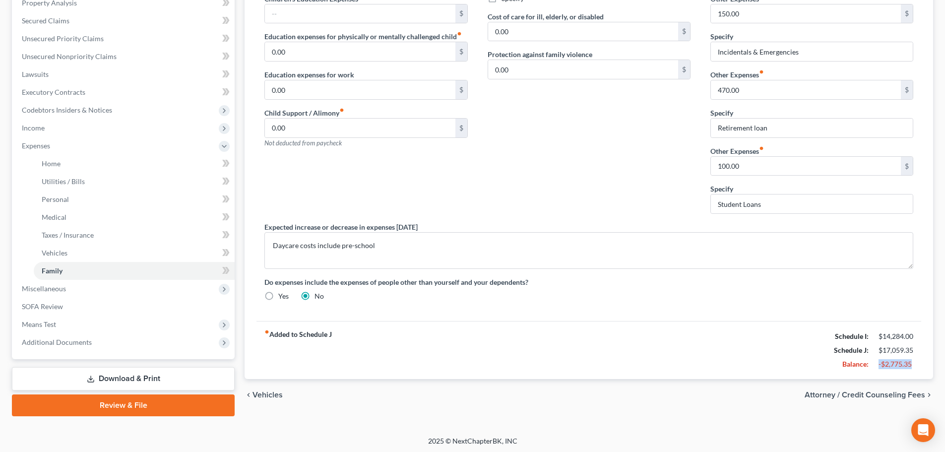
drag, startPoint x: 879, startPoint y: 365, endPoint x: 926, endPoint y: 364, distance: 47.1
click at [926, 364] on div "Debtor 1 Daycare / Babysitter fiber_manual_record 3,901 $ Children's Education …" at bounding box center [589, 150] width 689 height 458
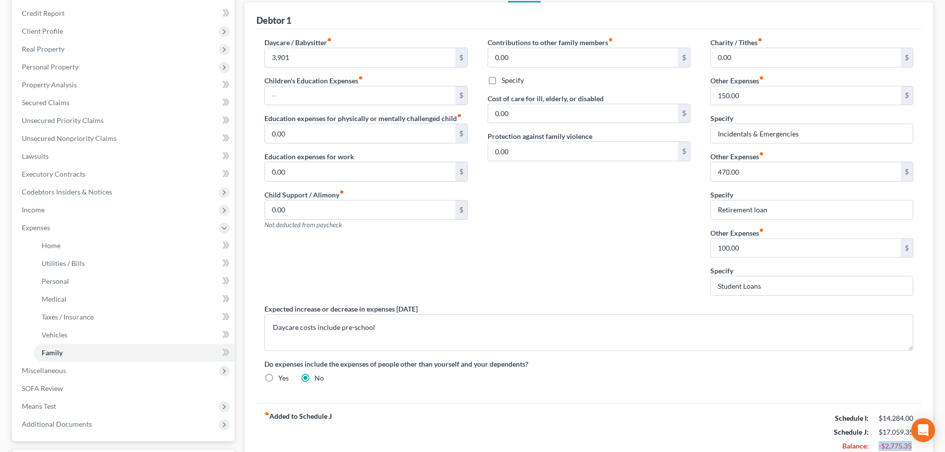
scroll to position [99, 0]
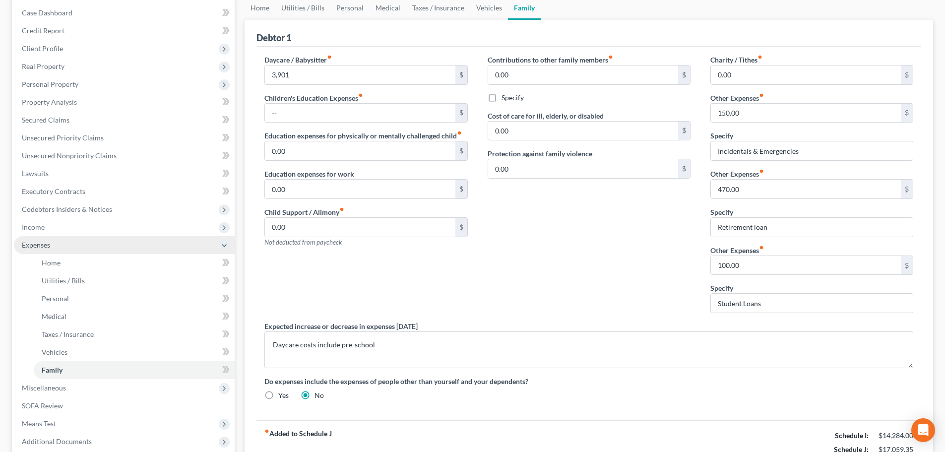
click at [26, 241] on span "Expenses" at bounding box center [36, 245] width 28 height 8
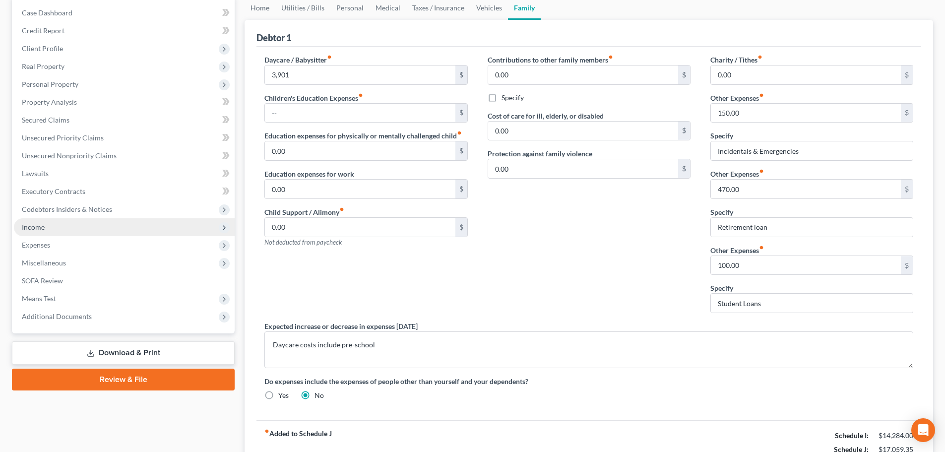
click at [35, 224] on span "Income" at bounding box center [33, 227] width 23 height 8
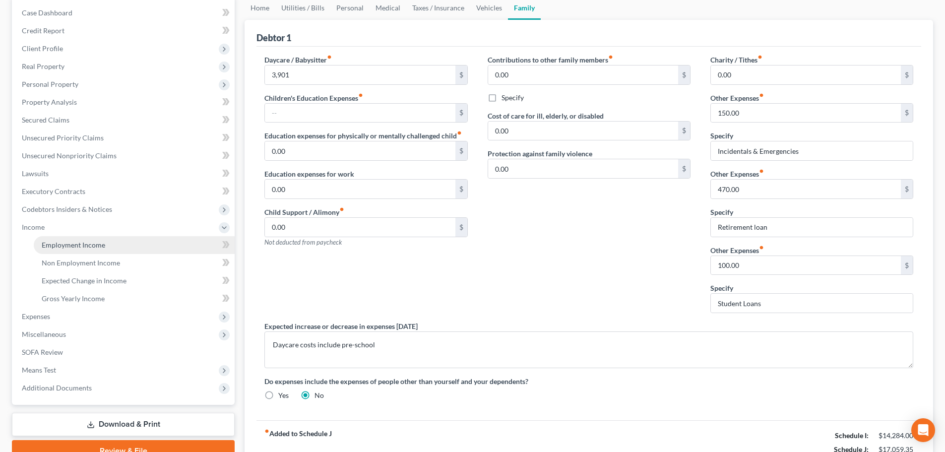
click at [74, 243] on span "Employment Income" at bounding box center [73, 245] width 63 height 8
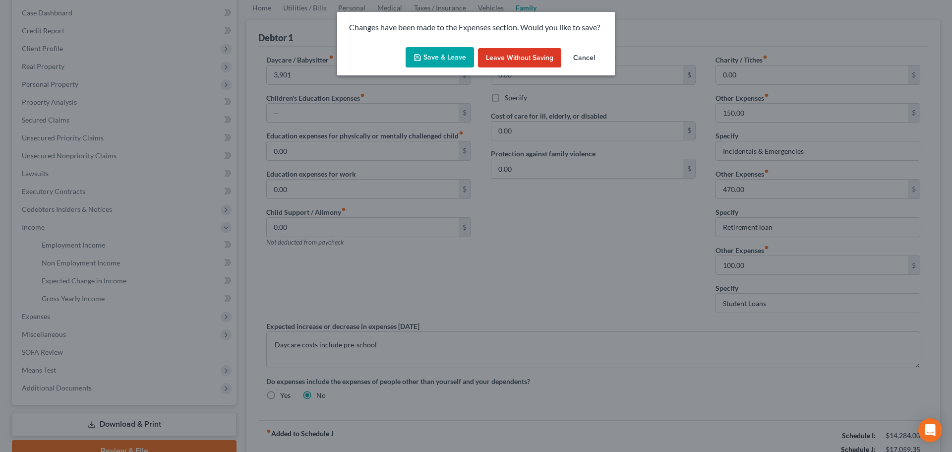
click at [450, 57] on button "Save & Leave" at bounding box center [440, 57] width 68 height 21
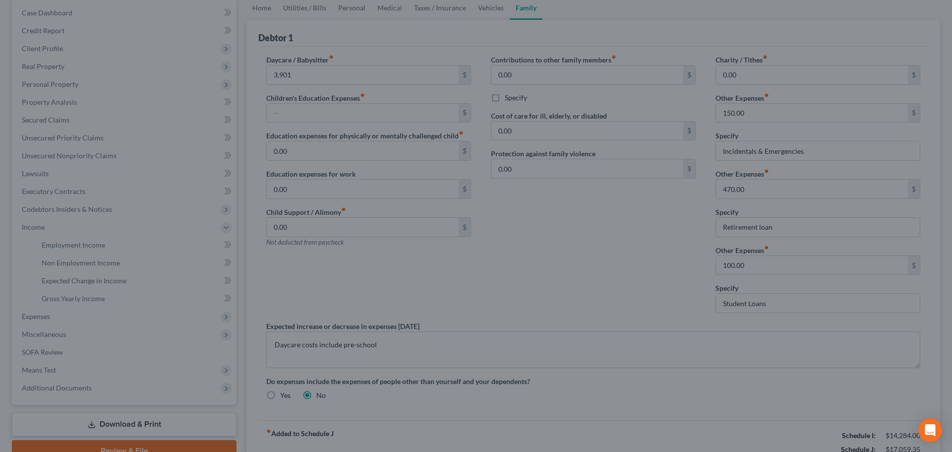
type input "3,901.00"
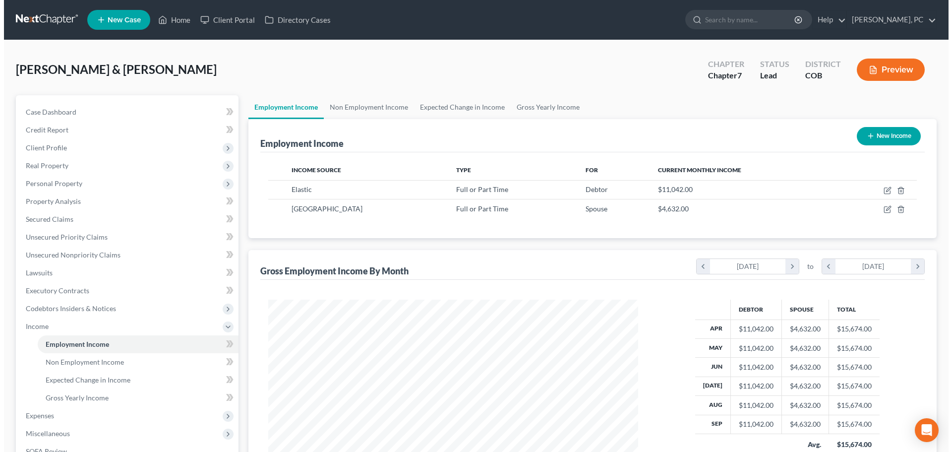
scroll to position [185, 390]
click at [883, 64] on button "Preview" at bounding box center [887, 70] width 68 height 22
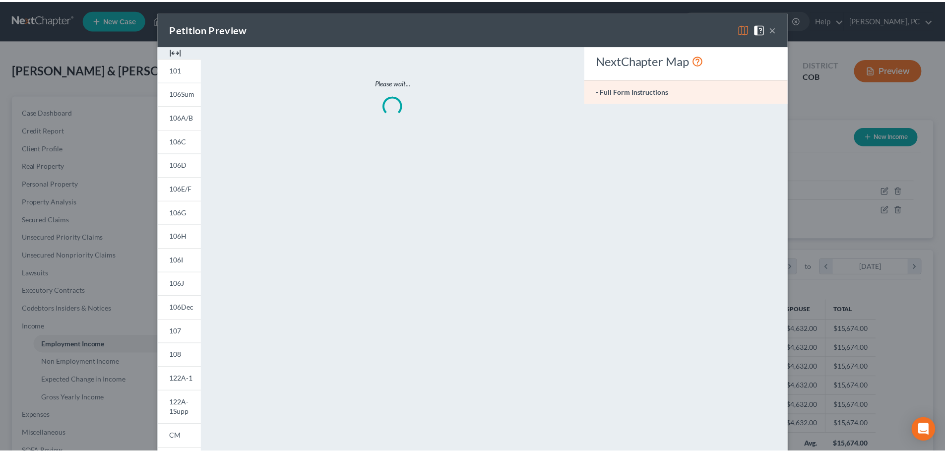
scroll to position [187, 393]
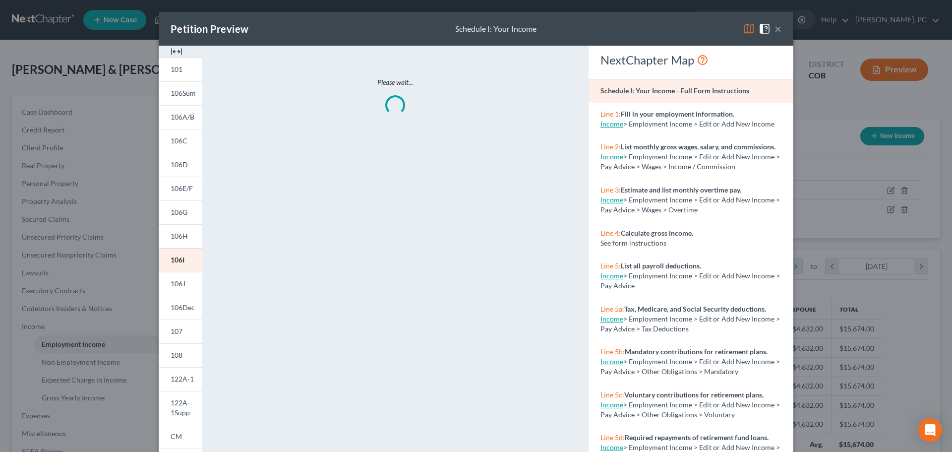
click at [176, 51] on img at bounding box center [177, 52] width 12 height 12
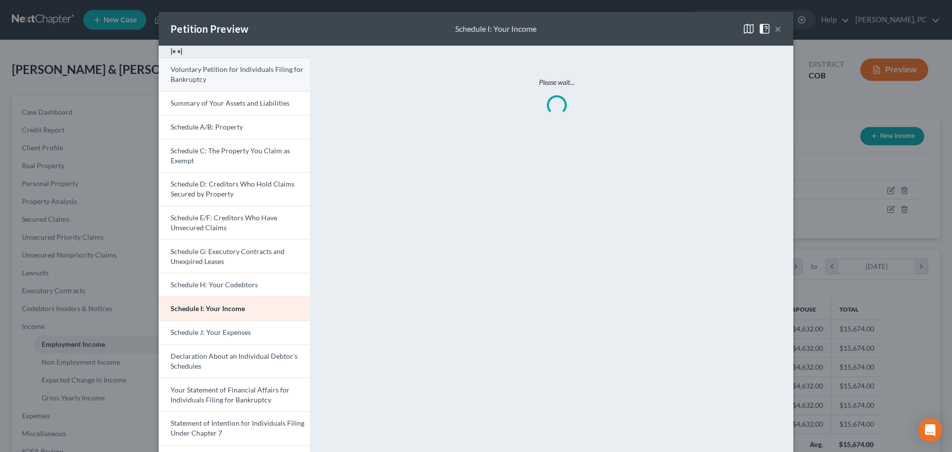
click at [203, 77] on link "Voluntary Petition for Individuals Filing for Bankruptcy" at bounding box center [234, 75] width 151 height 34
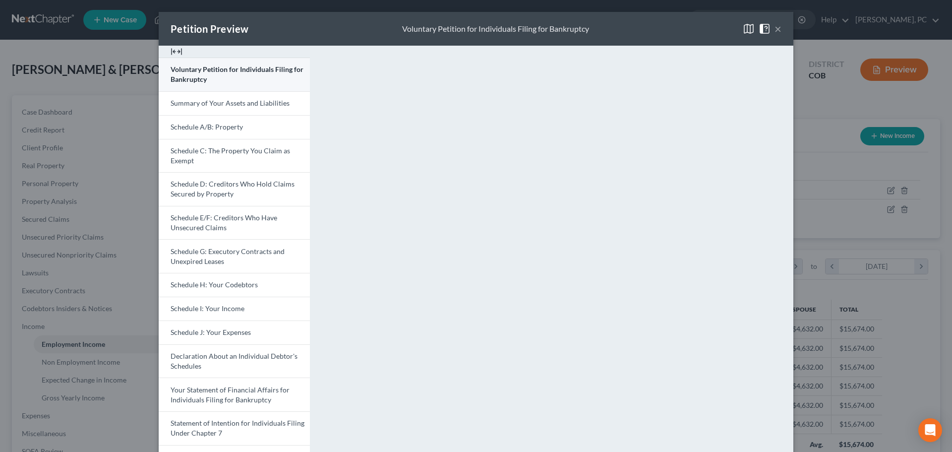
click at [238, 79] on link "Voluntary Petition for Individuals Filing for Bankruptcy" at bounding box center [234, 75] width 151 height 34
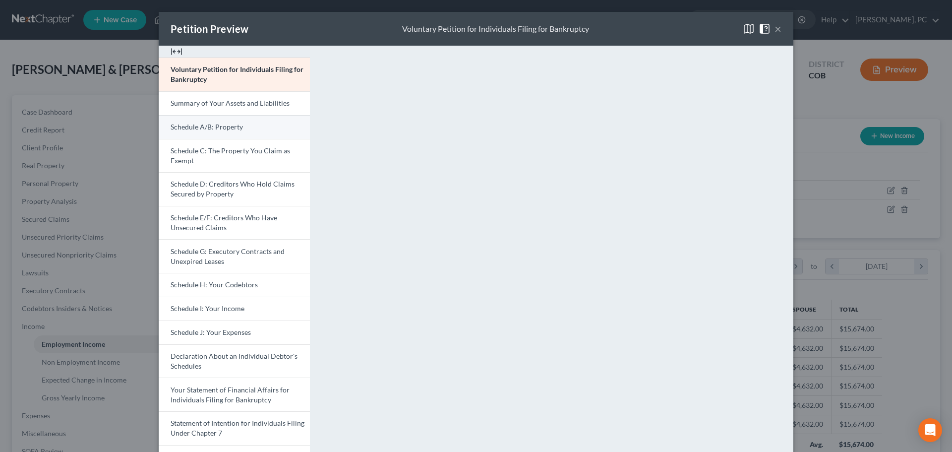
click at [210, 123] on span "Schedule A/B: Property" at bounding box center [207, 127] width 72 height 8
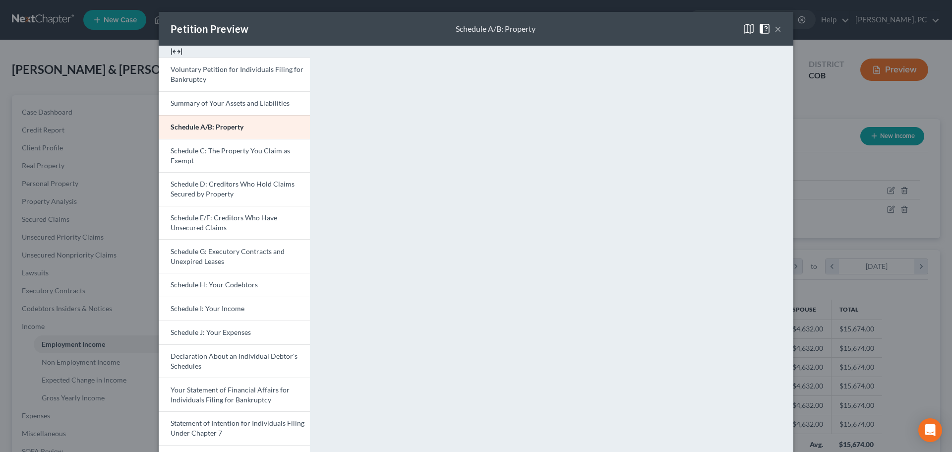
click at [775, 26] on button "×" at bounding box center [778, 29] width 7 height 12
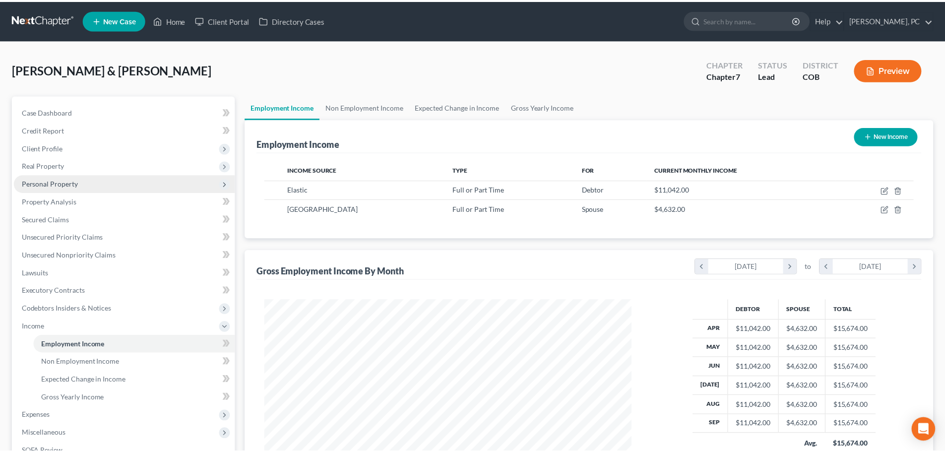
scroll to position [495866, 495661]
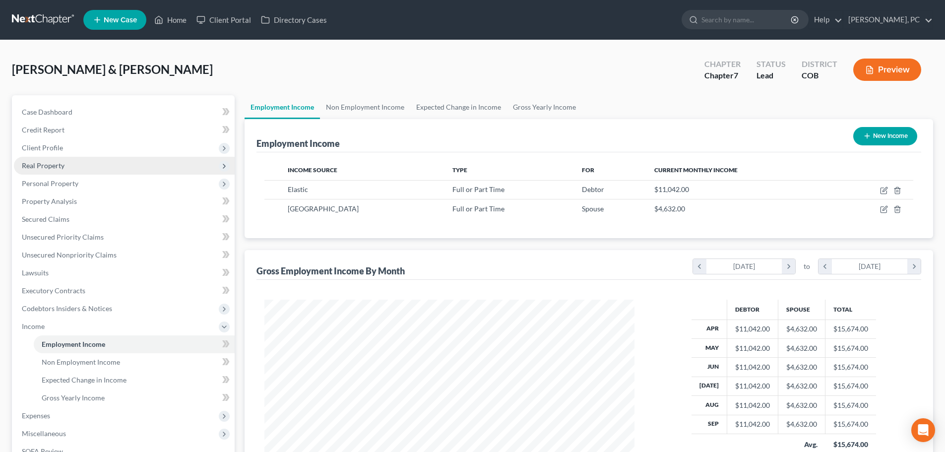
click at [53, 169] on span "Real Property" at bounding box center [43, 165] width 43 height 8
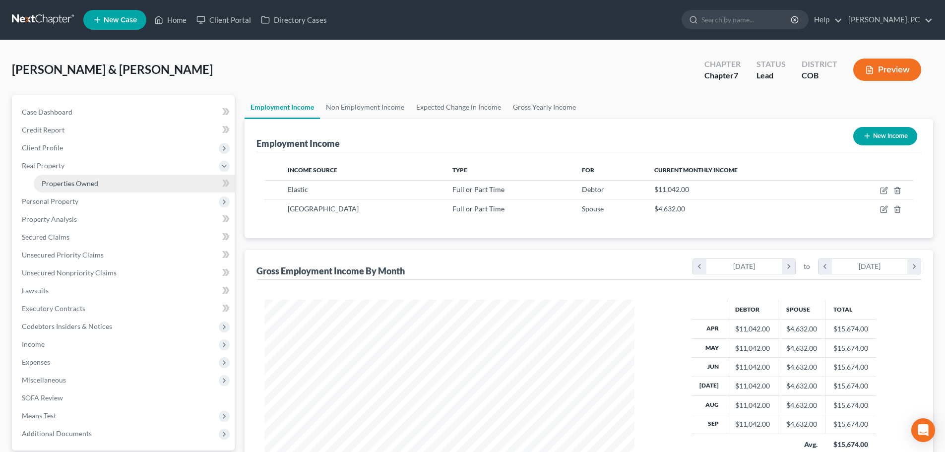
click at [63, 184] on span "Properties Owned" at bounding box center [70, 183] width 57 height 8
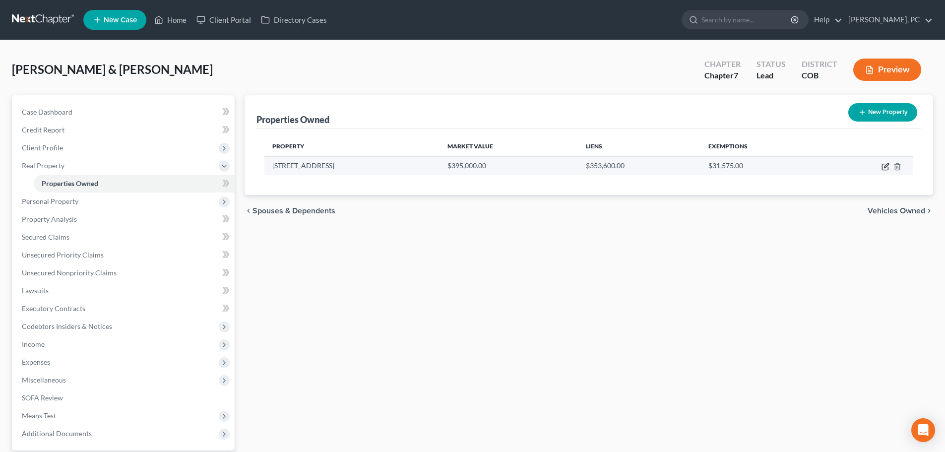
click at [883, 166] on icon "button" at bounding box center [885, 167] width 8 height 8
select select "10"
select select "2"
select select "0"
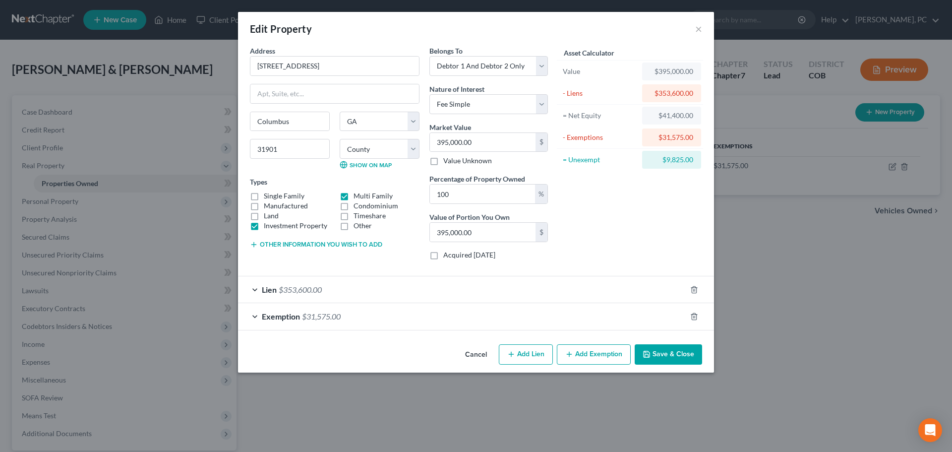
click at [331, 245] on button "Other information you wish to add" at bounding box center [316, 245] width 132 height 8
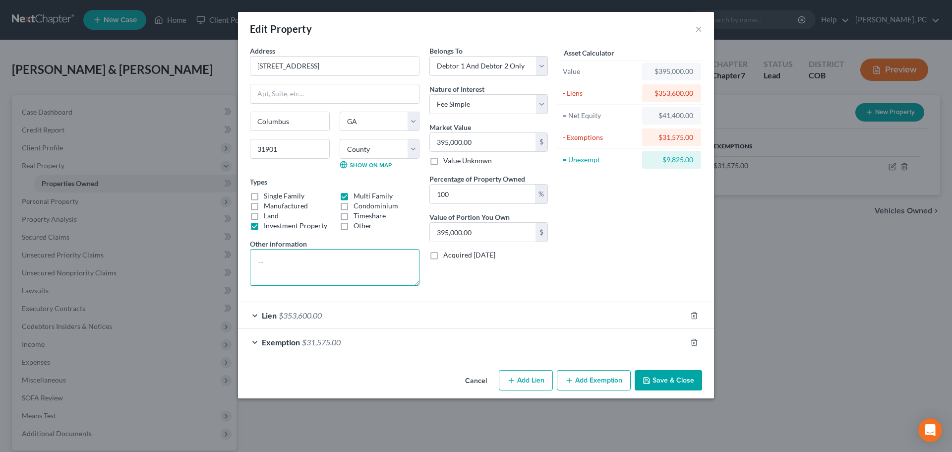
click at [304, 260] on textarea at bounding box center [335, 267] width 170 height 37
type textarea "Listed for over a year at $410k, no offers"
click at [657, 378] on button "Save & Close" at bounding box center [668, 380] width 67 height 21
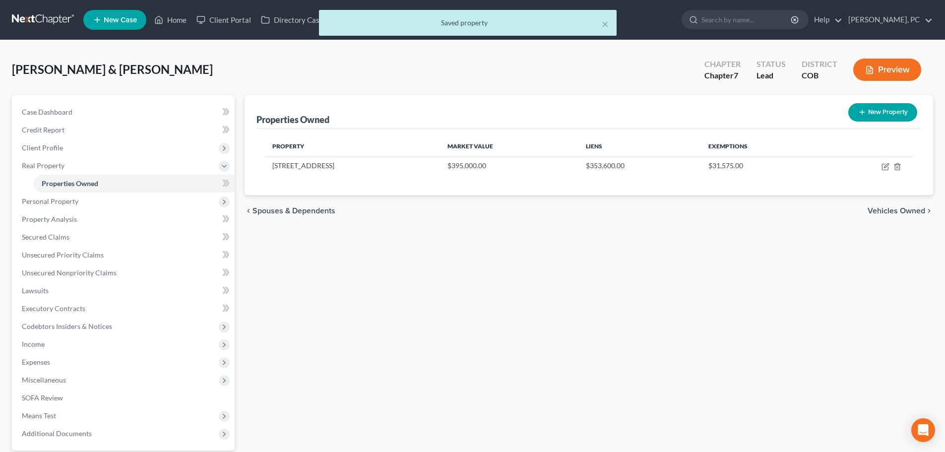
click at [894, 70] on button "Preview" at bounding box center [887, 70] width 68 height 22
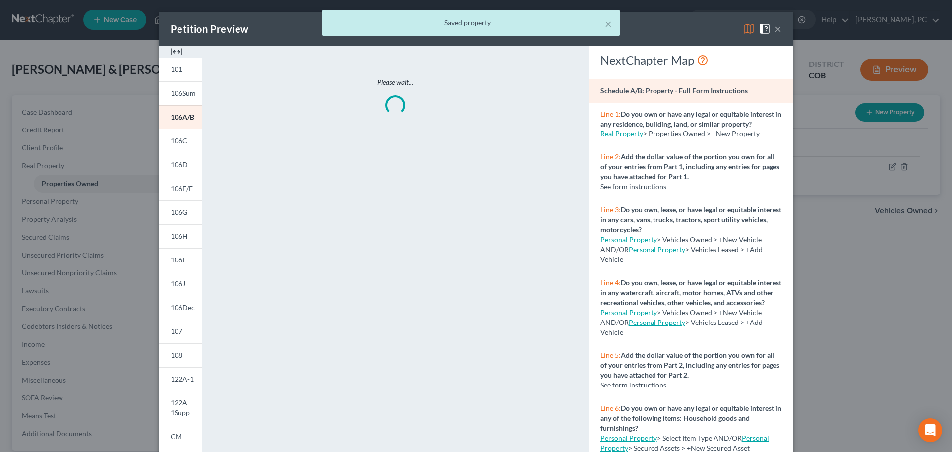
click at [171, 51] on img at bounding box center [177, 52] width 12 height 12
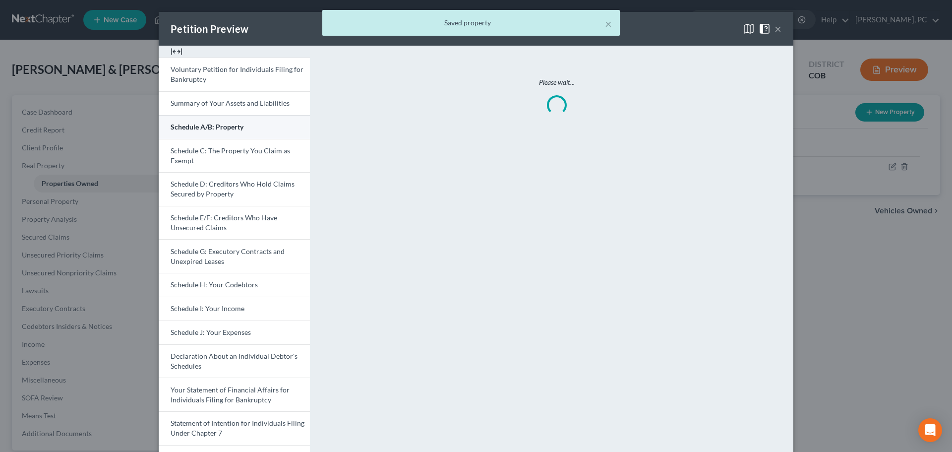
click at [251, 128] on link "Schedule A/B: Property" at bounding box center [234, 127] width 151 height 24
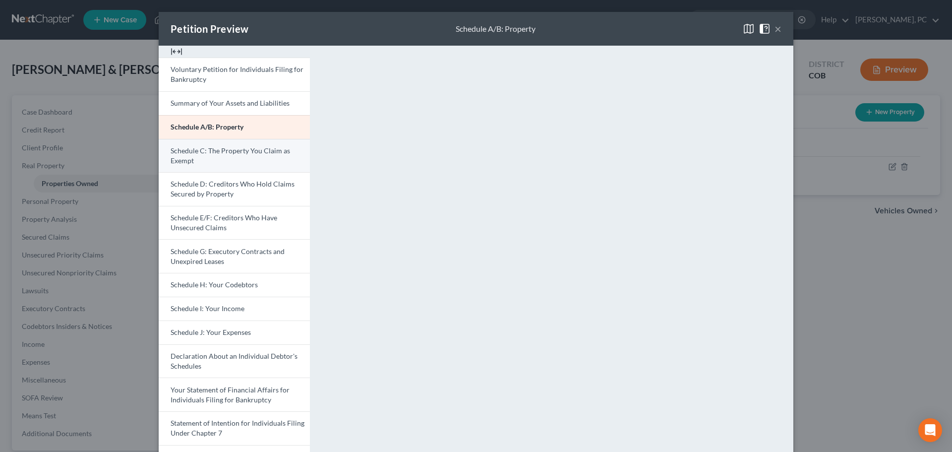
click at [241, 161] on link "Schedule C: The Property You Claim as Exempt" at bounding box center [234, 156] width 151 height 34
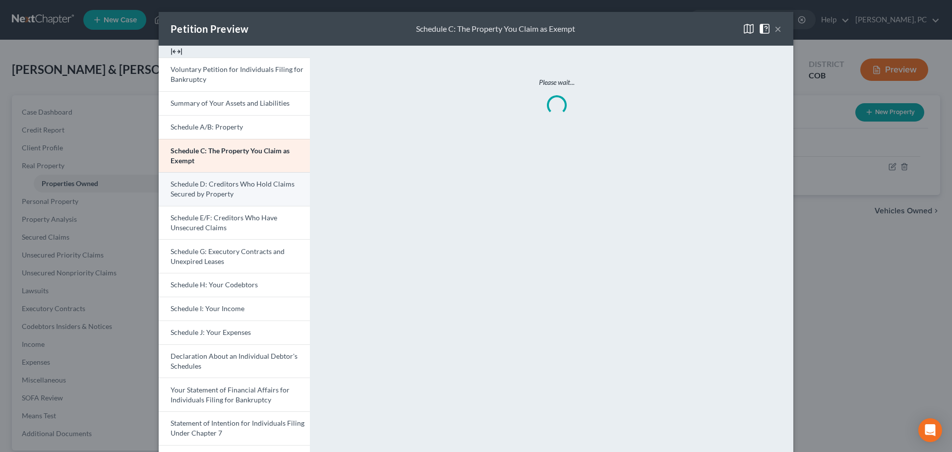
click at [242, 188] on span "Schedule D: Creditors Who Hold Claims Secured by Property" at bounding box center [233, 189] width 124 height 18
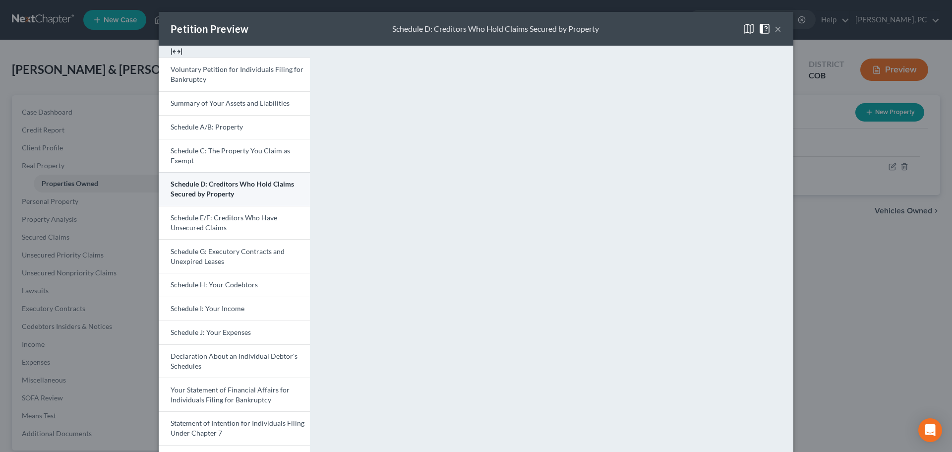
click at [214, 190] on span "Schedule D: Creditors Who Hold Claims Secured by Property" at bounding box center [233, 189] width 124 height 18
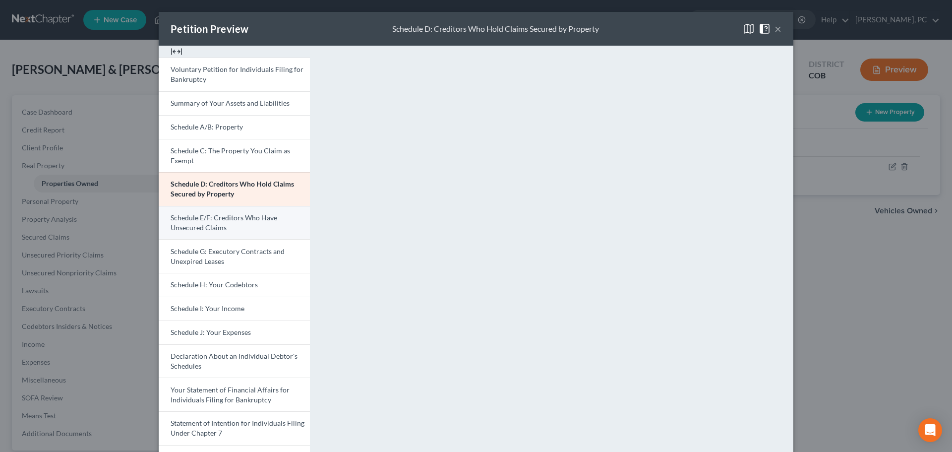
click at [257, 230] on link "Schedule E/F: Creditors Who Have Unsecured Claims" at bounding box center [234, 223] width 151 height 34
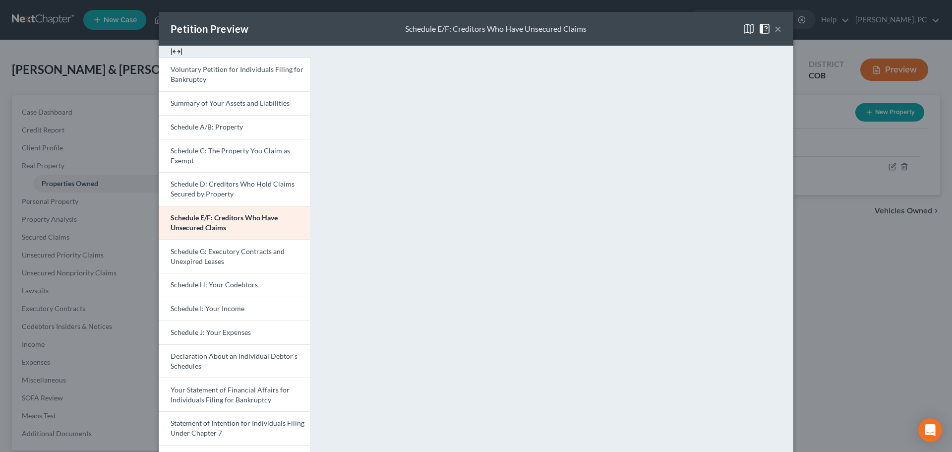
click at [775, 29] on button "×" at bounding box center [778, 29] width 7 height 12
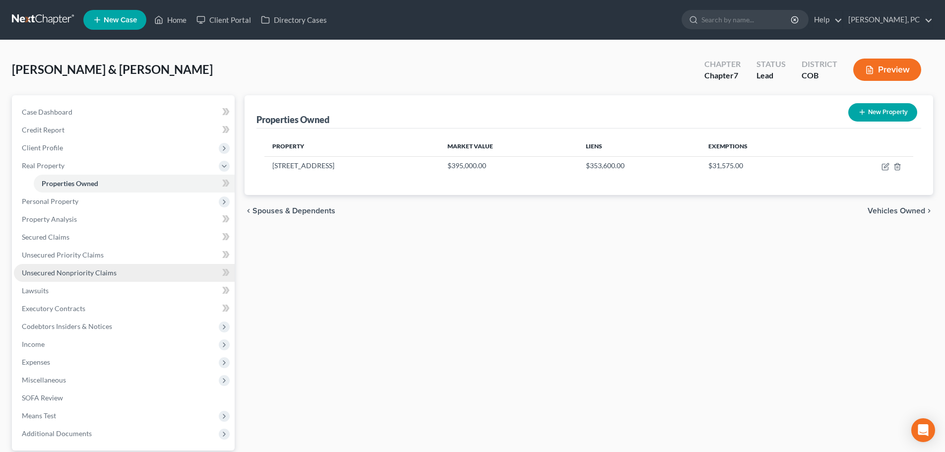
click at [83, 272] on span "Unsecured Nonpriority Claims" at bounding box center [69, 272] width 95 height 8
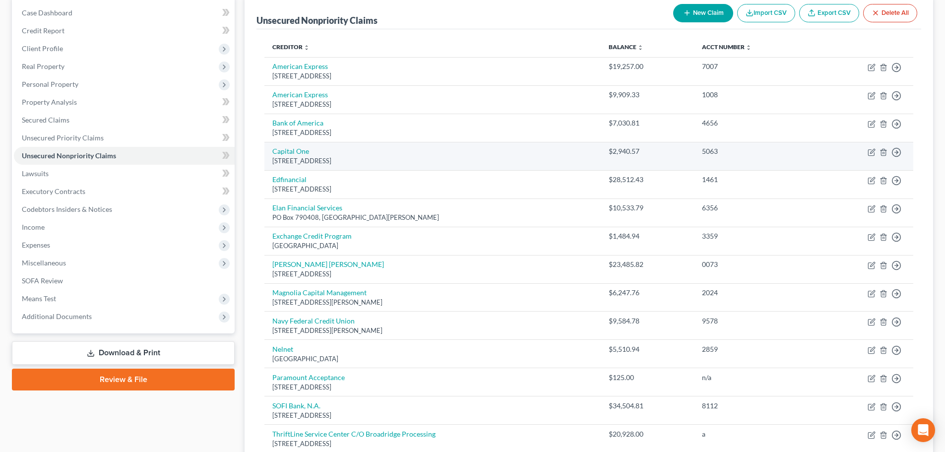
scroll to position [149, 0]
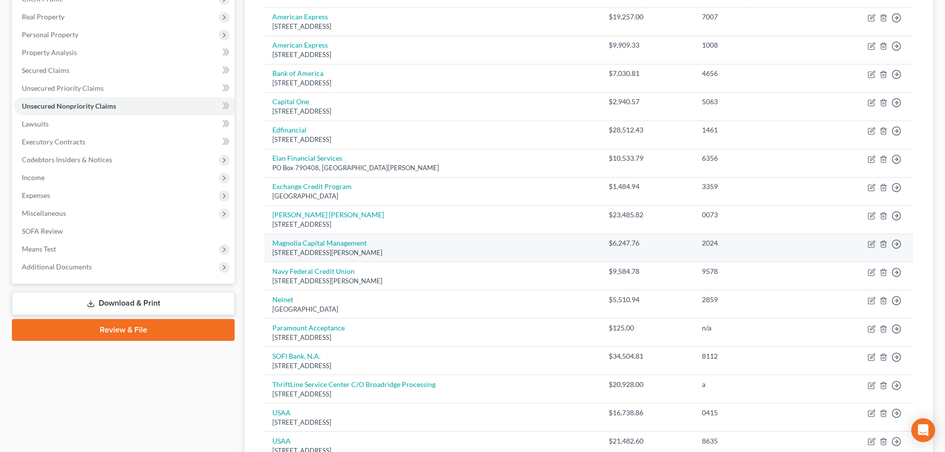
drag, startPoint x: 269, startPoint y: 244, endPoint x: 431, endPoint y: 250, distance: 161.8
click at [431, 250] on td "Magnolia Capital Management One North Wacker Drive St. 2400, Chicago, IL 60606" at bounding box center [432, 248] width 336 height 28
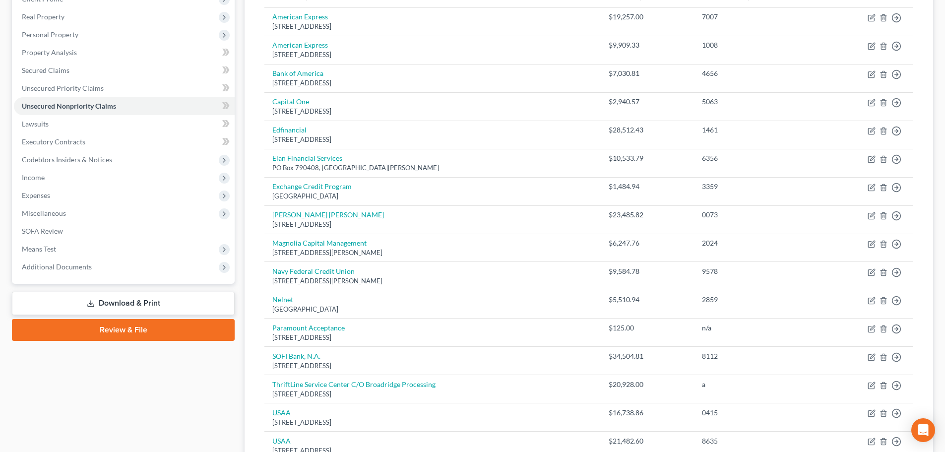
click at [260, 248] on div "Creditor expand_more expand_less unfold_more Balance expand_more expand_less un…" at bounding box center [588, 239] width 665 height 518
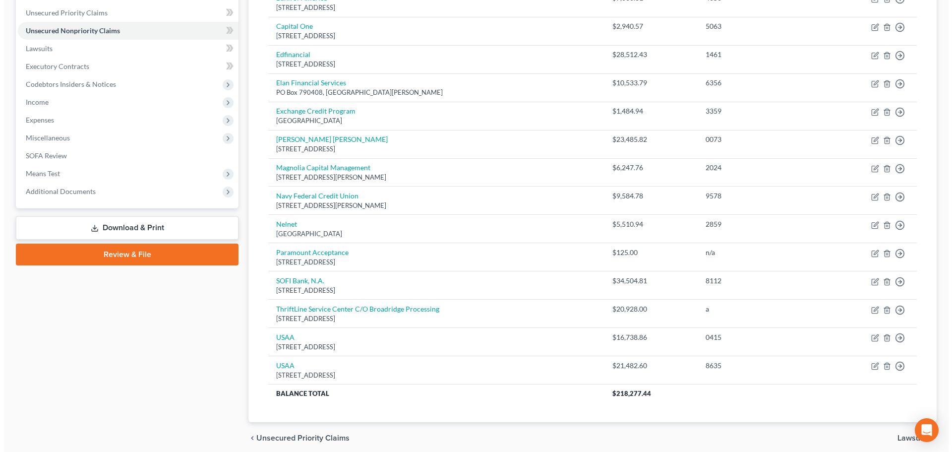
scroll to position [248, 0]
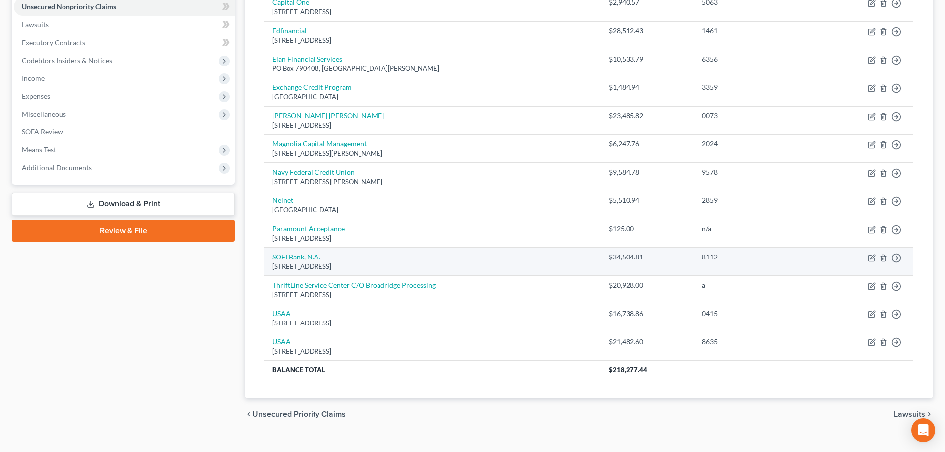
click at [296, 259] on link "SOFI Bank, N.A." at bounding box center [296, 256] width 48 height 8
select select "46"
select select "14"
select select "1"
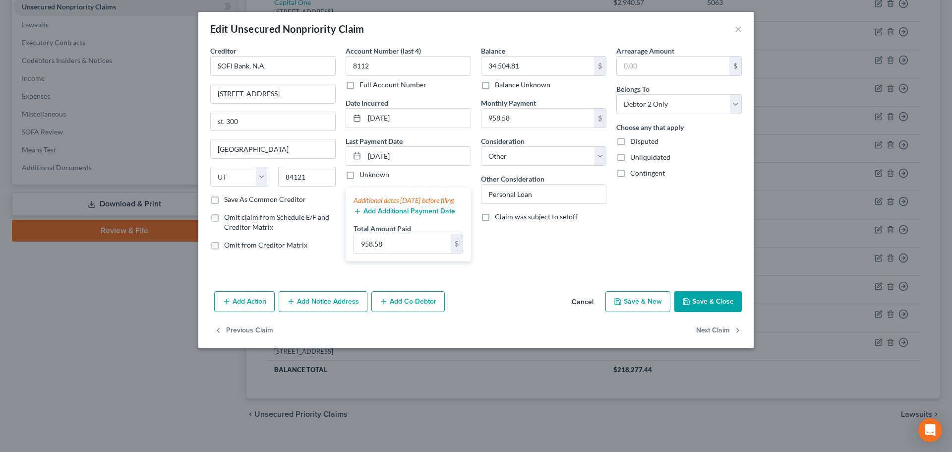
click at [321, 302] on button "Add Notice Address" at bounding box center [323, 301] width 89 height 21
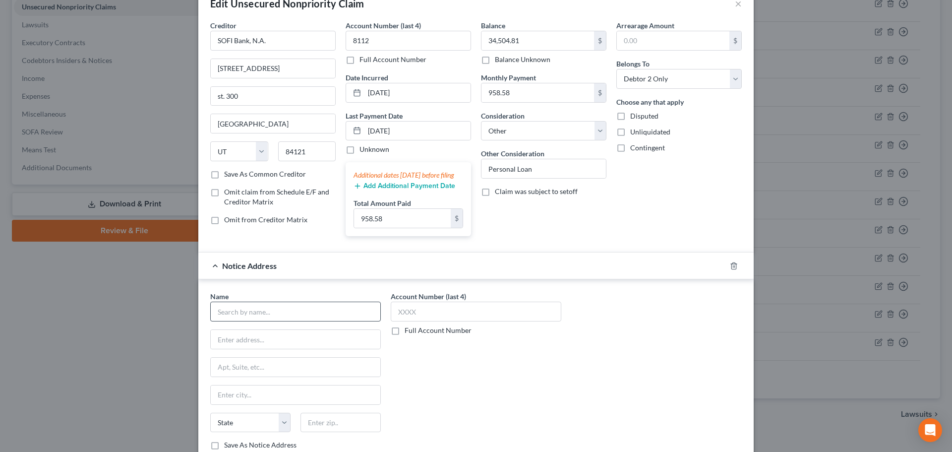
scroll to position [50, 0]
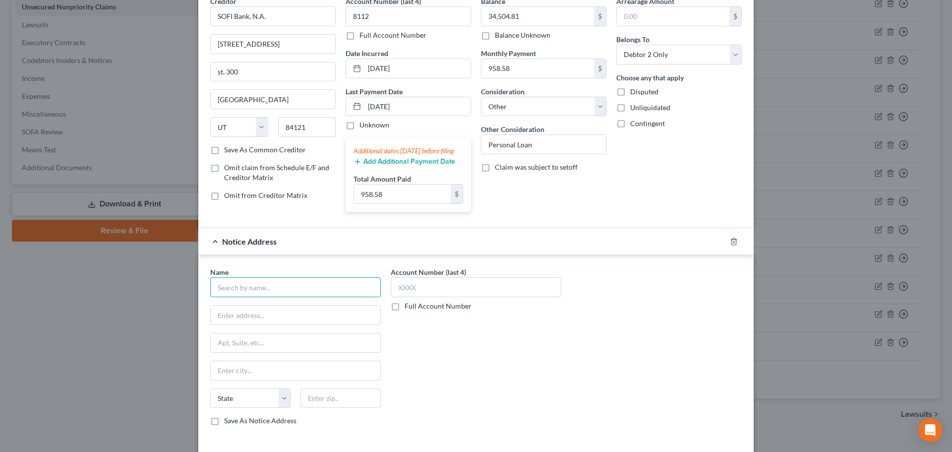
click at [287, 293] on input "text" at bounding box center [295, 287] width 171 height 20
type input "Sofi"
click at [314, 38] on input "2750 E Cottonwood Pkwy" at bounding box center [273, 44] width 125 height 19
type input "2750 E Cottonwood Pkwy Ste"
click at [730, 246] on icon "button" at bounding box center [734, 242] width 8 height 8
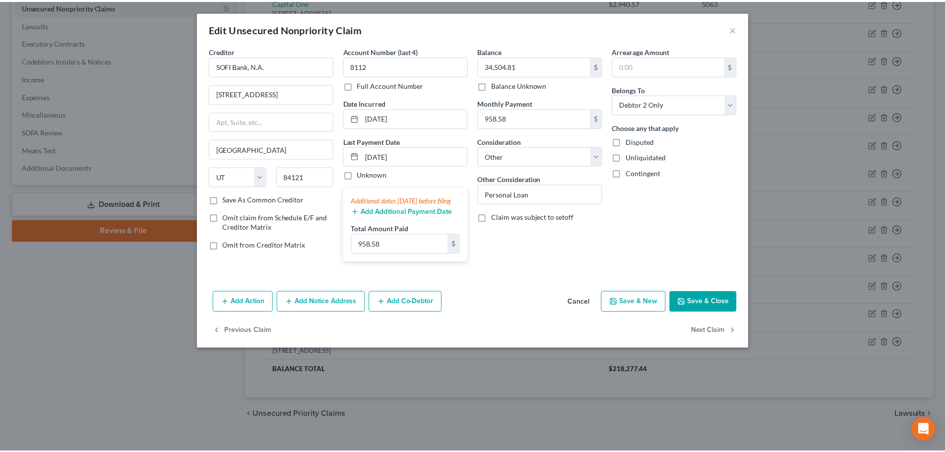
scroll to position [0, 0]
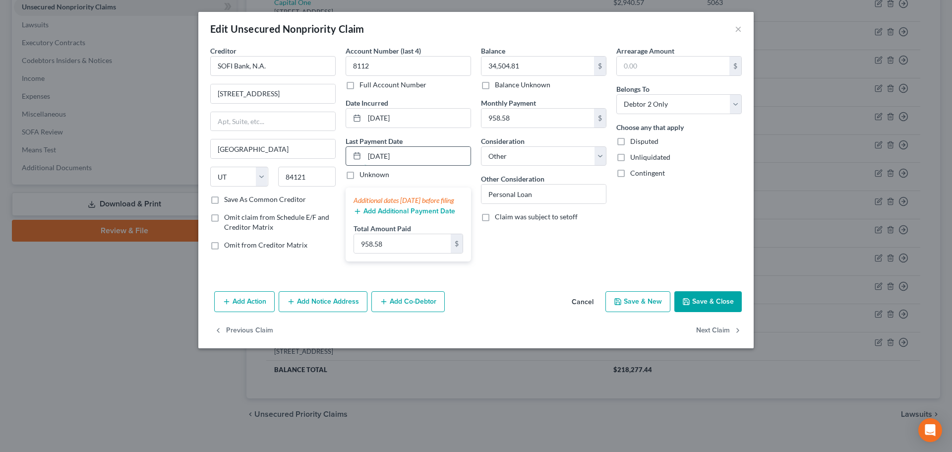
click at [416, 162] on input "06/17/2025" at bounding box center [418, 156] width 106 height 19
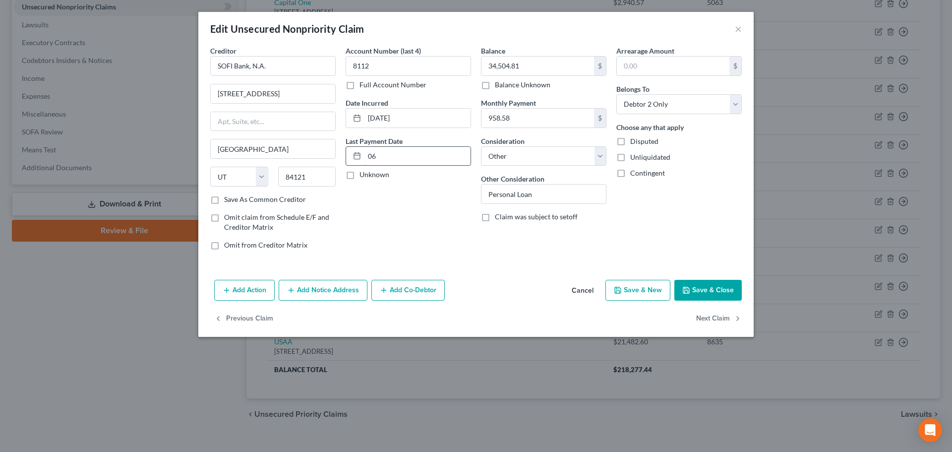
type input "0"
click at [689, 241] on div "Arrearage Amount $ Belongs To * Select Debtor 1 Only Debtor 2 Only Debtor 1 And…" at bounding box center [679, 152] width 135 height 212
click at [710, 290] on button "Save & Close" at bounding box center [708, 290] width 67 height 21
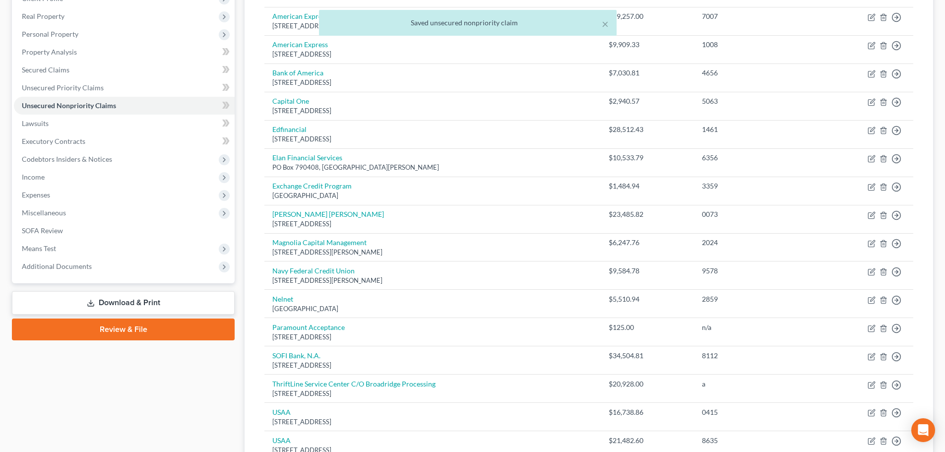
scroll to position [149, 0]
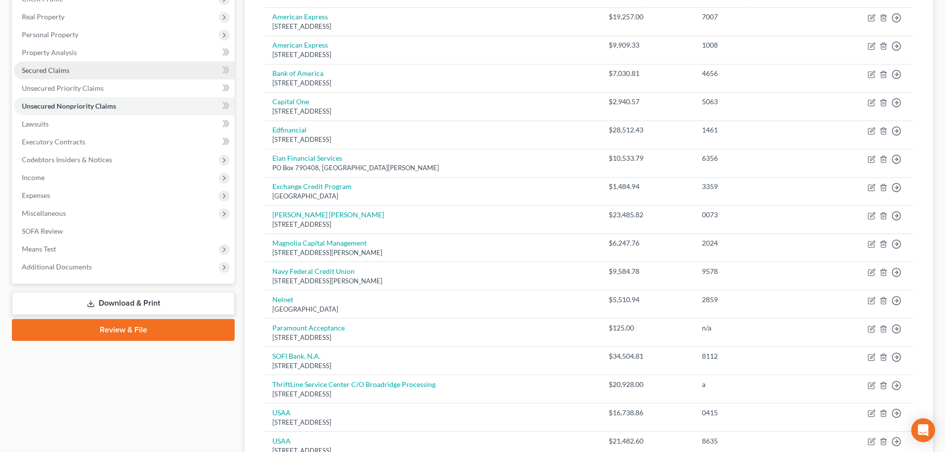
click at [53, 72] on span "Secured Claims" at bounding box center [46, 70] width 48 height 8
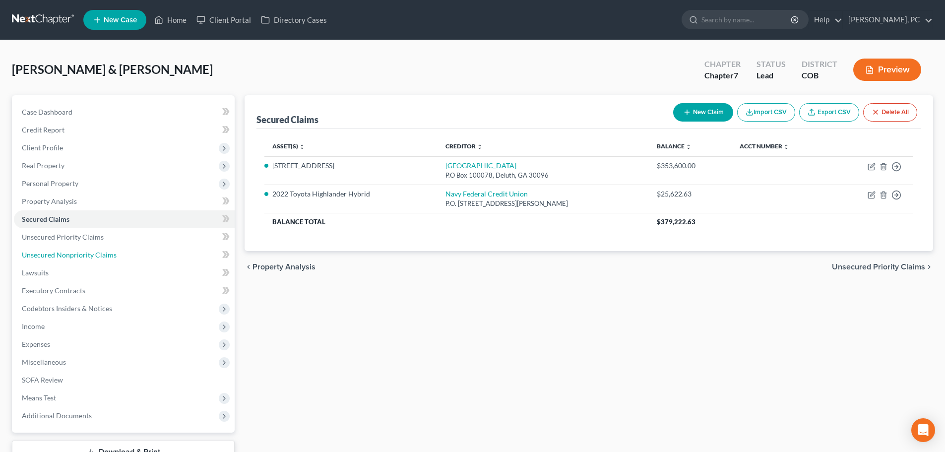
click at [95, 252] on span "Unsecured Nonpriority Claims" at bounding box center [69, 255] width 95 height 8
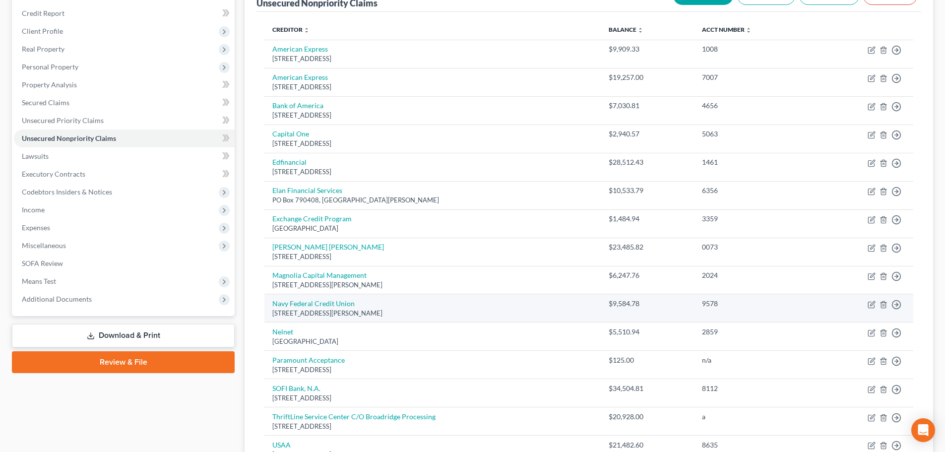
scroll to position [99, 0]
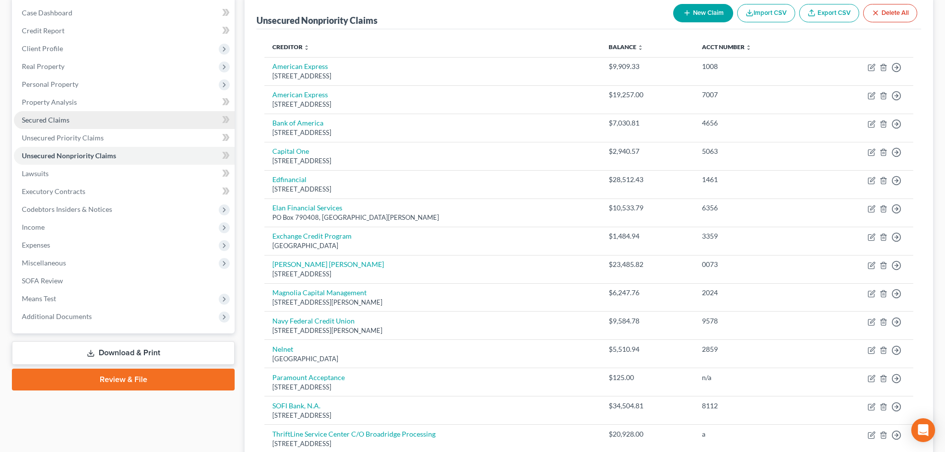
click at [37, 121] on span "Secured Claims" at bounding box center [46, 120] width 48 height 8
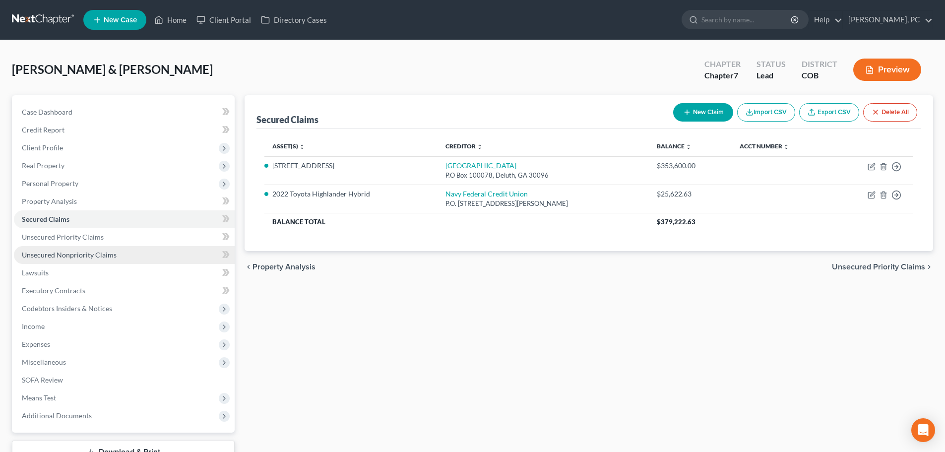
click at [57, 260] on link "Unsecured Nonpriority Claims" at bounding box center [124, 255] width 221 height 18
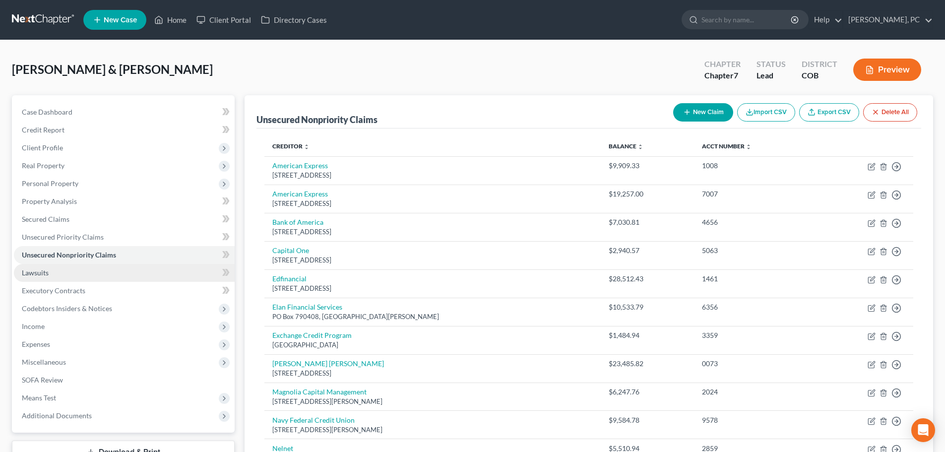
click at [37, 271] on span "Lawsuits" at bounding box center [35, 272] width 27 height 8
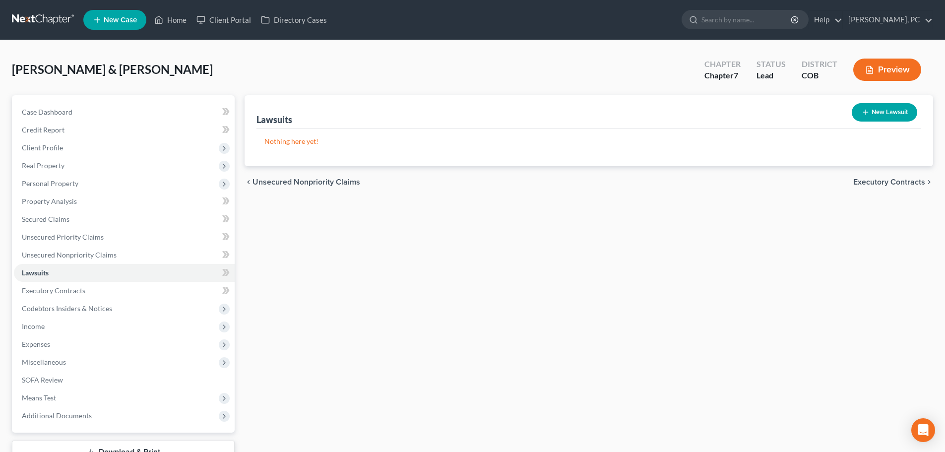
click at [867, 70] on icon "button" at bounding box center [870, 69] width 6 height 7
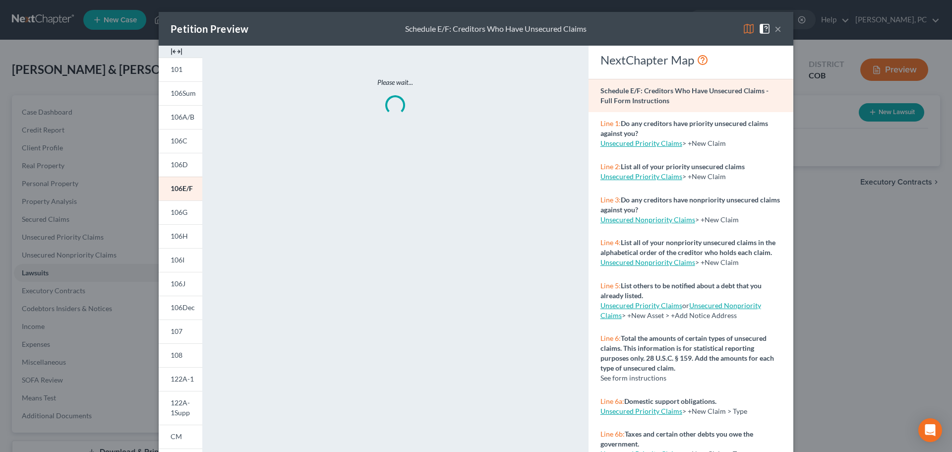
click at [174, 49] on img at bounding box center [177, 52] width 12 height 12
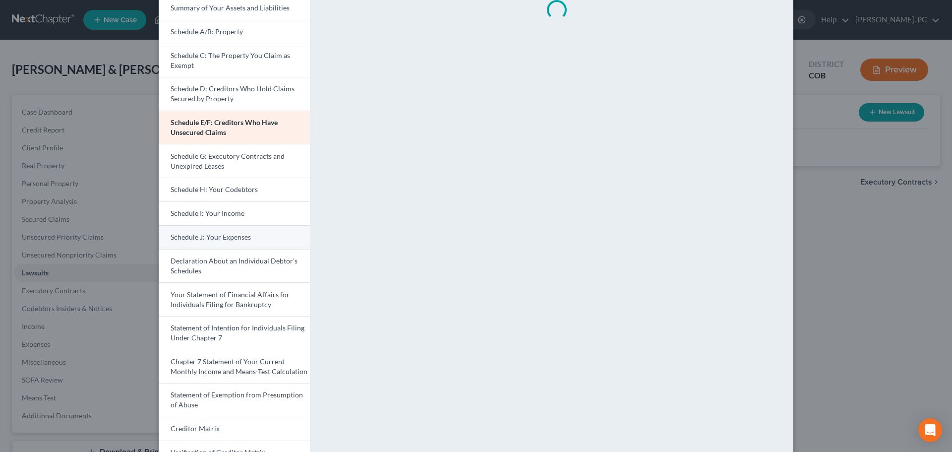
scroll to position [99, 0]
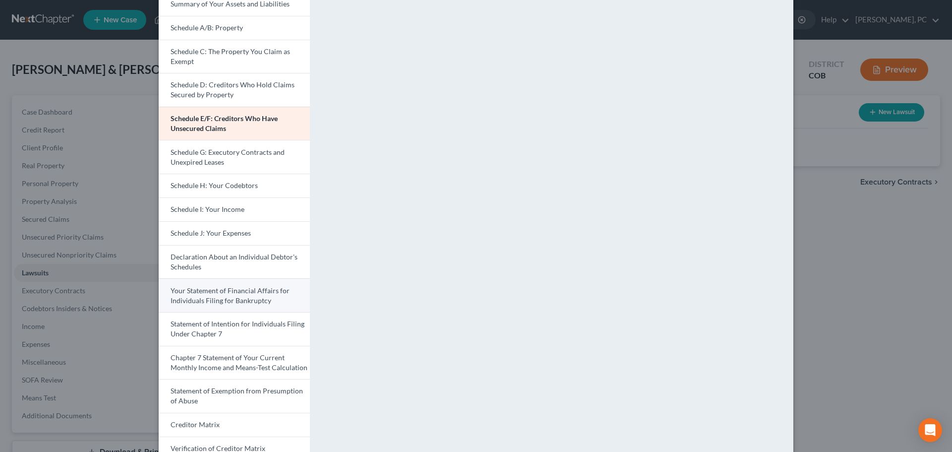
click at [204, 294] on span "Your Statement of Financial Affairs for Individuals Filing for Bankruptcy" at bounding box center [230, 295] width 119 height 18
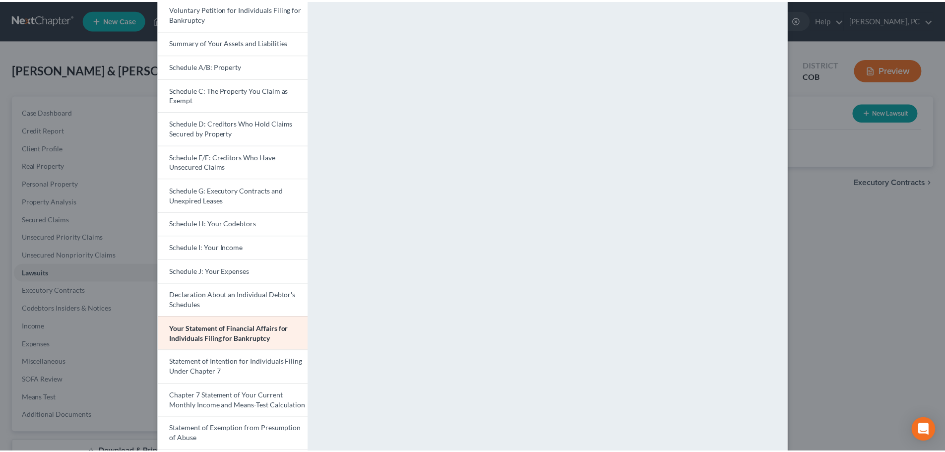
scroll to position [0, 0]
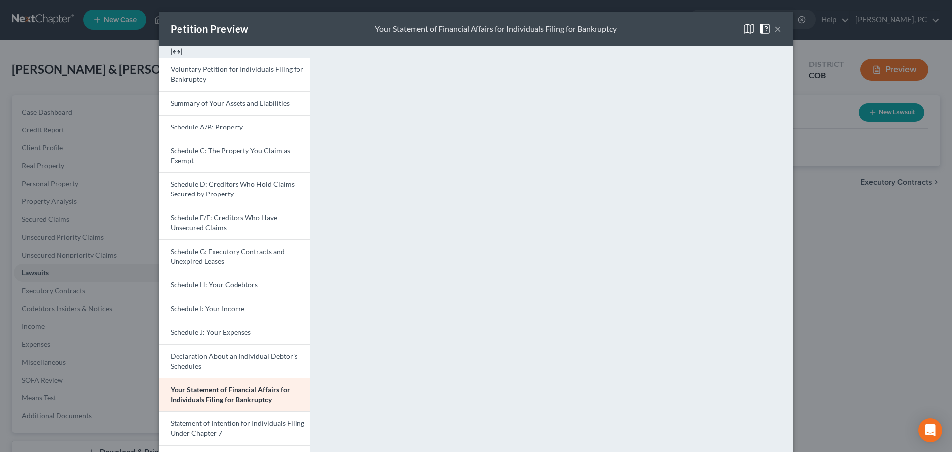
click at [775, 29] on button "×" at bounding box center [778, 29] width 7 height 12
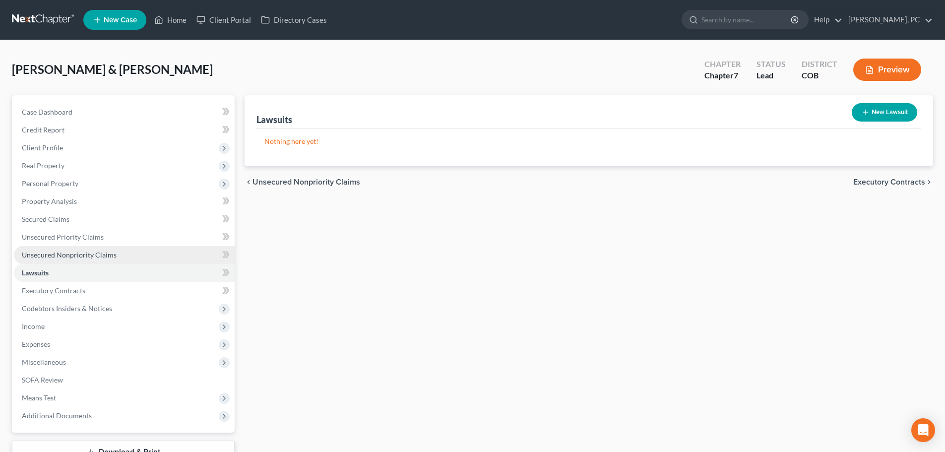
click at [85, 257] on span "Unsecured Nonpriority Claims" at bounding box center [69, 255] width 95 height 8
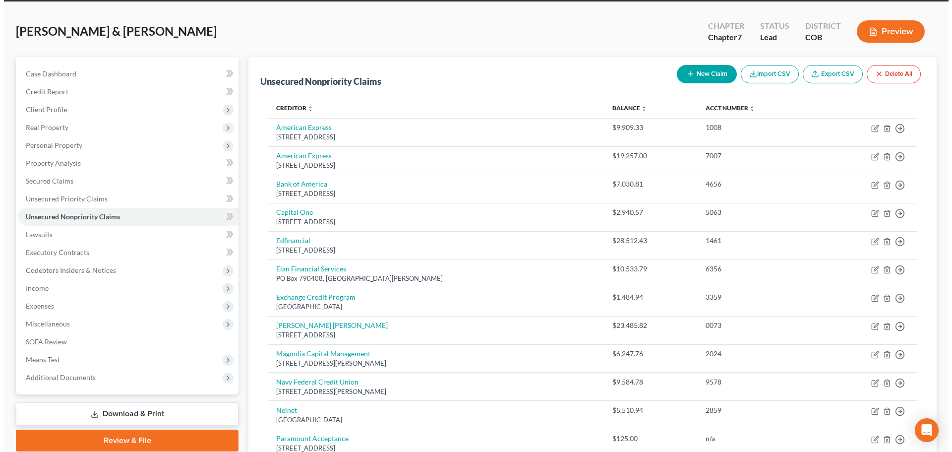
scroll to position [149, 0]
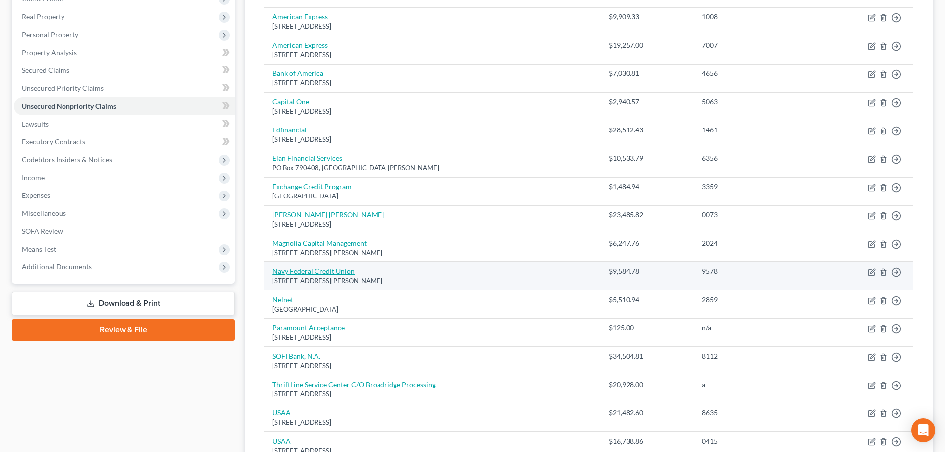
click at [304, 271] on link "Navy Federal Credit Union" at bounding box center [313, 271] width 82 height 8
select select "48"
select select "2"
select select "0"
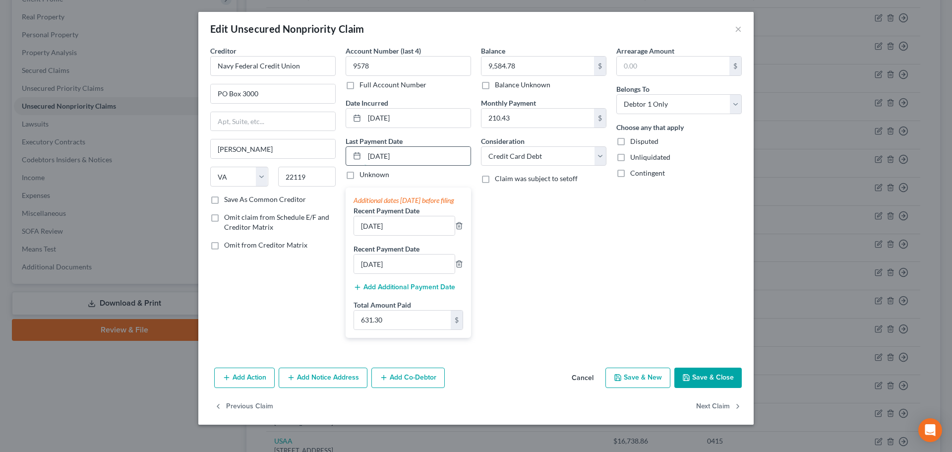
drag, startPoint x: 421, startPoint y: 156, endPoint x: 355, endPoint y: 151, distance: 66.2
click at [355, 151] on div "08/18/2025" at bounding box center [409, 156] width 126 height 20
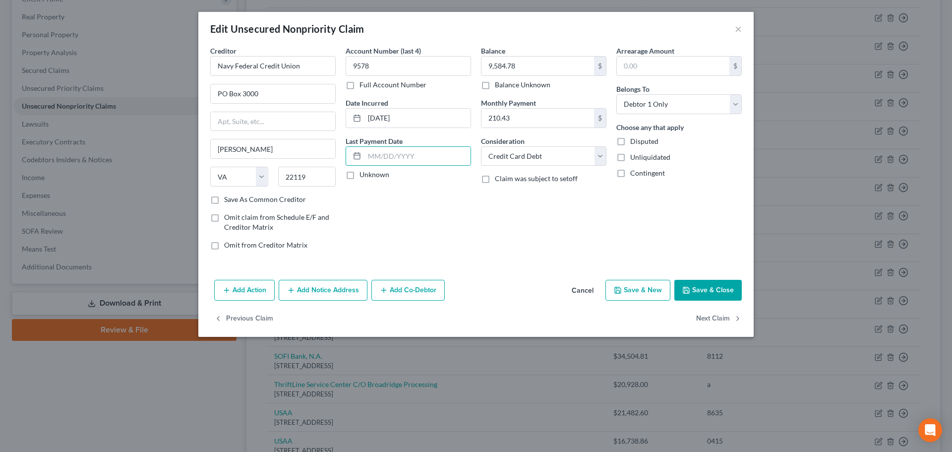
click at [702, 291] on button "Save & Close" at bounding box center [708, 290] width 67 height 21
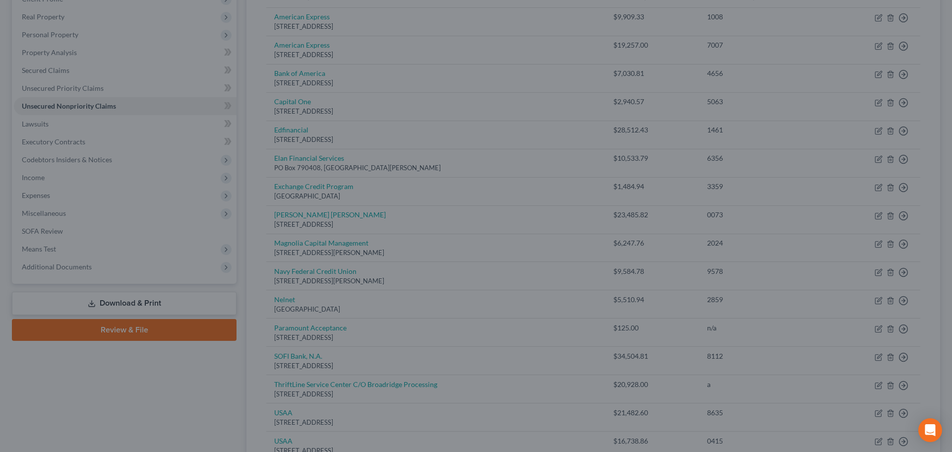
type input "0"
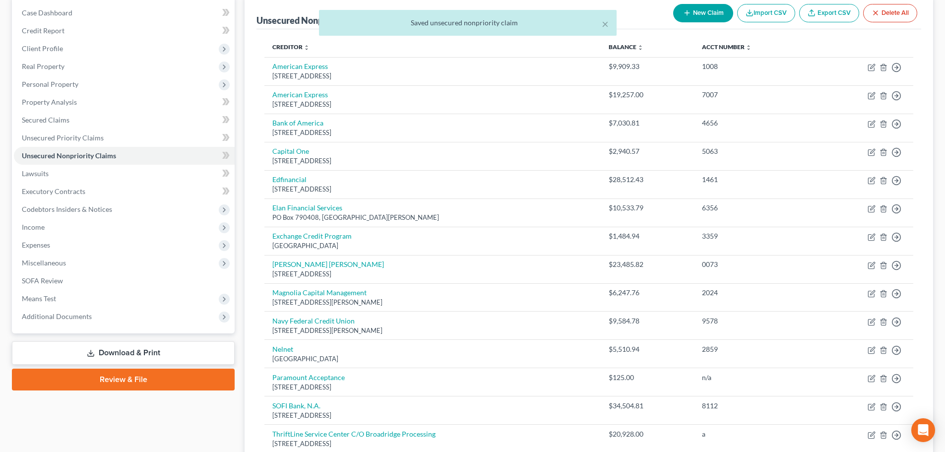
scroll to position [0, 0]
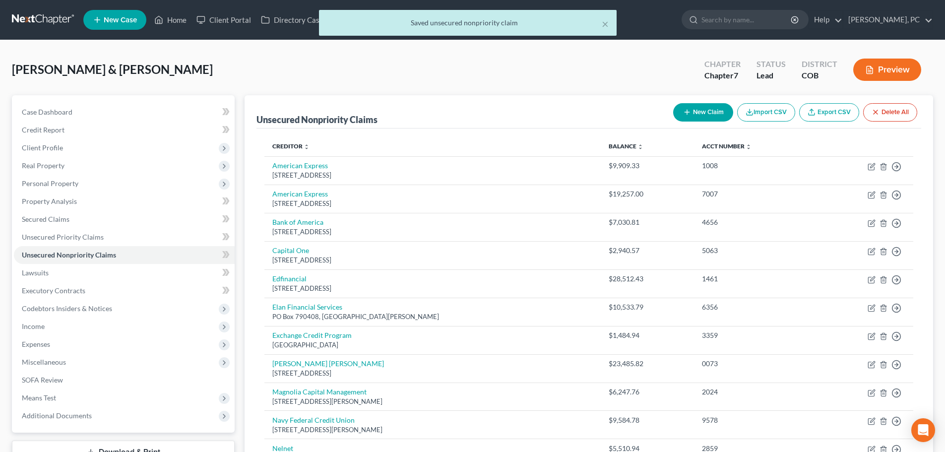
click at [887, 65] on button "Preview" at bounding box center [887, 70] width 68 height 22
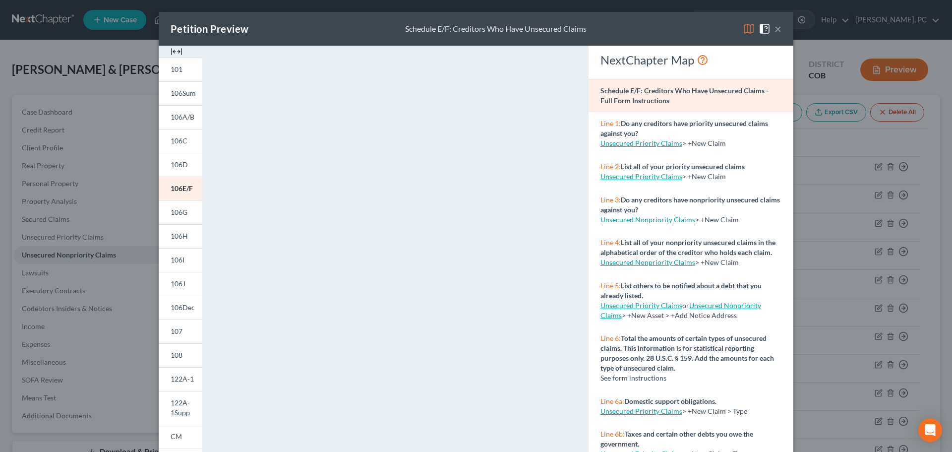
click at [172, 51] on img at bounding box center [177, 52] width 12 height 12
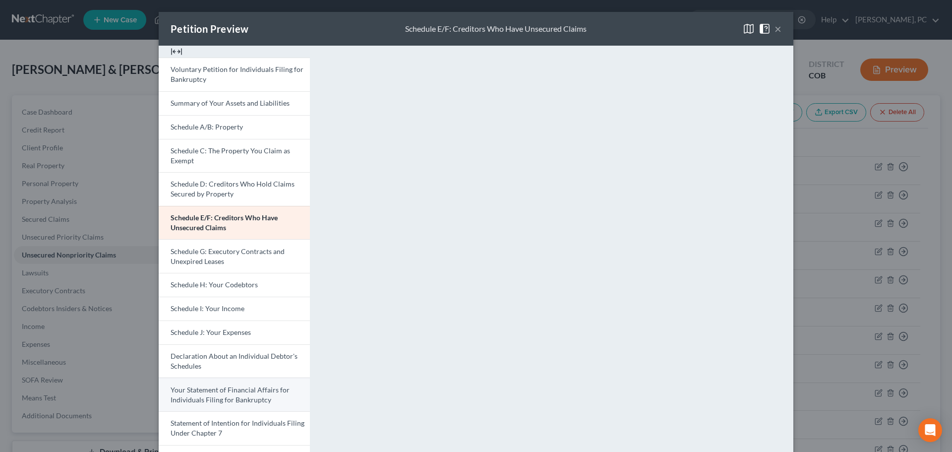
click at [207, 388] on span "Your Statement of Financial Affairs for Individuals Filing for Bankruptcy" at bounding box center [230, 394] width 119 height 18
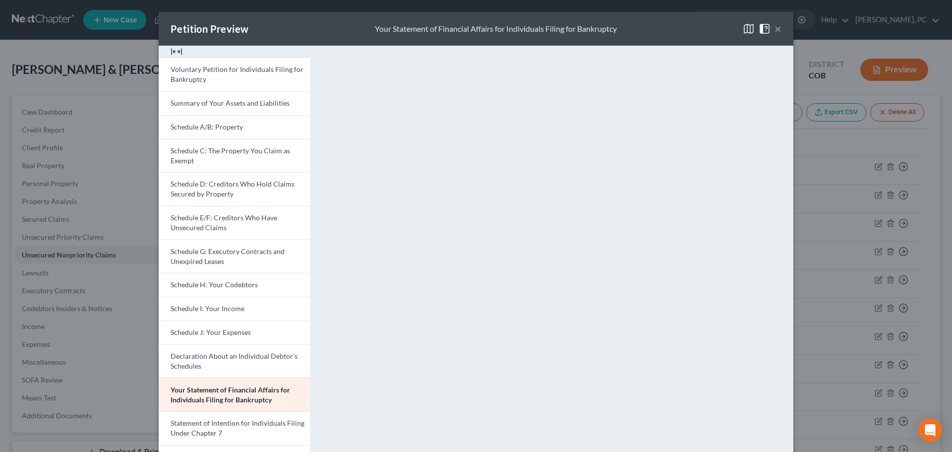
click at [775, 29] on button "×" at bounding box center [778, 29] width 7 height 12
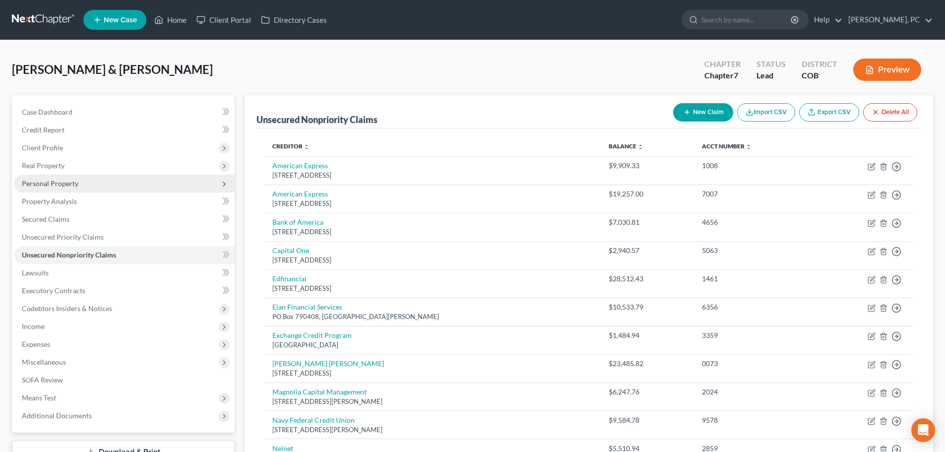
click at [67, 179] on span "Personal Property" at bounding box center [50, 183] width 57 height 8
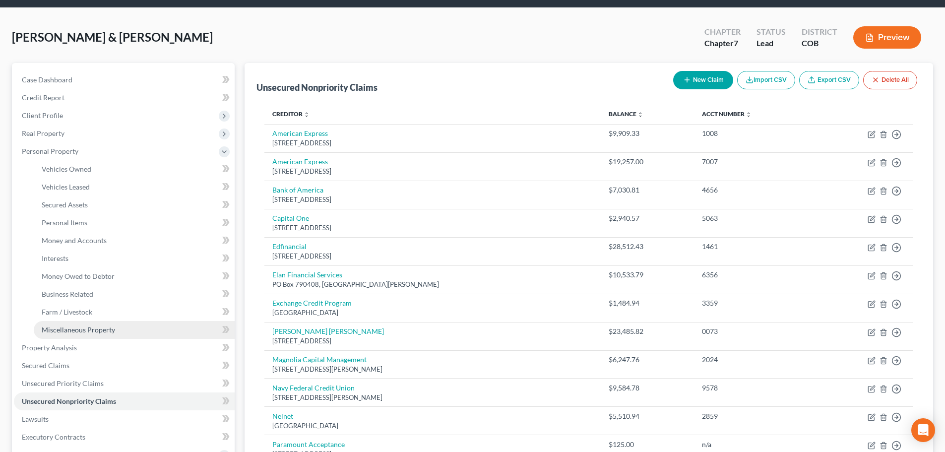
scroll to position [50, 0]
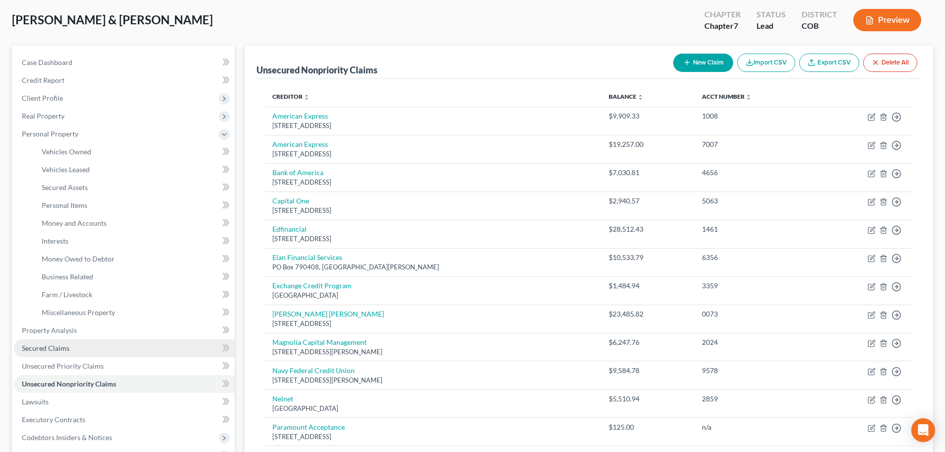
click at [49, 340] on link "Secured Claims" at bounding box center [124, 348] width 221 height 18
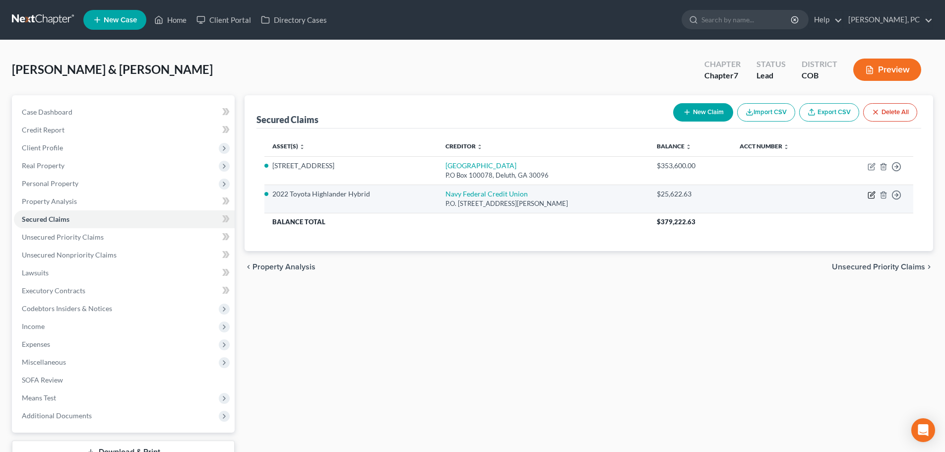
click at [869, 194] on icon "button" at bounding box center [872, 195] width 8 height 8
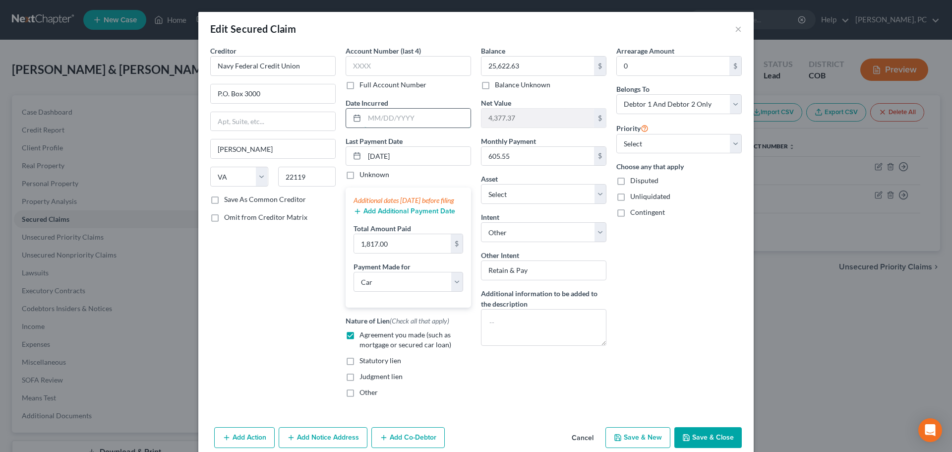
click at [377, 113] on input "text" at bounding box center [418, 118] width 106 height 19
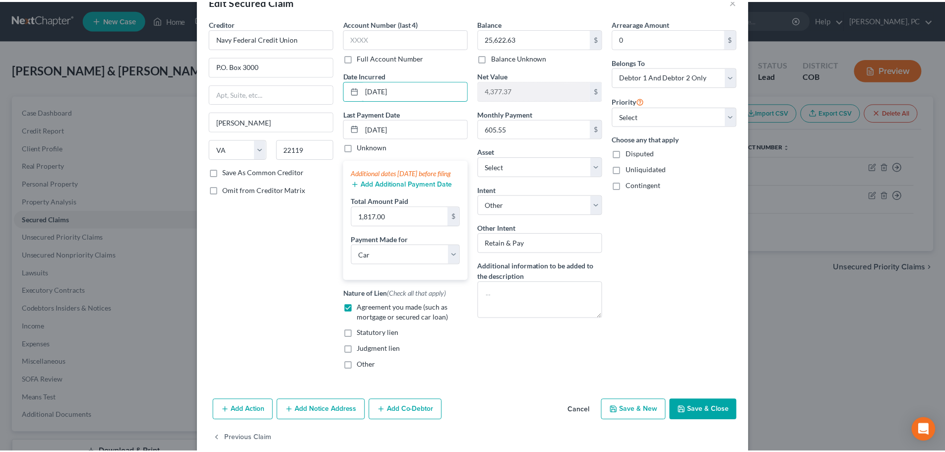
scroll to position [50, 0]
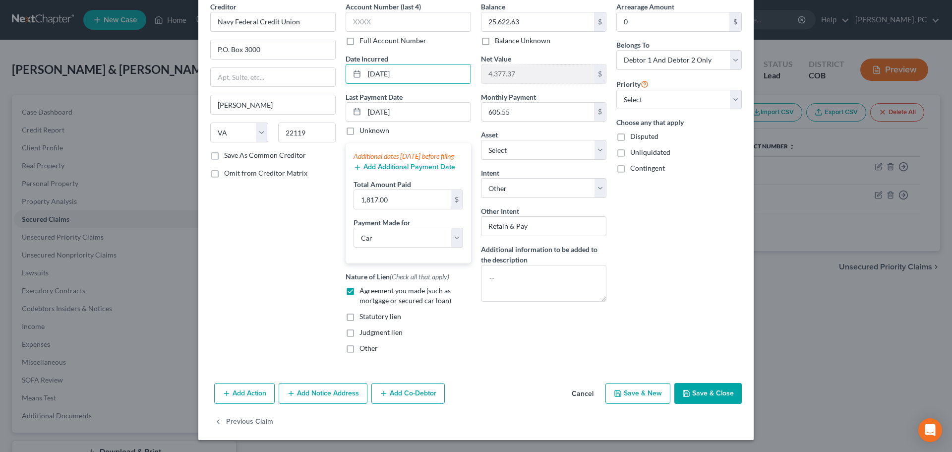
click at [696, 389] on button "Save & Close" at bounding box center [708, 393] width 67 height 21
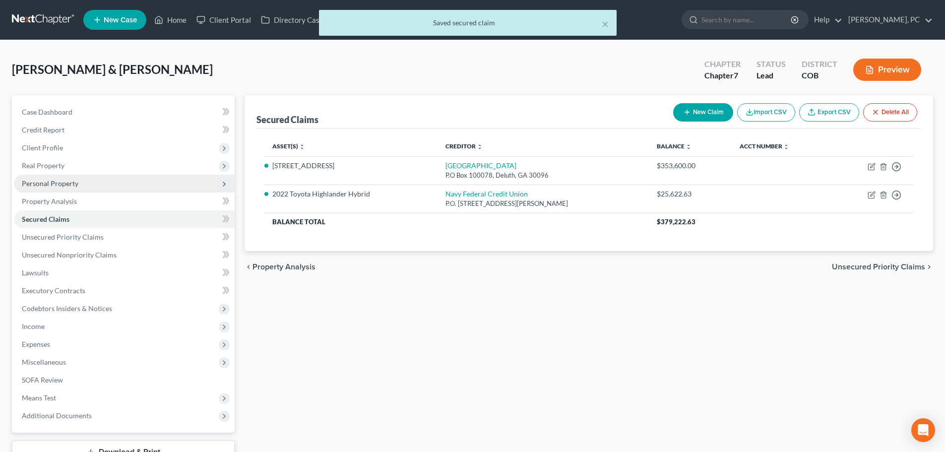
click at [52, 175] on span "Personal Property" at bounding box center [124, 184] width 221 height 18
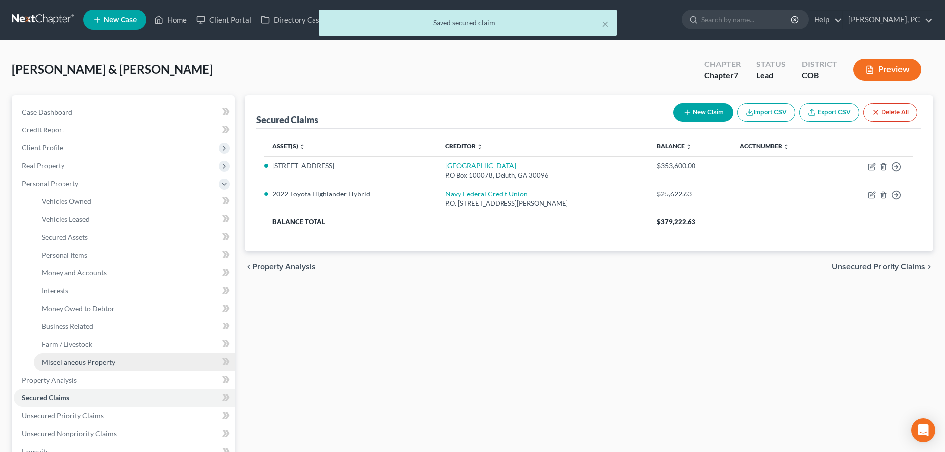
click at [79, 362] on span "Miscellaneous Property" at bounding box center [78, 362] width 73 height 8
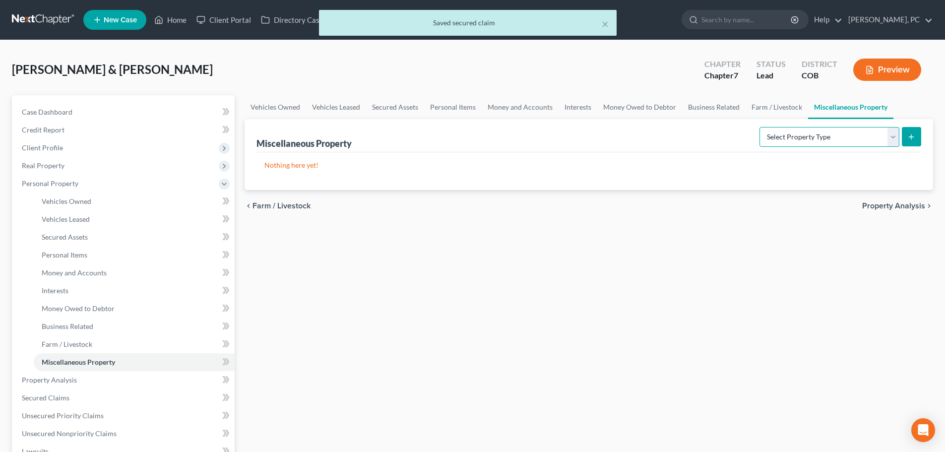
drag, startPoint x: 765, startPoint y: 131, endPoint x: 766, endPoint y: 146, distance: 14.4
click at [765, 131] on select "Select Property Type Assigned for Creditor Benefit Within 1 Year Holding for An…" at bounding box center [829, 137] width 140 height 20
click at [759, 127] on select "Select Property Type Assigned for Creditor Benefit Within 1 Year Holding for An…" at bounding box center [829, 137] width 140 height 20
click at [908, 139] on icon "submit" at bounding box center [911, 137] width 8 height 8
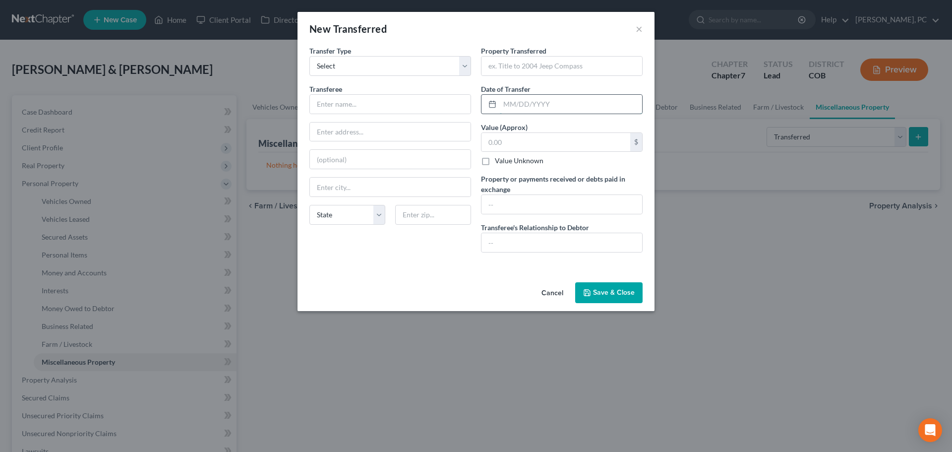
click at [527, 106] on input "text" at bounding box center [571, 104] width 142 height 19
click at [328, 104] on input "text" at bounding box center [390, 104] width 161 height 19
click at [525, 67] on input "text" at bounding box center [562, 66] width 161 height 19
click at [495, 160] on label "Value Unknown" at bounding box center [519, 161] width 49 height 10
click at [499, 160] on input "Value Unknown" at bounding box center [502, 159] width 6 height 6
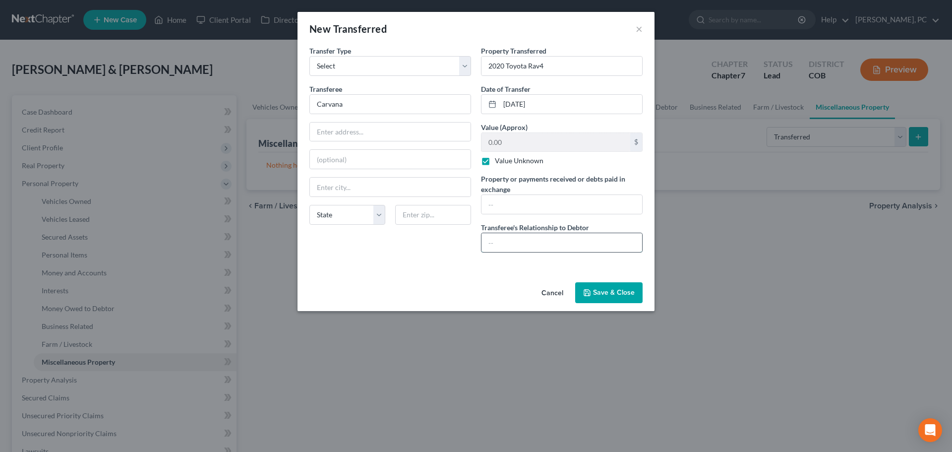
click at [502, 237] on input "text" at bounding box center [562, 242] width 161 height 19
click at [497, 206] on input "text" at bounding box center [562, 204] width 161 height 19
click at [587, 288] on button "Save & Close" at bounding box center [608, 292] width 67 height 21
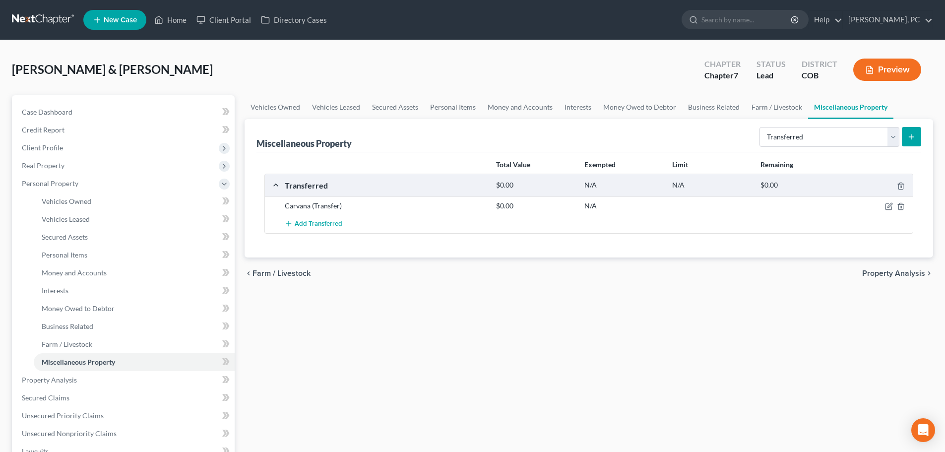
click at [888, 67] on button "Preview" at bounding box center [887, 70] width 68 height 22
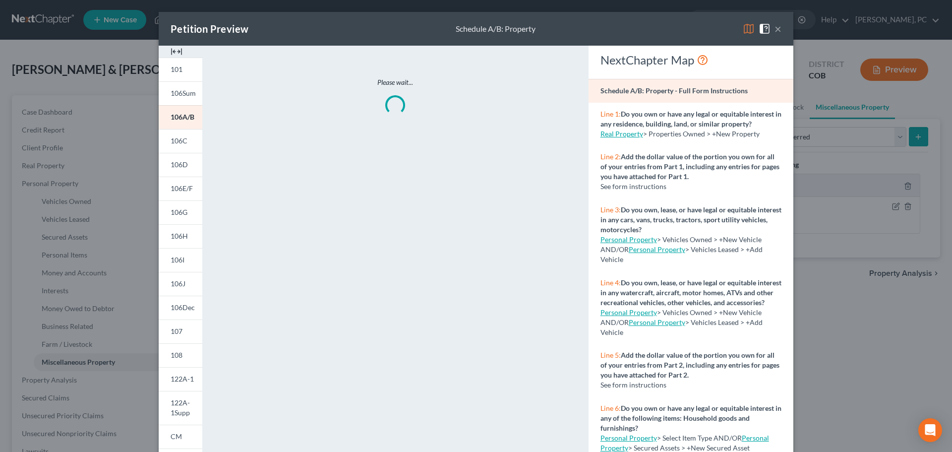
click at [166, 47] on div at bounding box center [181, 52] width 44 height 12
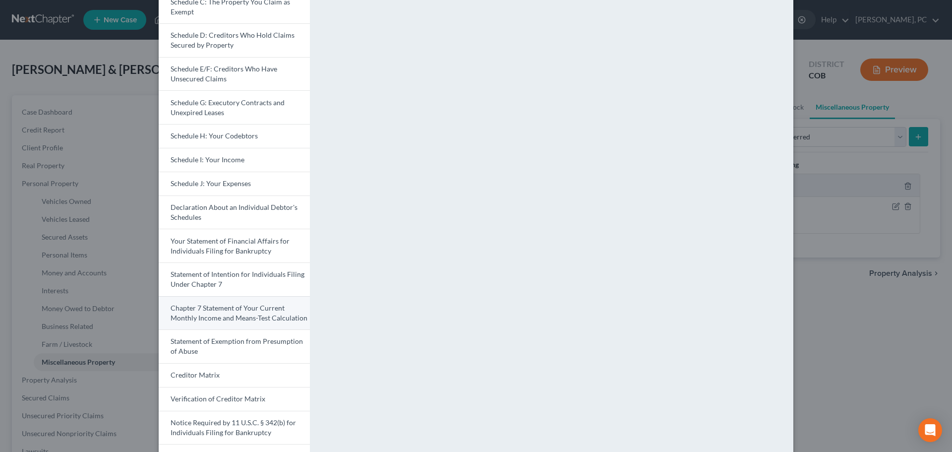
scroll to position [198, 0]
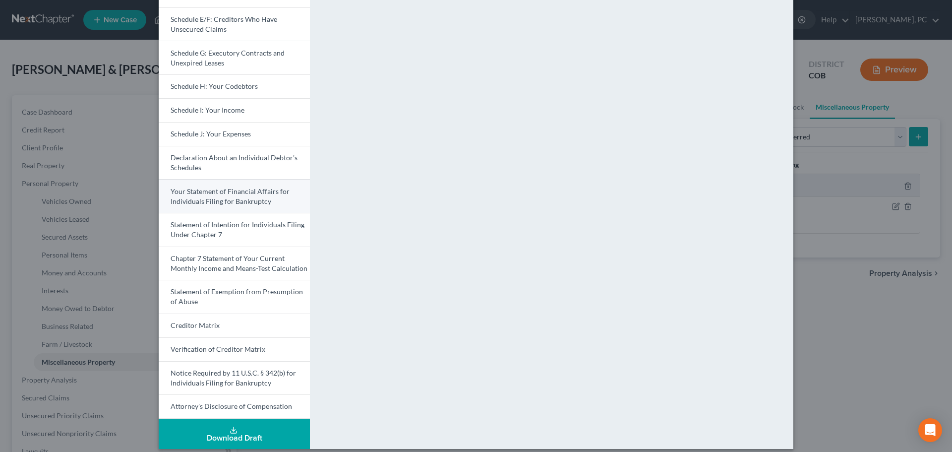
click at [201, 198] on span "Your Statement of Financial Affairs for Individuals Filing for Bankruptcy" at bounding box center [230, 196] width 119 height 18
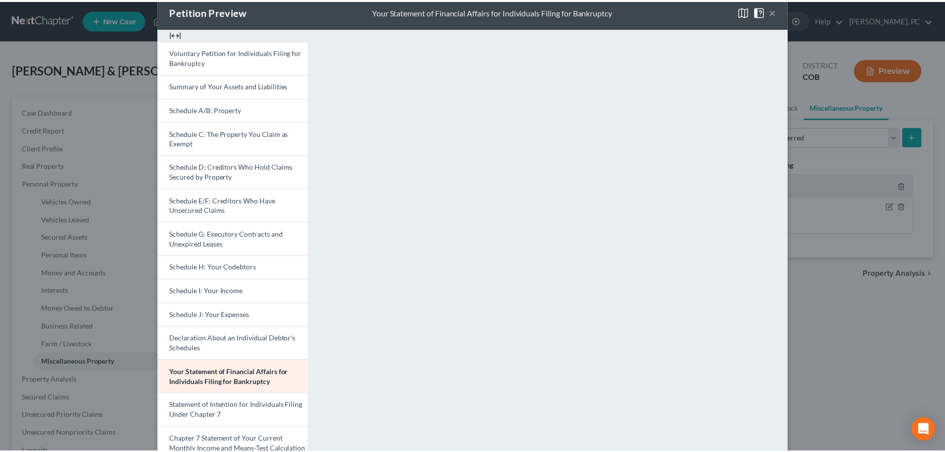
scroll to position [0, 0]
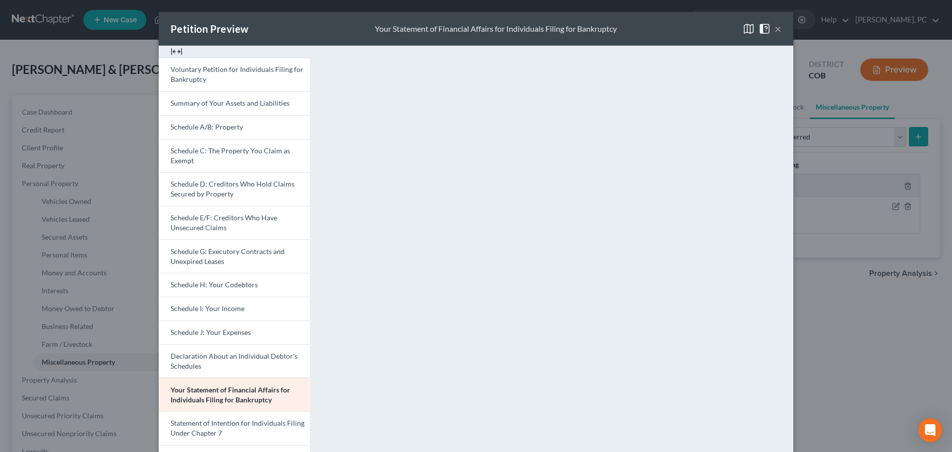
click at [775, 28] on button "×" at bounding box center [778, 29] width 7 height 12
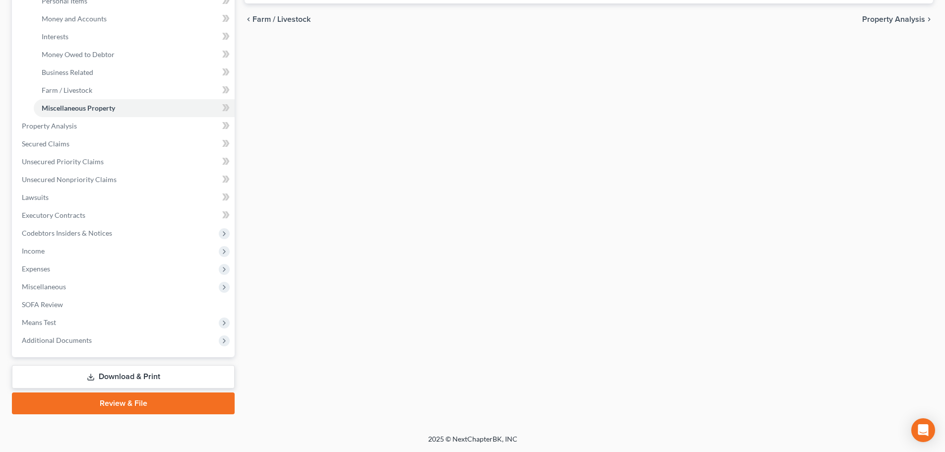
click at [99, 375] on link "Download & Print" at bounding box center [123, 376] width 223 height 23
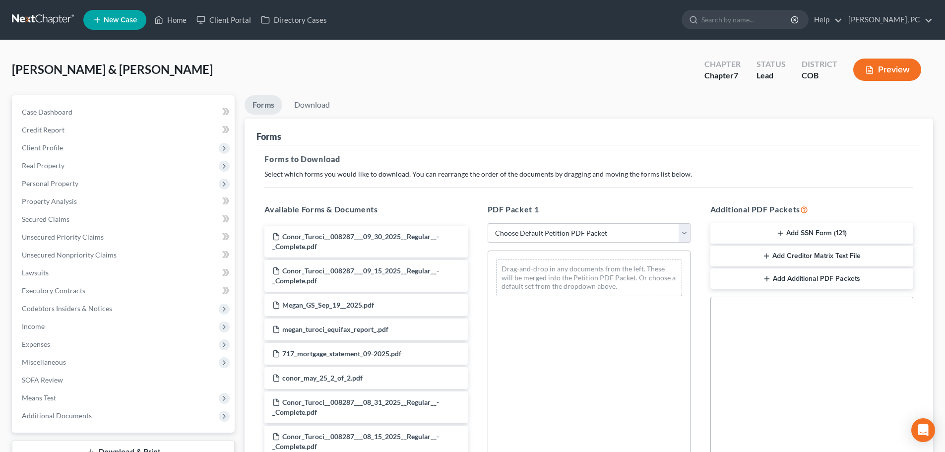
click at [535, 237] on select "Choose Default Petition PDF Packet Complete Bankruptcy Petition (all forms and …" at bounding box center [589, 233] width 203 height 20
click at [488, 223] on select "Choose Default Petition PDF Packet Complete Bankruptcy Petition (all forms and …" at bounding box center [589, 233] width 203 height 20
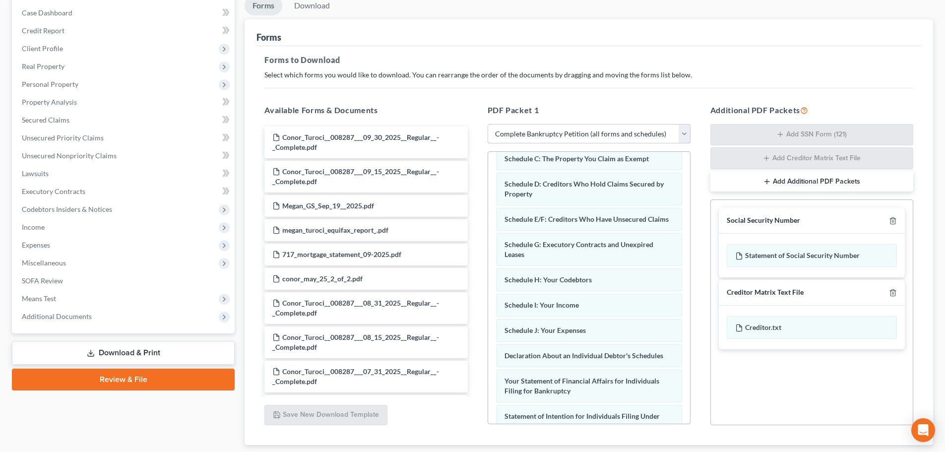
scroll to position [91, 0]
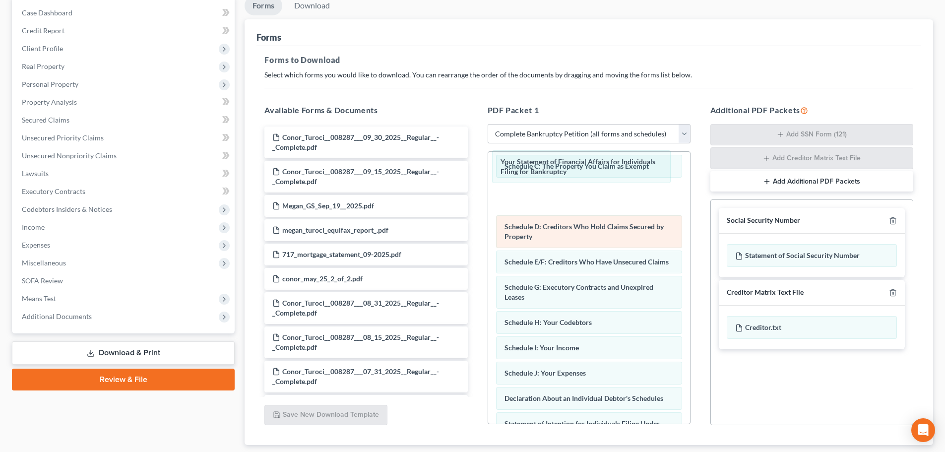
drag, startPoint x: 539, startPoint y: 408, endPoint x: 630, endPoint y: 234, distance: 196.1
click at [537, 170] on div "Your Statement of Financial Affairs for Individuals Filing for Bankruptcy Volun…" at bounding box center [589, 362] width 202 height 603
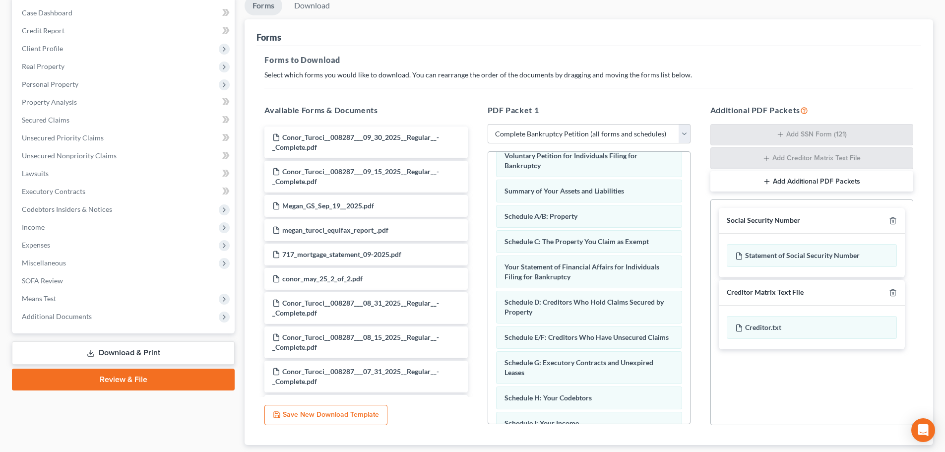
scroll to position [0, 0]
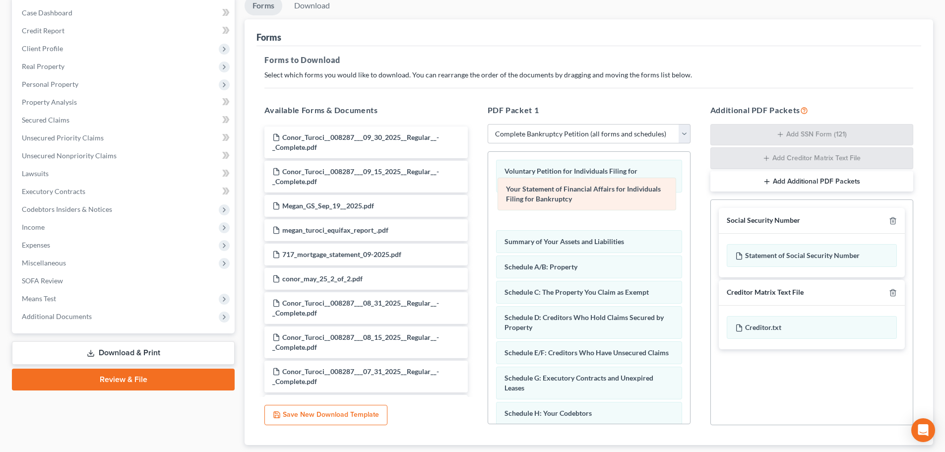
drag, startPoint x: 552, startPoint y: 283, endPoint x: 554, endPoint y: 189, distance: 93.8
click at [554, 189] on div "Your Statement of Financial Affairs for Individuals Filing for Bankruptcy Volun…" at bounding box center [589, 453] width 202 height 603
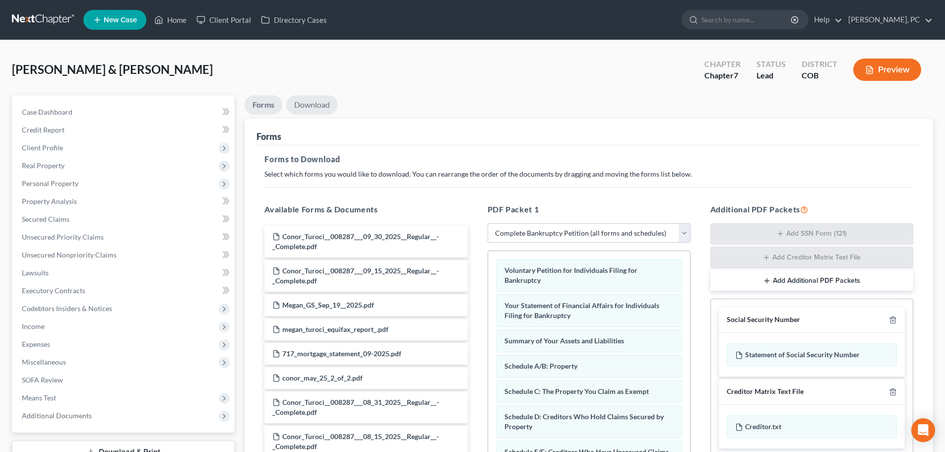
drag, startPoint x: 315, startPoint y: 106, endPoint x: 344, endPoint y: 126, distance: 35.1
click at [315, 106] on link "Download" at bounding box center [312, 104] width 52 height 19
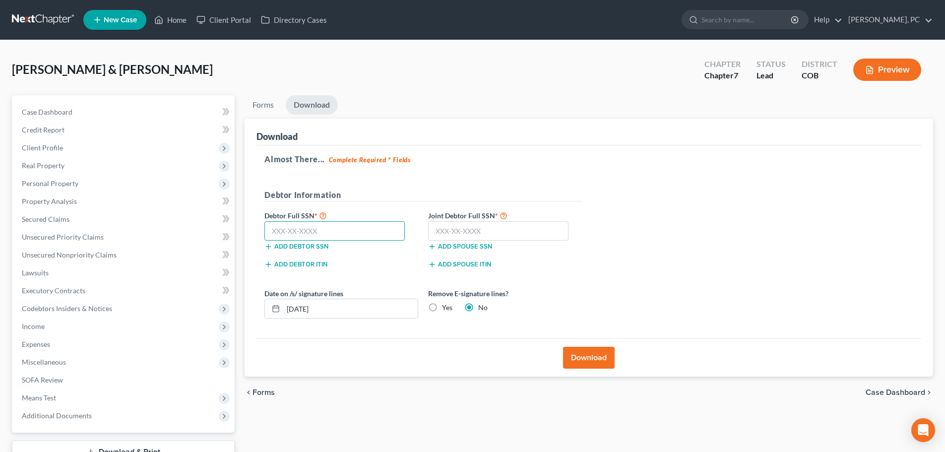
click at [290, 234] on input "text" at bounding box center [334, 231] width 140 height 20
click at [463, 237] on input "text" at bounding box center [498, 231] width 140 height 20
click at [591, 355] on button "Download" at bounding box center [589, 358] width 52 height 22
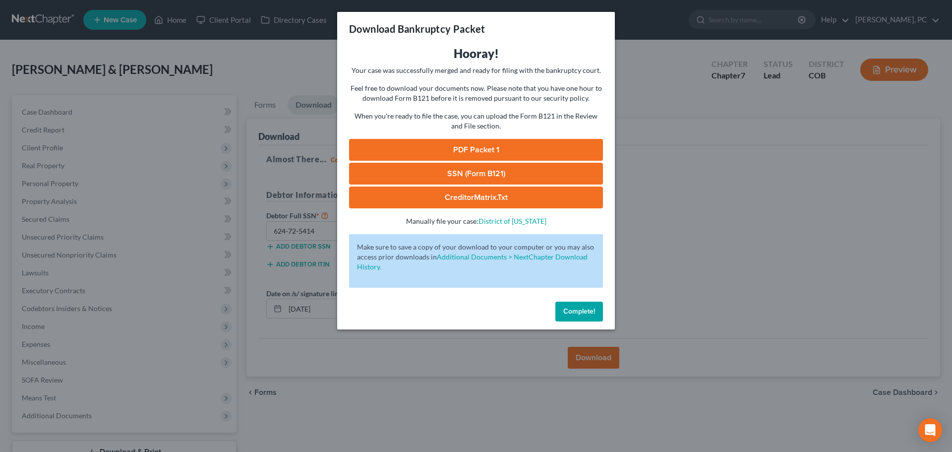
click at [477, 149] on link "PDF Packet 1" at bounding box center [476, 150] width 254 height 22
click at [477, 167] on link "SSN (Form B121)" at bounding box center [476, 174] width 254 height 22
click at [579, 315] on span "Complete!" at bounding box center [580, 311] width 32 height 8
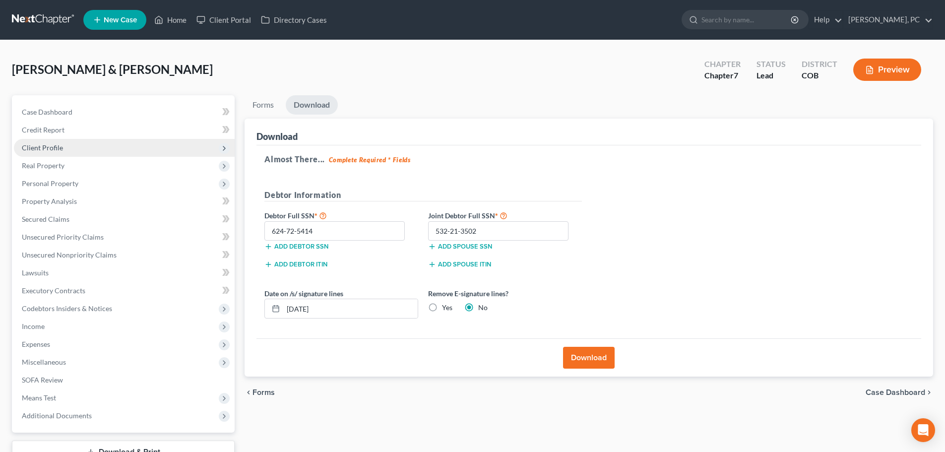
click at [34, 148] on span "Client Profile" at bounding box center [42, 147] width 41 height 8
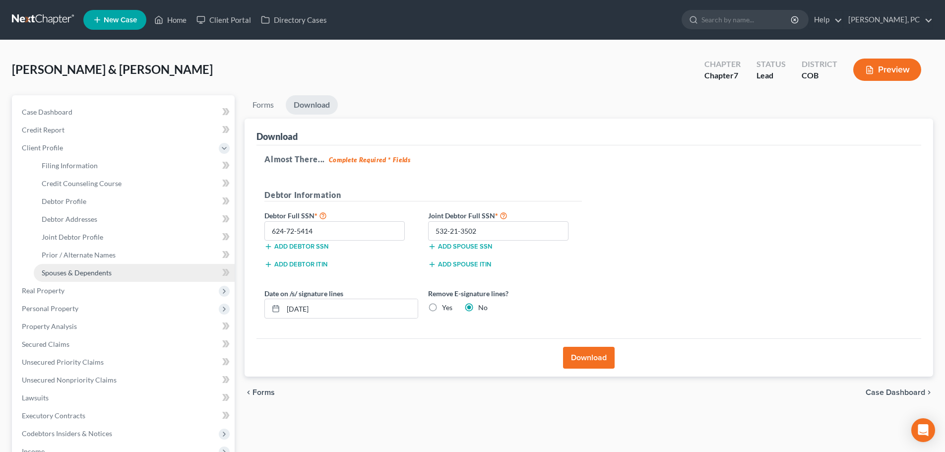
click at [83, 271] on span "Spouses & Dependents" at bounding box center [77, 272] width 70 height 8
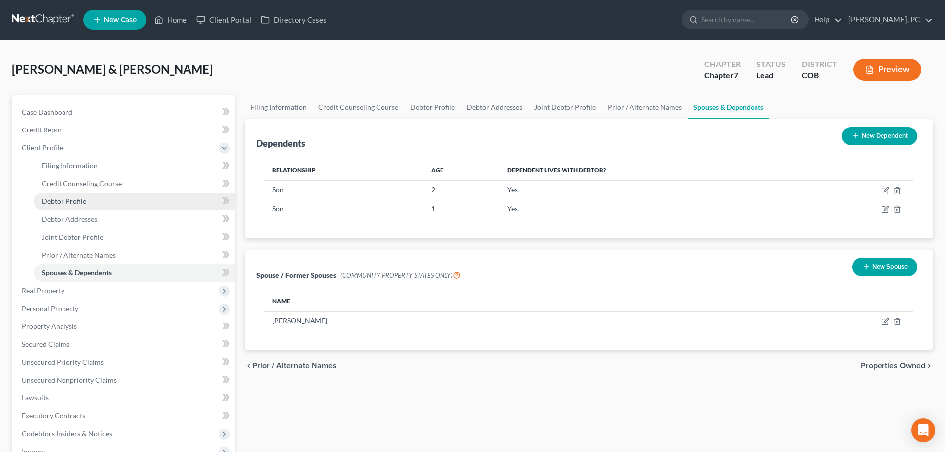
click at [74, 202] on span "Debtor Profile" at bounding box center [64, 201] width 45 height 8
